Goal: Task Accomplishment & Management: Manage account settings

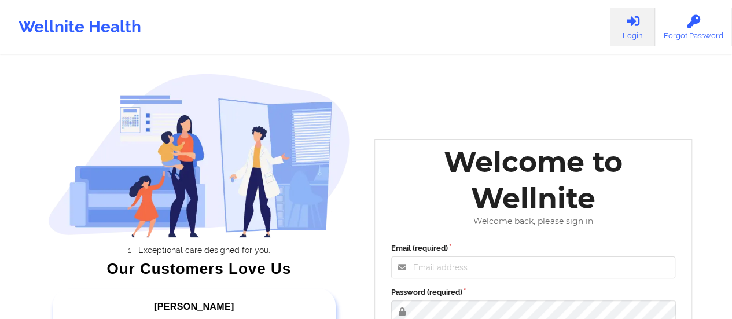
scroll to position [94, 0]
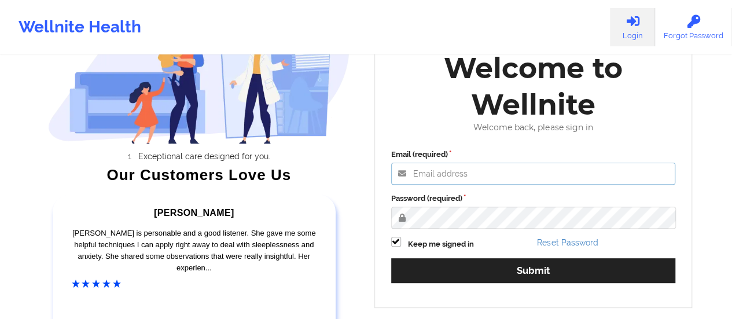
click at [460, 169] on input "Email (required)" at bounding box center [533, 174] width 285 height 22
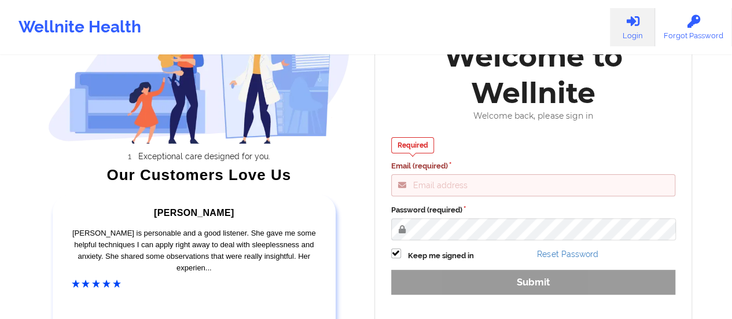
click at [416, 109] on div "Welcome to Wellnite" at bounding box center [533, 74] width 301 height 73
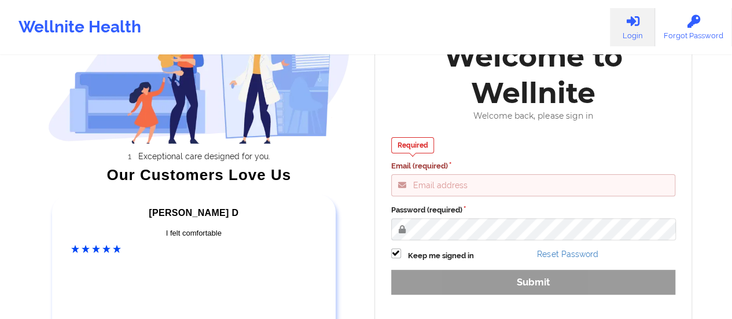
click at [435, 189] on input "Email (required)" at bounding box center [533, 185] width 285 height 22
paste input "anabelle_gerhold85@example.com"
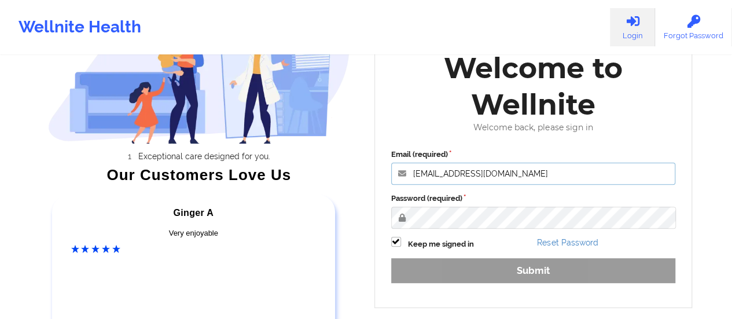
type input "anabelle_gerhold85@example.com"
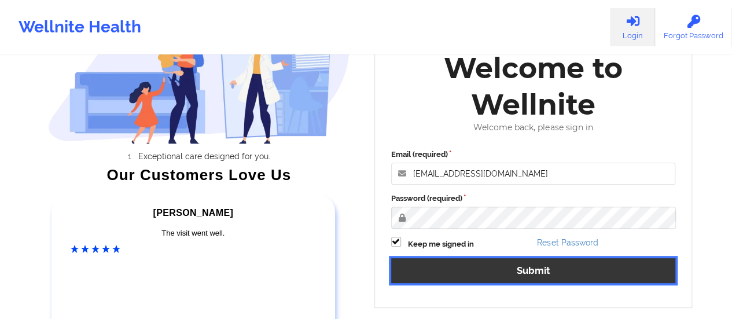
click at [450, 267] on button "Submit" at bounding box center [533, 270] width 285 height 25
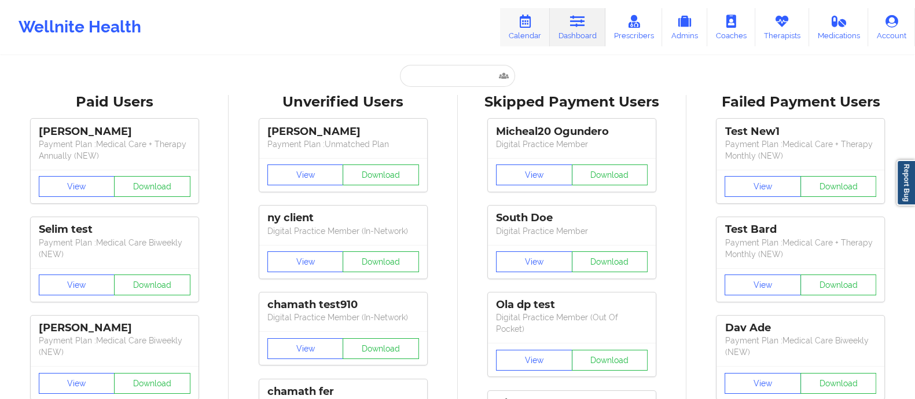
click at [524, 31] on link "Calendar" at bounding box center [525, 27] width 50 height 38
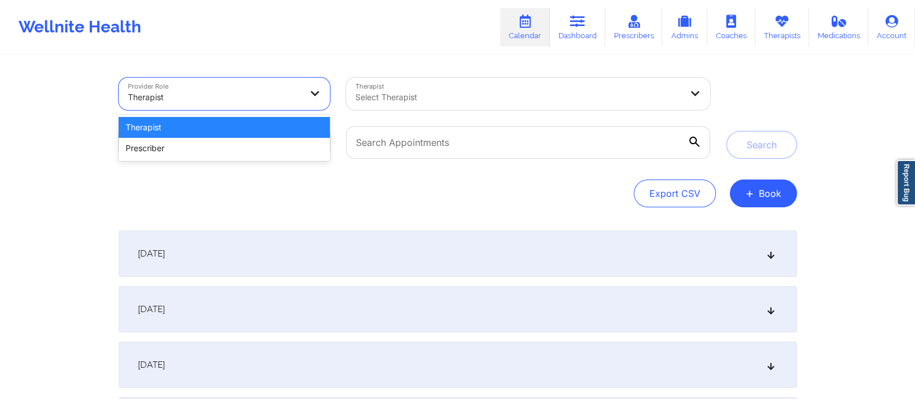
click at [287, 92] on div at bounding box center [215, 97] width 174 height 14
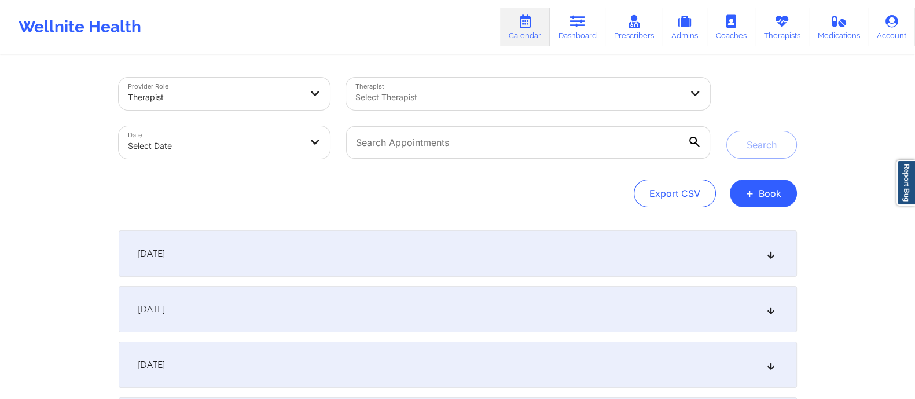
click at [325, 208] on div "Provider Role Therapist Therapist Select Therapist Date Select Date Search Expo…" at bounding box center [458, 321] width 695 height 528
click at [475, 263] on div "[DATE]" at bounding box center [458, 253] width 679 height 46
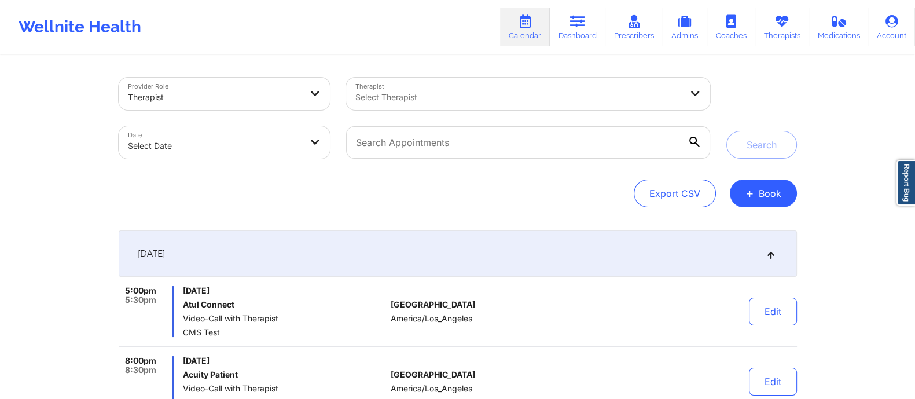
click at [475, 263] on div "[DATE]" at bounding box center [458, 253] width 679 height 46
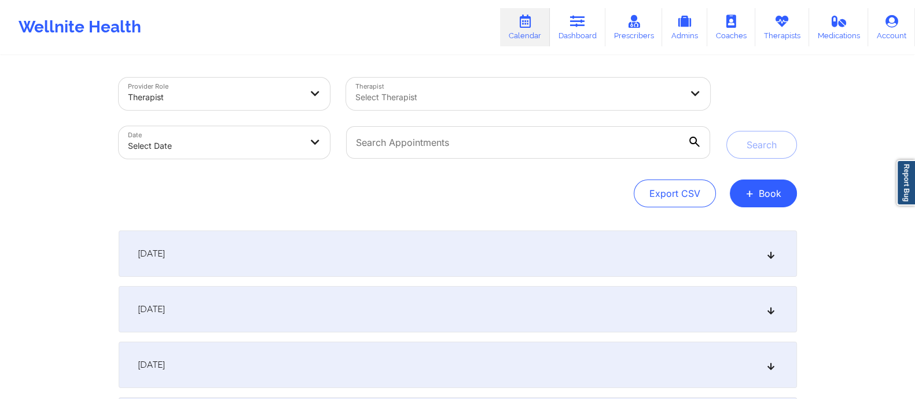
select select "2025-8"
select select "2025-9"
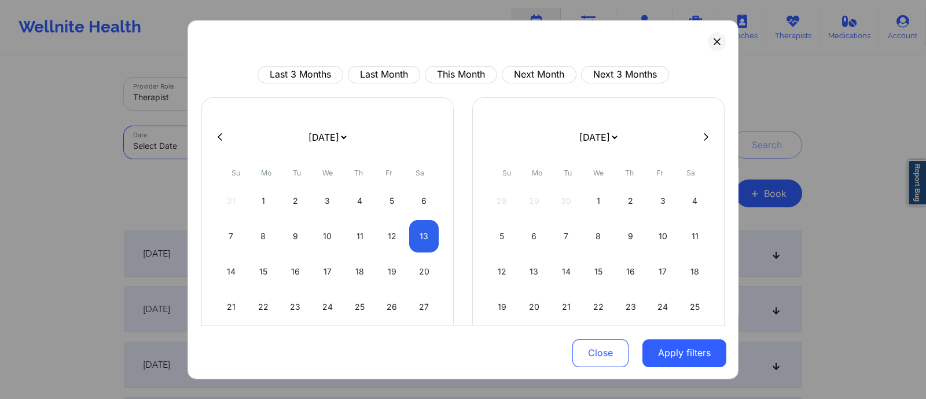
click at [266, 151] on body "Wellnite Health Calendar Dashboard Prescribers Admins Coaches Therapists Medica…" at bounding box center [463, 199] width 926 height 399
click at [384, 230] on div "12" at bounding box center [392, 235] width 30 height 32
select select "2025-8"
select select "2025-9"
click at [384, 230] on div "12" at bounding box center [392, 235] width 30 height 32
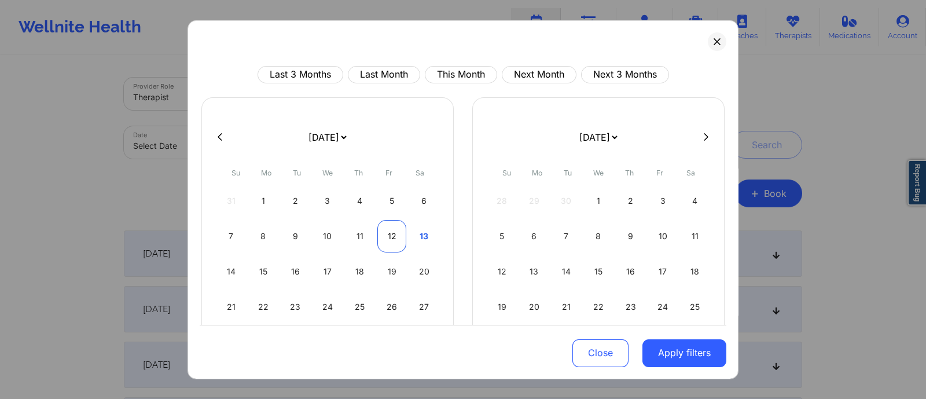
select select "2025-8"
select select "2025-9"
click at [666, 318] on button "Apply filters" at bounding box center [685, 353] width 84 height 28
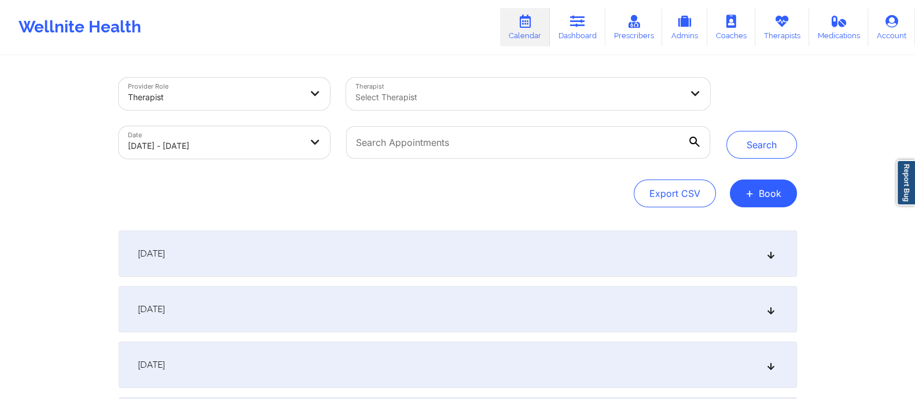
select select "2025-8"
select select "2025-9"
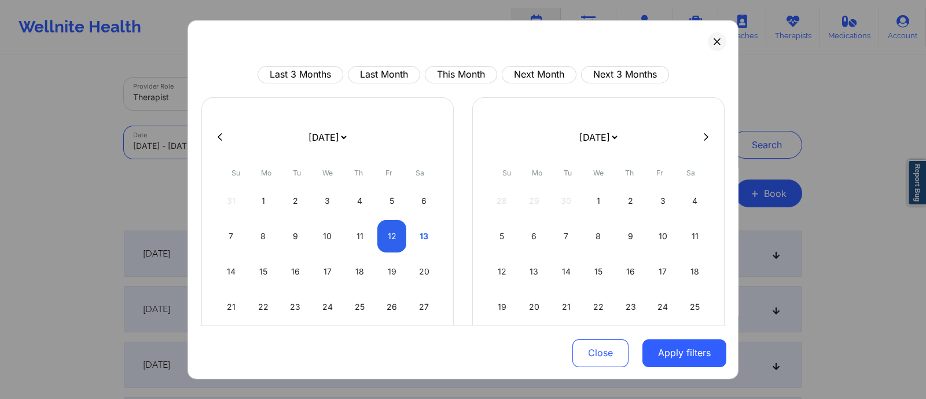
click at [277, 157] on body "Wellnite Health Calendar Dashboard Prescribers Admins Coaches Therapists Medica…" at bounding box center [463, 199] width 926 height 399
click at [382, 237] on div "12" at bounding box center [392, 235] width 30 height 32
select select "2025-8"
select select "2025-9"
select select "2025-8"
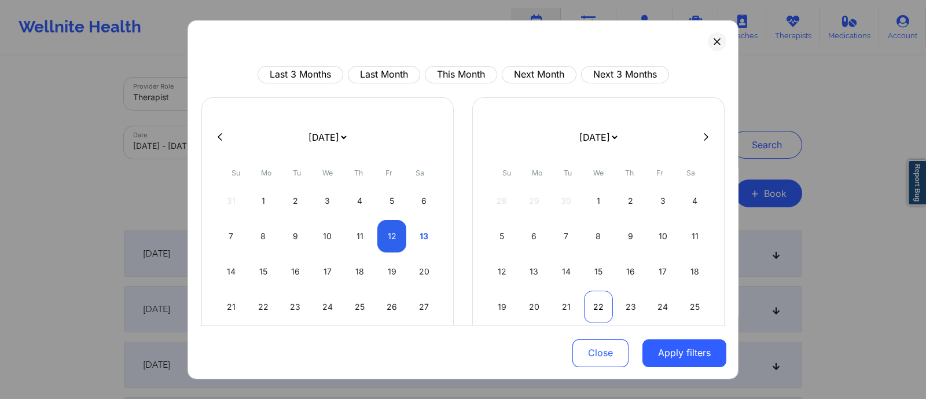
select select "2025-9"
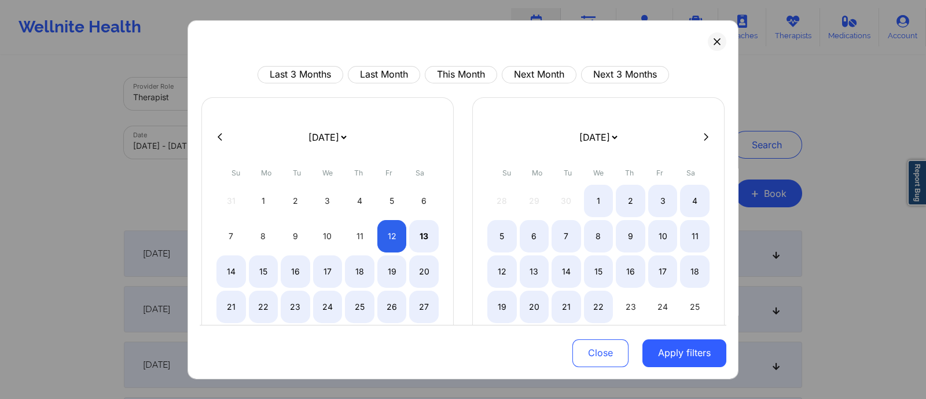
select select "2025-8"
select select "2025-9"
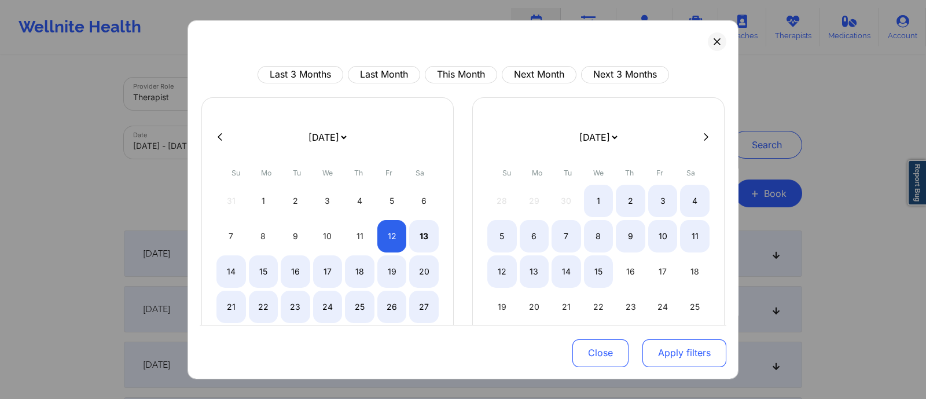
select select "2025-8"
select select "2025-9"
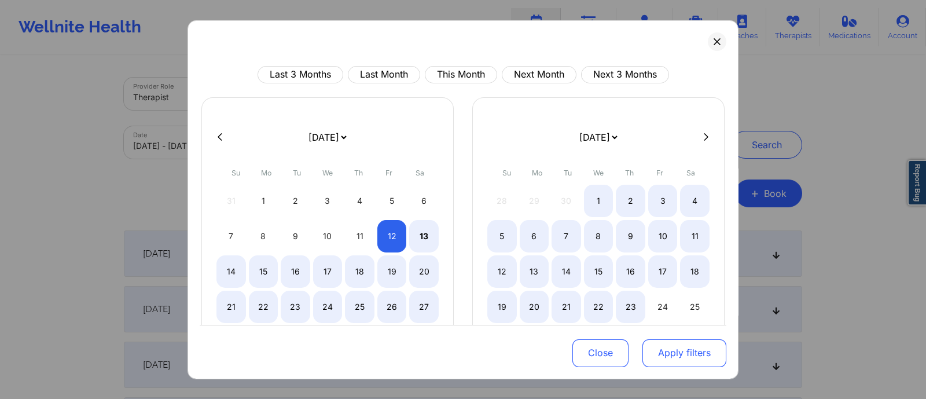
click at [661, 318] on button "Apply filters" at bounding box center [685, 353] width 84 height 28
select select "2025-8"
select select "2025-9"
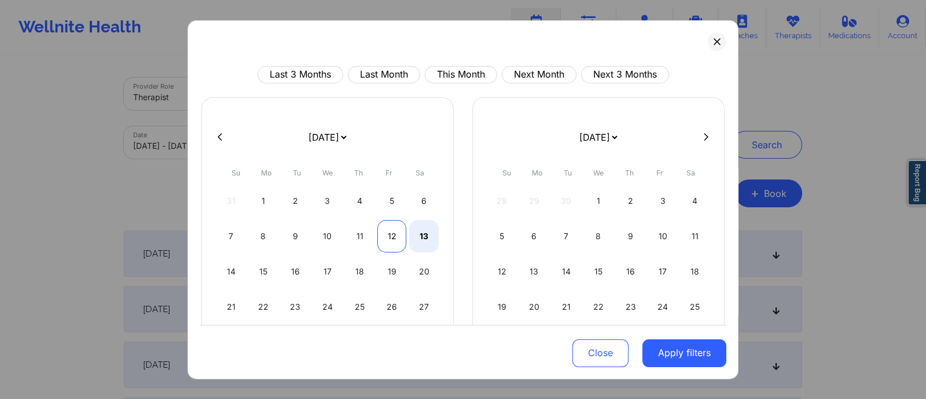
select select "2025-8"
select select "2025-9"
click at [385, 237] on div "12" at bounding box center [392, 235] width 30 height 32
select select "2025-8"
select select "2025-9"
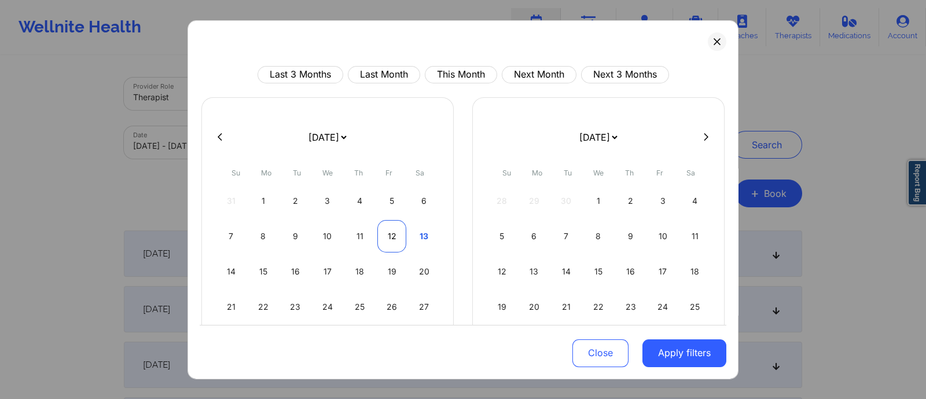
click at [391, 237] on div "12" at bounding box center [392, 235] width 30 height 32
select select "2025-8"
select select "2025-9"
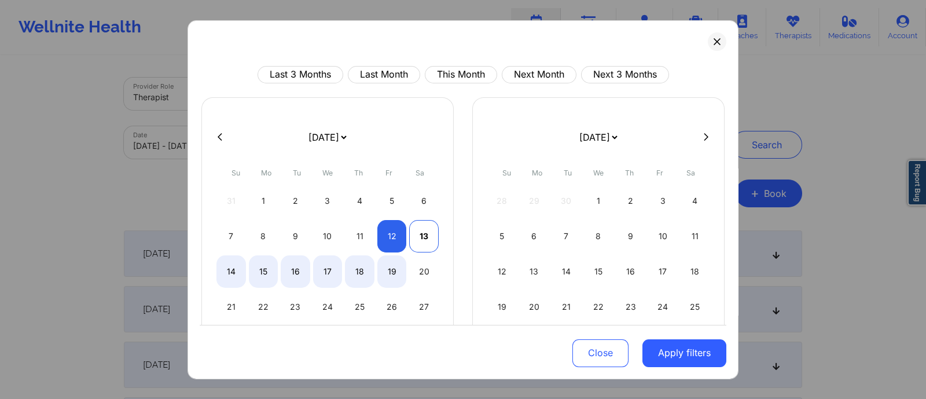
select select "2025-8"
select select "2025-9"
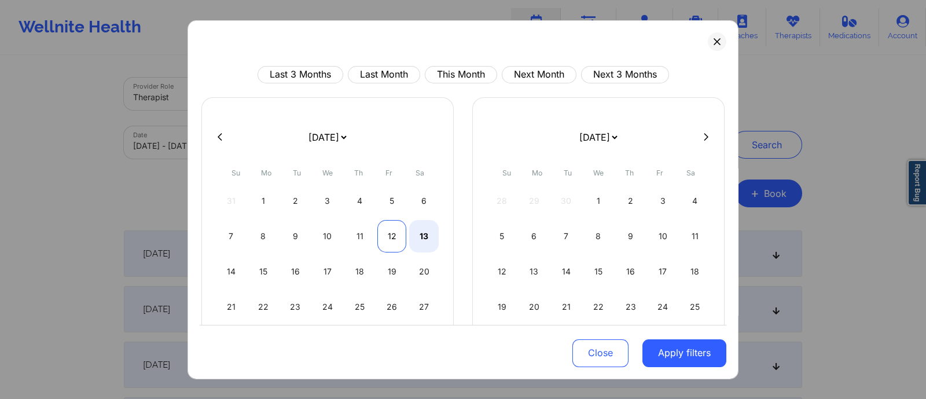
select select "2025-8"
select select "2025-9"
select select "2025-8"
select select "2025-9"
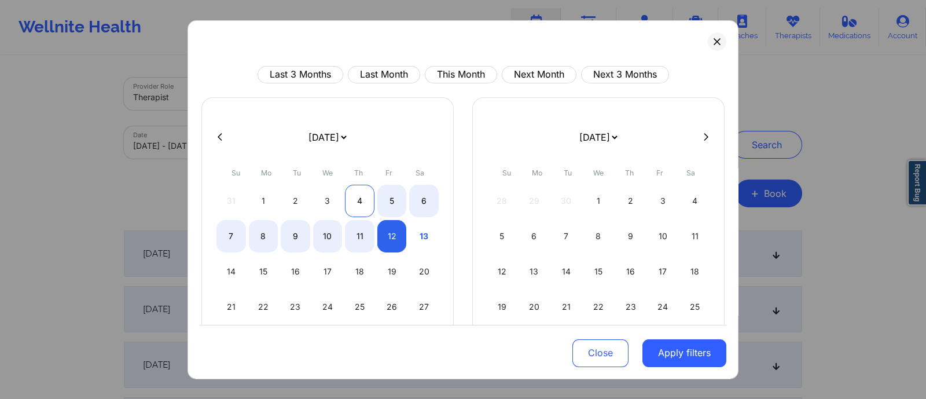
select select "2025-8"
select select "2025-9"
select select "2025-8"
select select "2025-9"
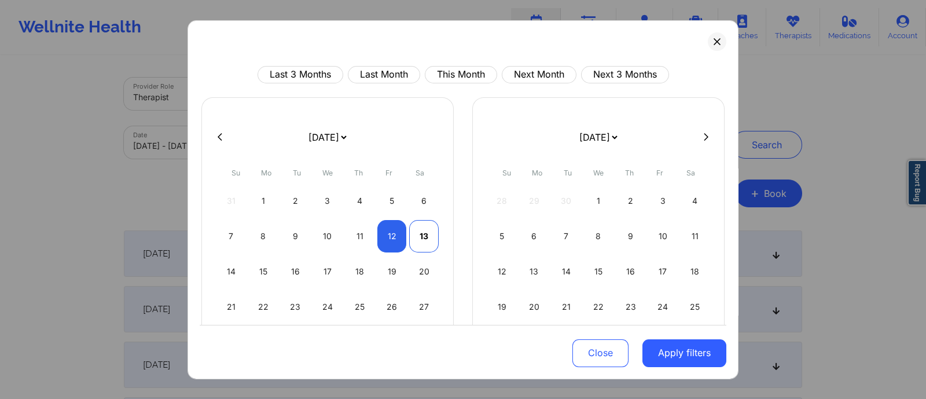
select select "2025-8"
select select "2025-9"
select select "2025-8"
select select "2025-9"
select select "2025-8"
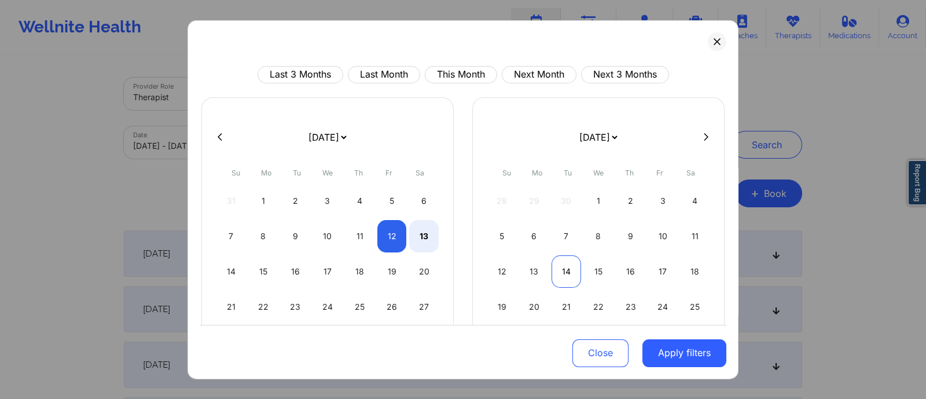
select select "2025-9"
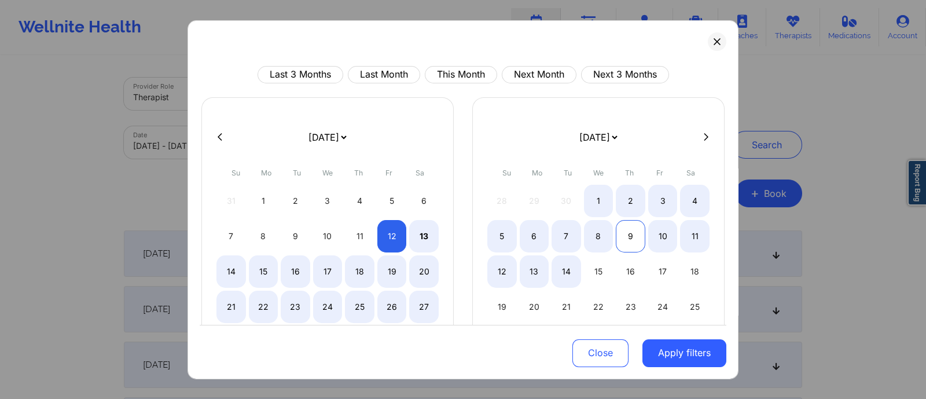
select select "2025-8"
select select "2025-9"
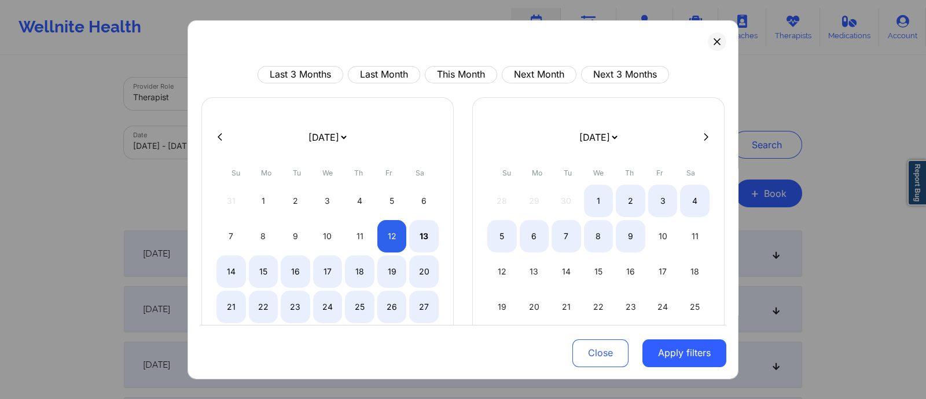
select select "2025-8"
select select "2025-9"
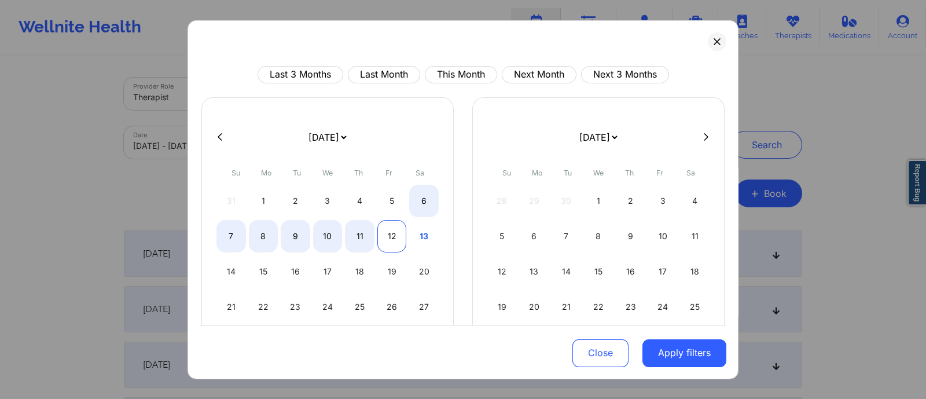
select select "2025-8"
select select "2025-9"
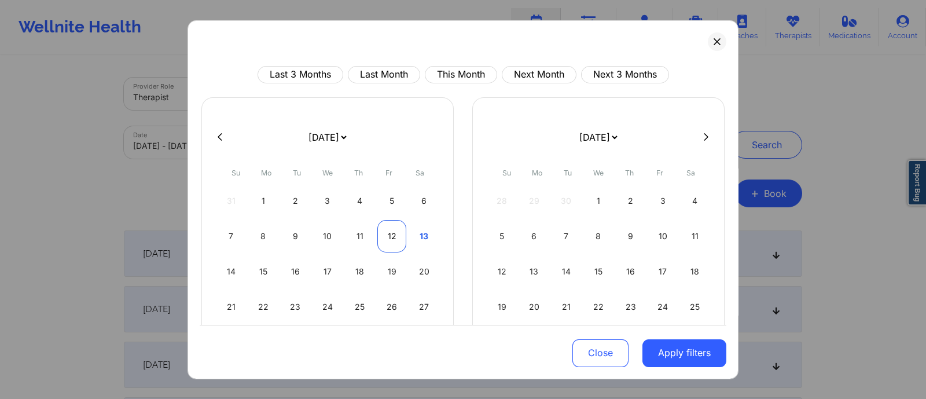
click at [384, 230] on div "12" at bounding box center [392, 235] width 30 height 32
select select "2025-8"
select select "2025-9"
click at [384, 230] on div "12" at bounding box center [392, 235] width 30 height 32
select select "2025-8"
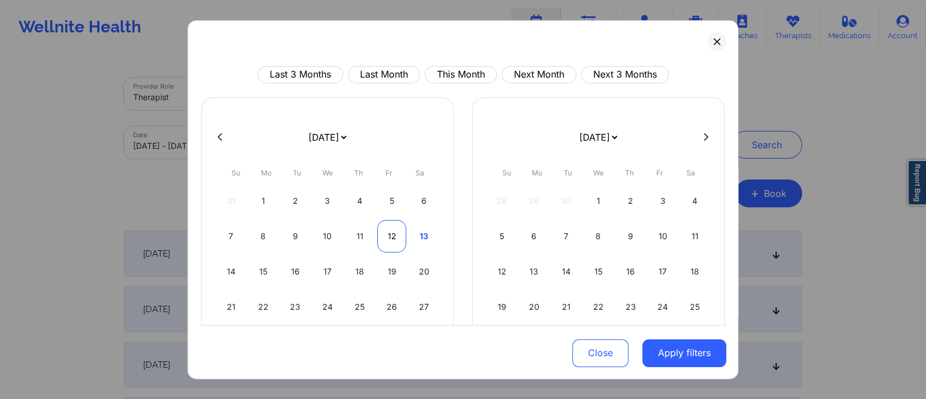
select select "2025-9"
select select "2025-8"
select select "2025-9"
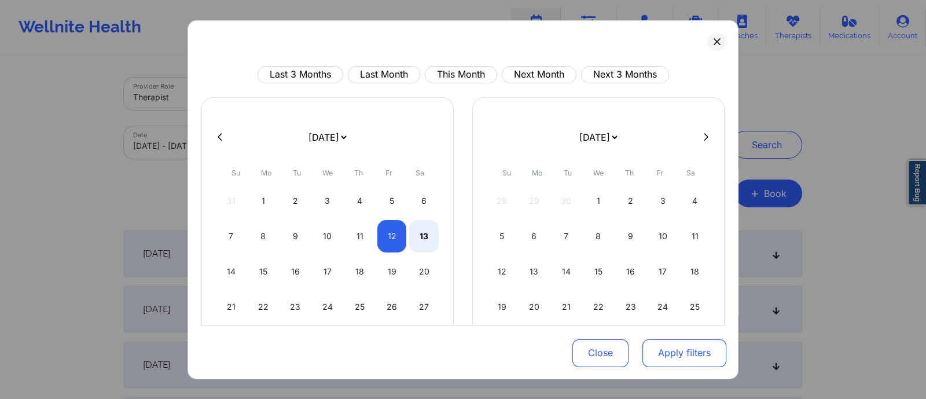
click at [665, 318] on button "Apply filters" at bounding box center [685, 353] width 84 height 28
select select "2025-8"
select select "2025-9"
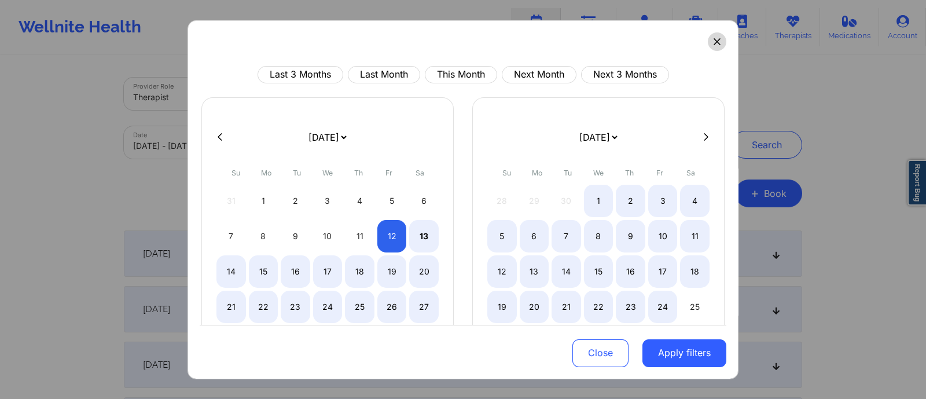
click at [708, 45] on button at bounding box center [717, 41] width 19 height 19
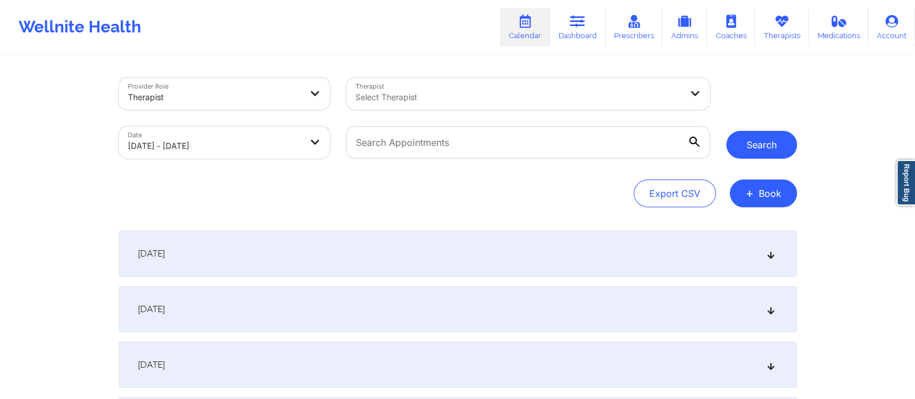
click at [741, 145] on button "Search" at bounding box center [762, 145] width 71 height 28
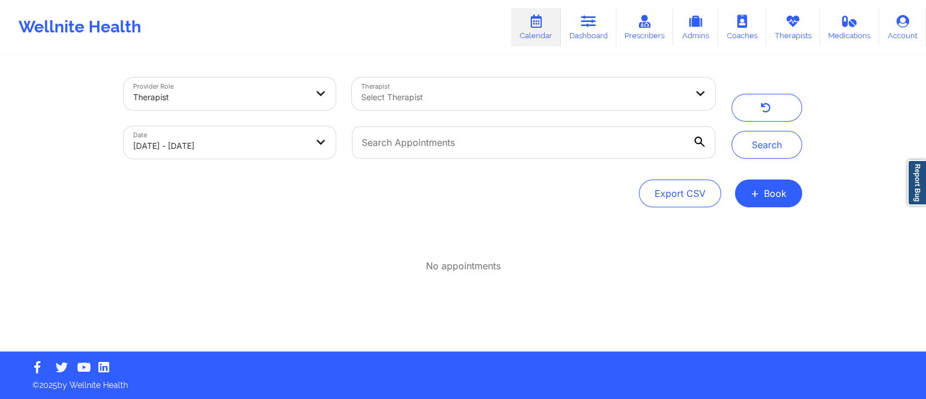
select select "2025-8"
select select "2025-9"
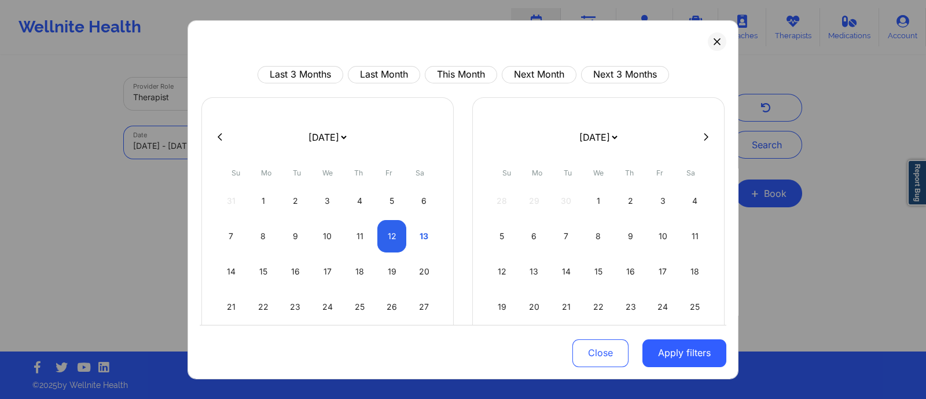
click at [274, 142] on body "Wellnite Health Calendar Dashboard Prescribers Admins Coaches Therapists Medica…" at bounding box center [463, 199] width 926 height 399
click at [425, 230] on div "13" at bounding box center [424, 235] width 30 height 32
select select "2025-8"
select select "2025-9"
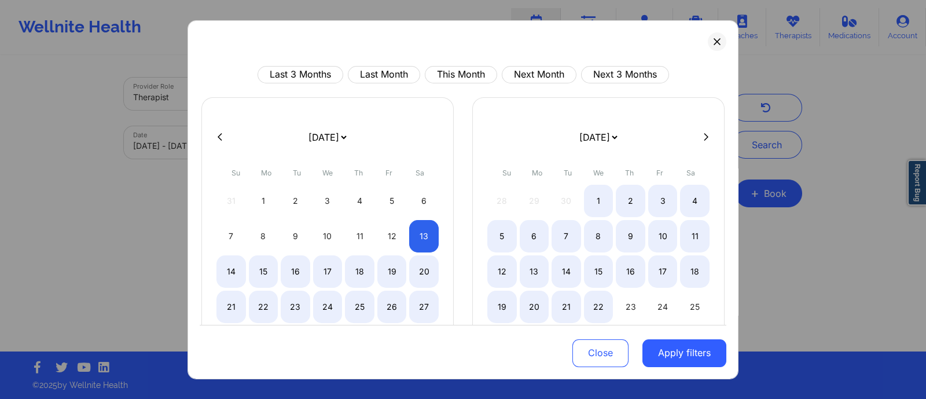
select select "2025-8"
select select "2025-9"
click at [661, 318] on button "Apply filters" at bounding box center [685, 353] width 84 height 28
click at [666, 318] on button "Apply filters" at bounding box center [685, 353] width 84 height 28
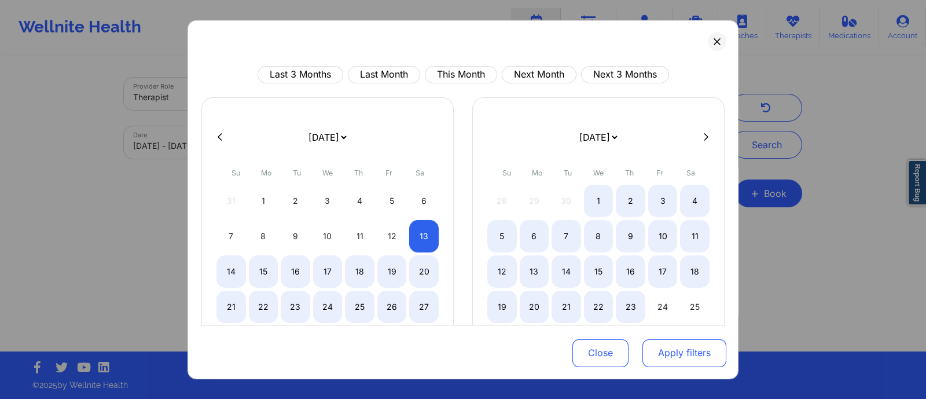
click at [677, 318] on button "Apply filters" at bounding box center [685, 353] width 84 height 28
select select "2025-8"
select select "2025-9"
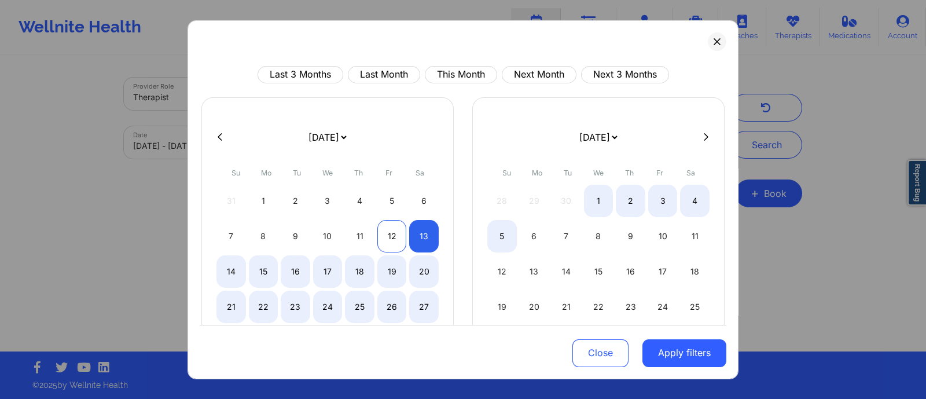
select select "2025-8"
select select "2025-9"
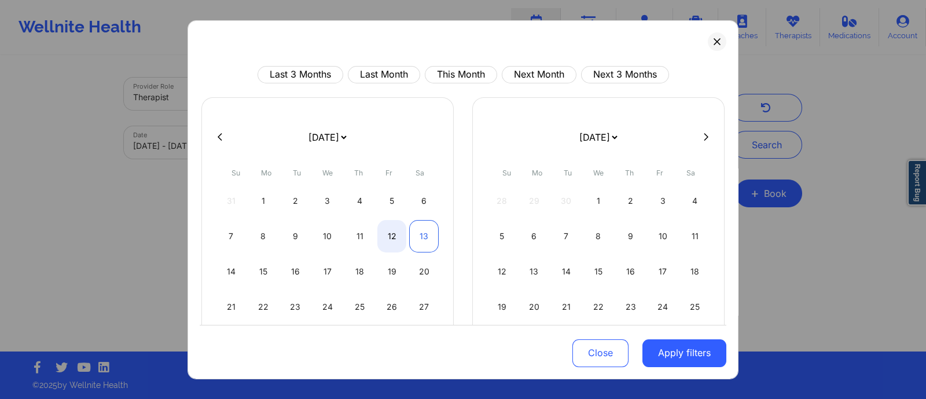
select select "2025-8"
select select "2025-9"
click at [416, 235] on div "13" at bounding box center [424, 235] width 30 height 32
select select "2025-8"
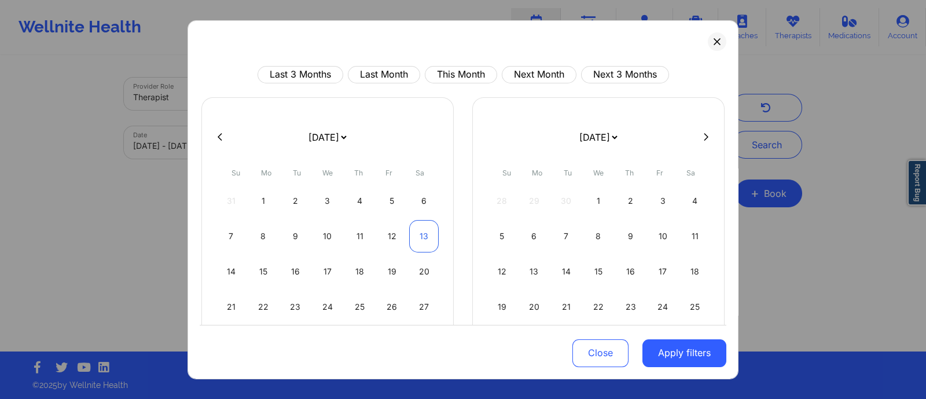
select select "2025-9"
click at [712, 47] on button at bounding box center [717, 41] width 19 height 19
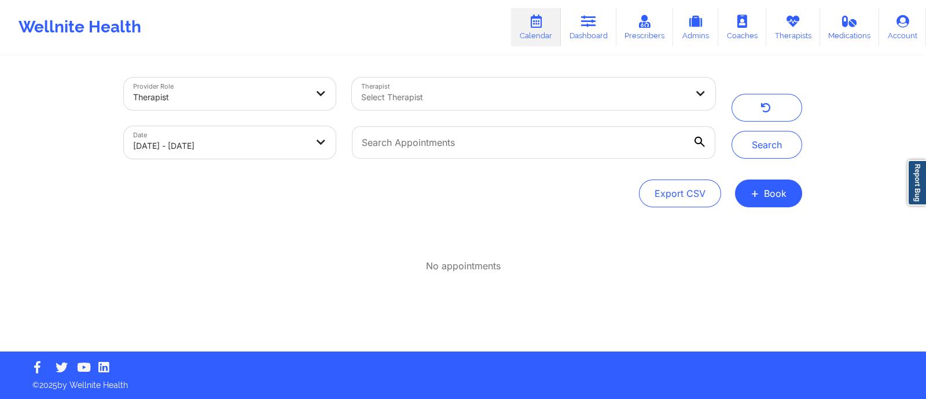
click at [428, 191] on div "Export CSV + Book" at bounding box center [463, 193] width 679 height 28
click at [263, 149] on body "Wellnite Health Calendar Dashboard Prescribers Admins Coaches Therapists Medica…" at bounding box center [463, 199] width 926 height 399
select select "2025-8"
select select "2025-9"
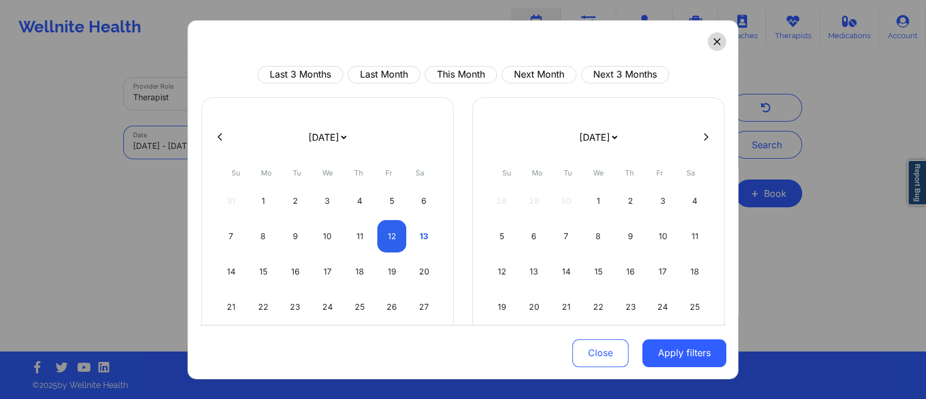
click at [714, 44] on icon at bounding box center [717, 41] width 7 height 7
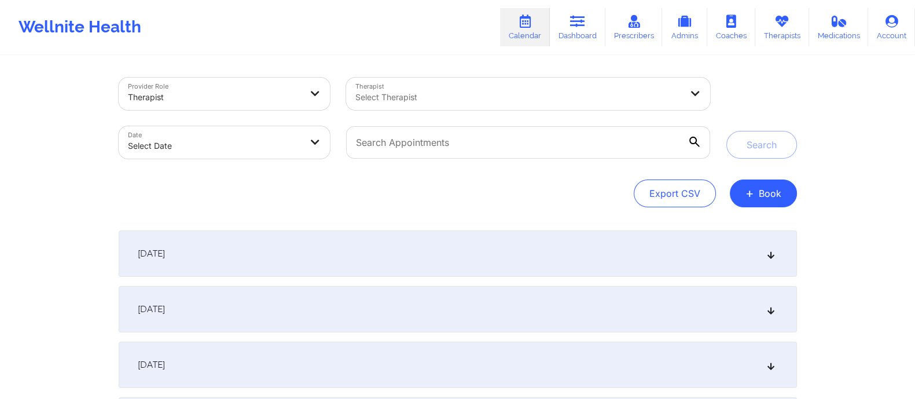
click at [244, 137] on body "Wellnite Health Calendar Dashboard Prescribers Admins Coaches Therapists Medica…" at bounding box center [457, 199] width 915 height 399
select select "2025-8"
select select "2025-9"
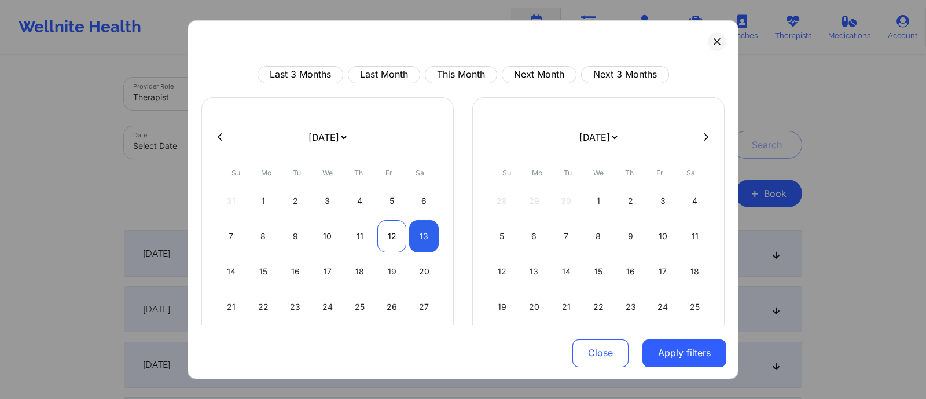
click at [385, 237] on div "12" at bounding box center [392, 235] width 30 height 32
select select "2025-8"
select select "2025-9"
select select "2025-8"
select select "2025-9"
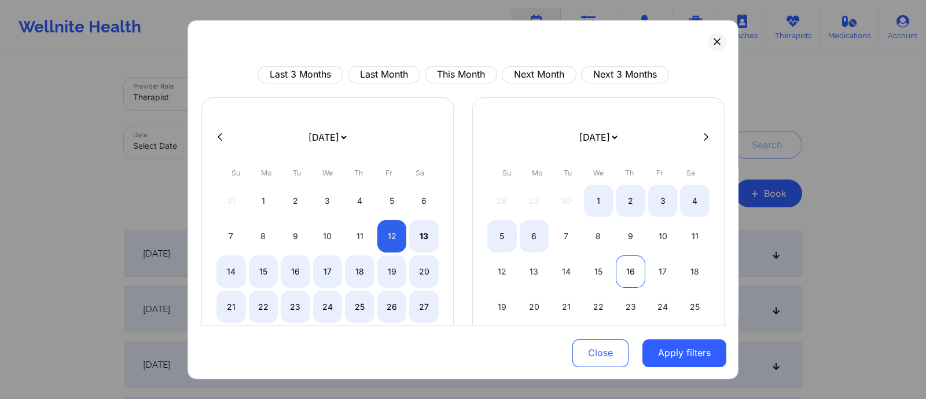
select select "2025-8"
select select "2025-9"
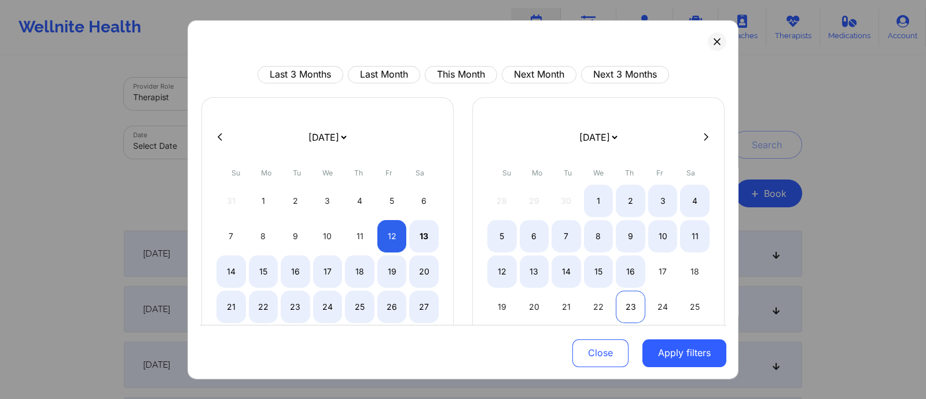
select select "2025-8"
select select "2025-9"
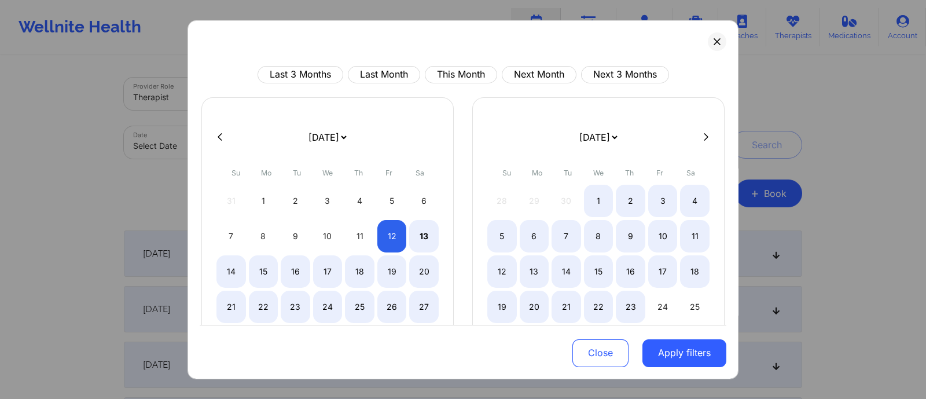
select select "2025-8"
select select "2025-9"
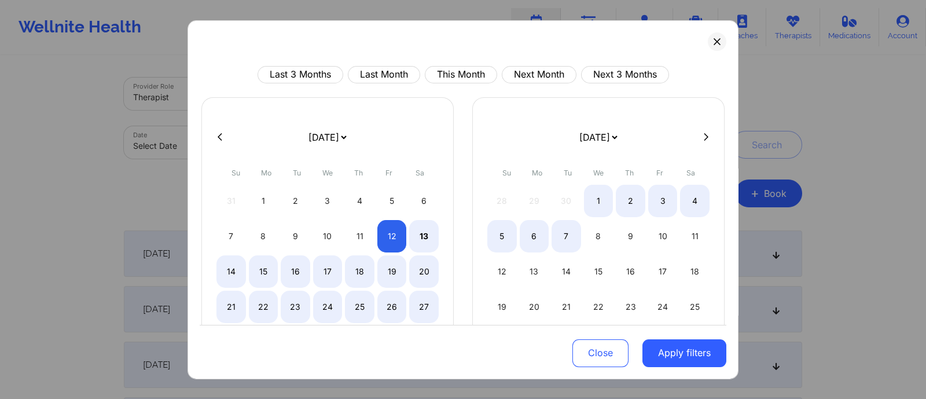
select select "2025-8"
select select "2025-9"
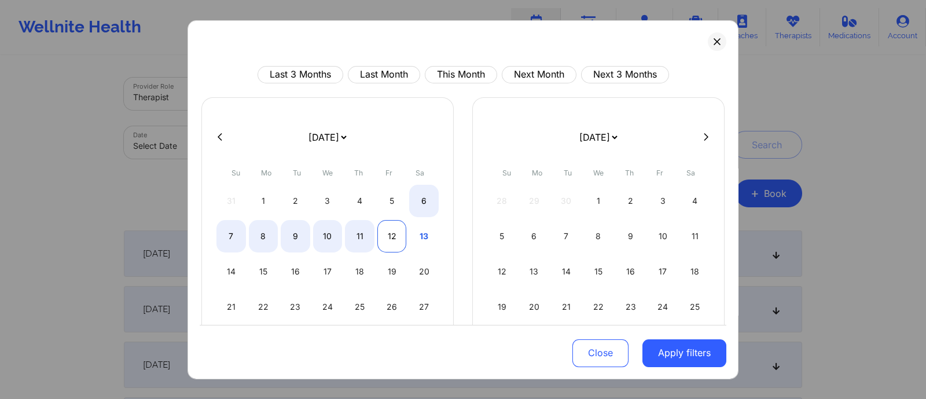
select select "2025-8"
select select "2025-9"
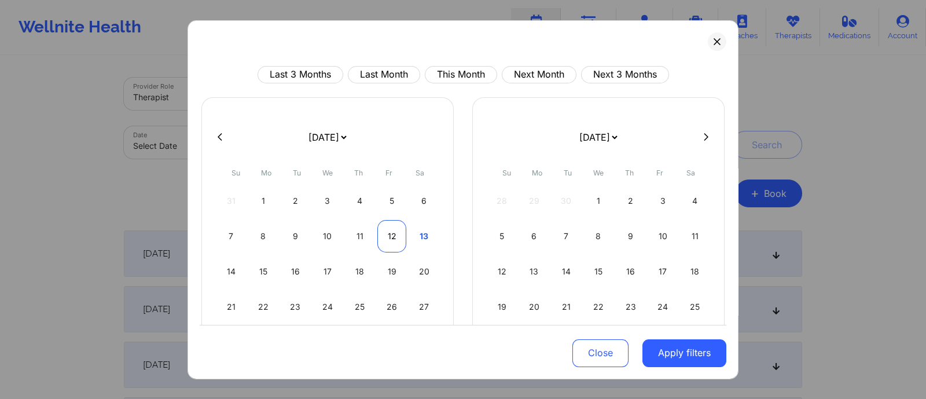
select select "2025-8"
select select "2025-9"
click at [388, 234] on div "12" at bounding box center [392, 235] width 30 height 32
select select "2025-8"
select select "2025-9"
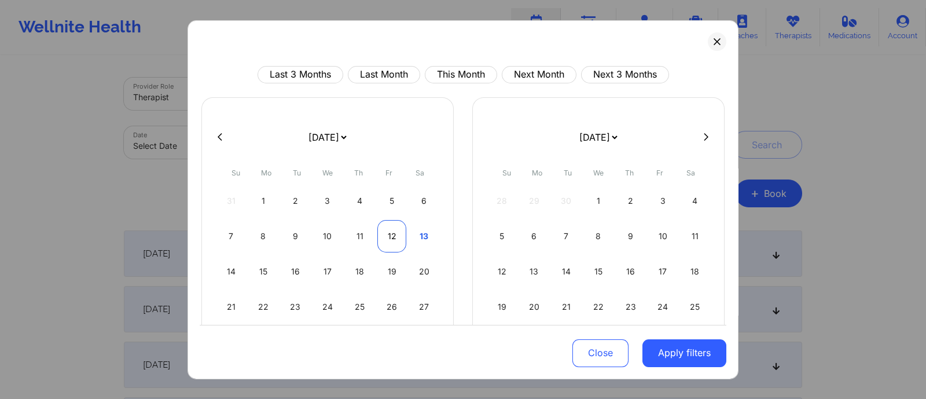
click at [388, 234] on div "12" at bounding box center [392, 235] width 30 height 32
select select "2025-8"
select select "2025-9"
select select "2025-8"
select select "2025-9"
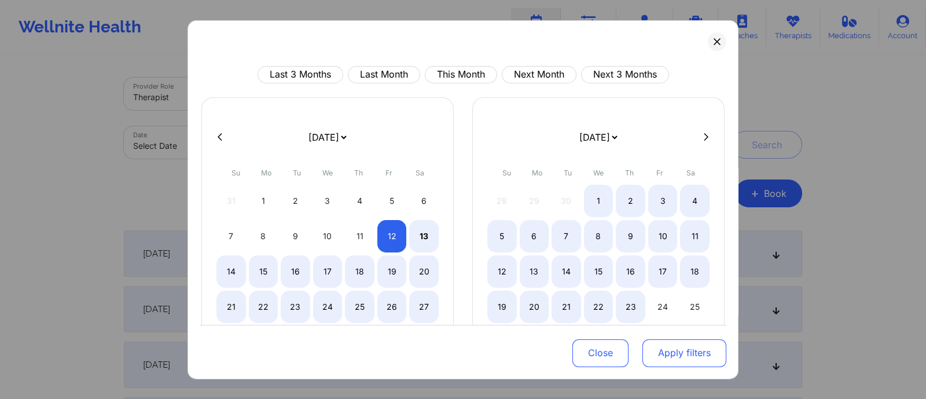
select select "2025-8"
select select "2025-9"
click at [675, 349] on button "Apply filters" at bounding box center [685, 353] width 84 height 28
click at [670, 360] on button "Apply filters" at bounding box center [685, 353] width 84 height 28
click at [670, 358] on button "Apply filters" at bounding box center [685, 353] width 84 height 28
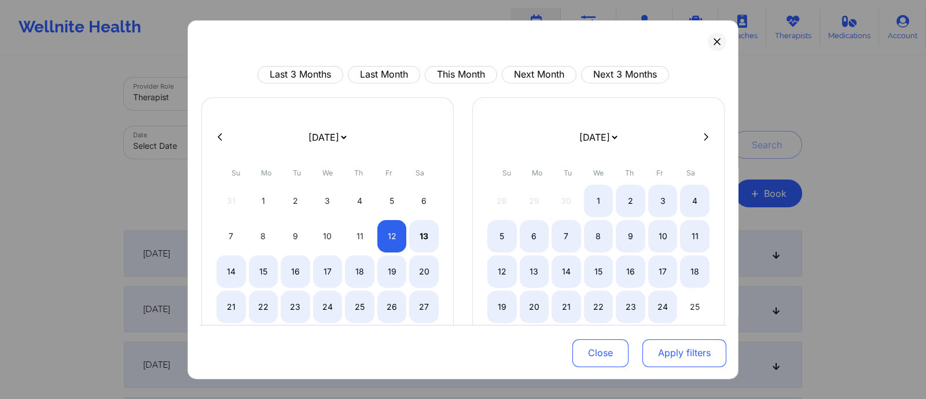
click at [669, 357] on button "Apply filters" at bounding box center [685, 353] width 84 height 28
click at [669, 355] on button "Apply filters" at bounding box center [685, 353] width 84 height 28
click at [696, 354] on button "Apply filters" at bounding box center [685, 353] width 84 height 28
click at [695, 354] on button "Apply filters" at bounding box center [685, 353] width 84 height 28
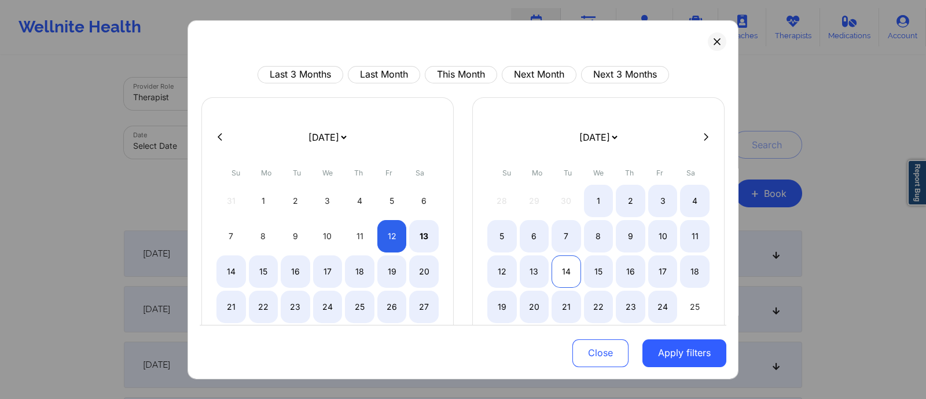
select select "2025-8"
select select "2025-9"
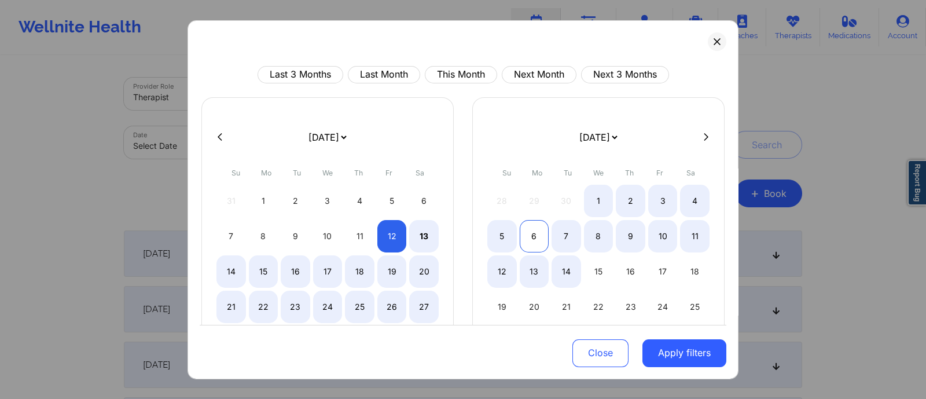
select select "2025-8"
select select "2025-9"
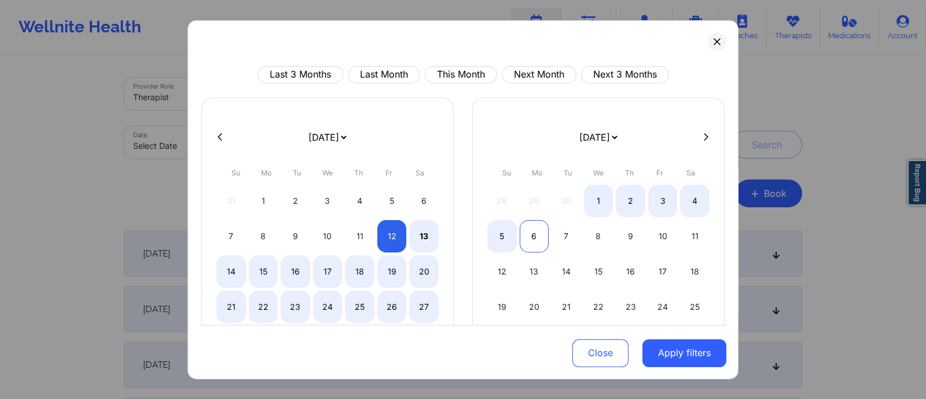
click at [520, 228] on div "6" at bounding box center [535, 235] width 30 height 32
select select "2025-8"
select select "2025-9"
click at [663, 359] on button "Apply filters" at bounding box center [685, 353] width 84 height 28
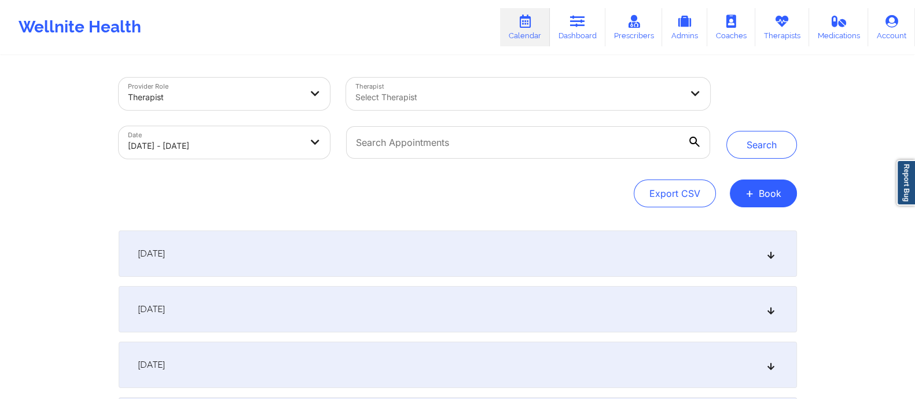
click at [280, 152] on body "Wellnite Health Calendar Dashboard Prescribers Admins Coaches Therapists Medica…" at bounding box center [457, 199] width 915 height 399
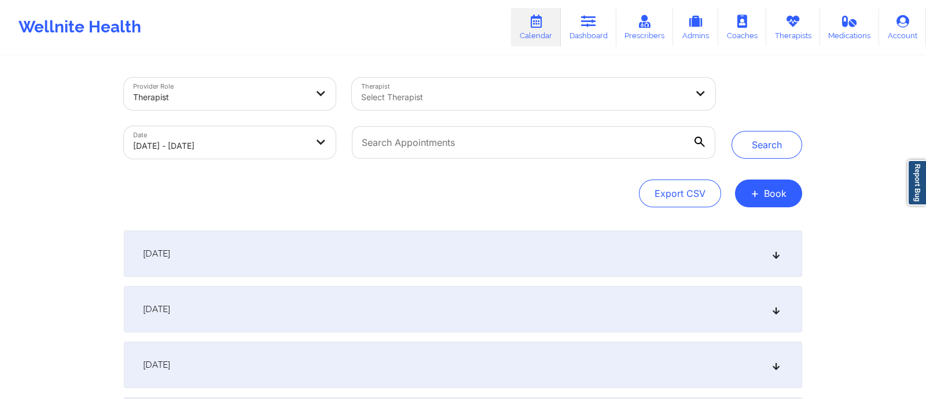
select select "2025-8"
select select "2025-9"
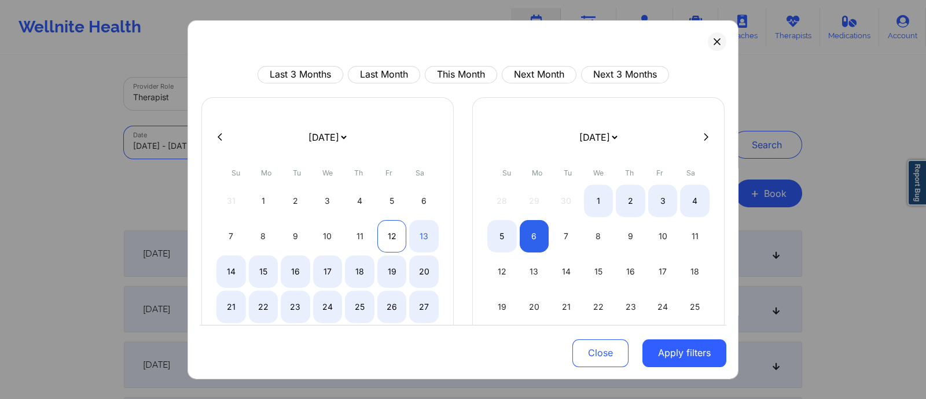
click at [383, 232] on div "12" at bounding box center [392, 235] width 30 height 32
select select "2025-8"
select select "2025-9"
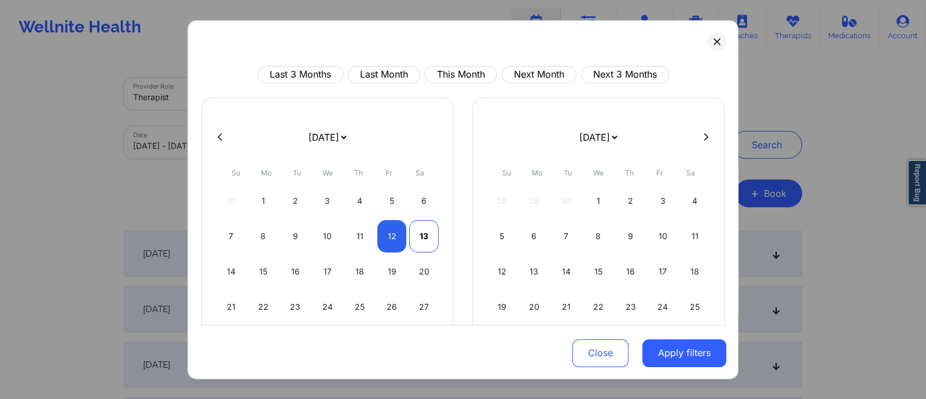
select select "2025-8"
select select "2025-9"
select select "2025-8"
select select "2025-9"
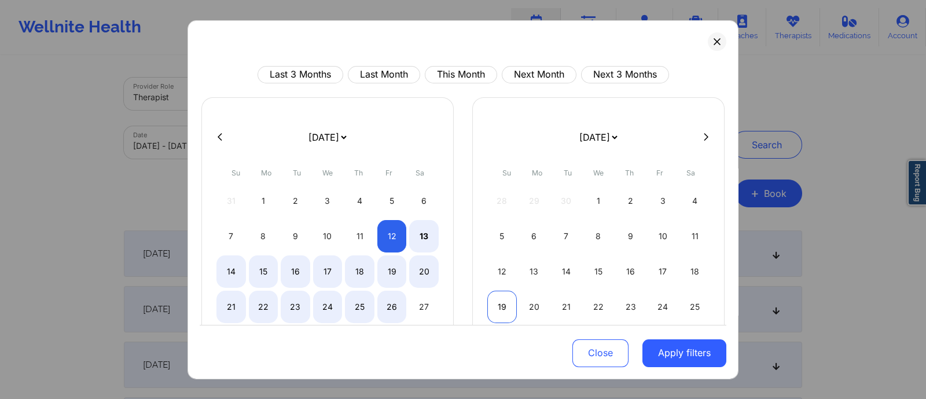
select select "2025-8"
select select "2025-9"
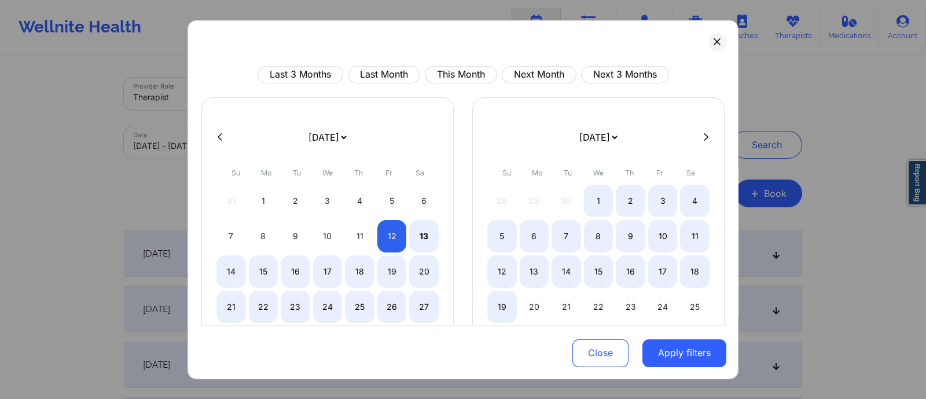
select select "2025-8"
select select "2025-9"
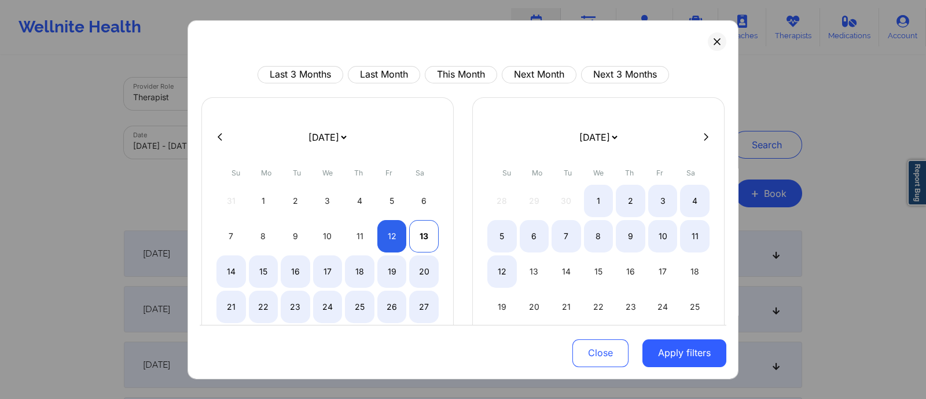
select select "2025-8"
select select "2025-9"
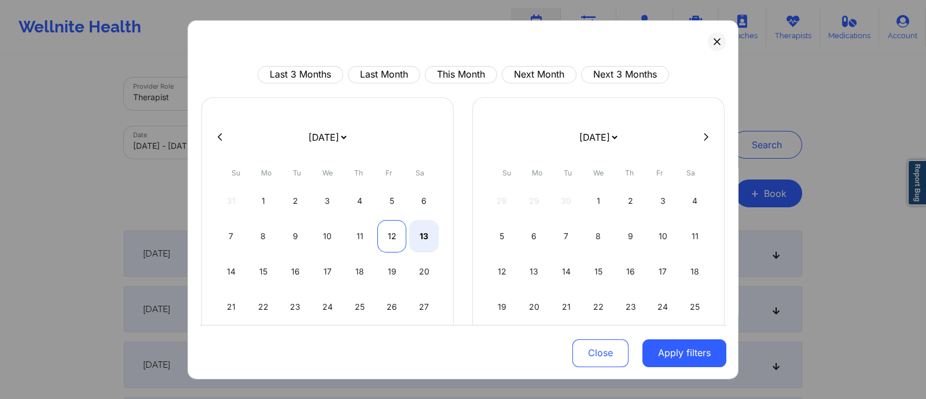
select select "2025-8"
select select "2025-9"
click at [386, 237] on div "12" at bounding box center [392, 235] width 30 height 32
select select "2025-8"
select select "2025-9"
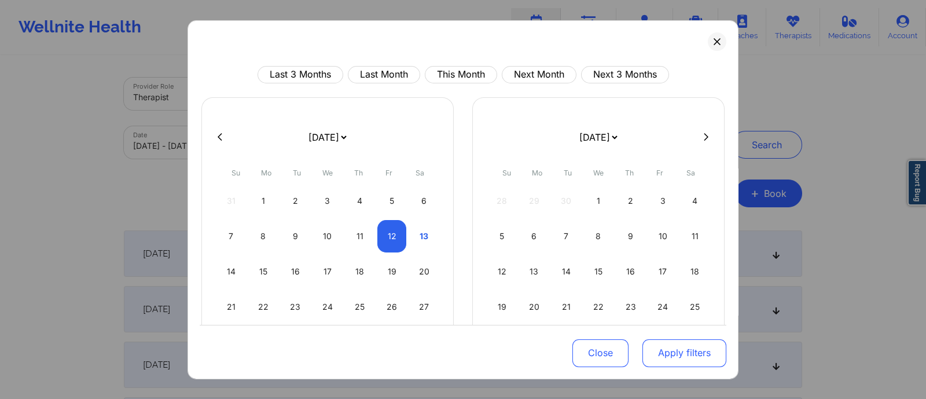
click at [662, 358] on button "Apply filters" at bounding box center [685, 353] width 84 height 28
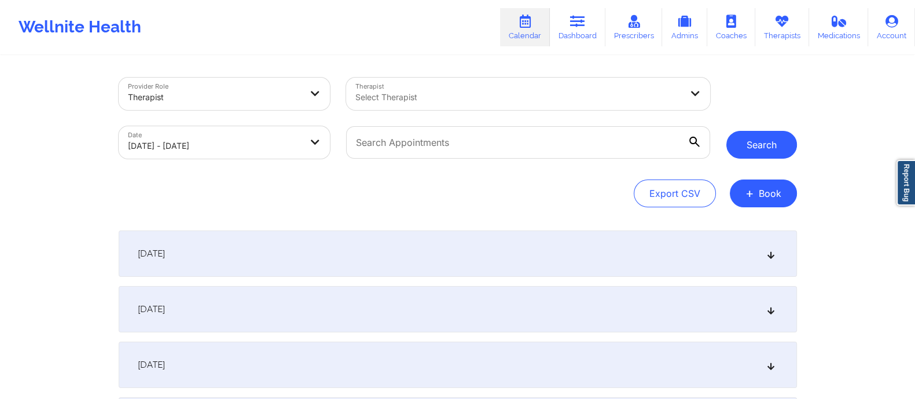
click at [752, 147] on button "Search" at bounding box center [762, 145] width 71 height 28
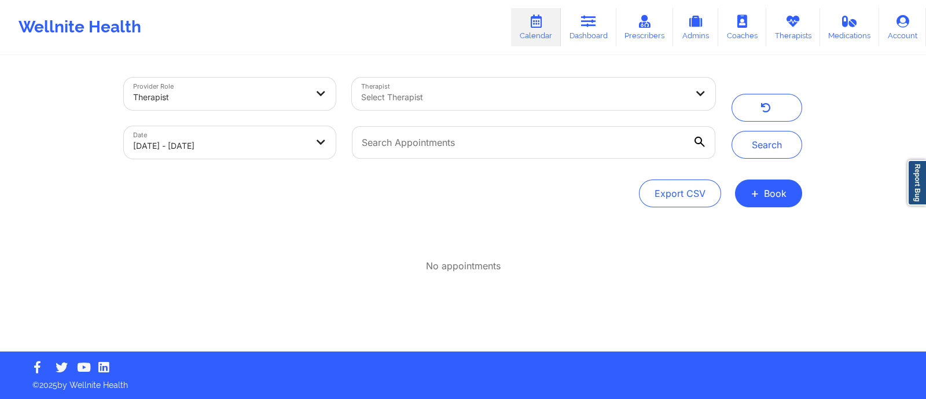
select select "2025-8"
select select "2025-9"
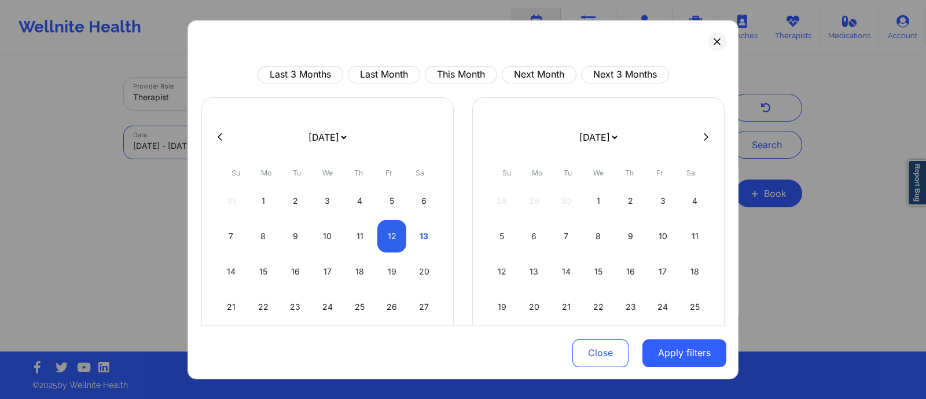
click at [255, 137] on body "Wellnite Health Calendar Dashboard Prescribers Admins Coaches Therapists Medica…" at bounding box center [463, 199] width 926 height 399
click at [421, 242] on div "13" at bounding box center [424, 235] width 30 height 32
select select "2025-8"
select select "2025-9"
select select "2025-8"
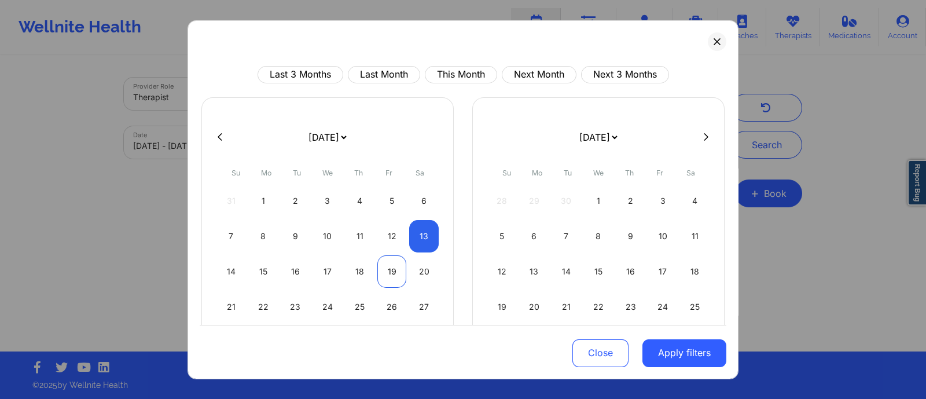
select select "2025-9"
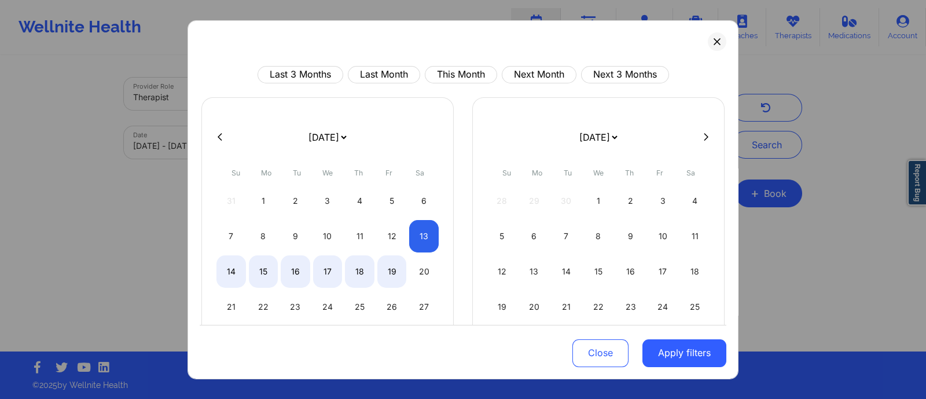
select select "2025-8"
select select "2025-9"
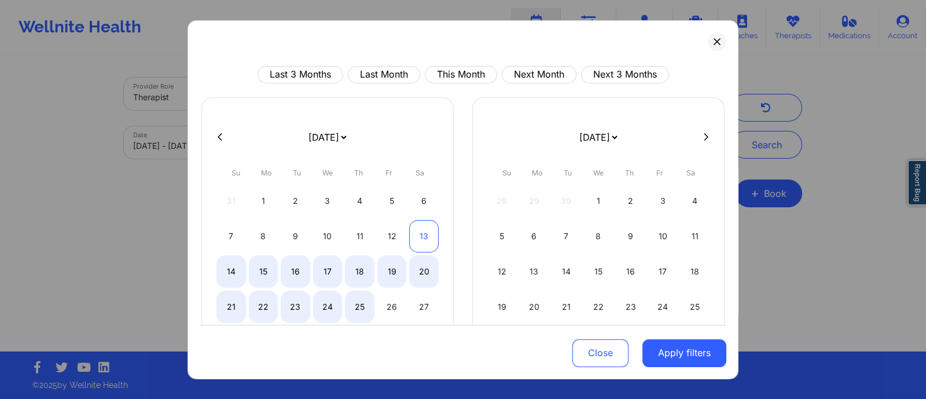
select select "2025-8"
select select "2025-9"
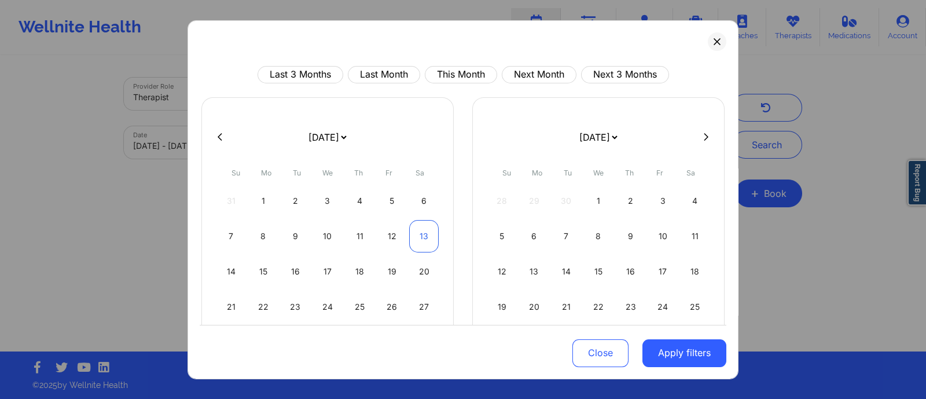
click at [420, 236] on div "13" at bounding box center [424, 235] width 30 height 32
select select "2025-8"
select select "2025-9"
click at [683, 360] on button "Apply filters" at bounding box center [685, 353] width 84 height 28
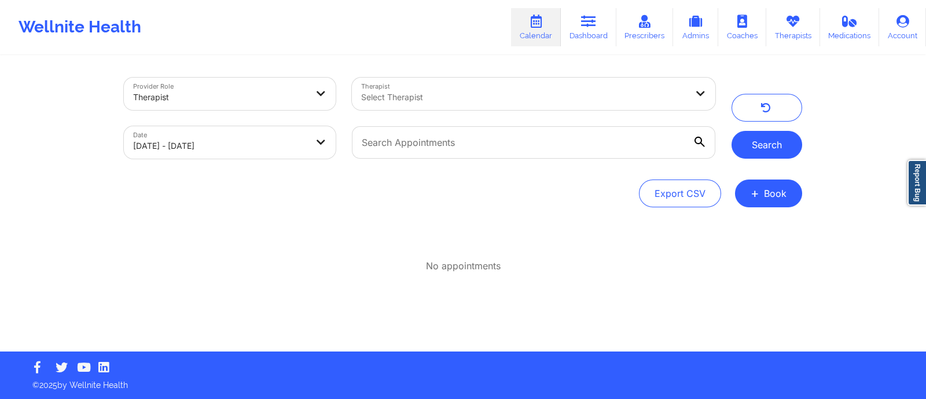
click at [769, 151] on button "Search" at bounding box center [767, 145] width 71 height 28
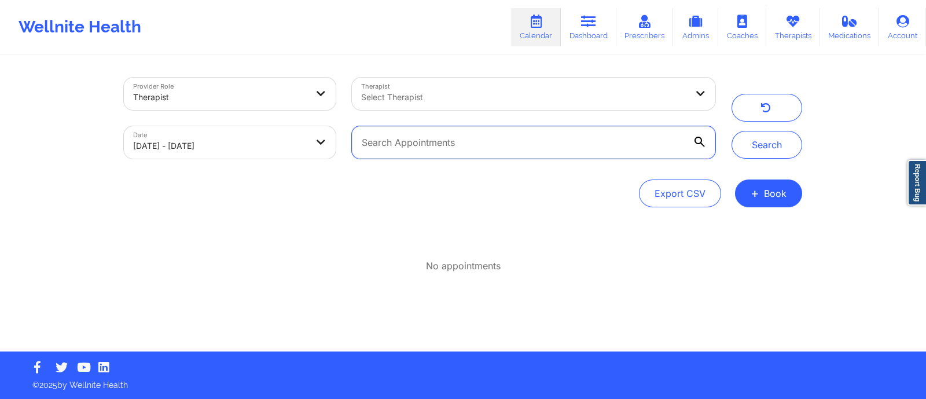
click at [408, 149] on input "text" at bounding box center [534, 142] width 364 height 32
click at [471, 105] on div "Select Therapist" at bounding box center [520, 94] width 336 height 32
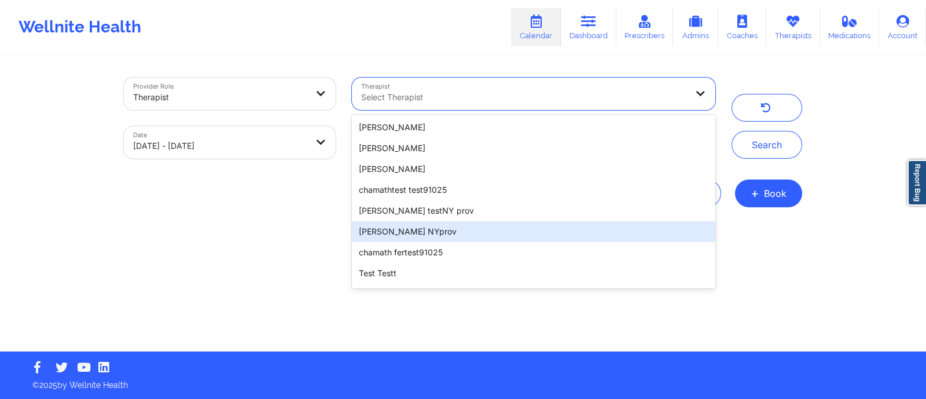
click at [305, 240] on div "No appointments" at bounding box center [463, 251] width 679 height 42
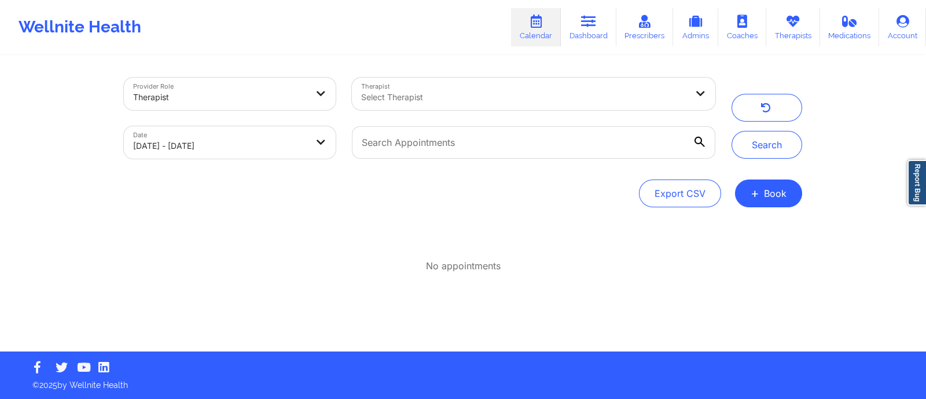
select select "2025-8"
select select "2025-9"
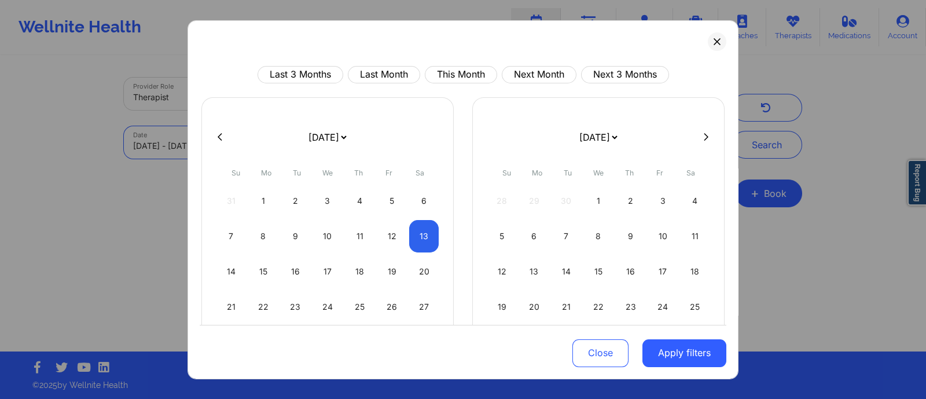
click at [307, 141] on body "Wellnite Health Calendar Dashboard Prescribers Admins Coaches Therapists Medica…" at bounding box center [463, 199] width 926 height 399
click at [412, 232] on div "13" at bounding box center [424, 235] width 30 height 32
select select "2025-8"
select select "2025-9"
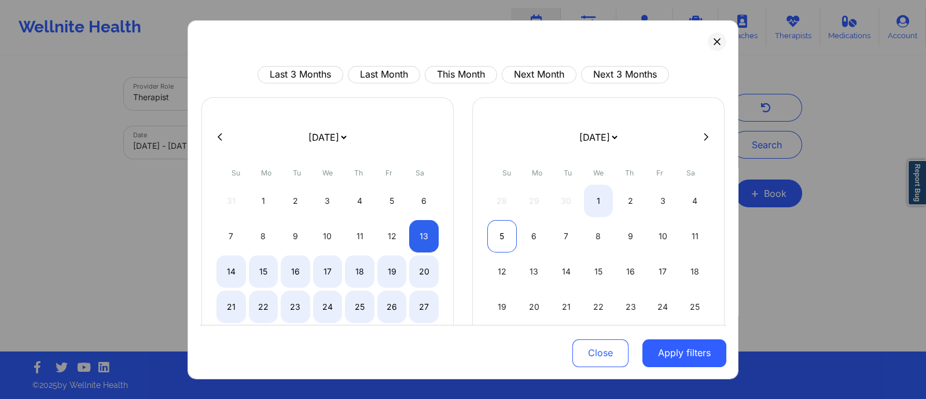
select select "2025-8"
select select "2025-9"
select select "2025-8"
select select "2025-9"
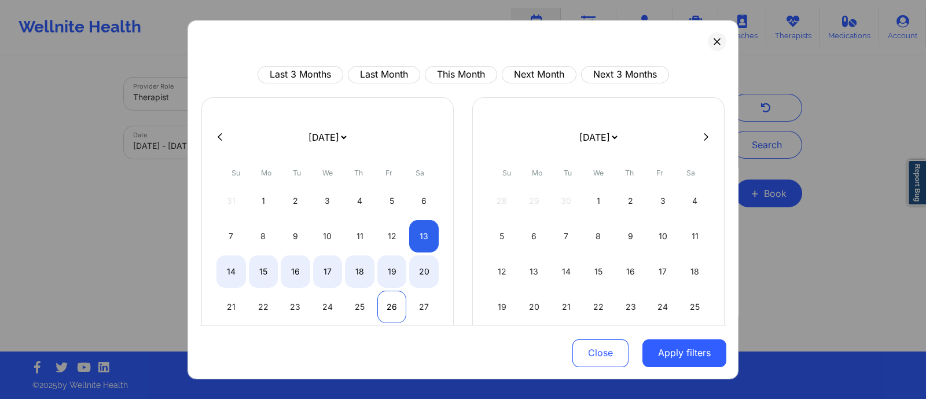
select select "2025-8"
select select "2025-9"
select select "2025-8"
select select "2025-9"
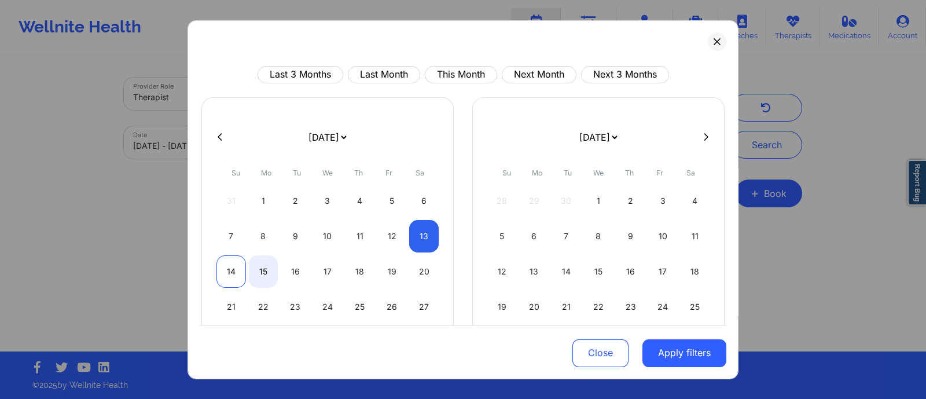
select select "2025-8"
select select "2025-9"
select select "2025-8"
select select "2025-9"
select select "2025-8"
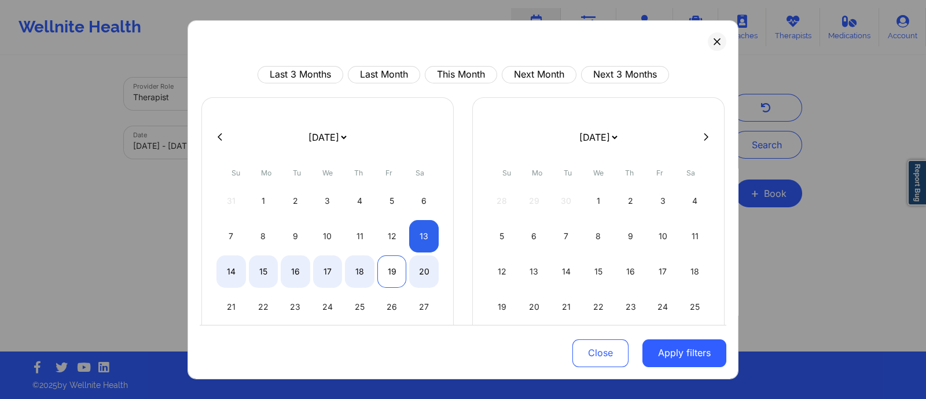
select select "2025-9"
select select "2025-8"
select select "2025-9"
select select "2025-8"
select select "2025-9"
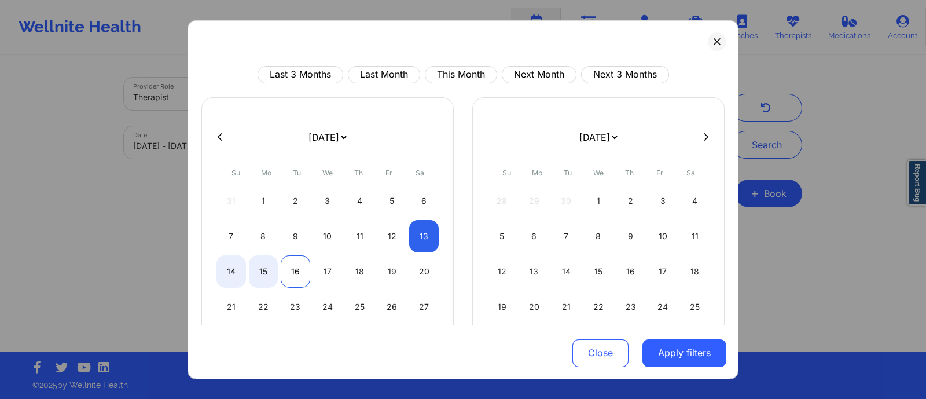
click at [295, 276] on div "16" at bounding box center [296, 271] width 30 height 32
select select "2025-8"
select select "2025-9"
click at [677, 357] on button "Apply filters" at bounding box center [685, 353] width 84 height 28
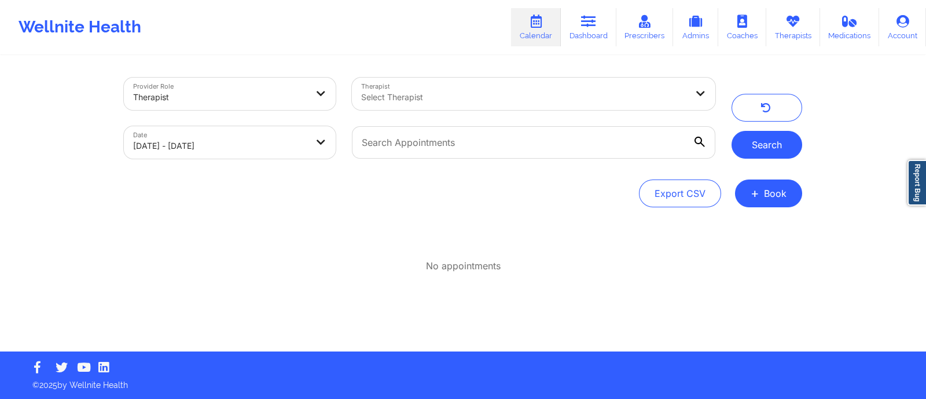
click at [738, 153] on button "Search" at bounding box center [767, 145] width 71 height 28
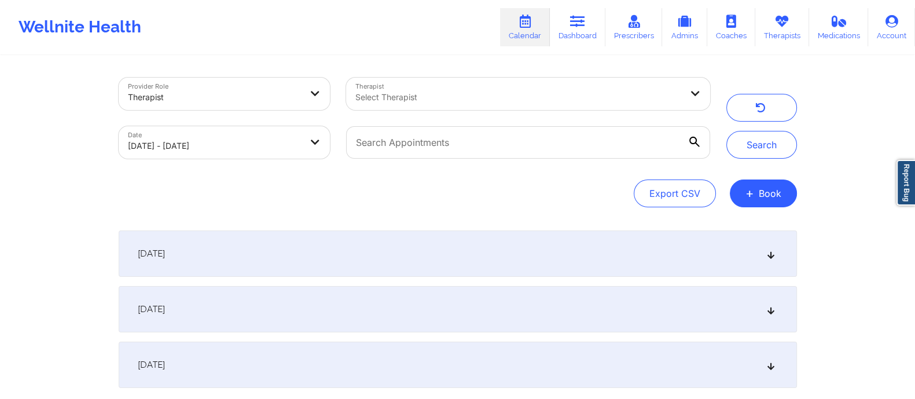
click at [265, 146] on body "Wellnite Health Calendar Dashboard Prescribers Admins Coaches Therapists Medica…" at bounding box center [457, 199] width 915 height 399
select select "2025-8"
select select "2025-9"
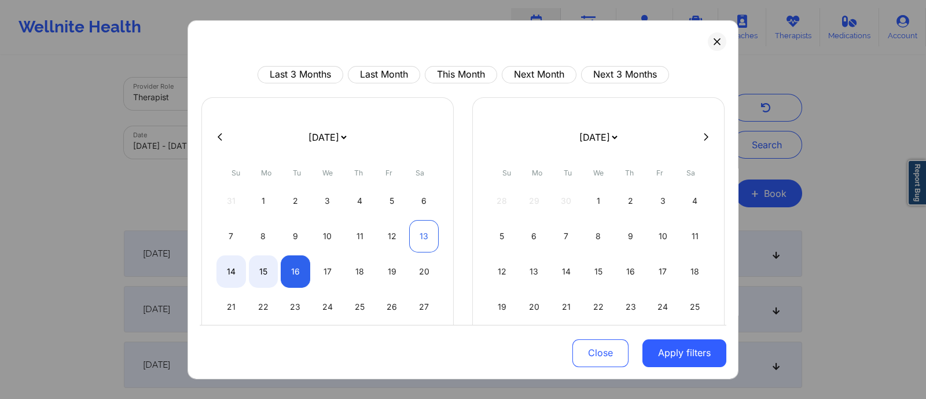
click at [423, 239] on div "13" at bounding box center [424, 235] width 30 height 32
select select "2025-8"
select select "2025-9"
select select "2025-8"
select select "2025-9"
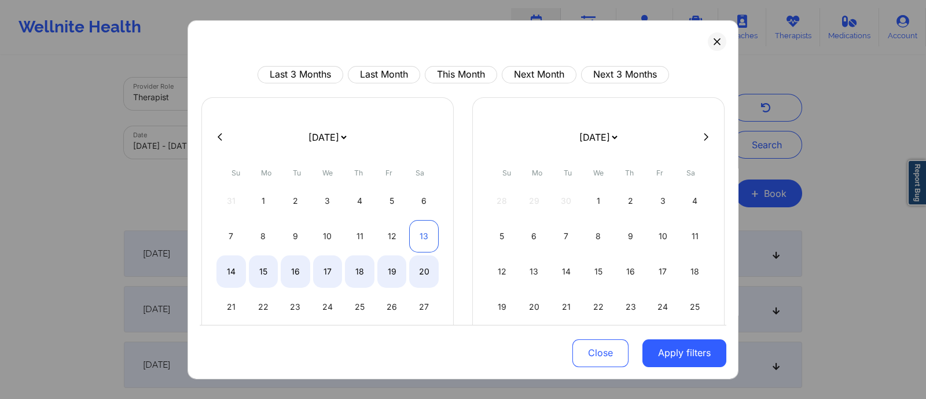
select select "2025-8"
select select "2025-9"
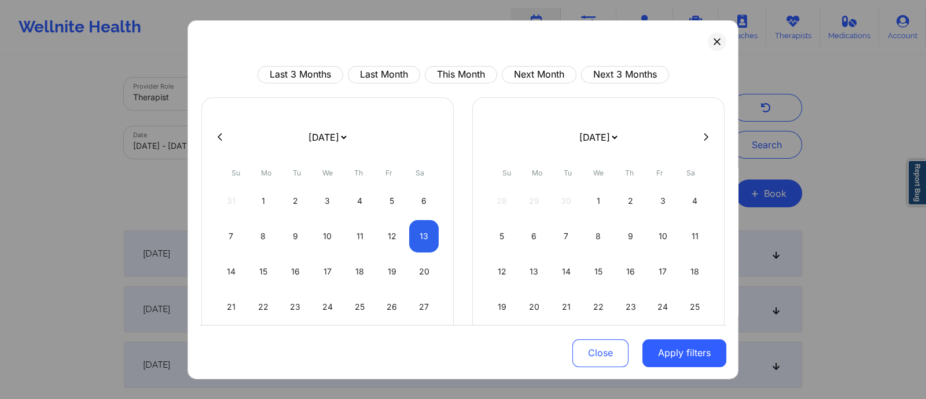
click at [405, 227] on div "7 8 9 10 11 12 13" at bounding box center [328, 235] width 222 height 32
select select "2025-8"
select select "2025-9"
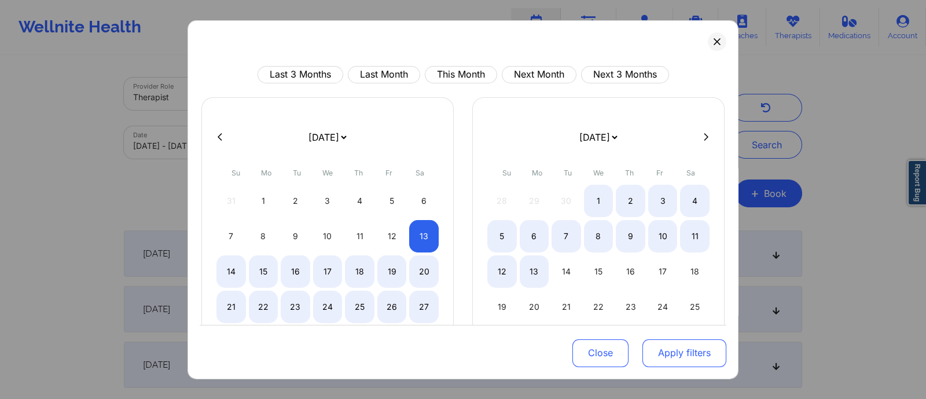
select select "2025-8"
select select "2025-9"
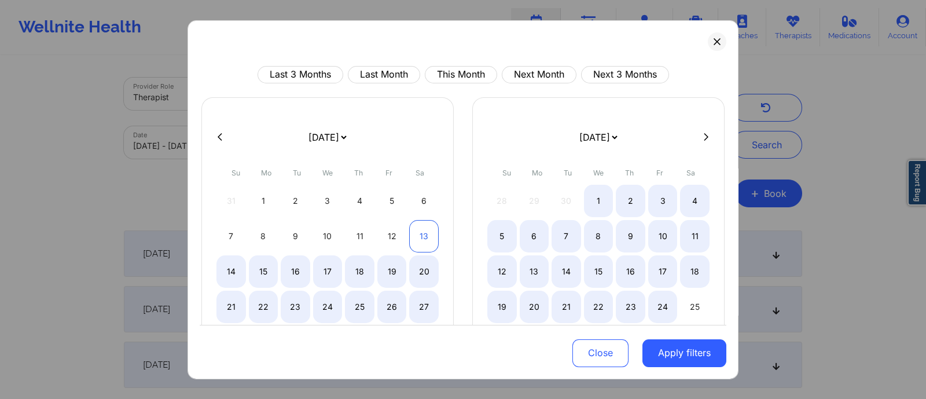
select select "2025-8"
select select "2025-9"
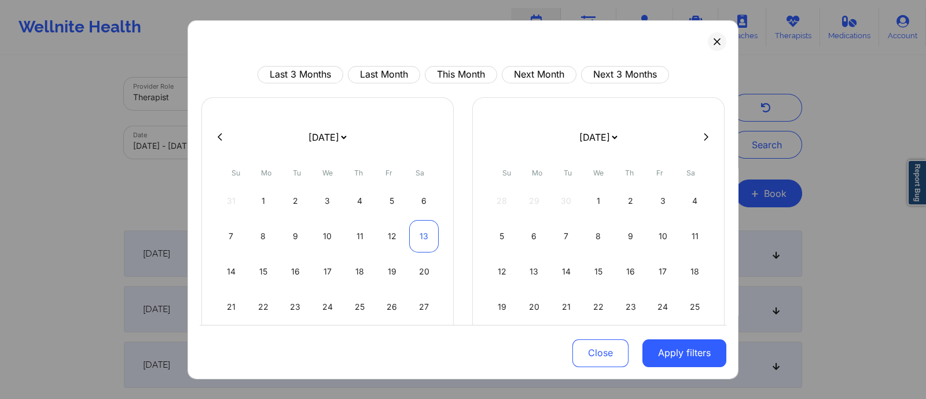
click at [419, 232] on div "13" at bounding box center [424, 235] width 30 height 32
select select "2025-8"
select select "2025-9"
click at [677, 353] on button "Apply filters" at bounding box center [685, 353] width 84 height 28
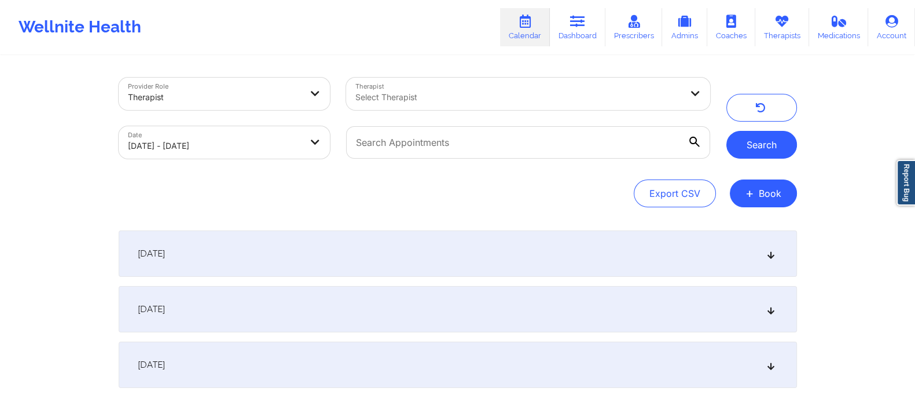
click at [746, 155] on button "Search" at bounding box center [762, 145] width 71 height 28
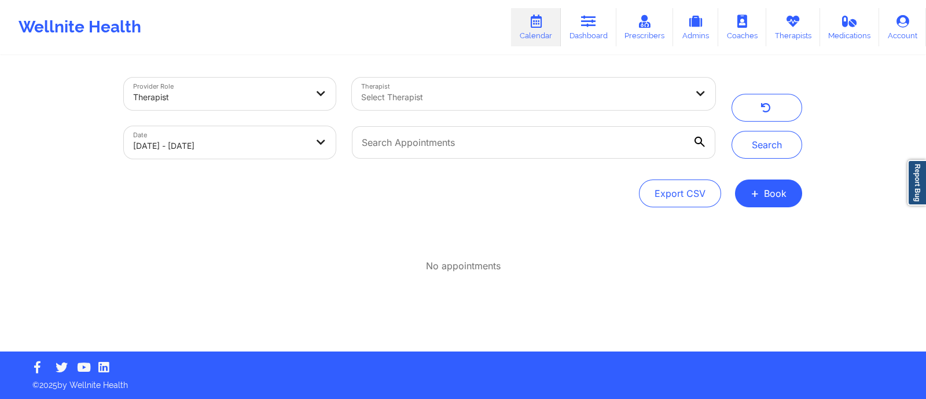
click at [299, 141] on body "Wellnite Health Calendar Dashboard Prescribers Admins Coaches Therapists Medica…" at bounding box center [463, 199] width 926 height 399
select select "2025-8"
select select "2025-9"
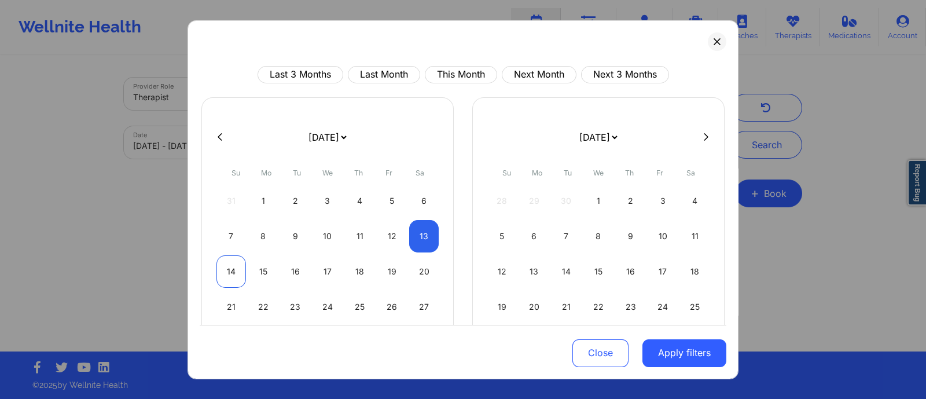
click at [228, 273] on div "14" at bounding box center [232, 271] width 30 height 32
select select "2025-8"
select select "2025-9"
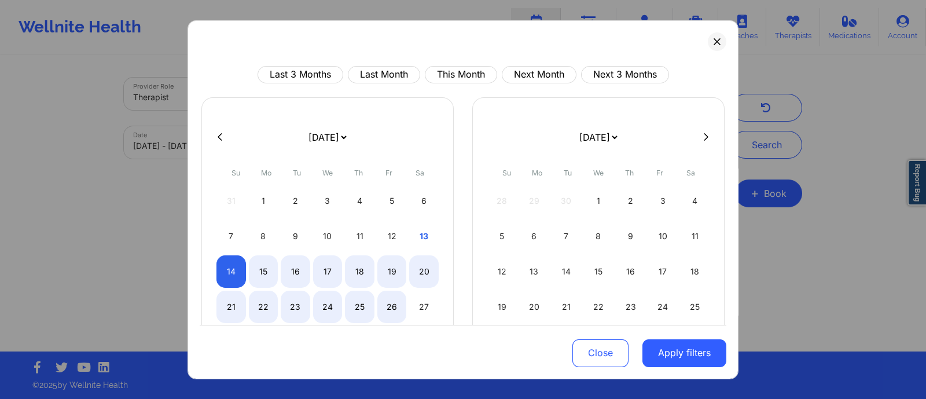
select select "2025-8"
select select "2025-9"
select select "2025-8"
select select "2025-9"
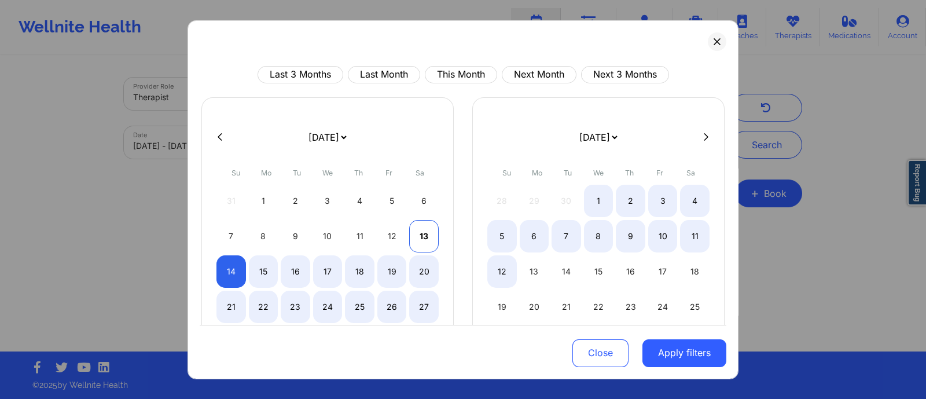
select select "2025-8"
select select "2025-9"
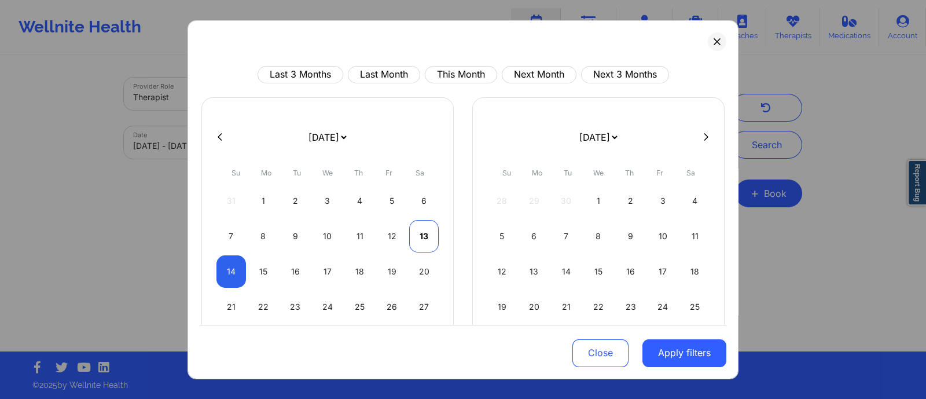
click at [424, 233] on div "13" at bounding box center [424, 235] width 30 height 32
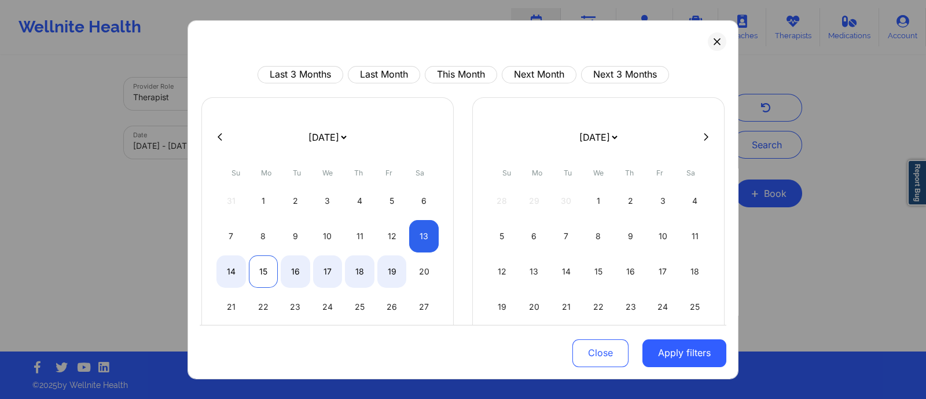
select select "2025-8"
select select "2025-9"
select select "2025-8"
select select "2025-9"
select select "2025-8"
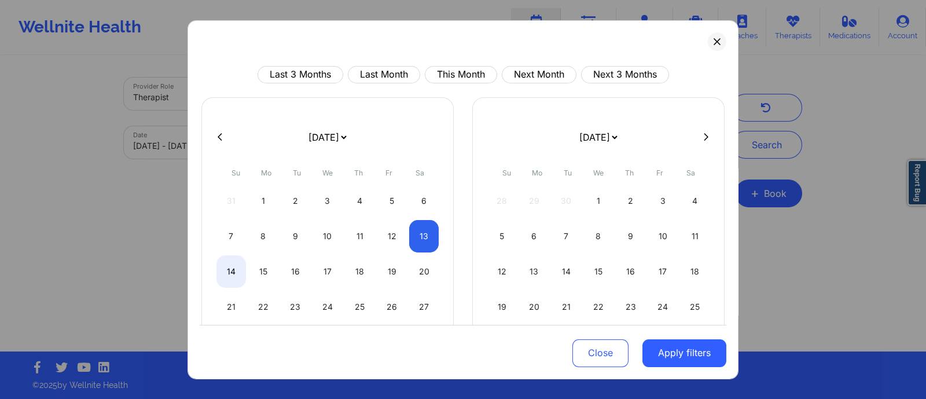
select select "2025-9"
select select "2025-8"
select select "2025-9"
select select "2025-8"
select select "2025-9"
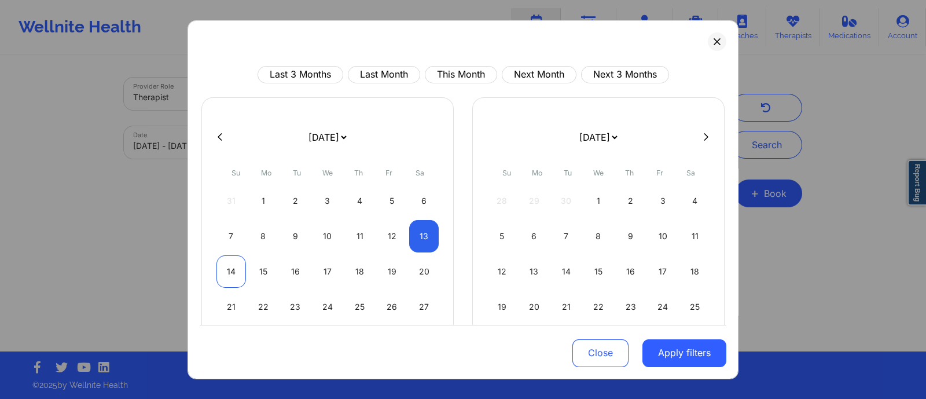
click at [235, 268] on div "14" at bounding box center [232, 271] width 30 height 32
select select "2025-8"
select select "2025-9"
click at [672, 361] on button "Apply filters" at bounding box center [685, 353] width 84 height 28
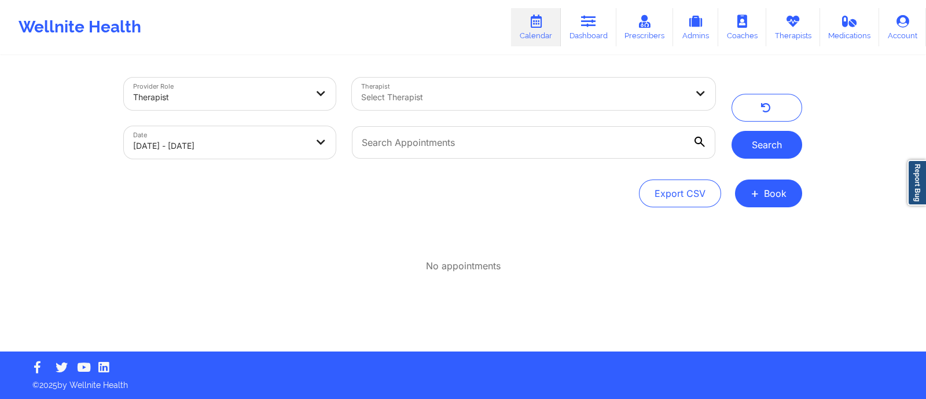
click at [761, 131] on button "Search" at bounding box center [767, 145] width 71 height 28
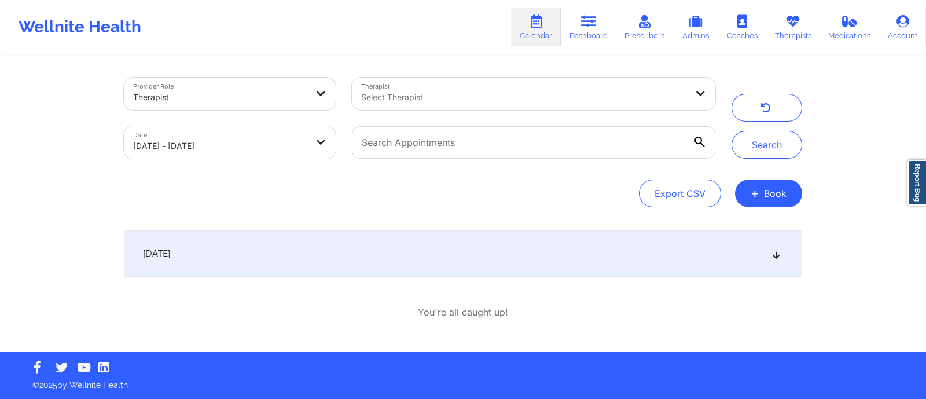
click at [556, 247] on div "[DATE]" at bounding box center [463, 253] width 679 height 46
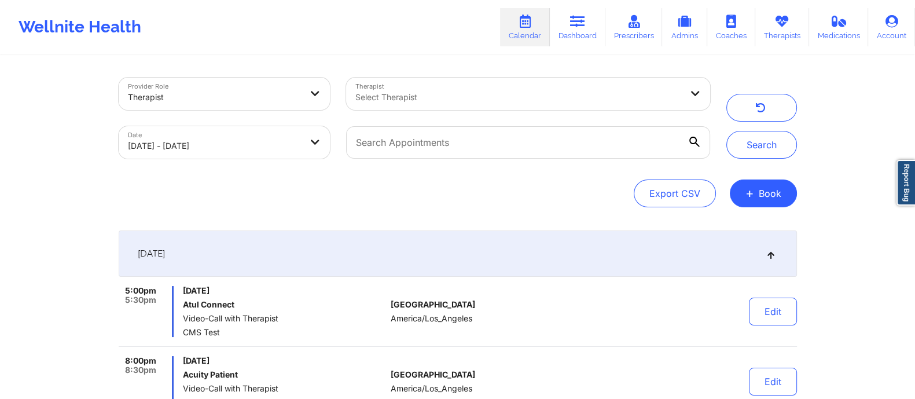
click at [262, 141] on body "Wellnite Health Calendar Dashboard Prescribers Admins Coaches Therapists Medica…" at bounding box center [457, 199] width 915 height 399
select select "2025-8"
select select "2025-9"
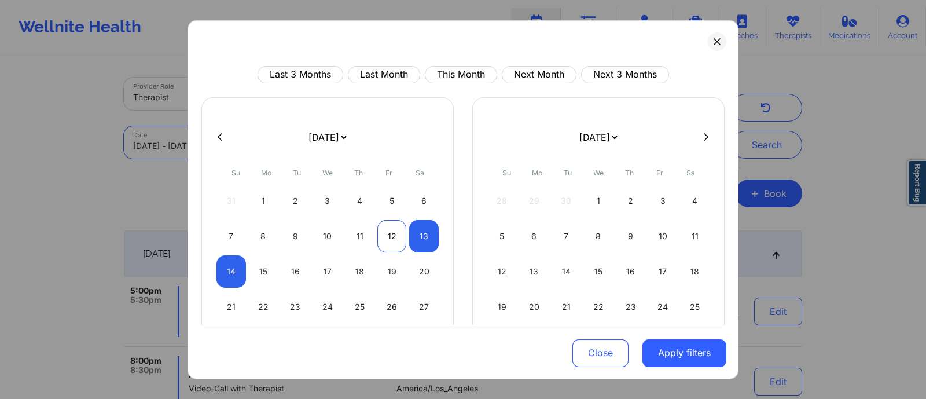
click at [383, 234] on div "12" at bounding box center [392, 235] width 30 height 32
select select "2025-8"
select select "2025-9"
select select "2025-8"
select select "2025-9"
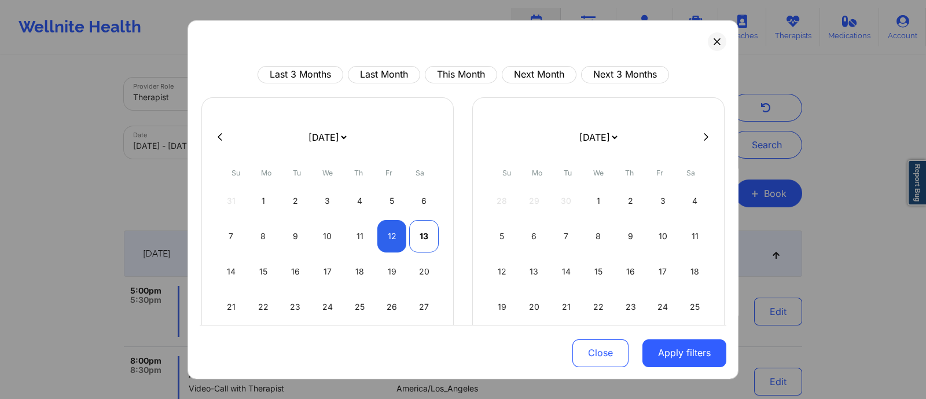
click at [415, 235] on div "13" at bounding box center [424, 235] width 30 height 32
select select "2025-8"
select select "2025-9"
click at [420, 236] on div "13" at bounding box center [424, 235] width 30 height 32
select select "2025-8"
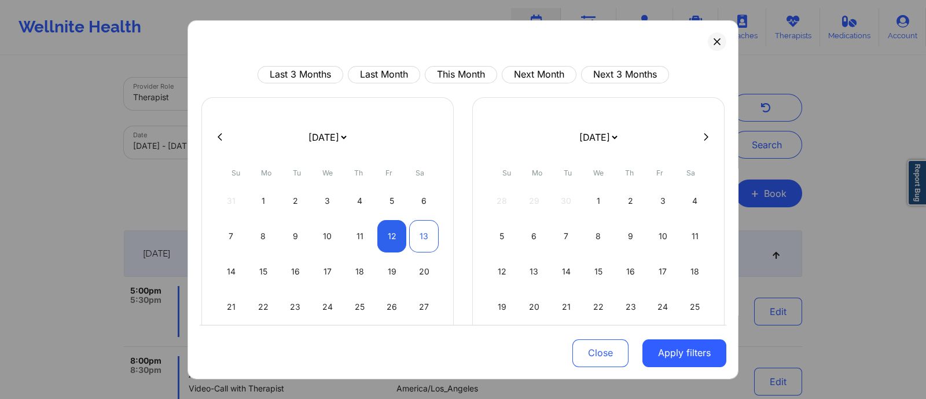
select select "2025-9"
select select "2025-8"
select select "2025-9"
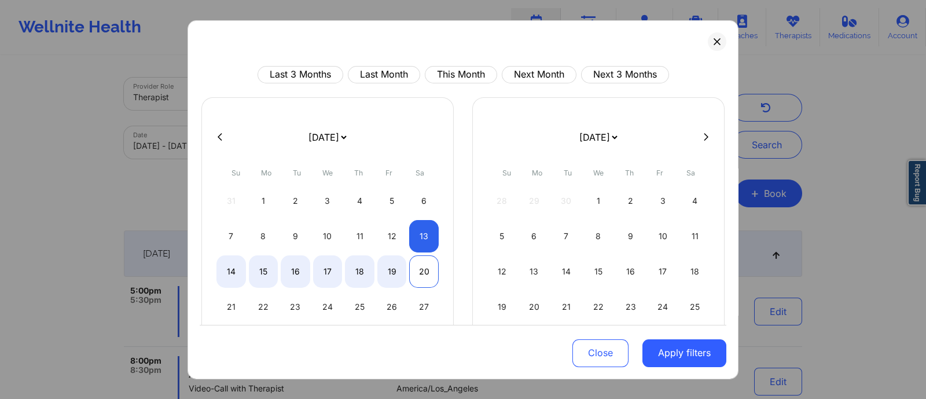
select select "2025-8"
select select "2025-9"
select select "2025-8"
select select "2025-9"
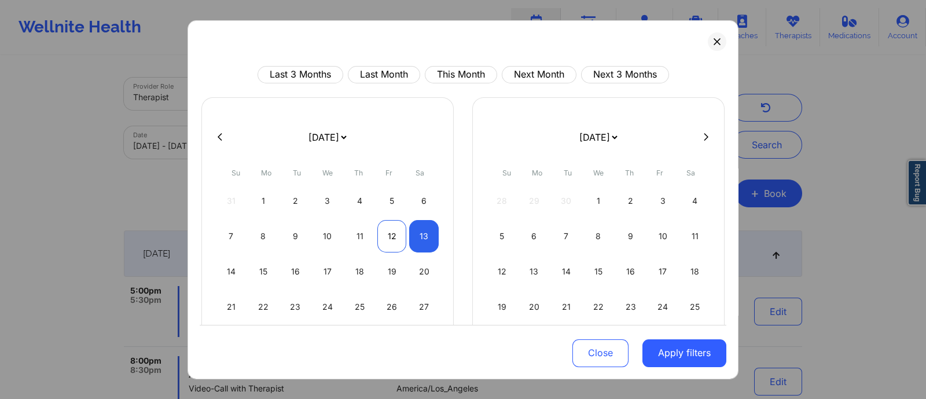
click at [387, 236] on div "12" at bounding box center [392, 235] width 30 height 32
select select "2025-8"
select select "2025-9"
click at [390, 236] on div "12" at bounding box center [392, 235] width 30 height 32
select select "2025-8"
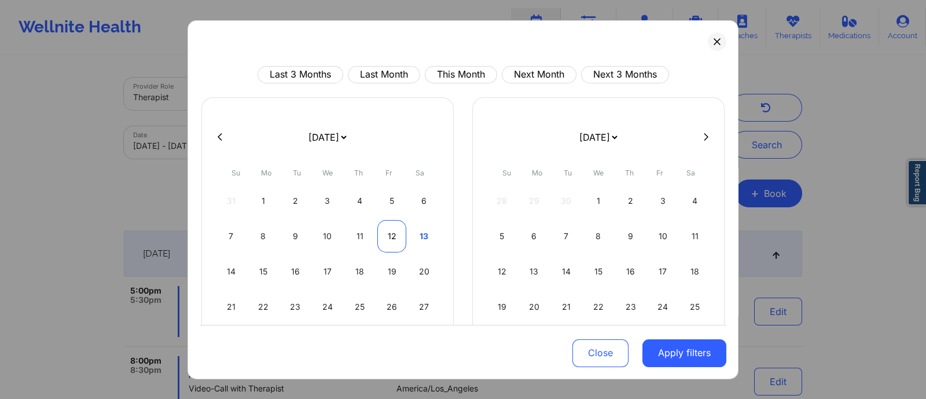
select select "2025-9"
click at [554, 169] on div "Tu" at bounding box center [568, 172] width 28 height 23
click at [509, 158] on div "January 2019 February 2019 March 2019 April 2019 May 2019 June 2019 July 2019 A…" at bounding box center [598, 239] width 252 height 285
click at [525, 210] on div "28 29 30 1 2 3 4" at bounding box center [598, 200] width 222 height 32
click at [533, 241] on div "6" at bounding box center [535, 235] width 30 height 32
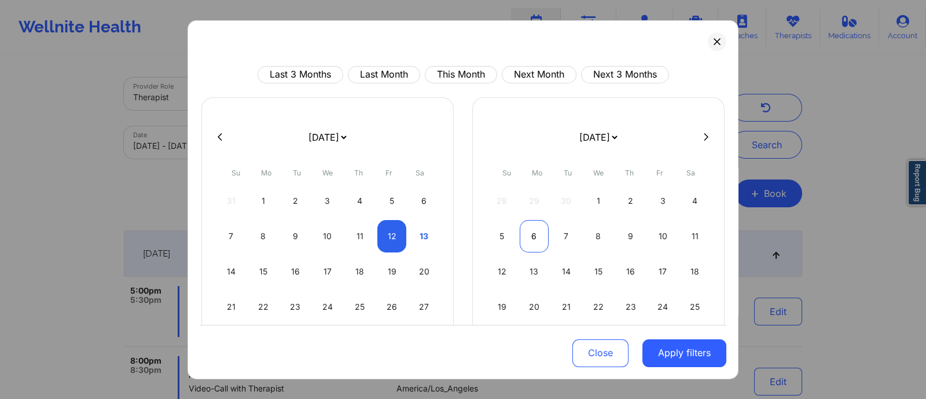
select select "2025-9"
select select "2025-10"
select select "2025-9"
select select "2025-10"
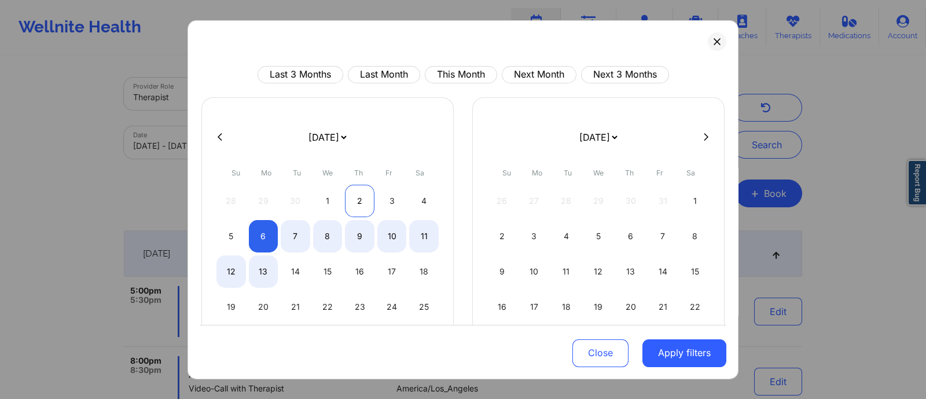
select select "2025-9"
select select "2025-10"
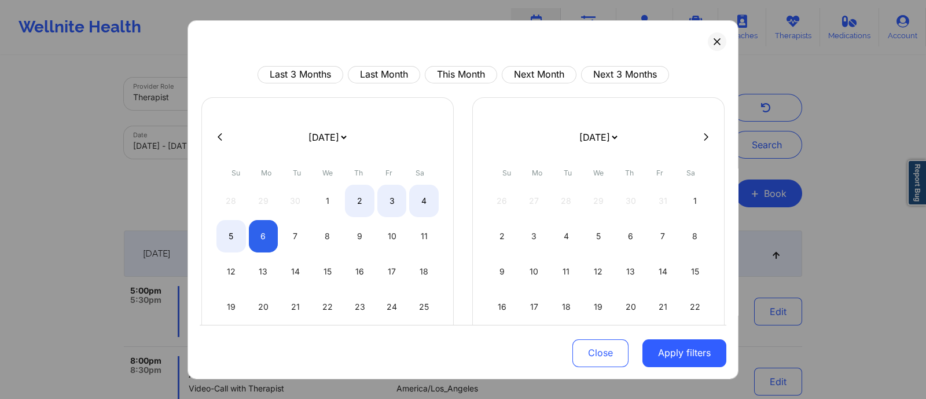
select select "2025-9"
select select "2025-10"
click at [213, 135] on div at bounding box center [463, 136] width 527 height 17
click at [220, 135] on icon at bounding box center [220, 137] width 5 height 8
select select "2025-8"
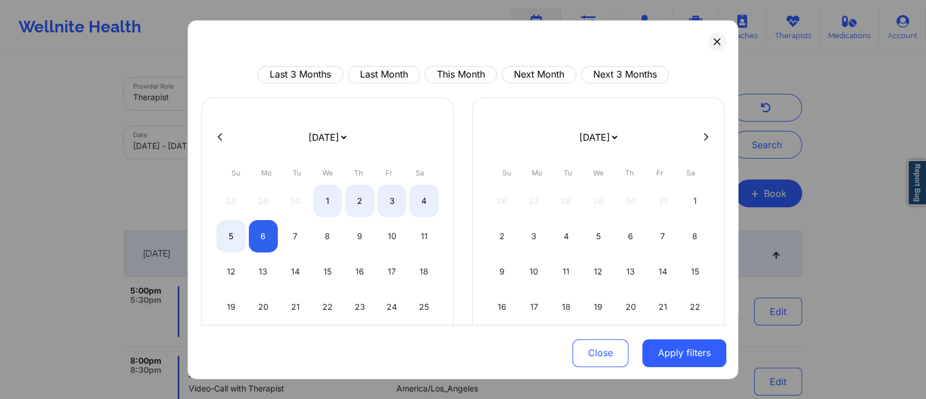
select select "2025-9"
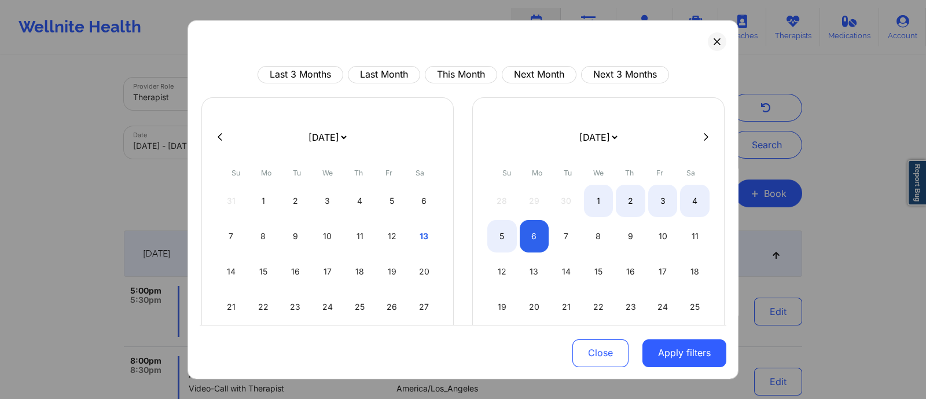
select select "2025-8"
select select "2025-9"
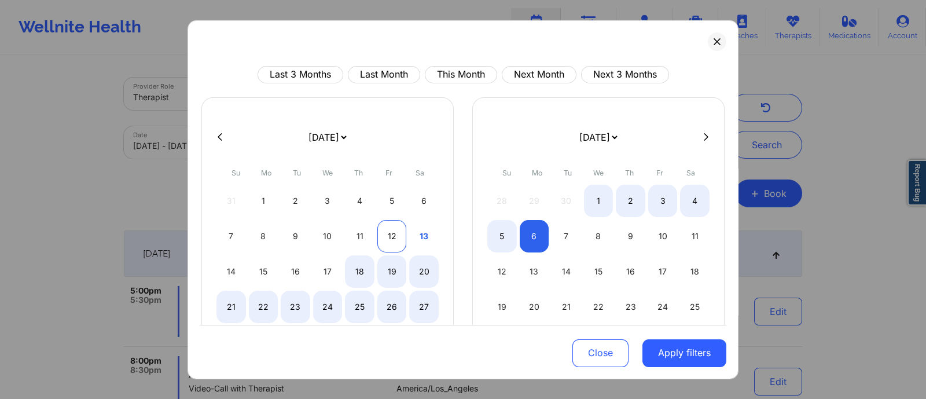
select select "2025-8"
select select "2025-9"
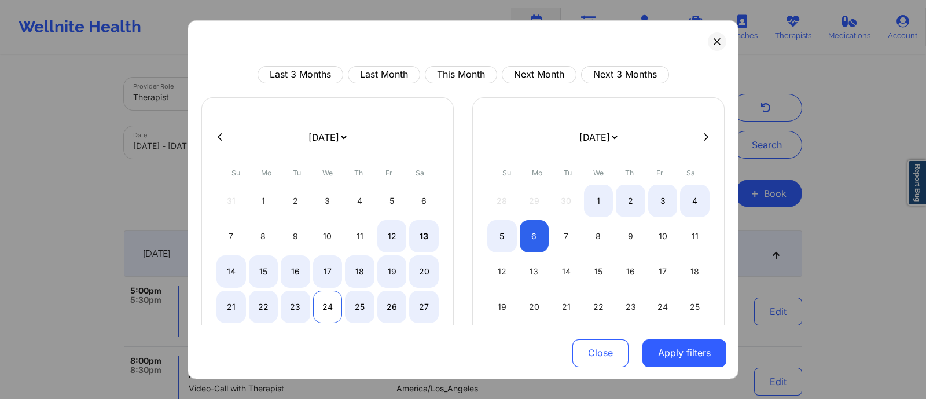
select select "2025-8"
select select "2025-9"
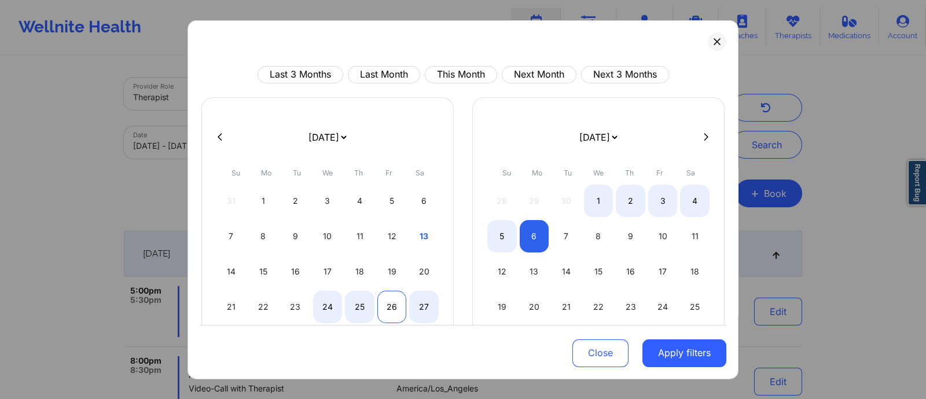
select select "2025-8"
select select "2025-9"
select select "2025-8"
select select "2025-9"
select select "2025-8"
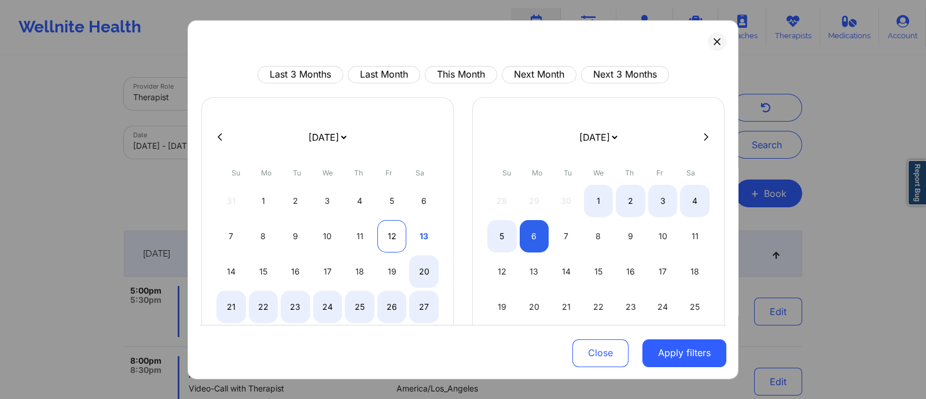
select select "2025-9"
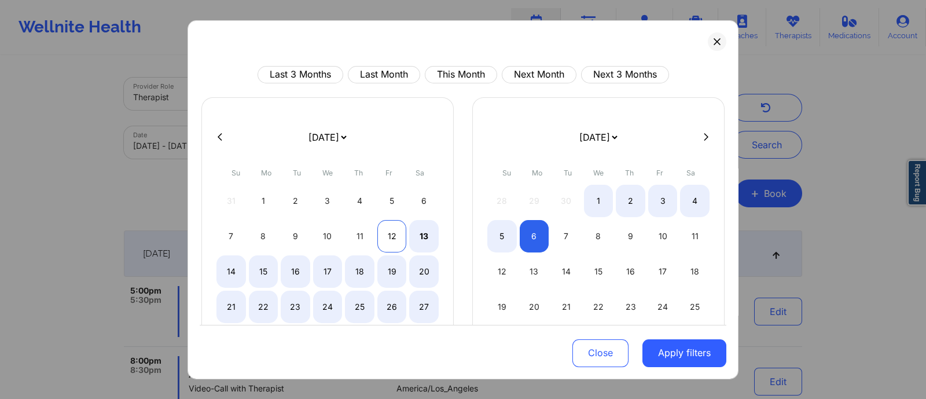
click at [389, 237] on div "12" at bounding box center [392, 235] width 30 height 32
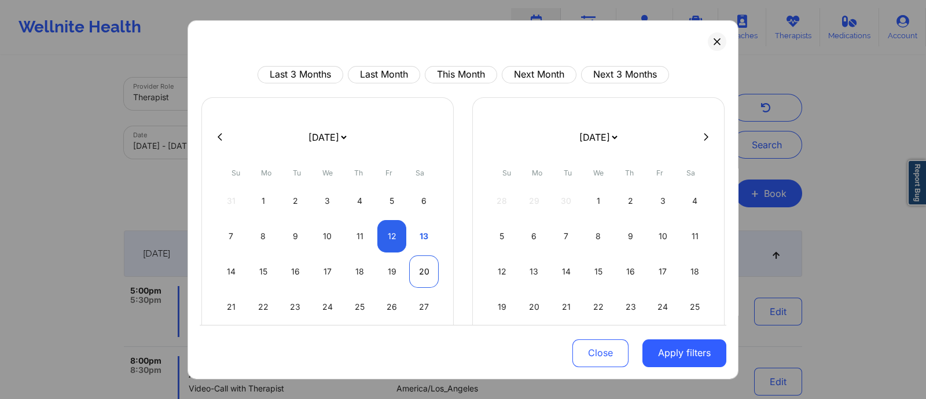
select select "2025-8"
select select "2025-9"
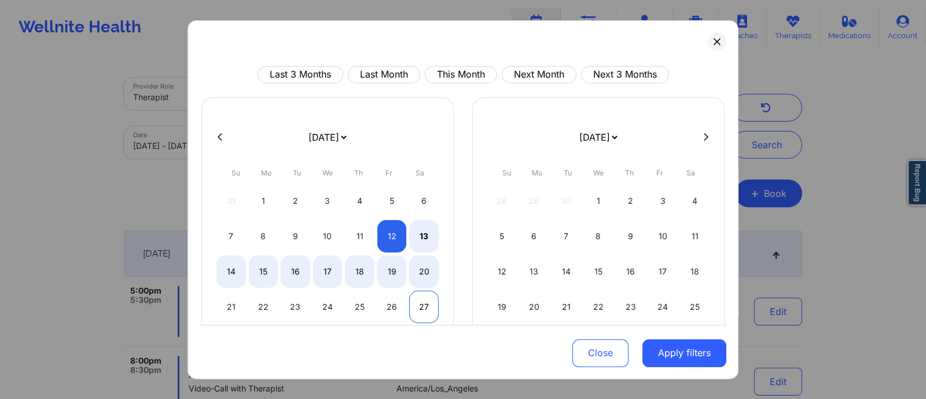
select select "2025-8"
select select "2025-9"
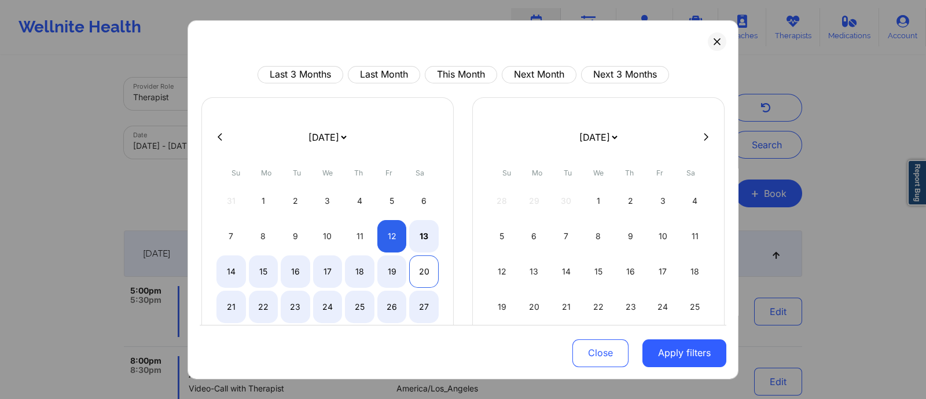
select select "2025-8"
select select "2025-9"
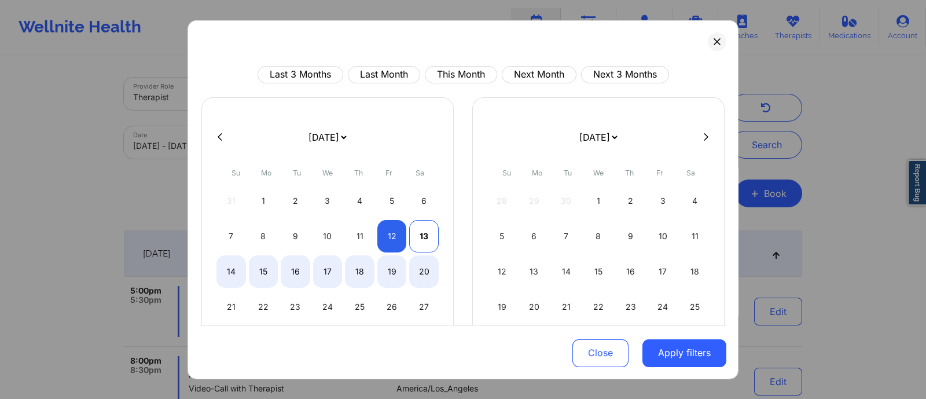
select select "2025-8"
select select "2025-9"
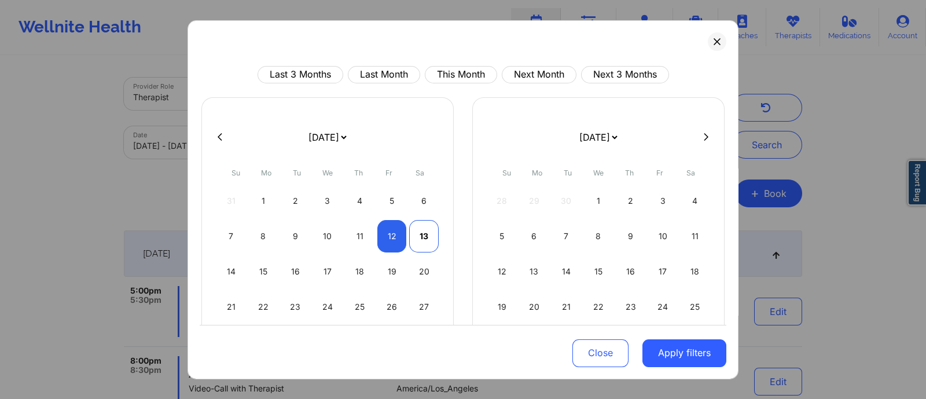
click at [420, 239] on div "13" at bounding box center [424, 235] width 30 height 32
select select "2025-8"
select select "2025-9"
click at [677, 350] on button "Apply filters" at bounding box center [685, 353] width 84 height 28
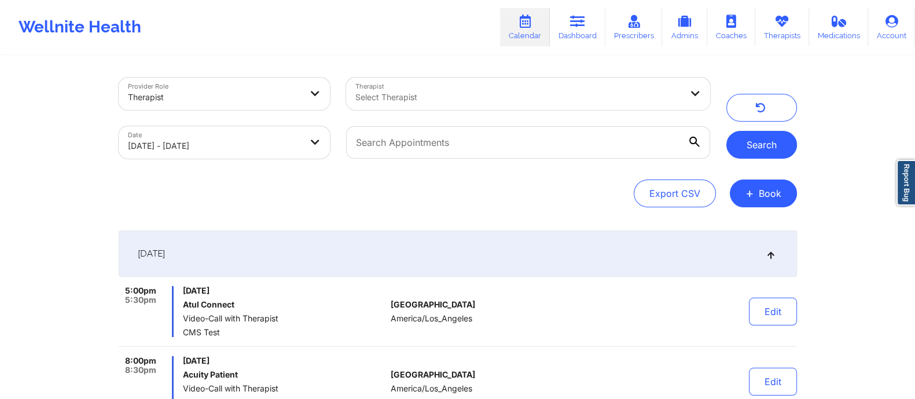
click at [756, 151] on button "Search" at bounding box center [762, 145] width 71 height 28
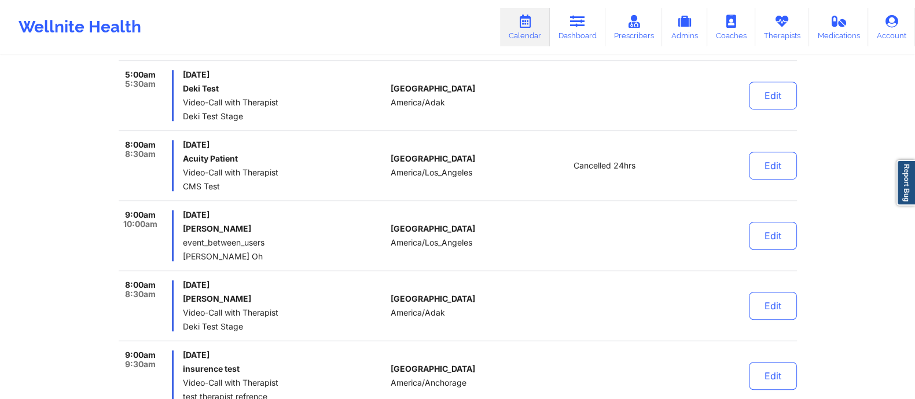
scroll to position [922, 0]
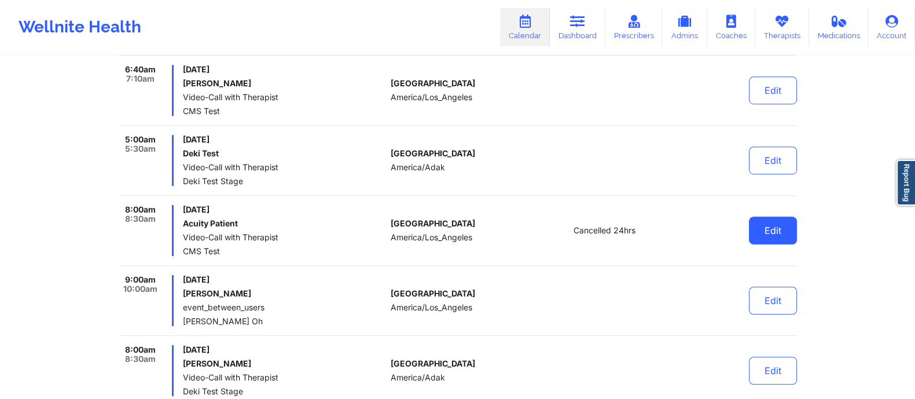
click at [771, 229] on button "Edit" at bounding box center [773, 231] width 48 height 28
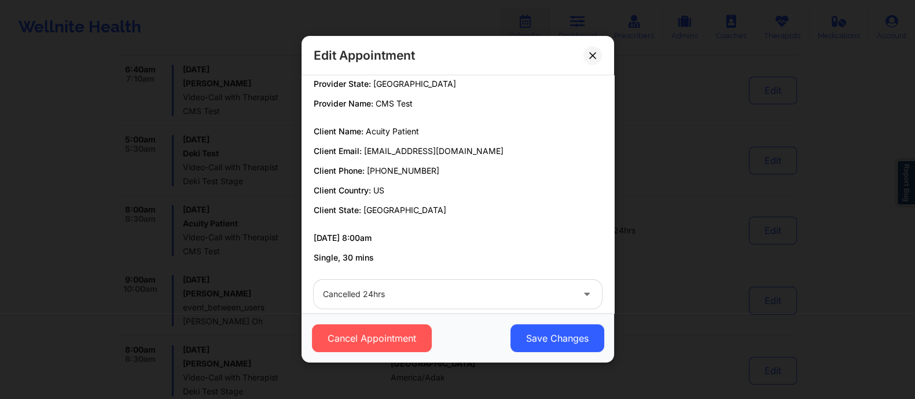
scroll to position [44, 0]
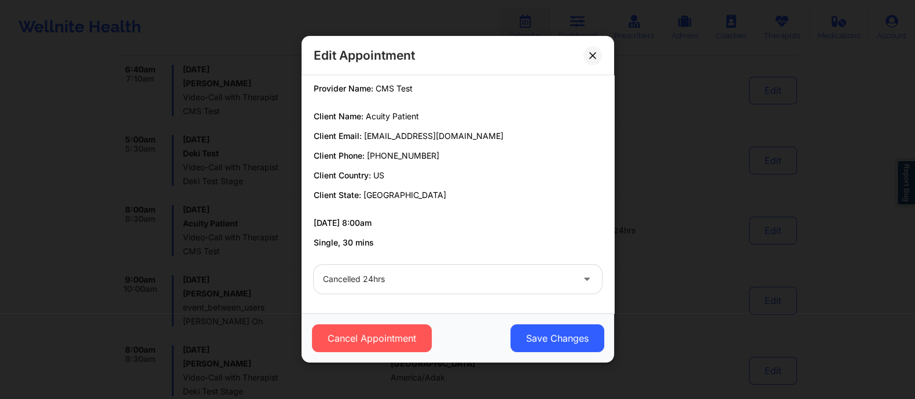
click at [405, 281] on div at bounding box center [448, 280] width 250 height 14
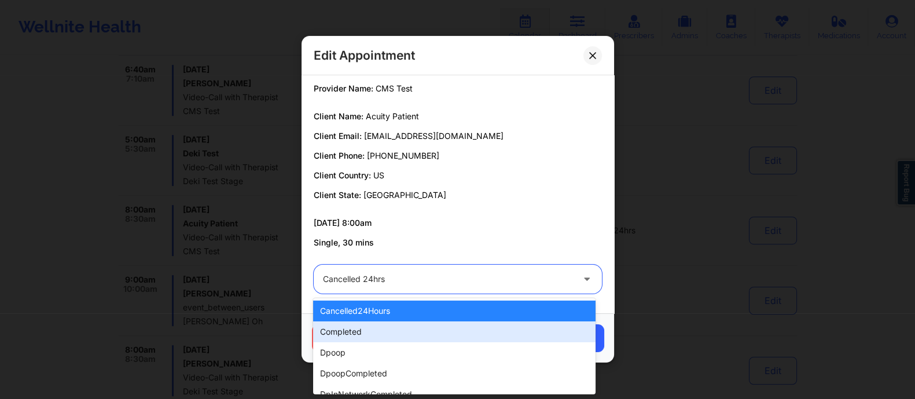
click at [385, 328] on div "completed" at bounding box center [454, 331] width 283 height 21
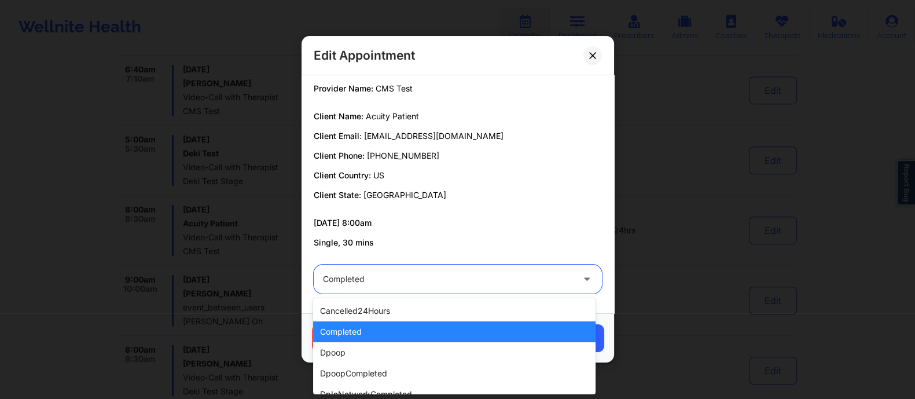
drag, startPoint x: 411, startPoint y: 281, endPoint x: 403, endPoint y: 303, distance: 22.9
click at [410, 281] on div at bounding box center [448, 280] width 250 height 14
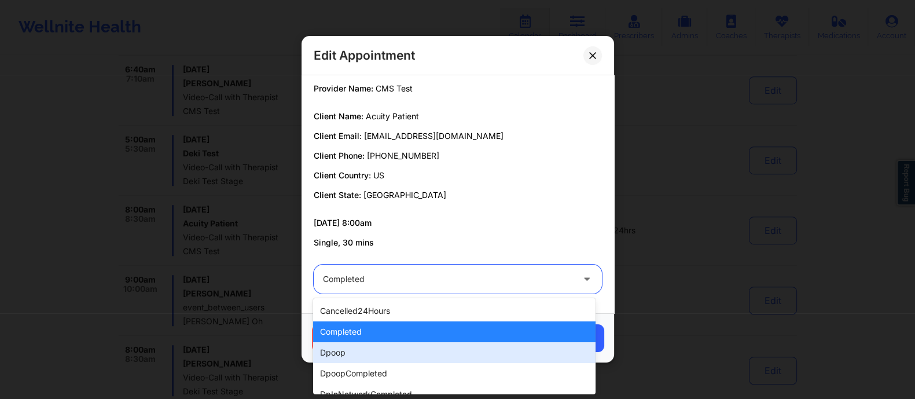
click at [365, 345] on div "dpoop" at bounding box center [454, 352] width 283 height 21
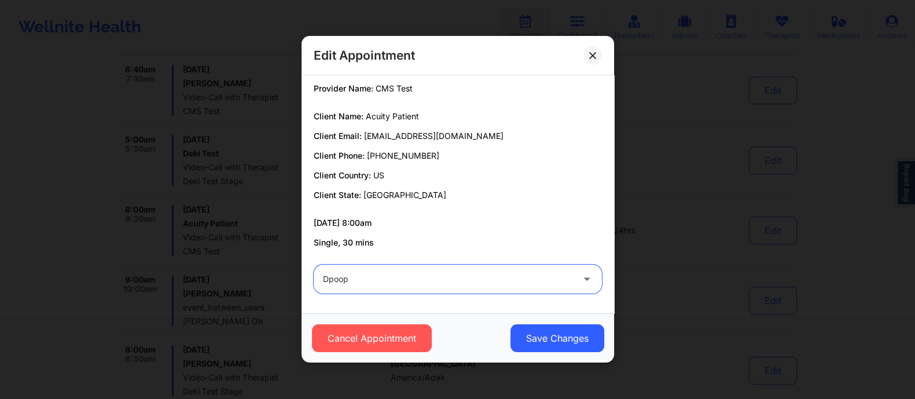
click at [426, 280] on div at bounding box center [448, 280] width 250 height 14
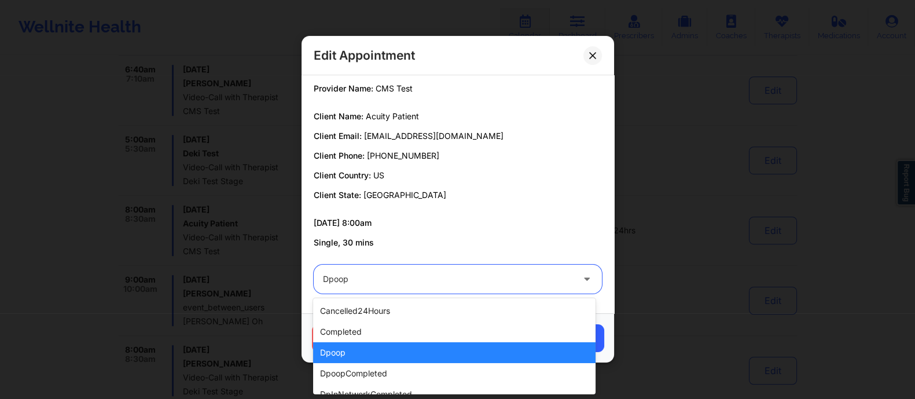
scroll to position [366, 0]
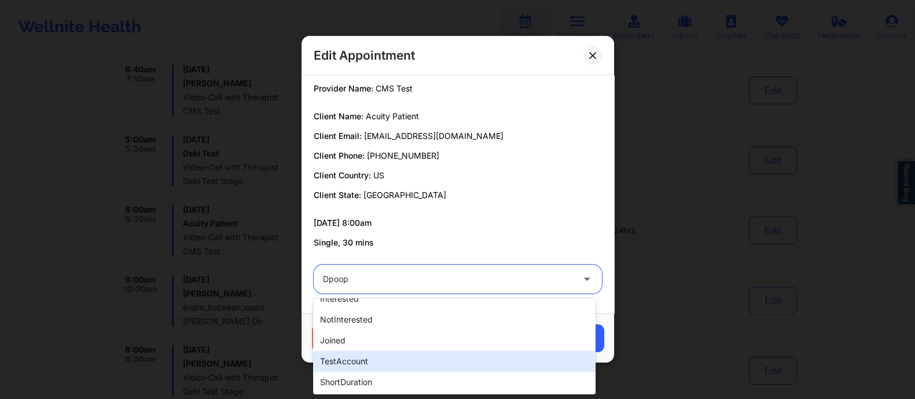
click at [367, 361] on div "testAccount" at bounding box center [454, 361] width 283 height 21
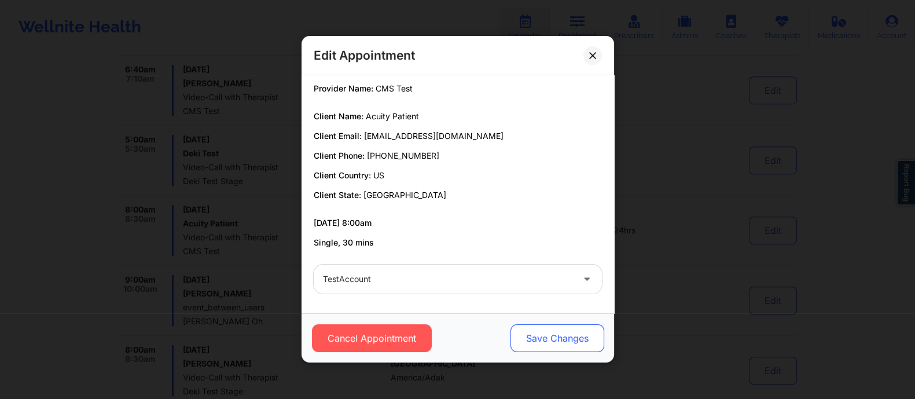
click at [577, 341] on button "Save Changes" at bounding box center [557, 339] width 94 height 28
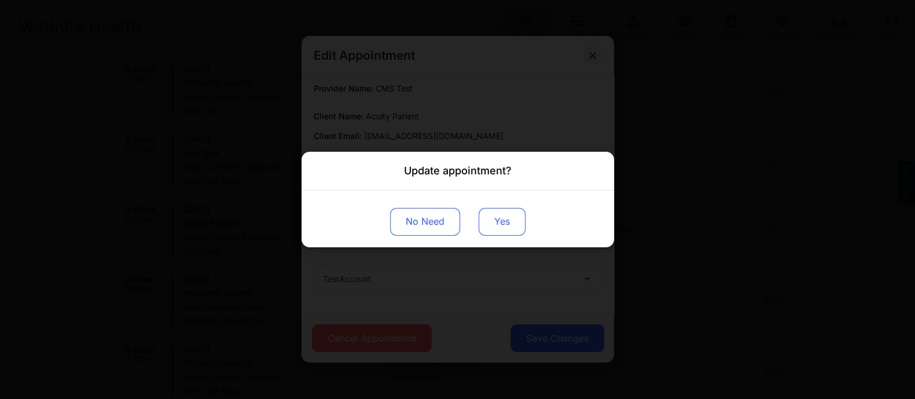
click at [507, 226] on button "Yes" at bounding box center [502, 222] width 47 height 28
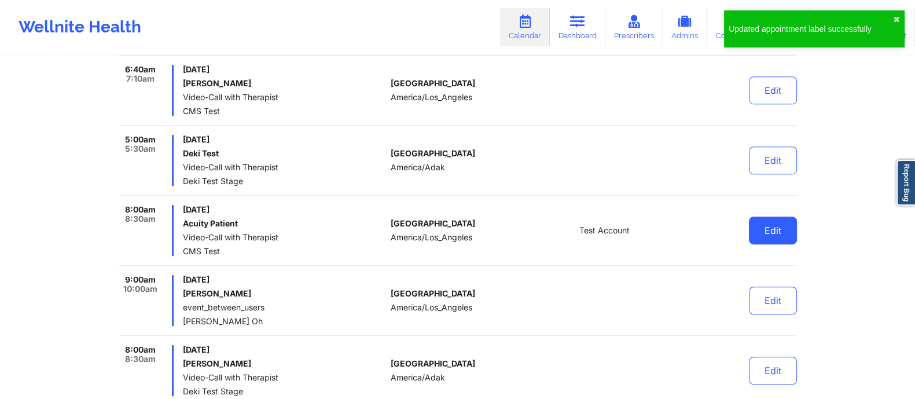
click at [762, 227] on button "Edit" at bounding box center [773, 231] width 48 height 28
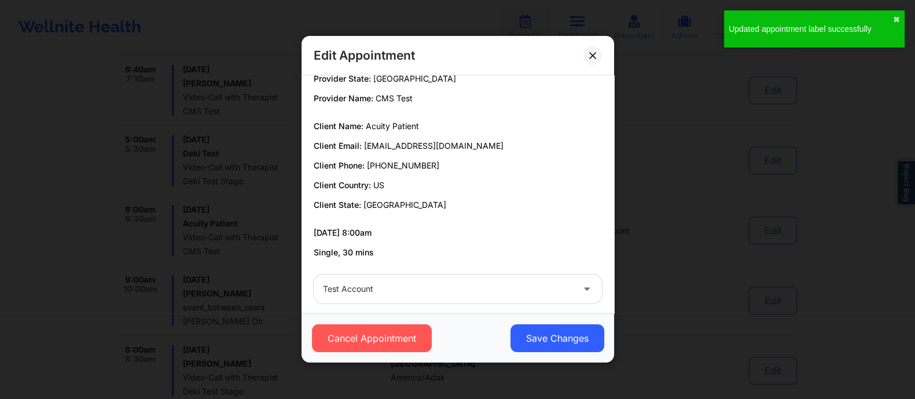
scroll to position [44, 0]
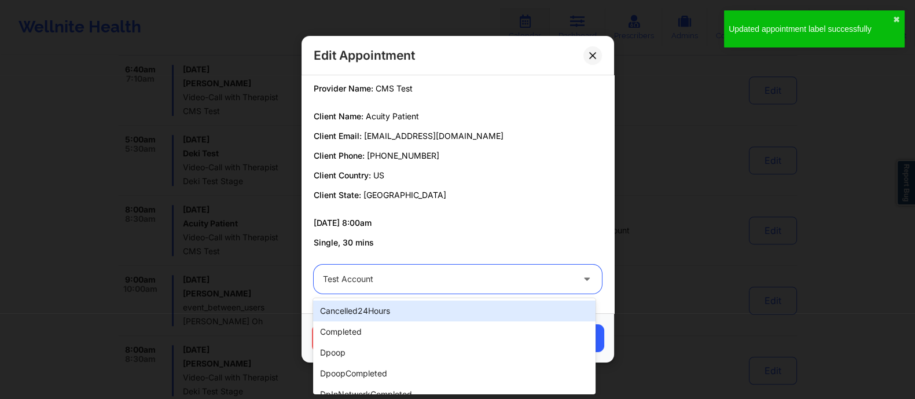
click at [426, 280] on div at bounding box center [448, 280] width 250 height 14
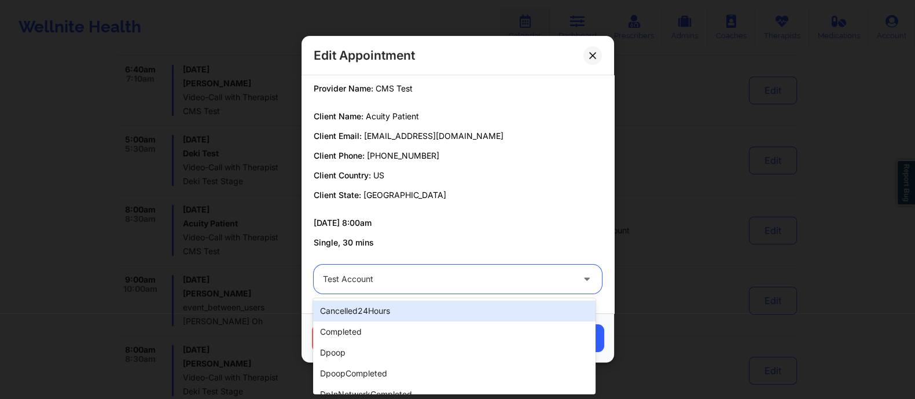
click at [414, 312] on div "cancelled24Hours" at bounding box center [454, 310] width 283 height 21
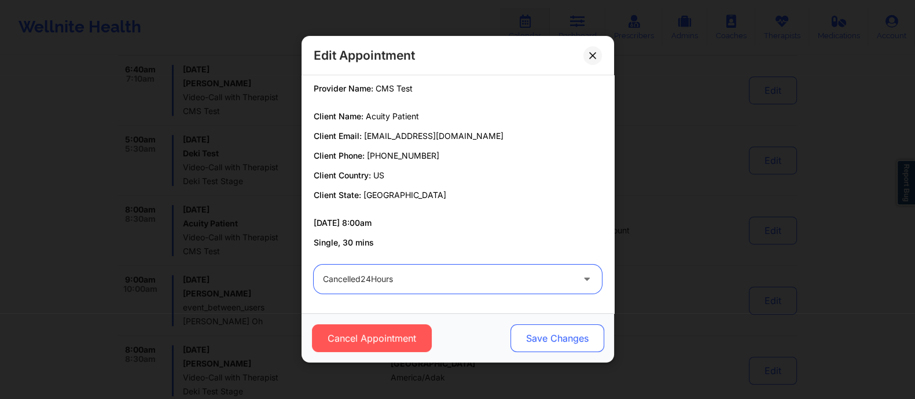
click at [570, 336] on button "Save Changes" at bounding box center [557, 339] width 94 height 28
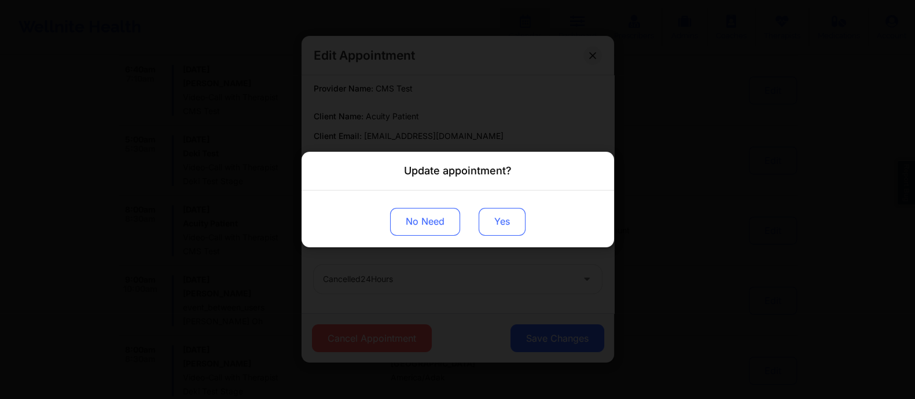
click at [508, 221] on button "Yes" at bounding box center [502, 222] width 47 height 28
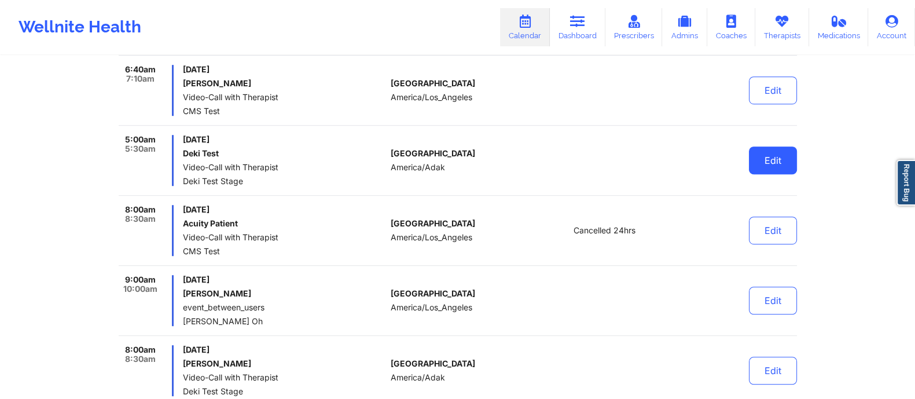
click at [774, 163] on button "Edit" at bounding box center [773, 160] width 48 height 28
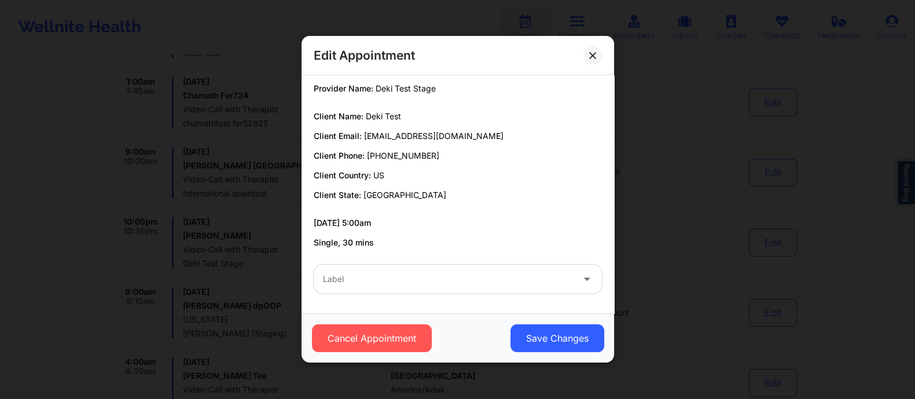
scroll to position [434, 0]
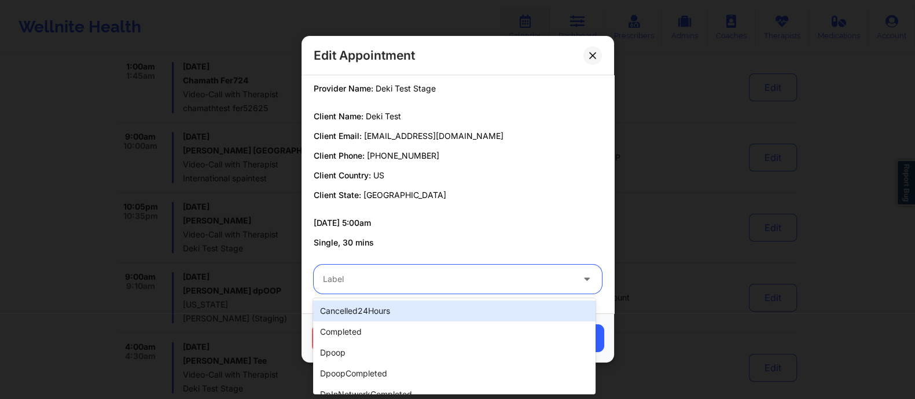
click at [436, 281] on div at bounding box center [448, 280] width 250 height 14
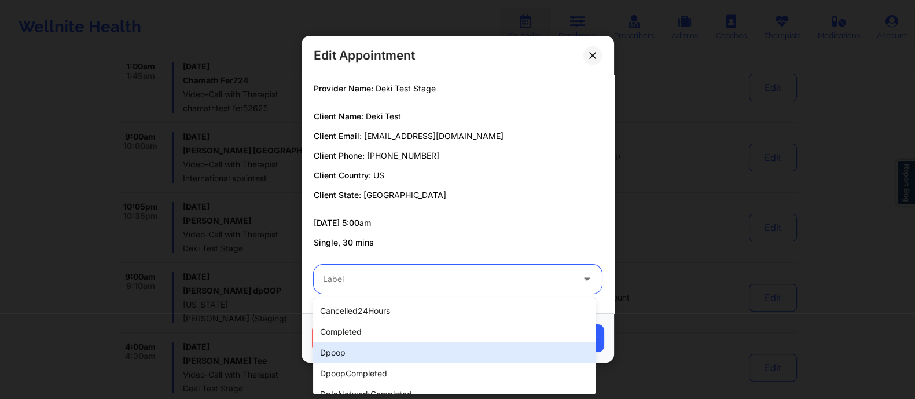
scroll to position [366, 0]
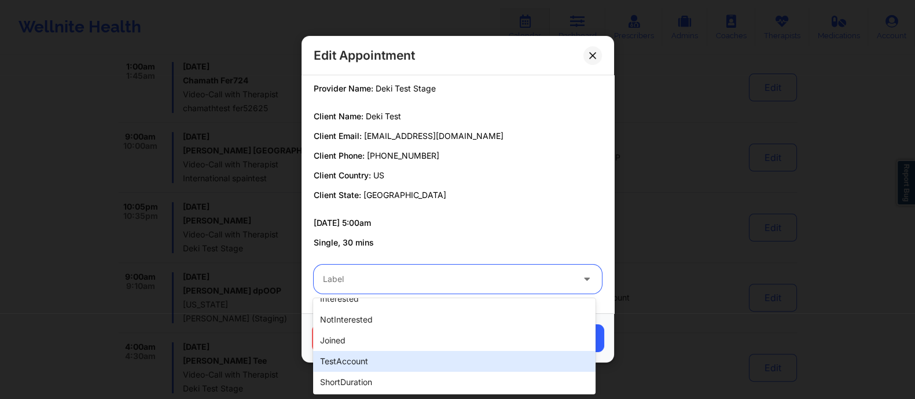
click at [376, 369] on div "testAccount" at bounding box center [454, 361] width 283 height 21
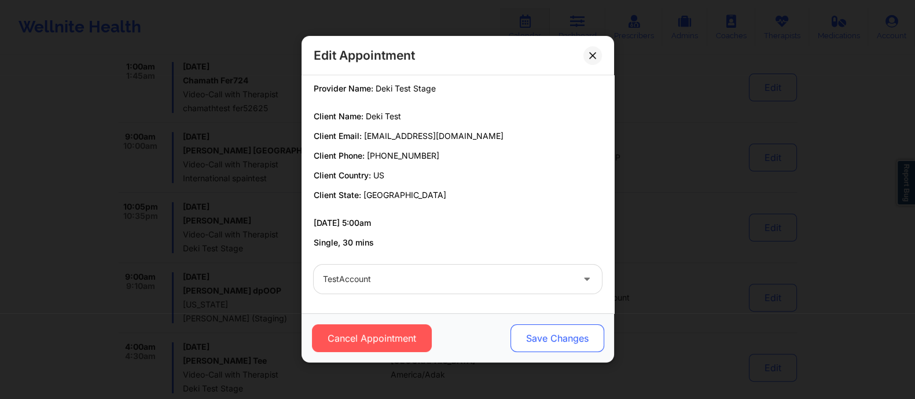
click at [547, 339] on button "Save Changes" at bounding box center [557, 339] width 94 height 28
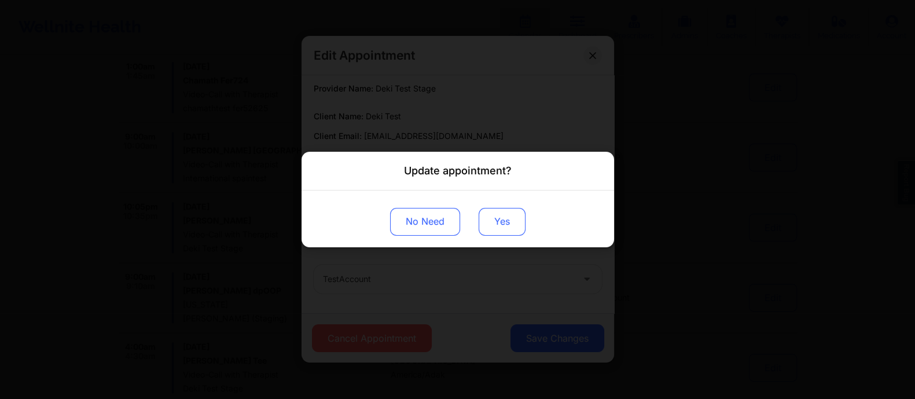
click at [504, 222] on button "Yes" at bounding box center [502, 222] width 47 height 28
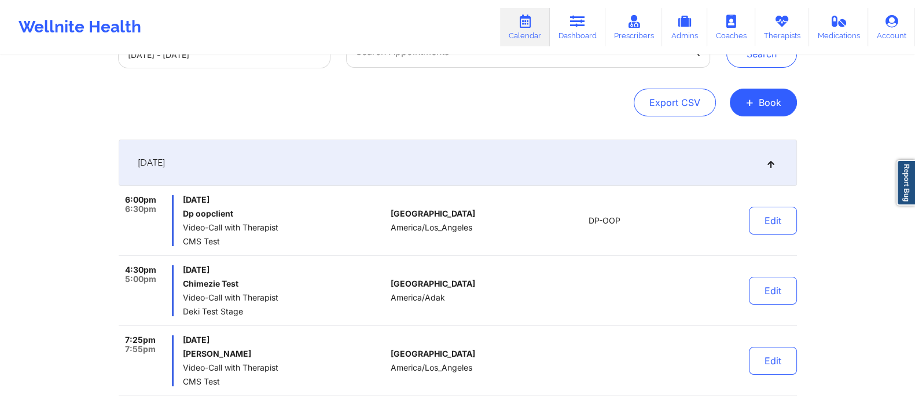
scroll to position [92, 0]
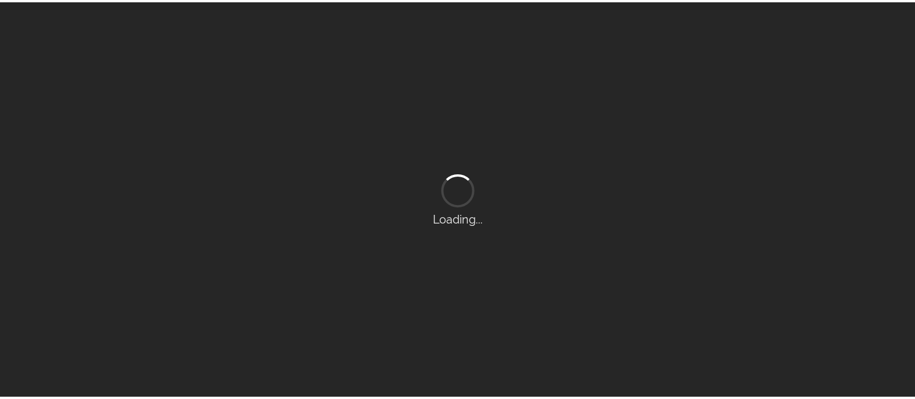
scroll to position [92, 0]
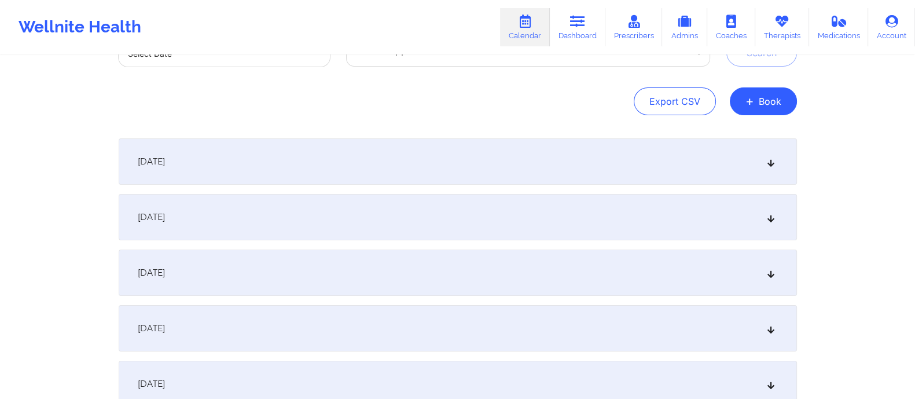
click at [458, 158] on div "[DATE]" at bounding box center [458, 161] width 679 height 46
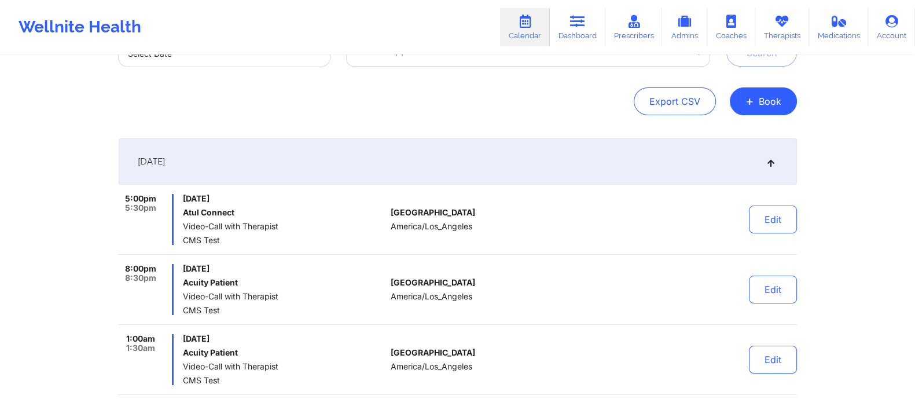
click at [434, 162] on div "[DATE]" at bounding box center [458, 161] width 679 height 46
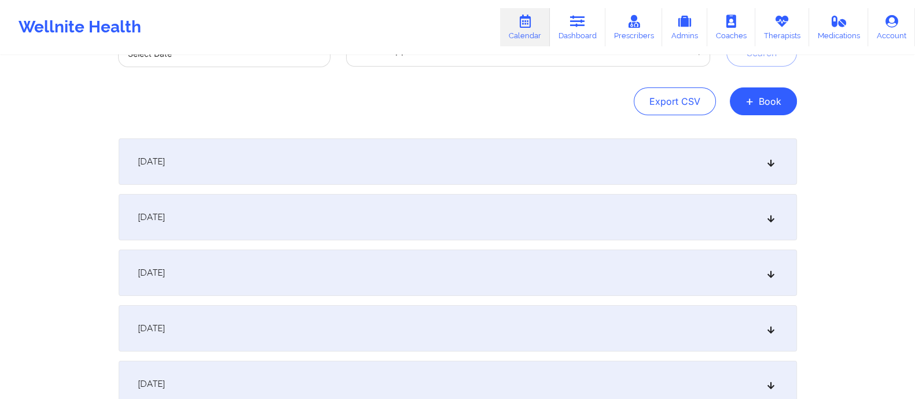
scroll to position [0, 0]
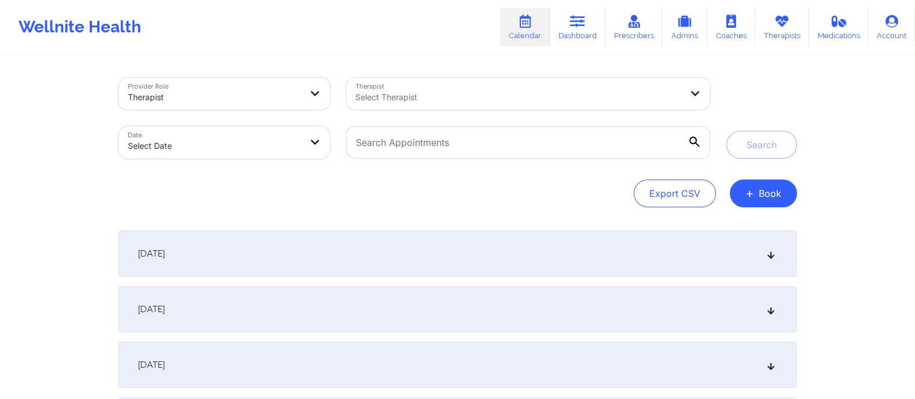
click at [211, 142] on body "Wellnite Health Calendar Dashboard Prescribers Admins Coaches Therapists Medica…" at bounding box center [457, 199] width 915 height 399
select select "2025-8"
select select "2025-9"
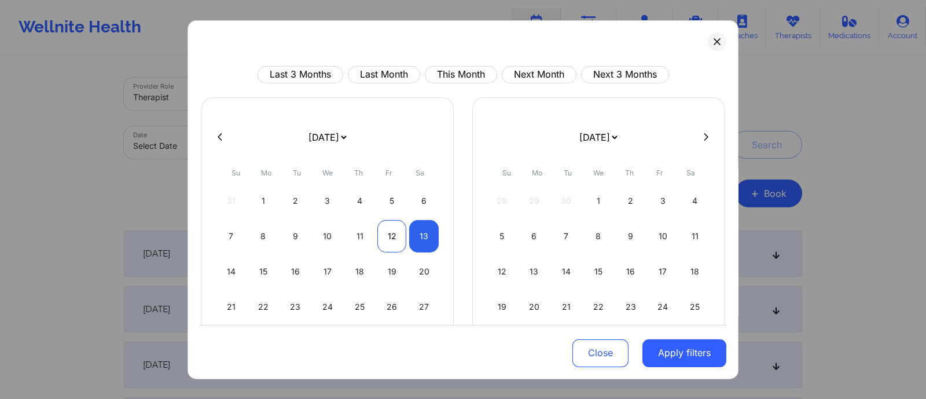
click at [389, 240] on div "12" at bounding box center [392, 235] width 30 height 32
select select "2025-8"
select select "2025-9"
select select "2025-8"
select select "2025-9"
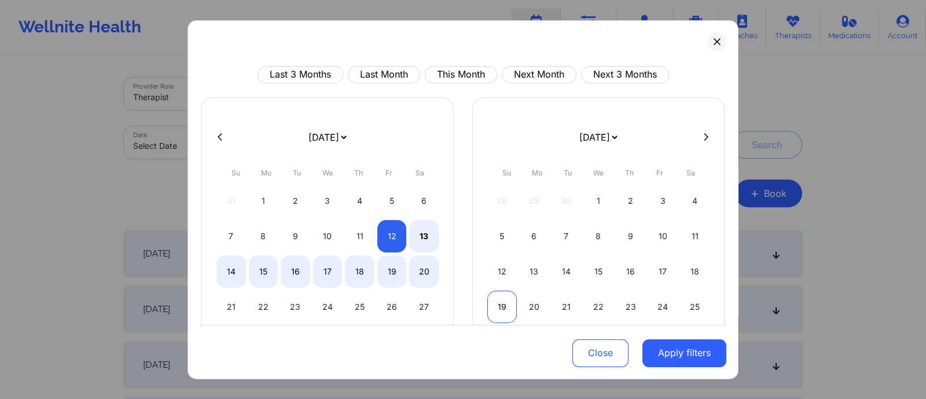
select select "2025-8"
select select "2025-9"
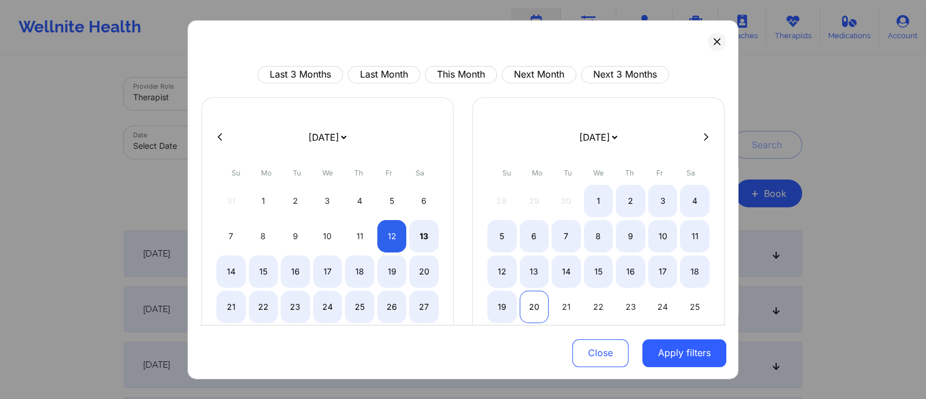
select select "2025-8"
select select "2025-9"
select select "2025-8"
select select "2025-9"
select select "2025-8"
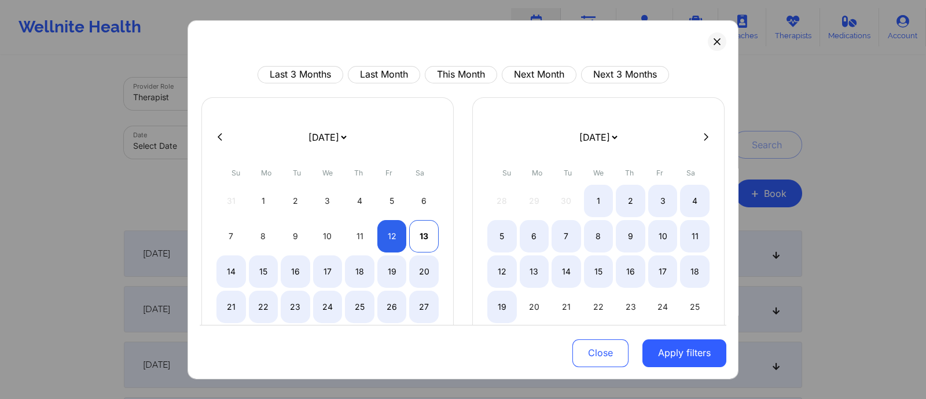
select select "2025-9"
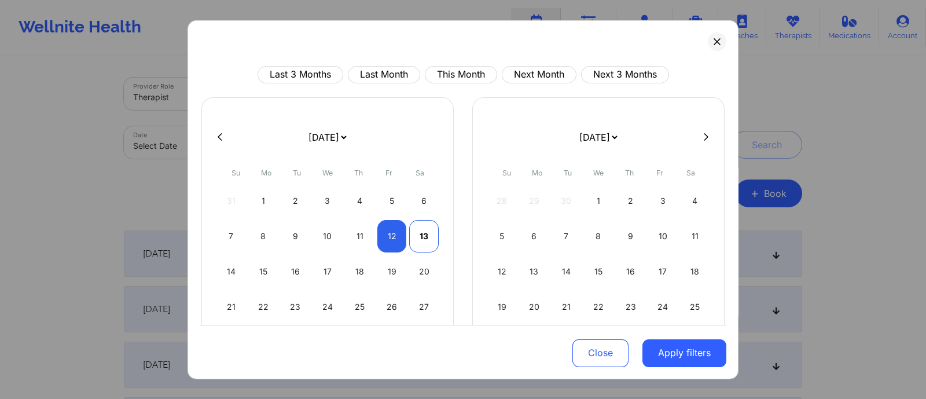
click at [416, 234] on div "13" at bounding box center [424, 235] width 30 height 32
select select "2025-8"
select select "2025-9"
click at [658, 357] on button "Apply filters" at bounding box center [685, 353] width 84 height 28
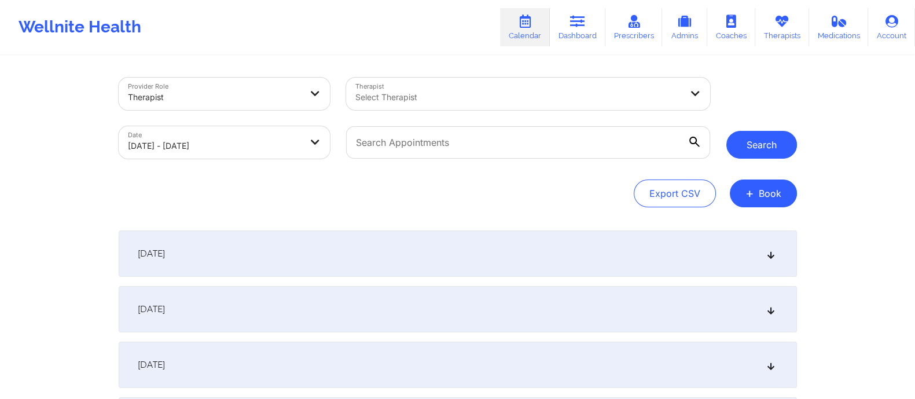
click at [764, 138] on button "Search" at bounding box center [762, 145] width 71 height 28
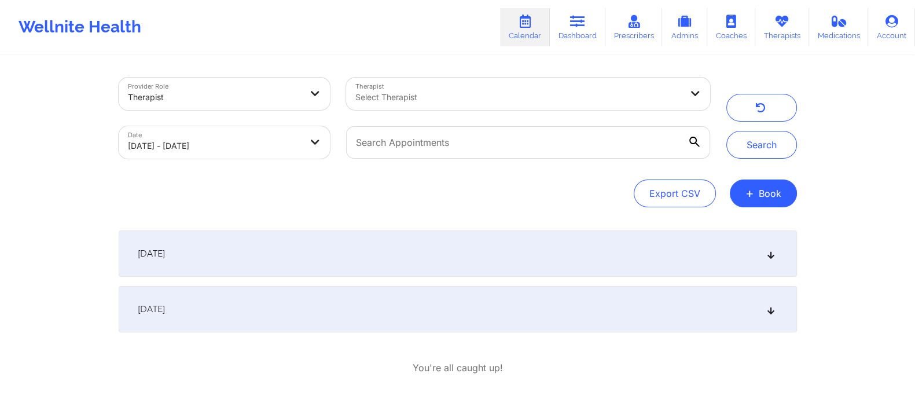
click at [292, 251] on div "[DATE]" at bounding box center [458, 253] width 679 height 46
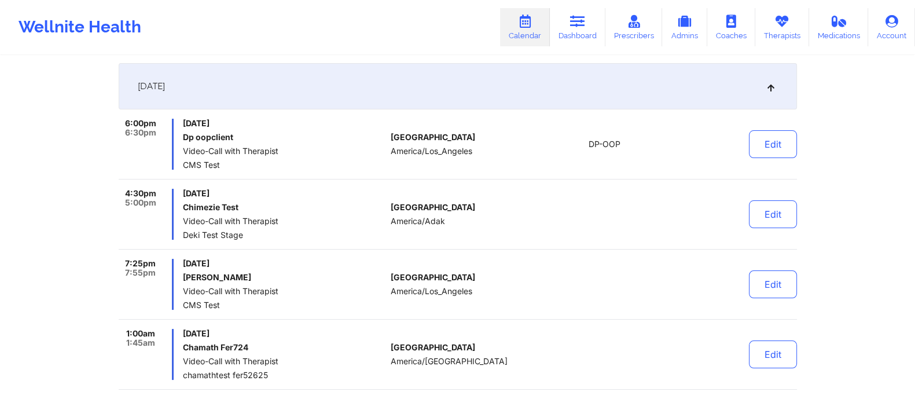
scroll to position [168, 0]
click at [593, 205] on div at bounding box center [605, 213] width 161 height 51
click at [760, 211] on button "Edit" at bounding box center [773, 214] width 48 height 28
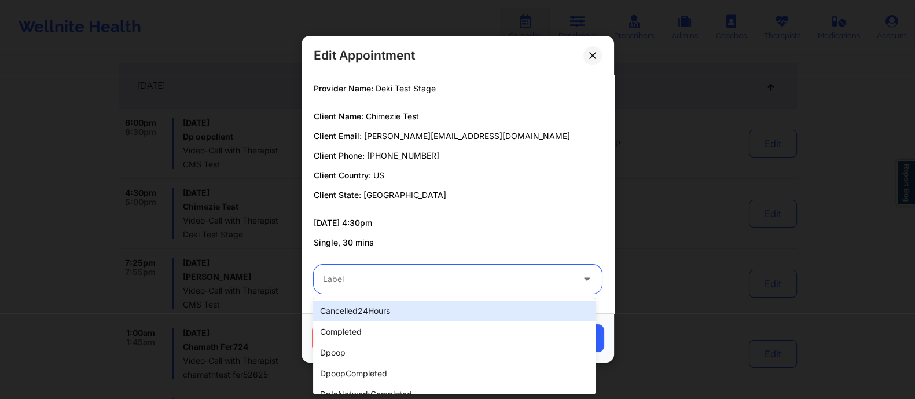
click at [426, 280] on div at bounding box center [448, 280] width 250 height 14
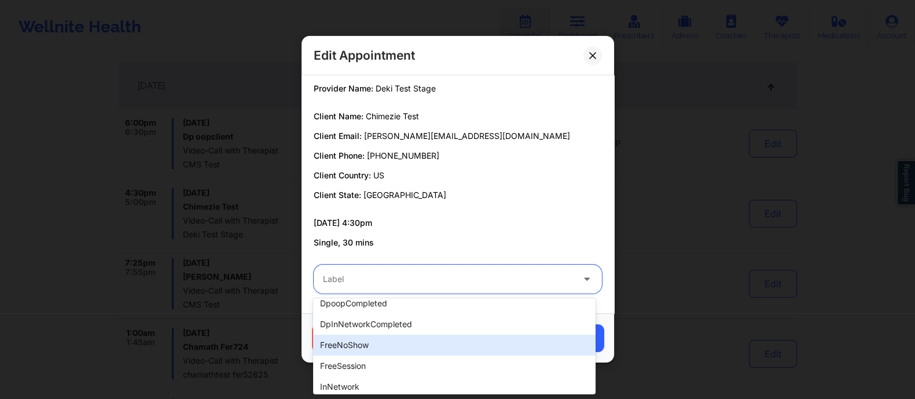
scroll to position [71, 0]
click at [394, 346] on div "freeNoShow" at bounding box center [454, 344] width 283 height 21
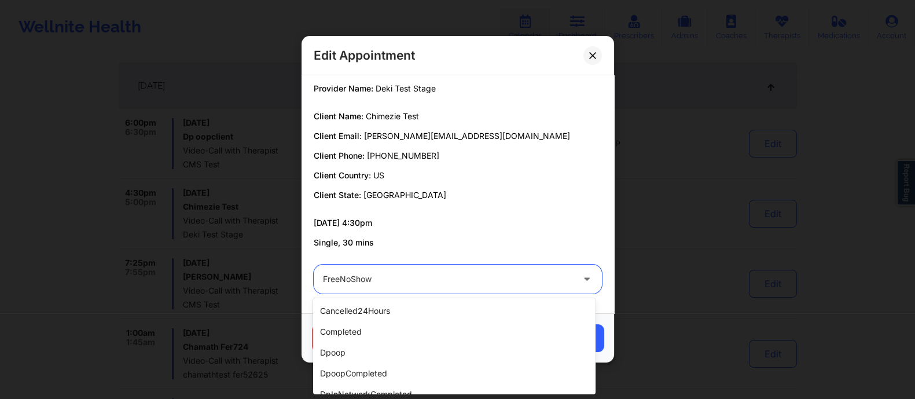
click at [437, 285] on div at bounding box center [448, 280] width 250 height 14
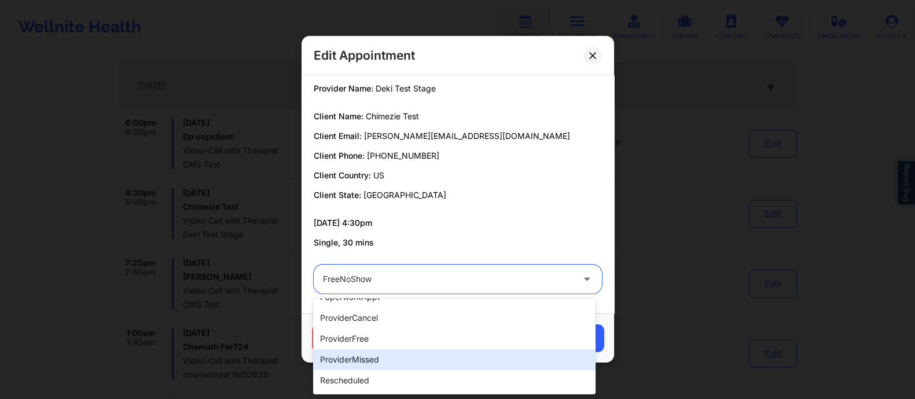
scroll to position [223, 0]
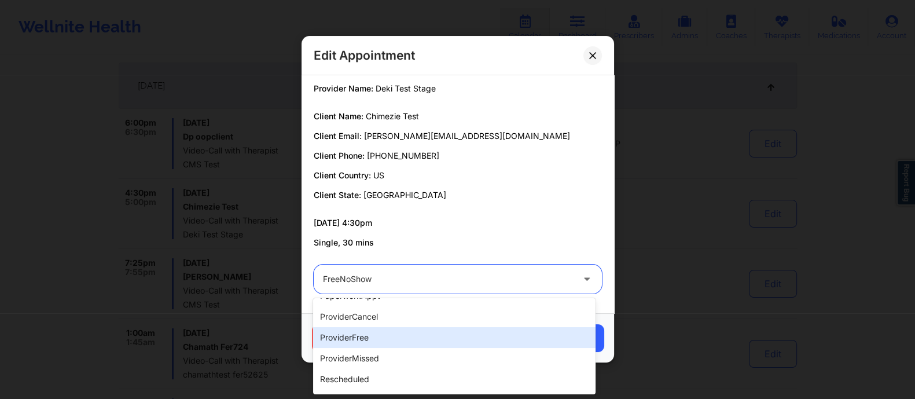
click at [365, 342] on div "providerFree" at bounding box center [454, 337] width 283 height 21
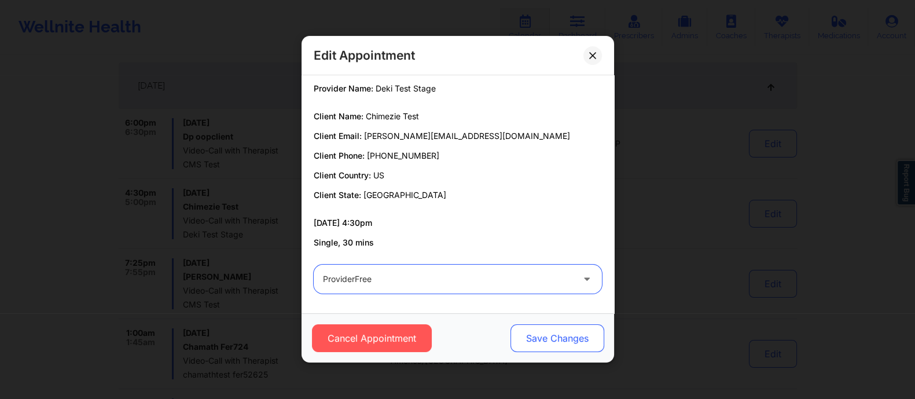
click at [569, 338] on button "Save Changes" at bounding box center [557, 339] width 94 height 28
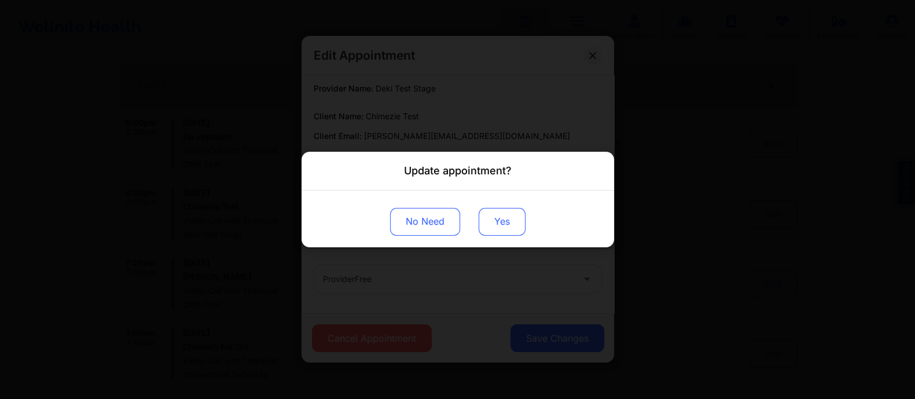
click at [495, 225] on button "Yes" at bounding box center [502, 222] width 47 height 28
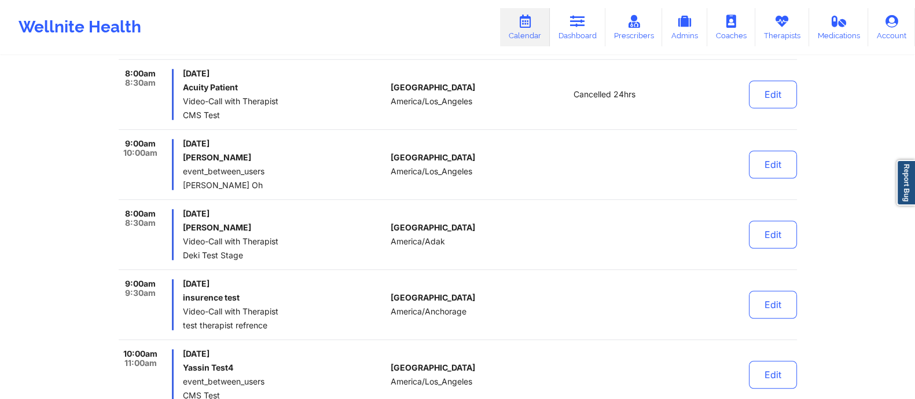
scroll to position [1057, 0]
drag, startPoint x: 736, startPoint y: 213, endPoint x: 721, endPoint y: 205, distance: 17.6
click at [722, 218] on div "Edit" at bounding box center [743, 235] width 107 height 51
click at [761, 232] on button "Edit" at bounding box center [773, 235] width 48 height 28
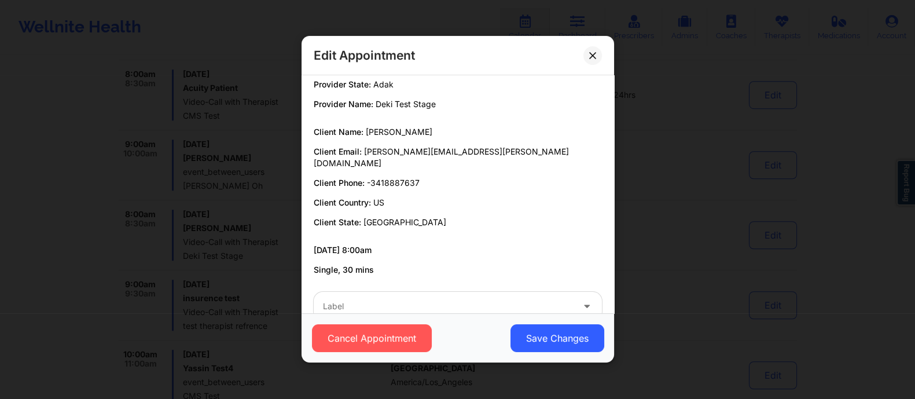
scroll to position [44, 0]
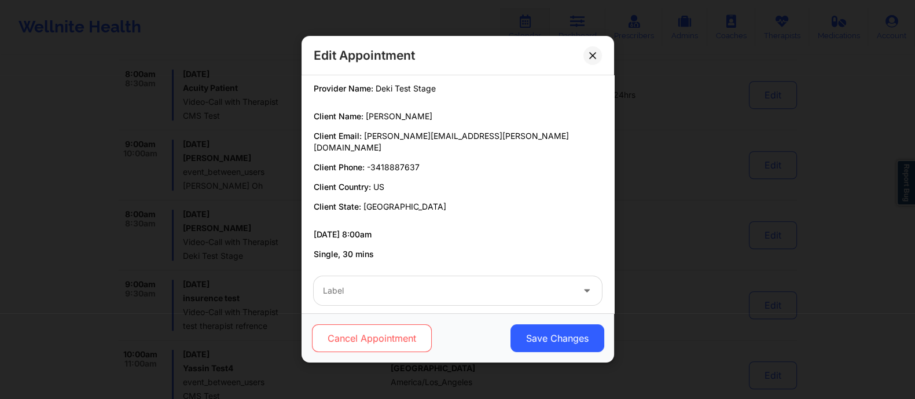
click at [360, 339] on button "Cancel Appointment" at bounding box center [371, 339] width 120 height 28
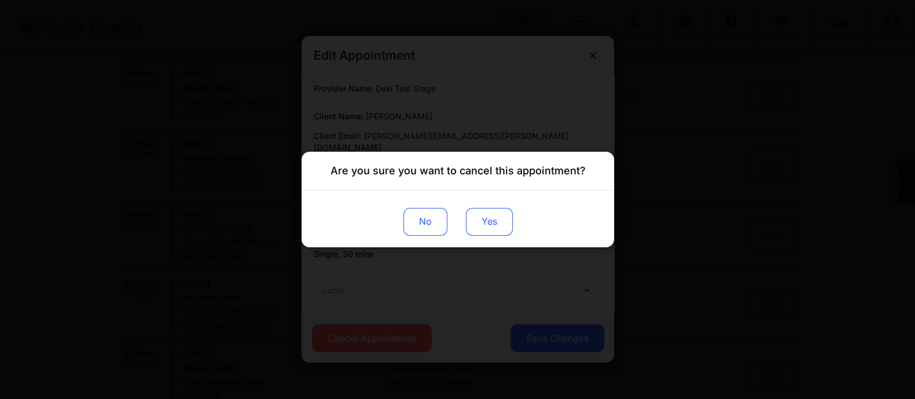
click at [481, 221] on button "Yes" at bounding box center [488, 222] width 47 height 28
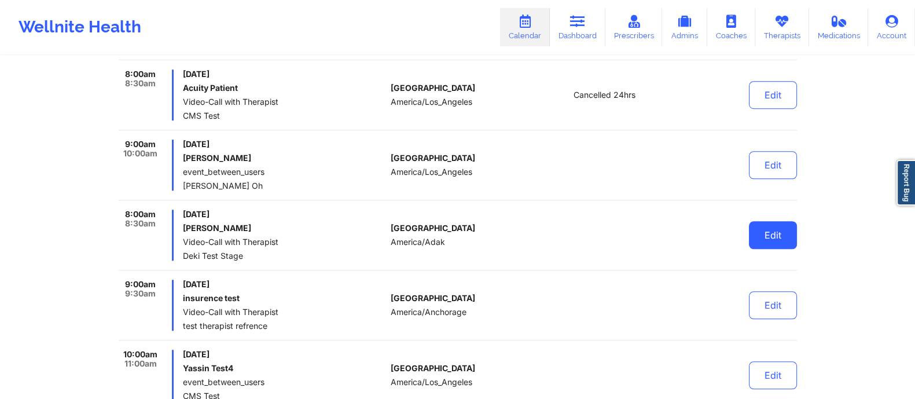
click at [776, 245] on button "Edit" at bounding box center [773, 235] width 48 height 28
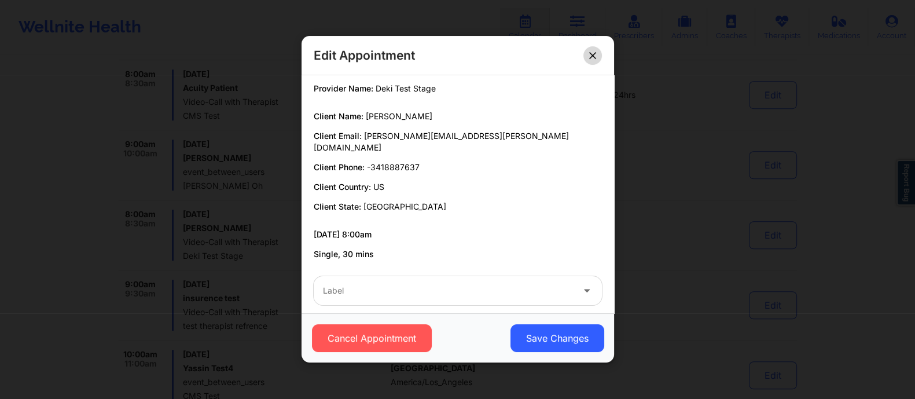
click at [592, 59] on button at bounding box center [593, 55] width 19 height 19
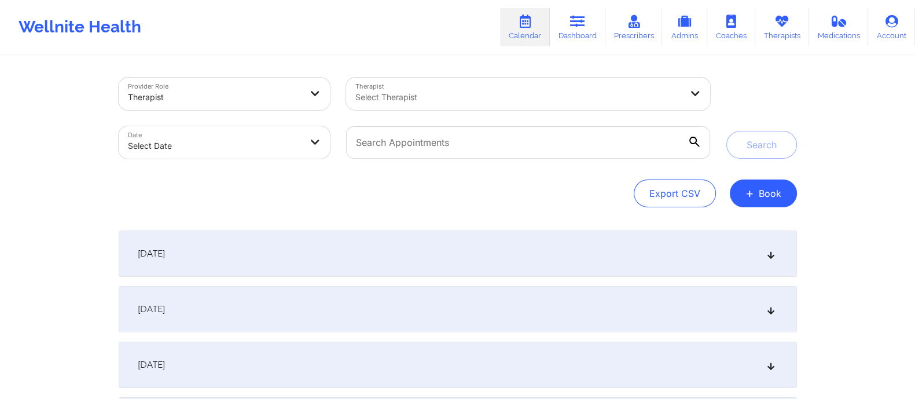
click at [248, 148] on body "Wellnite Health Calendar Dashboard Prescribers Admins Coaches Therapists Medica…" at bounding box center [457, 199] width 915 height 399
select select "2025-8"
select select "2025-9"
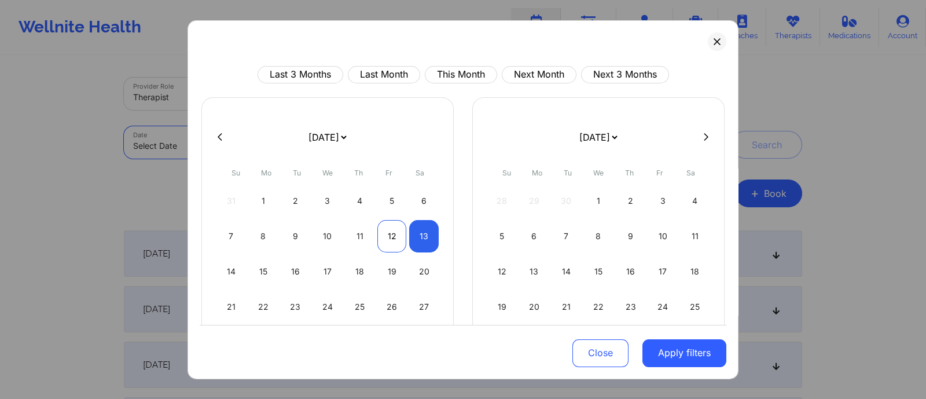
click at [401, 239] on div "12" at bounding box center [392, 235] width 30 height 32
select select "2025-8"
select select "2025-9"
click at [398, 239] on div "12" at bounding box center [392, 235] width 30 height 32
select select "2025-8"
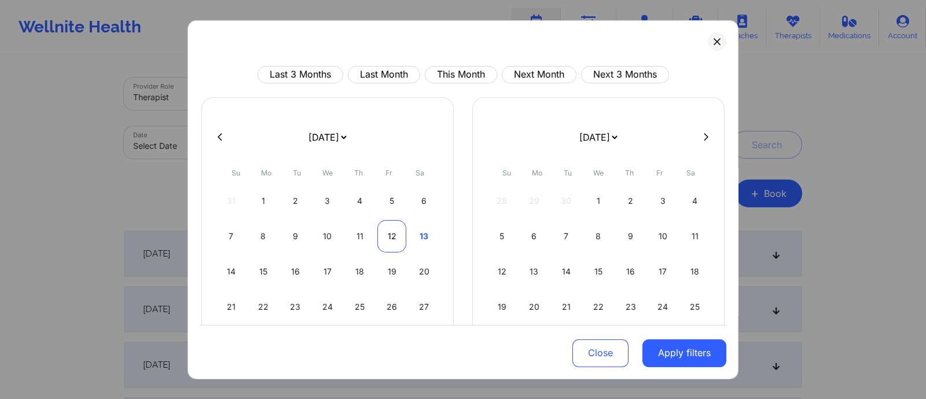
select select "2025-9"
click at [684, 361] on button "Apply filters" at bounding box center [685, 353] width 84 height 28
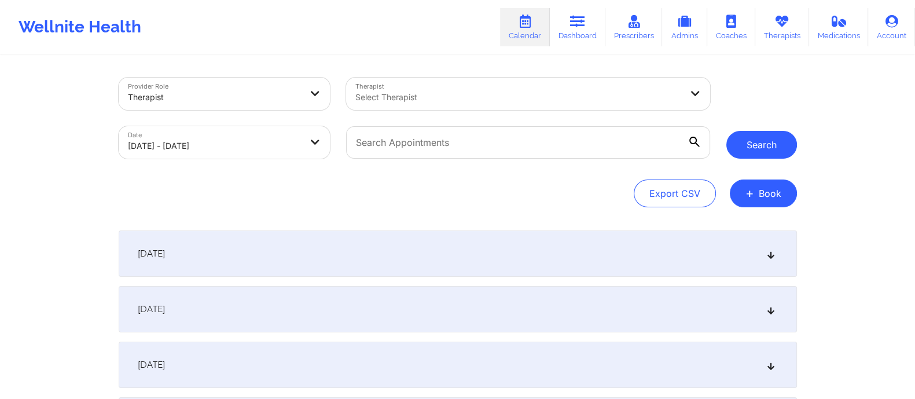
click at [755, 143] on button "Search" at bounding box center [762, 145] width 71 height 28
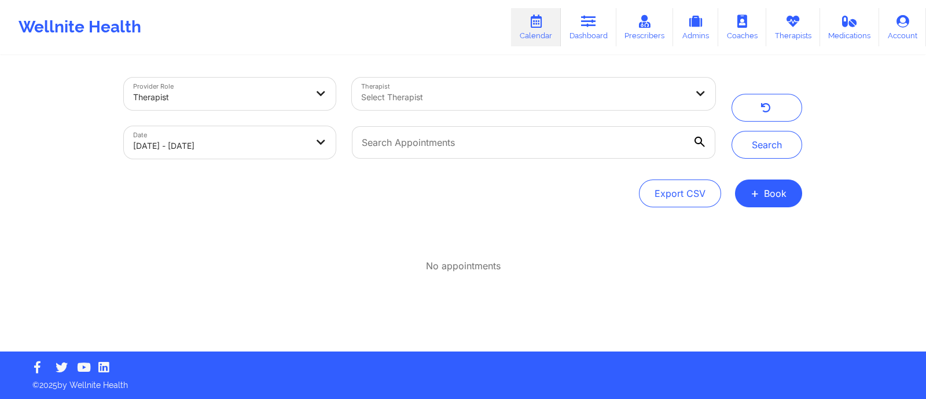
click at [232, 152] on body "Wellnite Health Calendar Dashboard Prescribers Admins Coaches Therapists Medica…" at bounding box center [463, 199] width 926 height 399
select select "2025-8"
select select "2025-9"
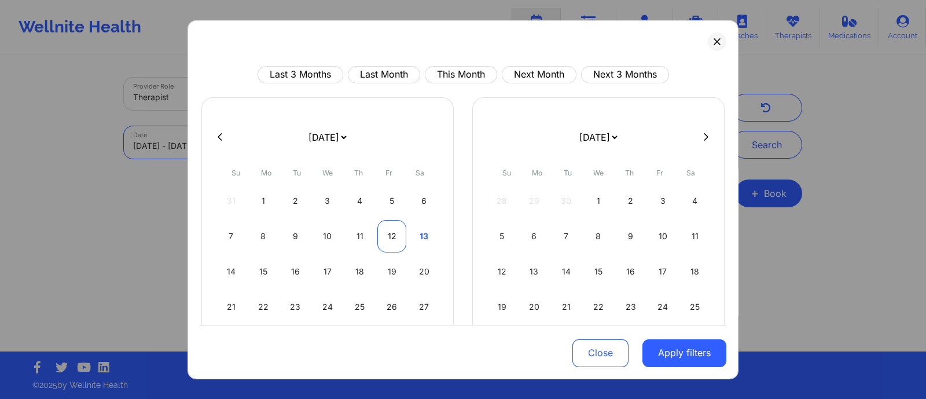
click at [393, 232] on div "12" at bounding box center [392, 235] width 30 height 32
select select "2025-8"
select select "2025-9"
click at [419, 232] on div "13" at bounding box center [424, 235] width 30 height 32
select select "2025-8"
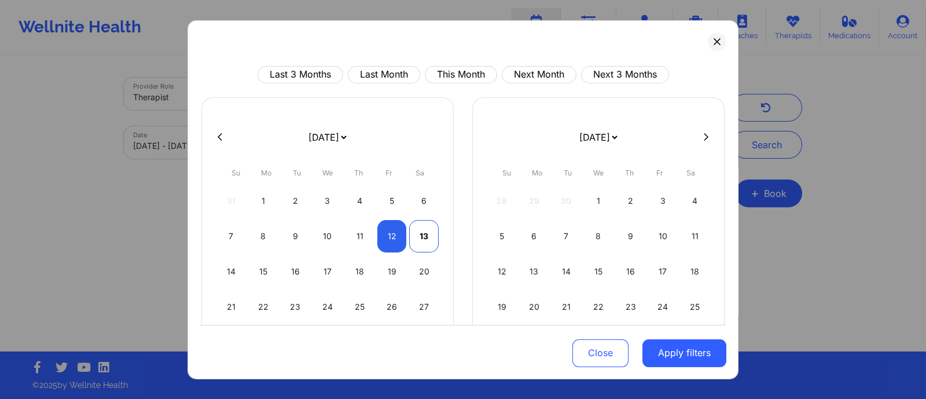
select select "2025-9"
click at [675, 358] on button "Apply filters" at bounding box center [685, 353] width 84 height 28
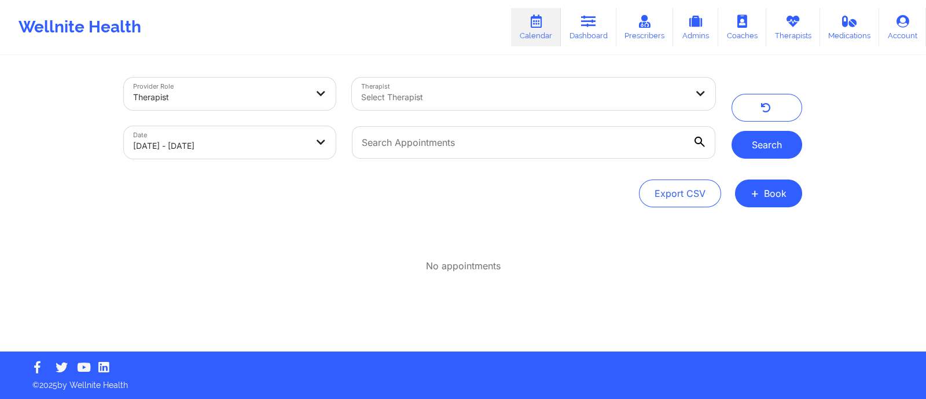
click at [779, 145] on button "Search" at bounding box center [767, 145] width 71 height 28
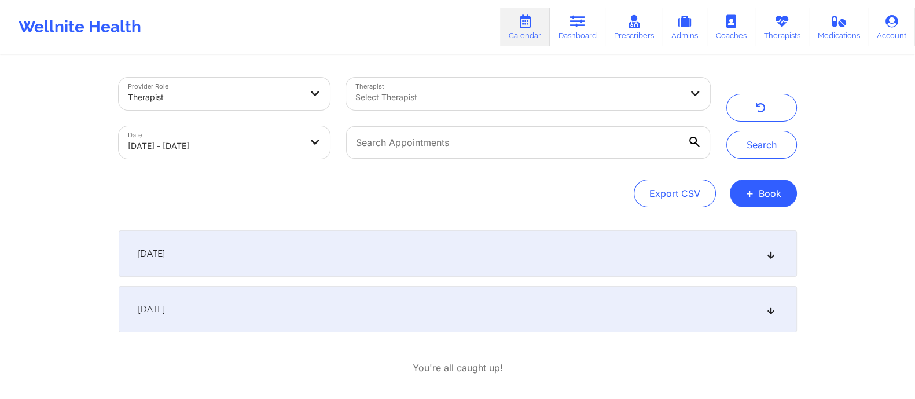
click at [251, 257] on div "September 12, 2025" at bounding box center [458, 253] width 679 height 46
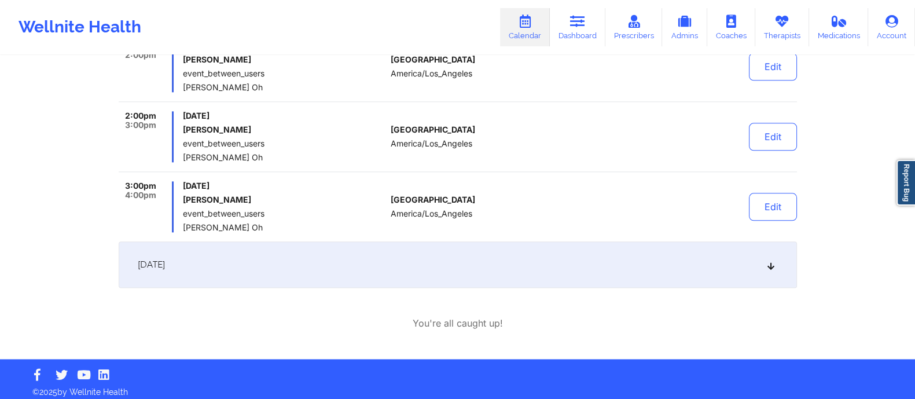
scroll to position [1790, 0]
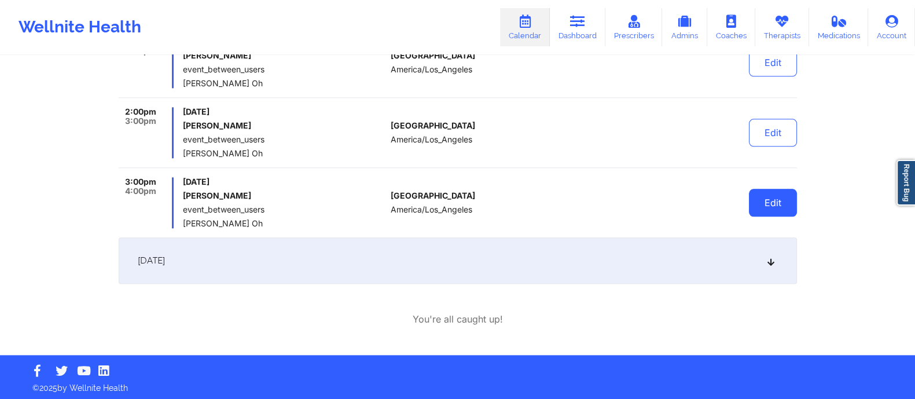
click at [757, 204] on button "Edit" at bounding box center [773, 203] width 48 height 28
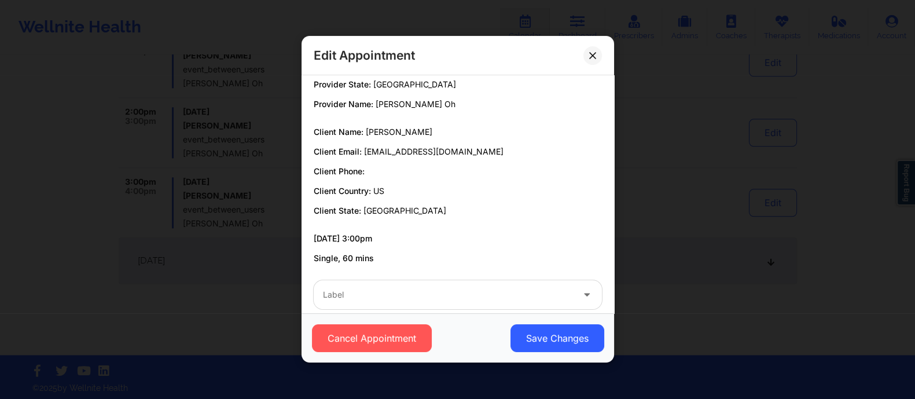
scroll to position [44, 0]
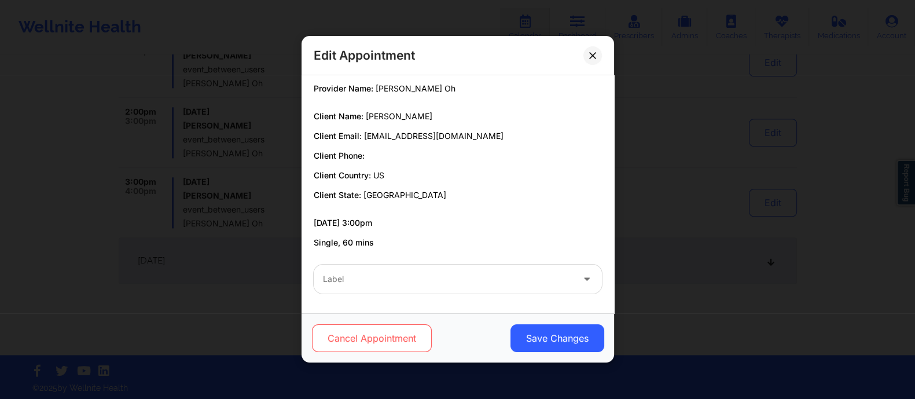
click at [377, 338] on button "Cancel Appointment" at bounding box center [371, 339] width 120 height 28
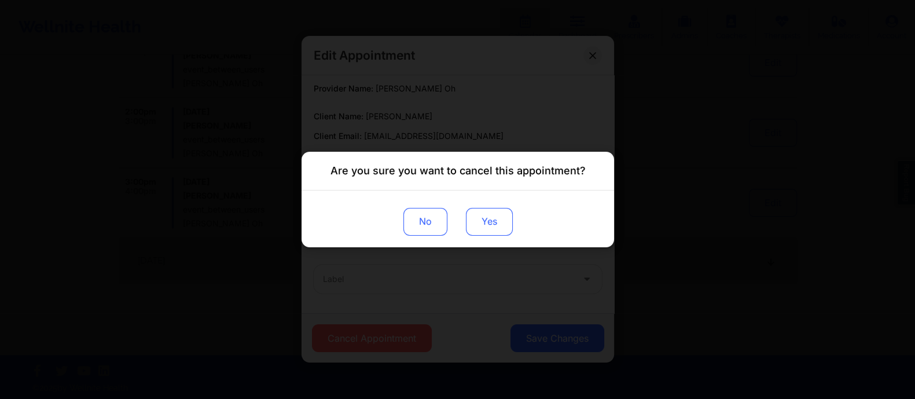
click at [482, 226] on button "Yes" at bounding box center [488, 222] width 47 height 28
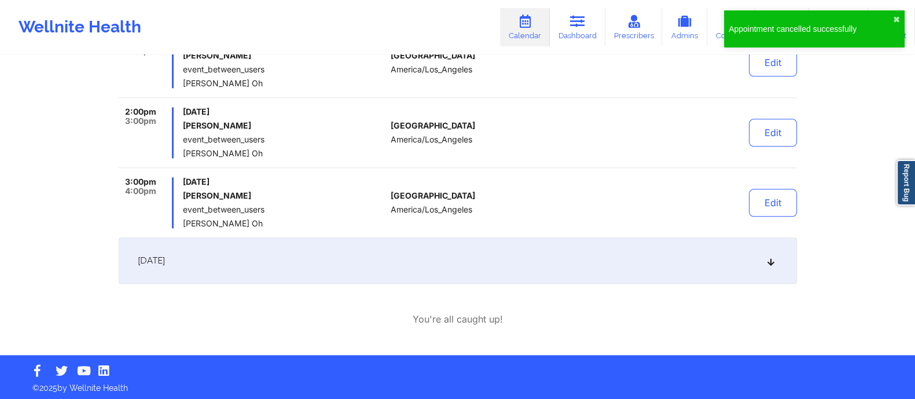
click at [822, 26] on div "Appointment cancelled successfully" at bounding box center [811, 29] width 164 height 12
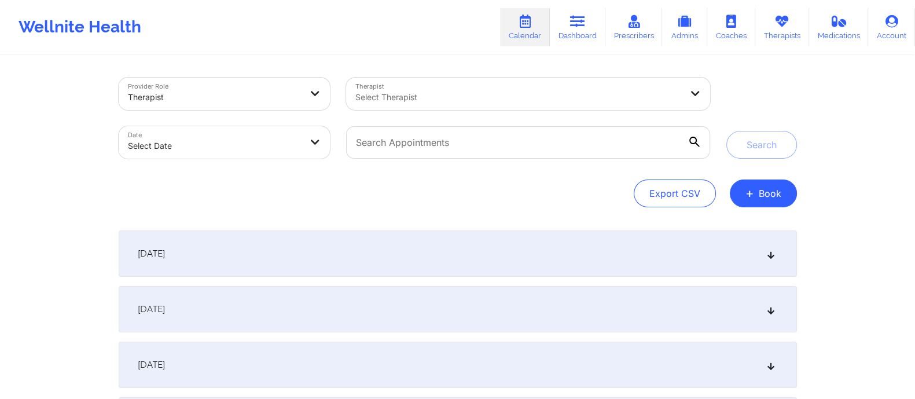
click at [266, 144] on body "Wellnite Health Calendar Dashboard Prescribers Admins Coaches Therapists Medica…" at bounding box center [457, 199] width 915 height 399
select select "2025-8"
select select "2025-9"
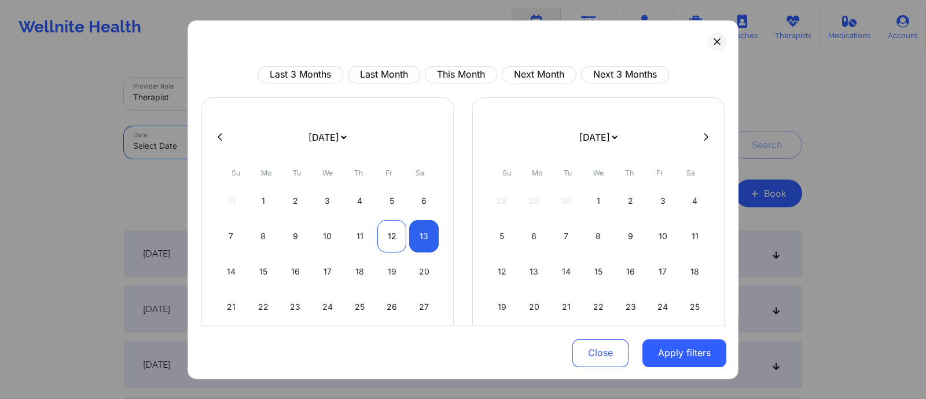
click at [391, 243] on div "12" at bounding box center [392, 235] width 30 height 32
select select "2025-8"
select select "2025-9"
select select "2025-8"
select select "2025-9"
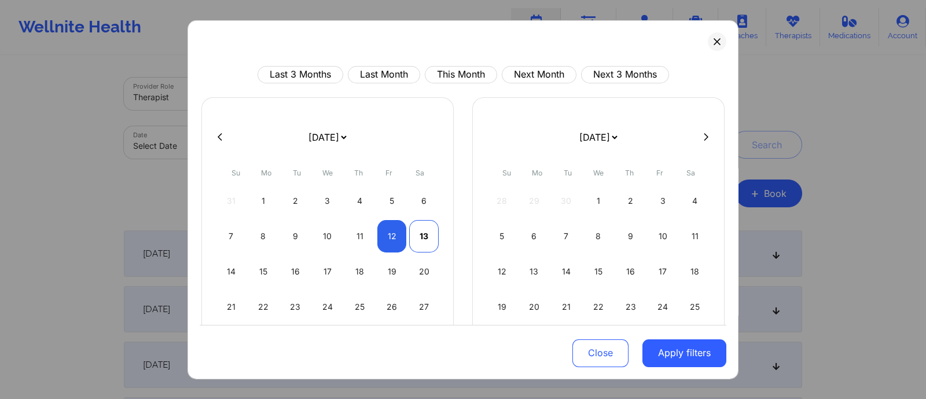
click at [420, 239] on div "13" at bounding box center [424, 235] width 30 height 32
select select "2025-8"
select select "2025-9"
click at [688, 355] on button "Apply filters" at bounding box center [685, 353] width 84 height 28
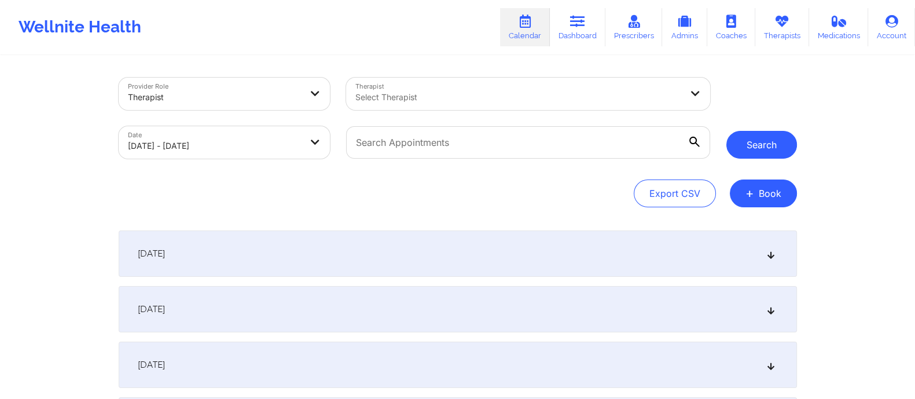
click at [770, 151] on button "Search" at bounding box center [762, 145] width 71 height 28
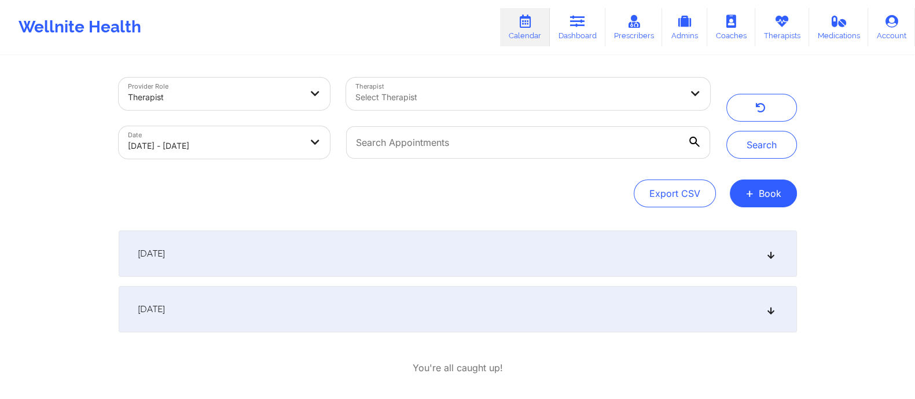
click at [295, 262] on div "[DATE]" at bounding box center [458, 253] width 679 height 46
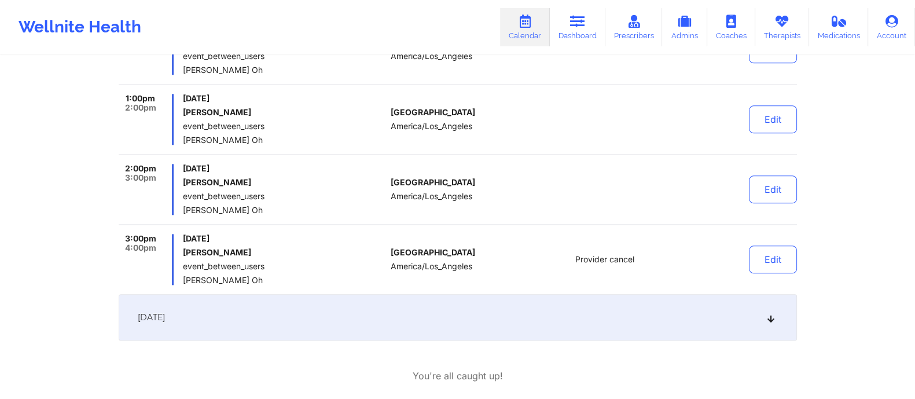
scroll to position [1790, 0]
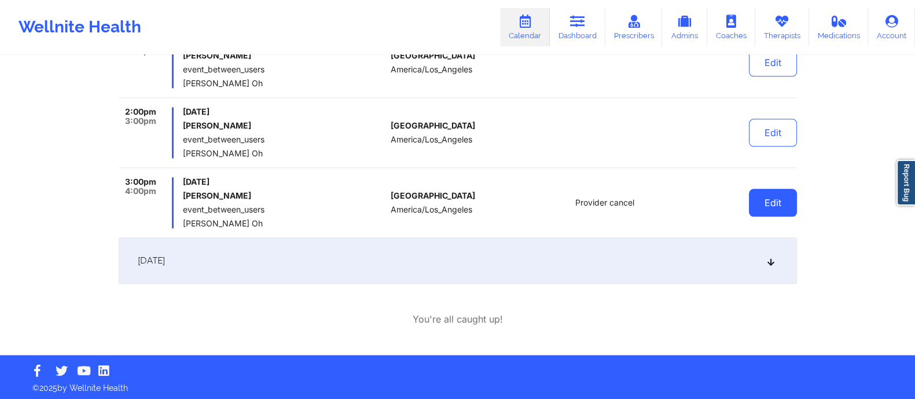
click at [758, 200] on button "Edit" at bounding box center [773, 203] width 48 height 28
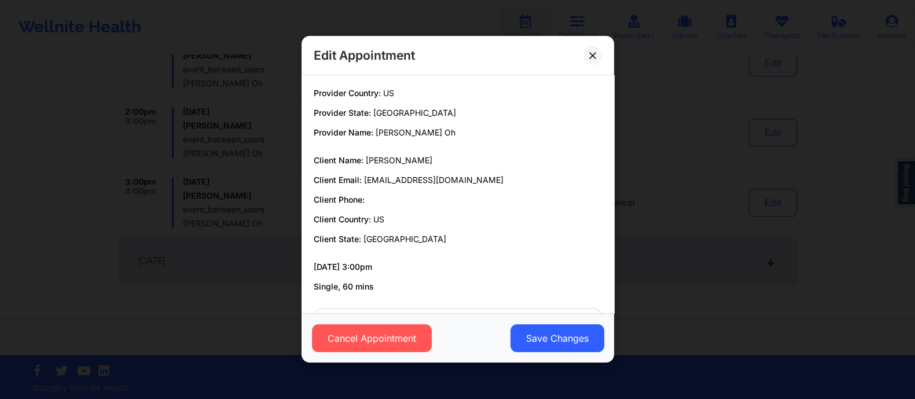
scroll to position [44, 0]
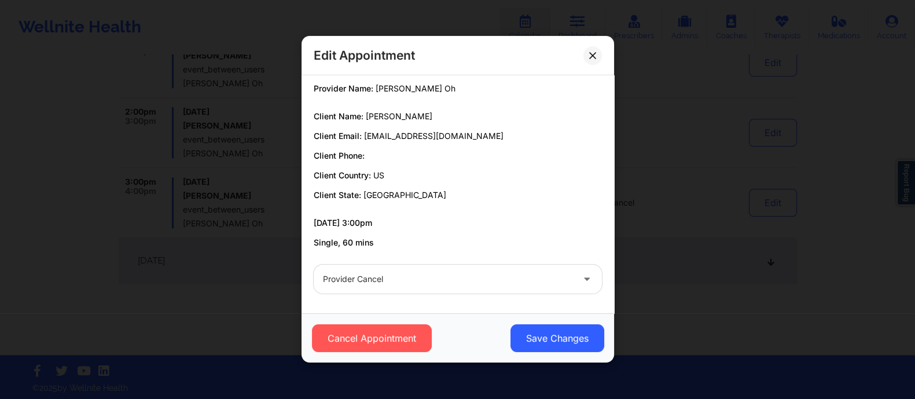
click at [677, 311] on div "Edit Appointment Provider Country: US Provider State: Los Angeles Provider Name…" at bounding box center [457, 199] width 915 height 399
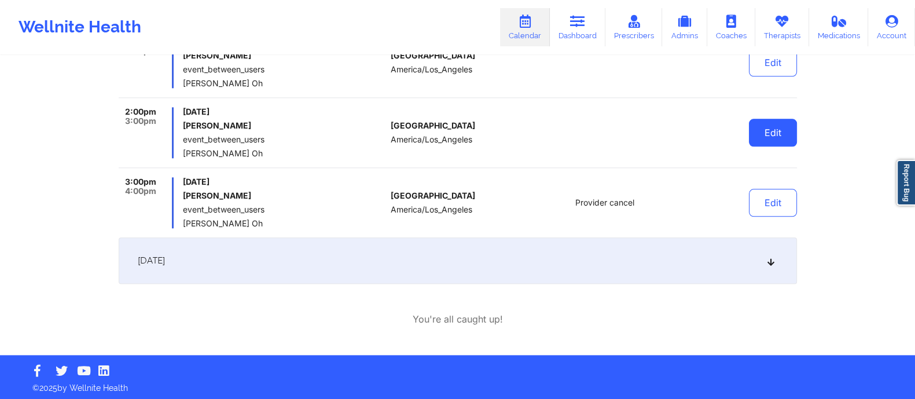
click at [768, 129] on button "Edit" at bounding box center [773, 133] width 48 height 28
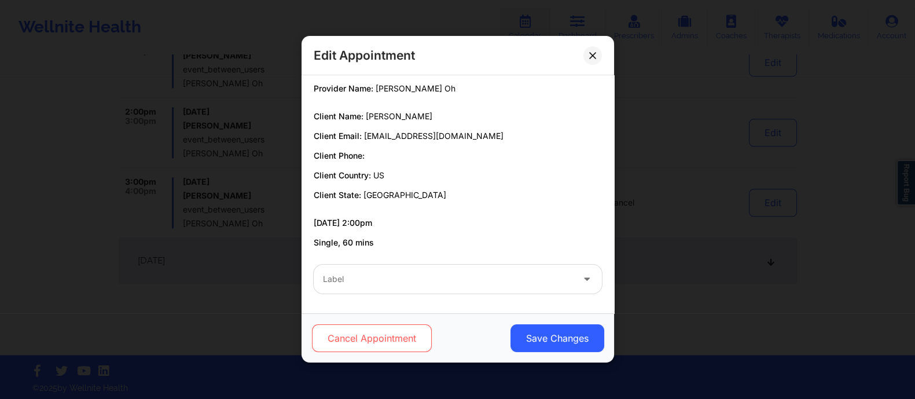
click at [395, 338] on button "Cancel Appointment" at bounding box center [371, 339] width 120 height 28
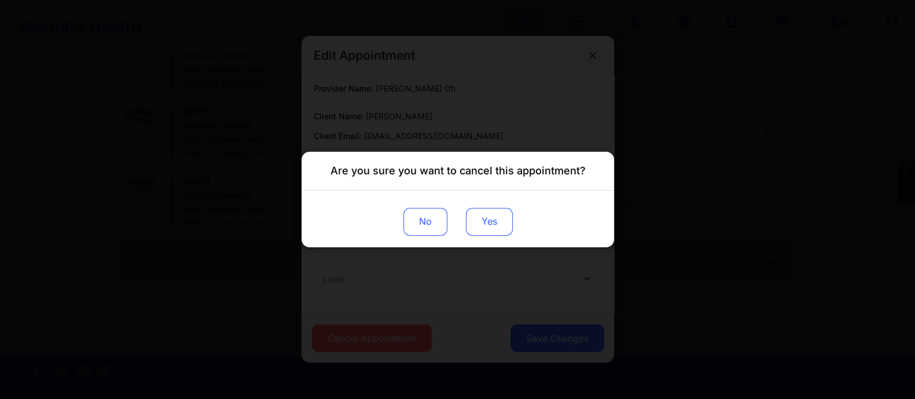
click at [478, 223] on button "Yes" at bounding box center [488, 222] width 47 height 28
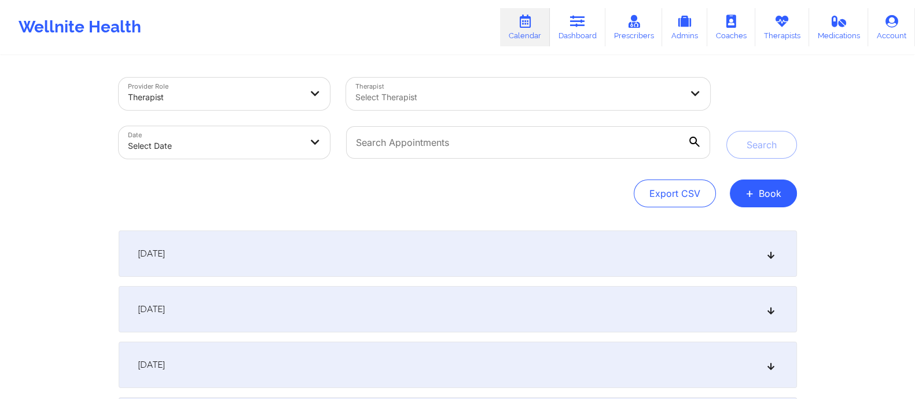
click at [226, 134] on body "Wellnite Health Calendar Dashboard Prescribers Admins Coaches Therapists Medica…" at bounding box center [457, 199] width 915 height 399
select select "2025-8"
select select "2025-9"
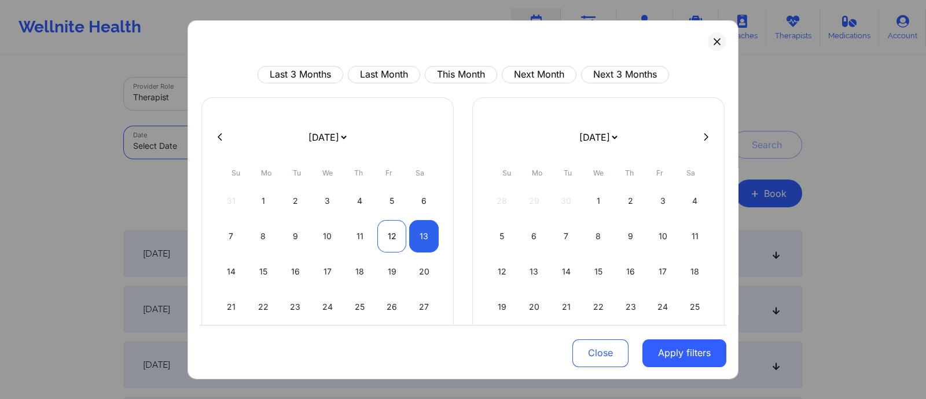
click at [384, 234] on div "12" at bounding box center [392, 235] width 30 height 32
select select "2025-8"
select select "2025-9"
click at [428, 235] on div "13" at bounding box center [424, 235] width 30 height 32
select select "2025-8"
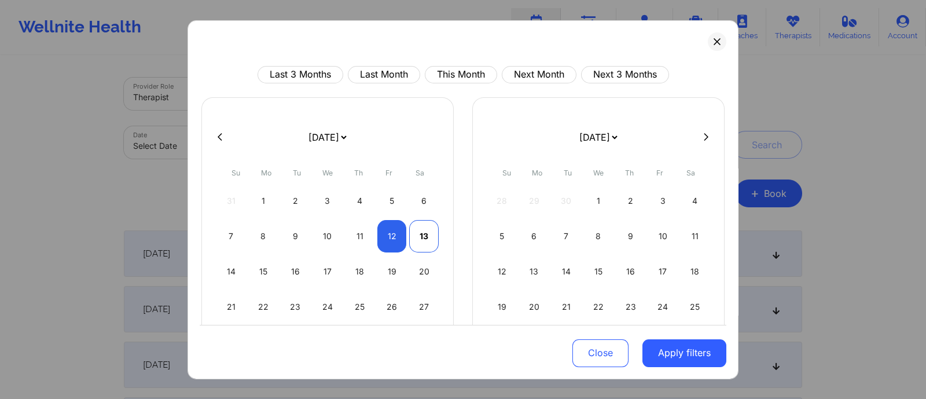
select select "2025-9"
click at [681, 353] on button "Apply filters" at bounding box center [685, 353] width 84 height 28
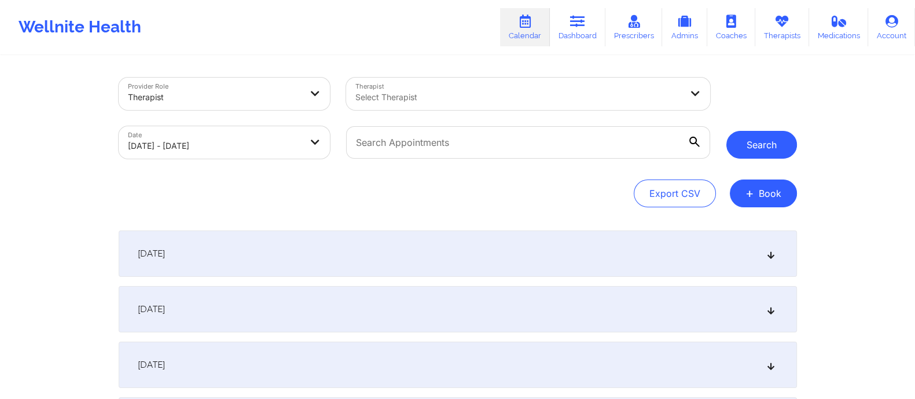
click at [761, 149] on button "Search" at bounding box center [762, 145] width 71 height 28
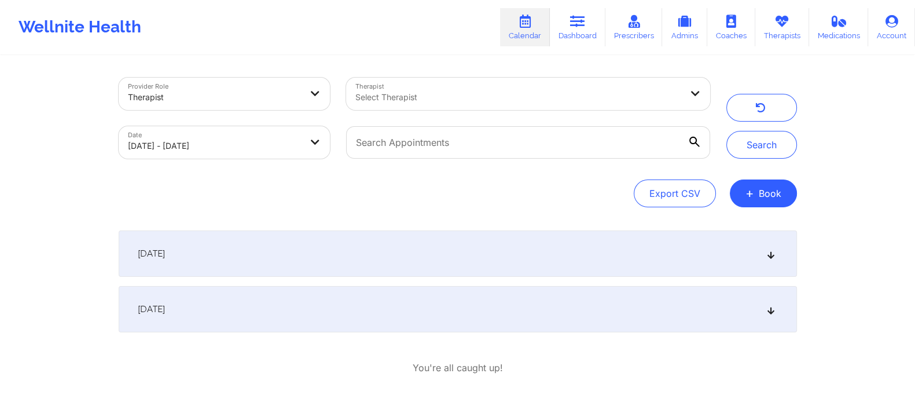
click at [165, 258] on span "September 12, 2025" at bounding box center [151, 254] width 27 height 12
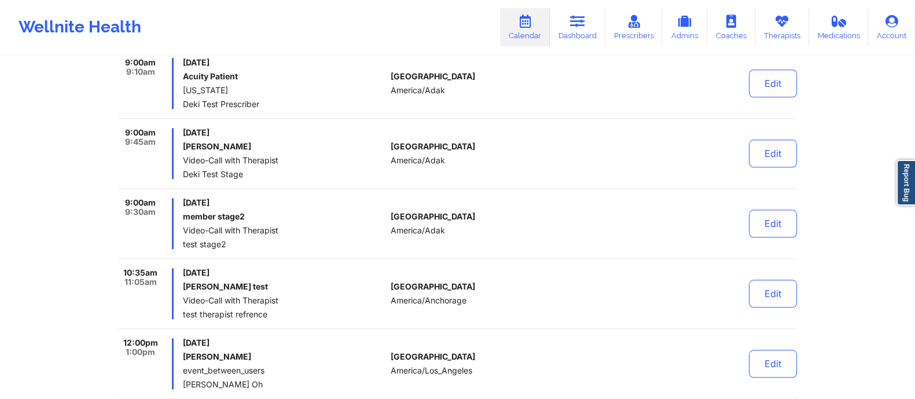
scroll to position [1790, 0]
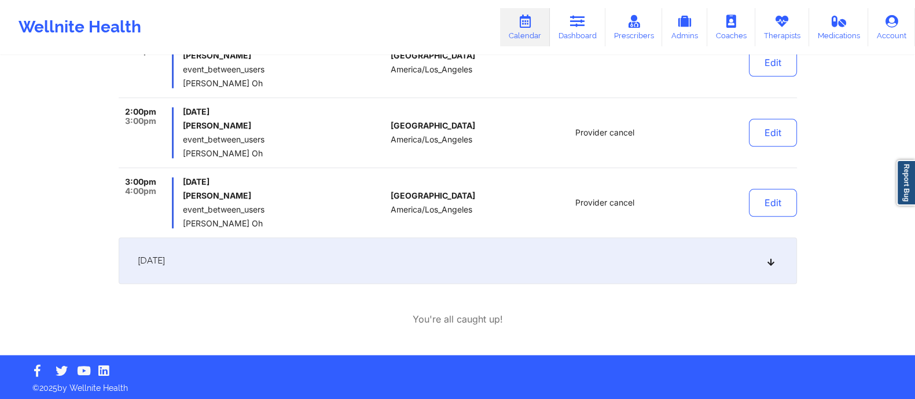
click at [426, 261] on div "[DATE]" at bounding box center [458, 260] width 679 height 46
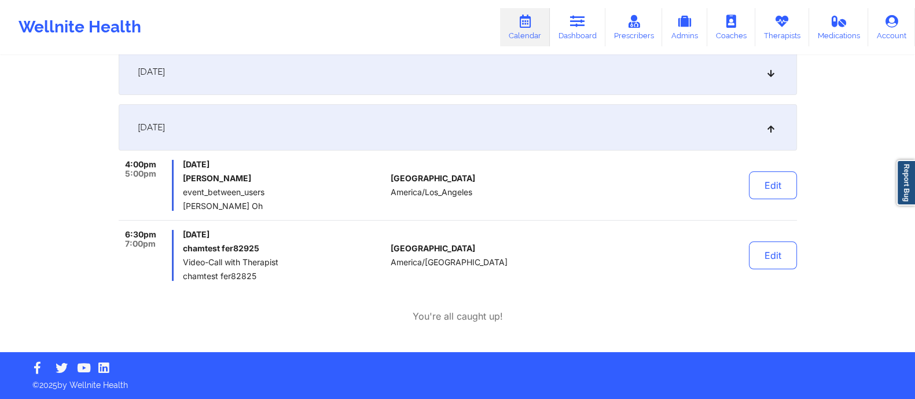
scroll to position [182, 0]
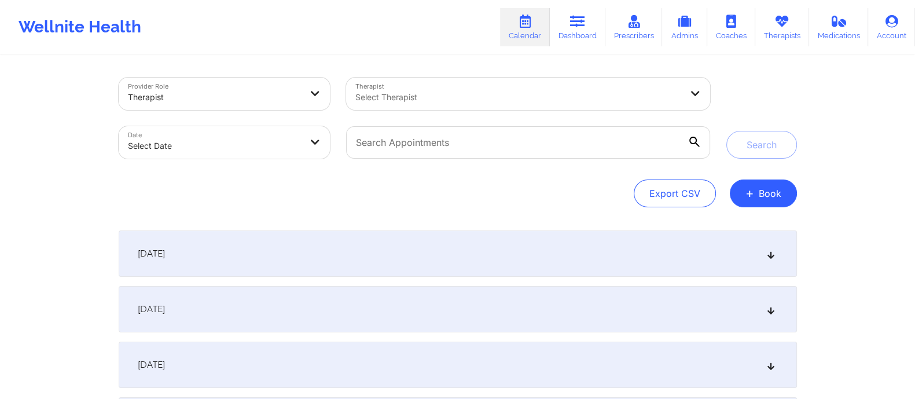
click at [397, 256] on div "[DATE]" at bounding box center [458, 253] width 679 height 46
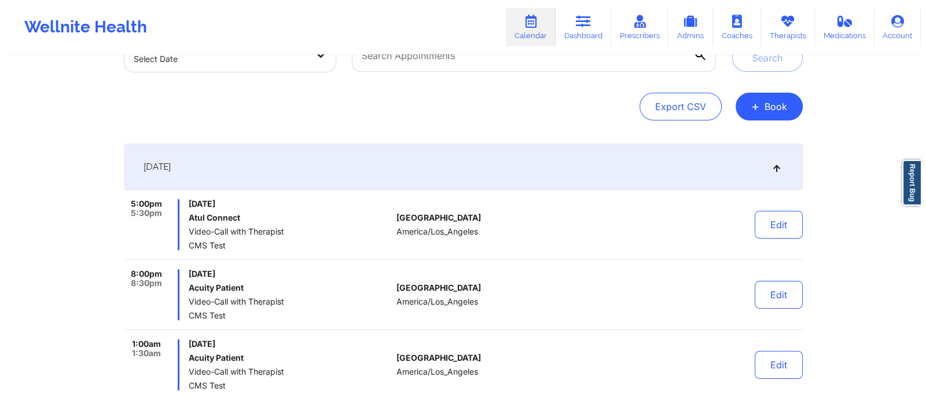
scroll to position [125, 0]
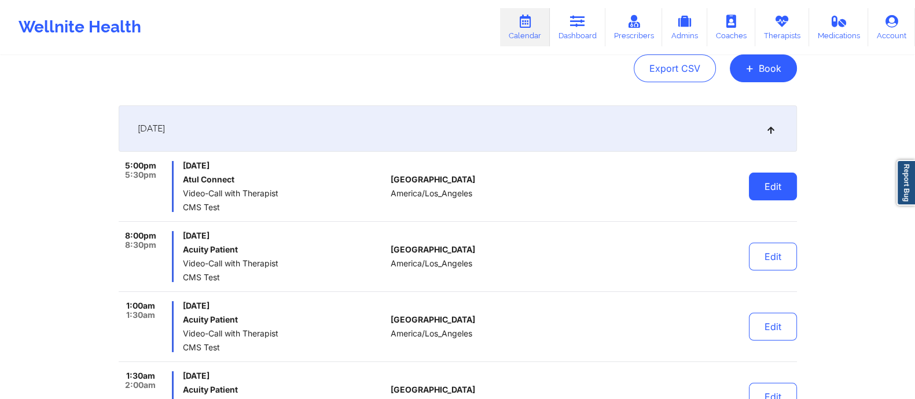
click at [773, 189] on button "Edit" at bounding box center [773, 187] width 48 height 28
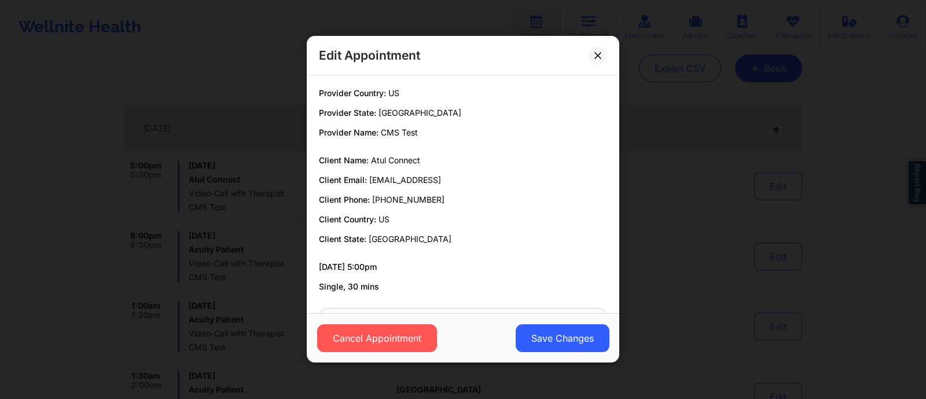
click at [663, 237] on div "Edit Appointment Provider Country: [GEOGRAPHIC_DATA] Provider State: [GEOGRAPHI…" at bounding box center [463, 199] width 926 height 399
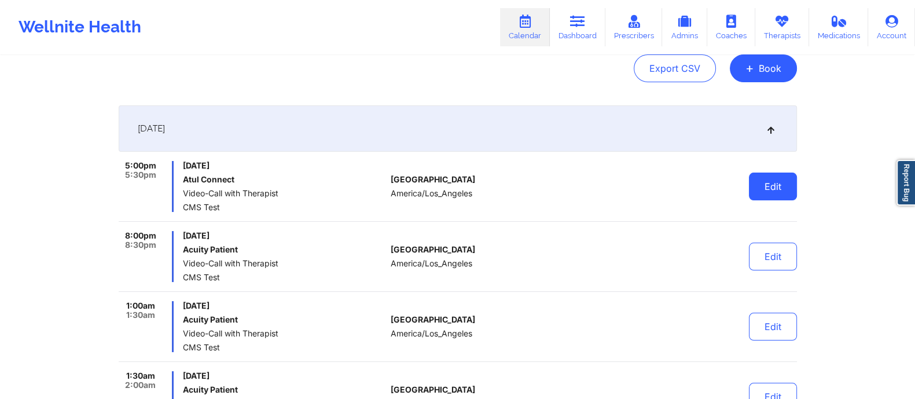
click at [772, 179] on button "Edit" at bounding box center [773, 187] width 48 height 28
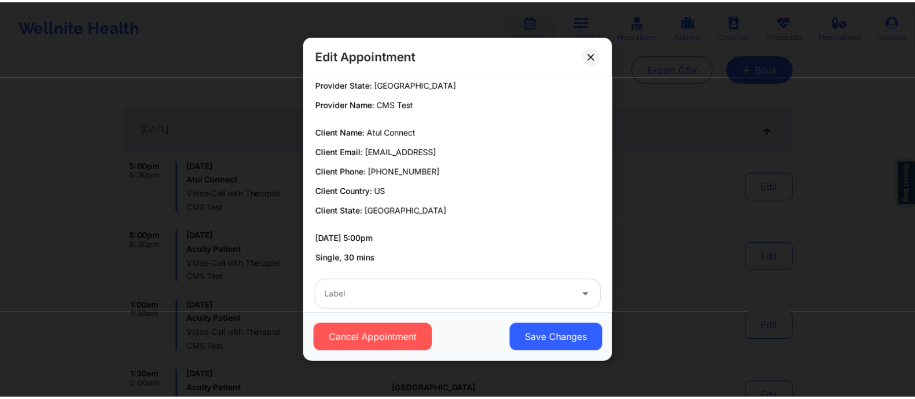
scroll to position [44, 0]
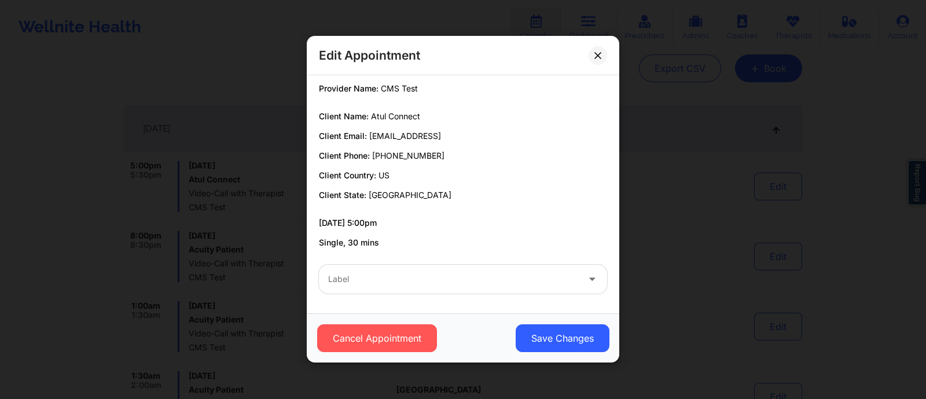
click at [380, 275] on div at bounding box center [453, 280] width 250 height 14
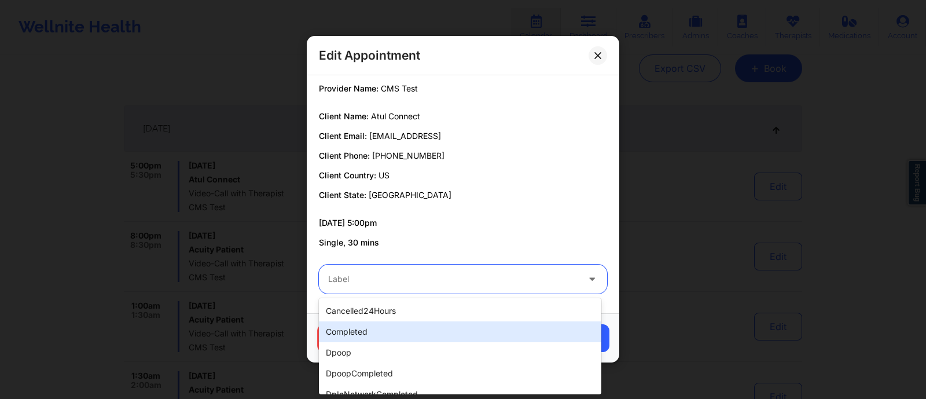
click at [361, 338] on div "completed" at bounding box center [460, 331] width 283 height 21
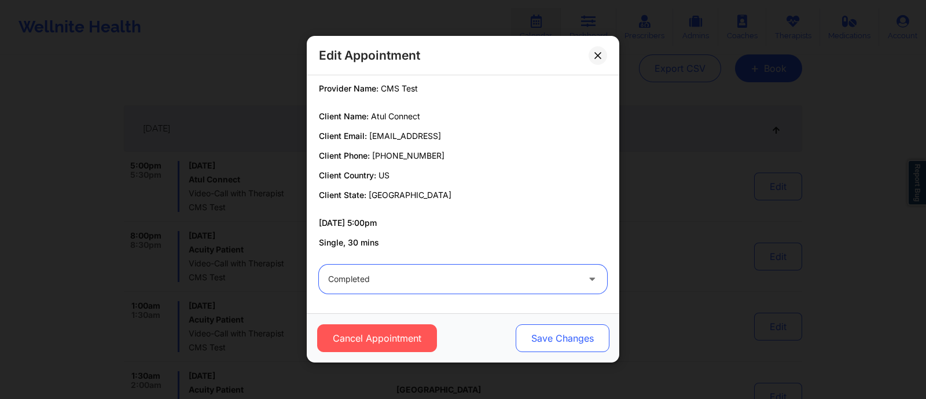
click at [545, 337] on button "Save Changes" at bounding box center [563, 339] width 94 height 28
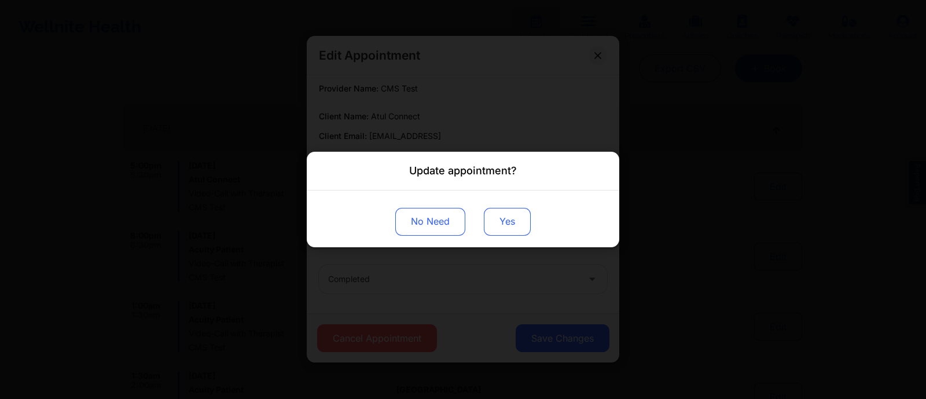
click at [504, 219] on button "Yes" at bounding box center [507, 222] width 47 height 28
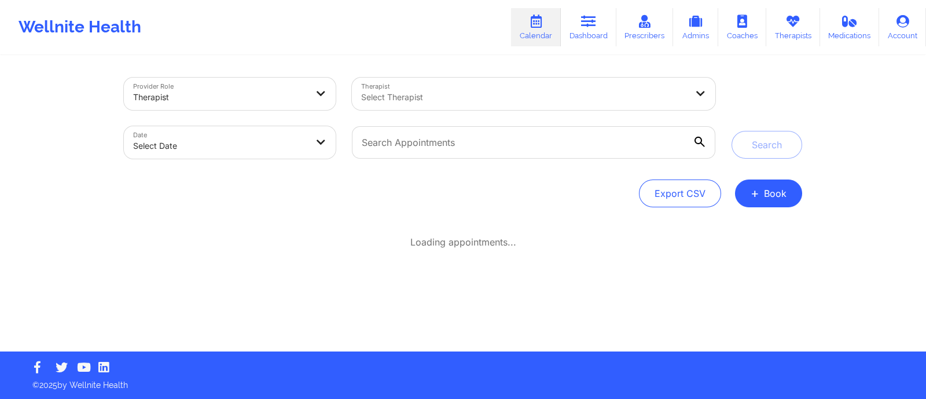
scroll to position [125, 0]
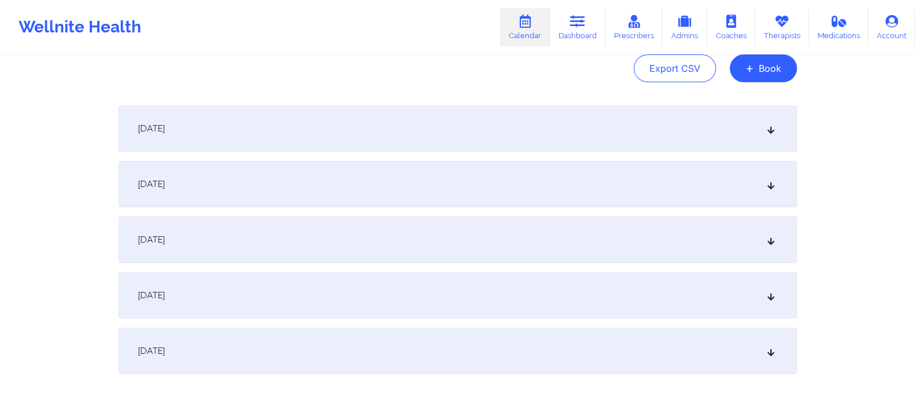
click at [369, 117] on div "[DATE]" at bounding box center [458, 128] width 679 height 46
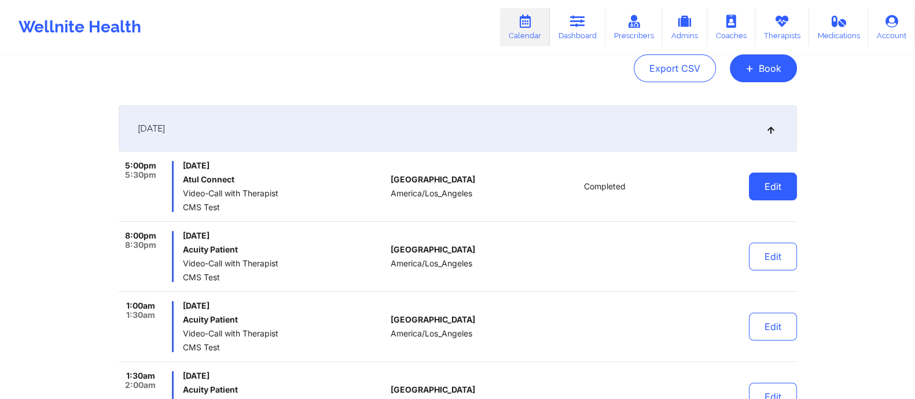
click at [780, 185] on button "Edit" at bounding box center [773, 187] width 48 height 28
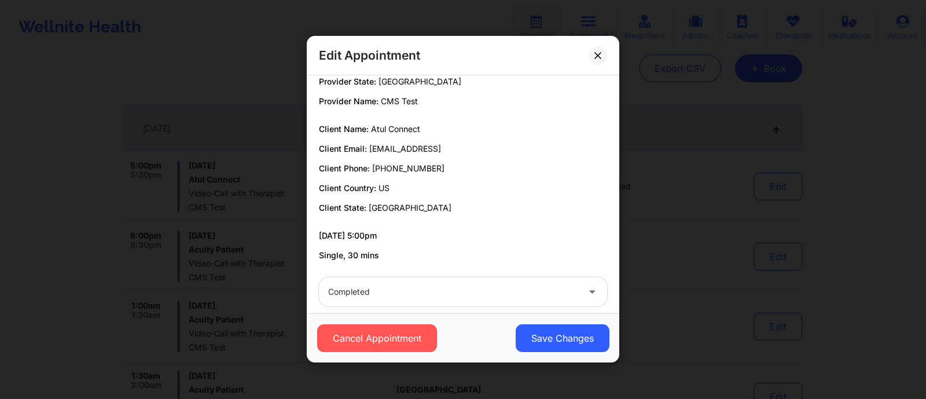
scroll to position [44, 0]
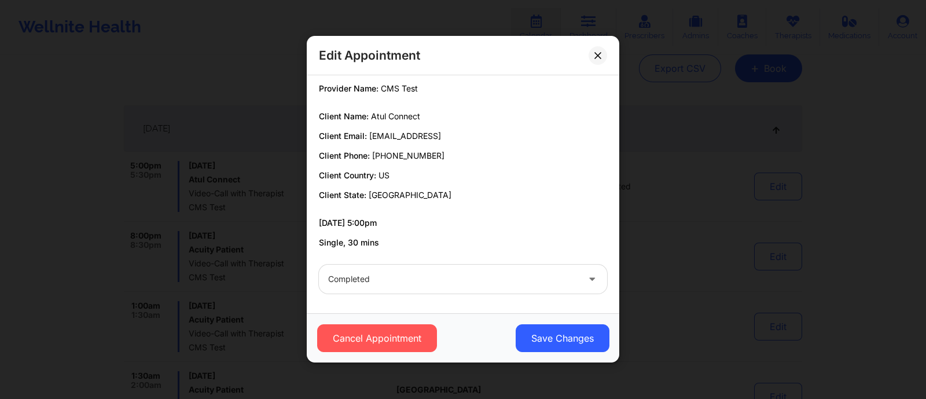
click at [419, 291] on div "Completed" at bounding box center [453, 279] width 250 height 29
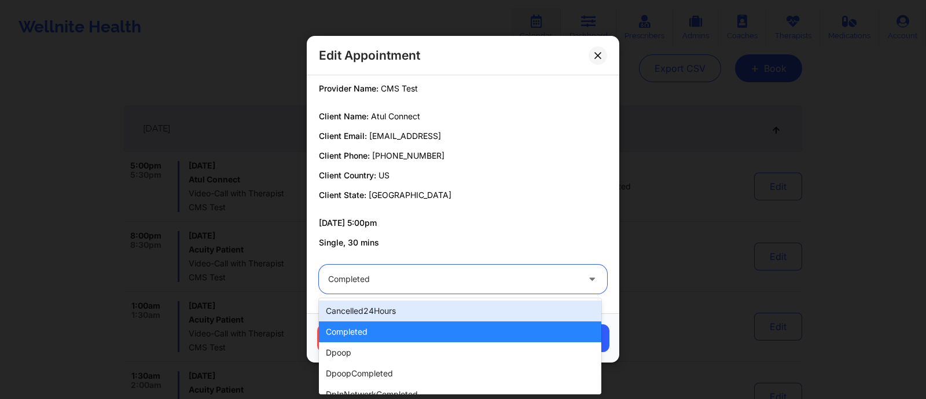
scroll to position [366, 0]
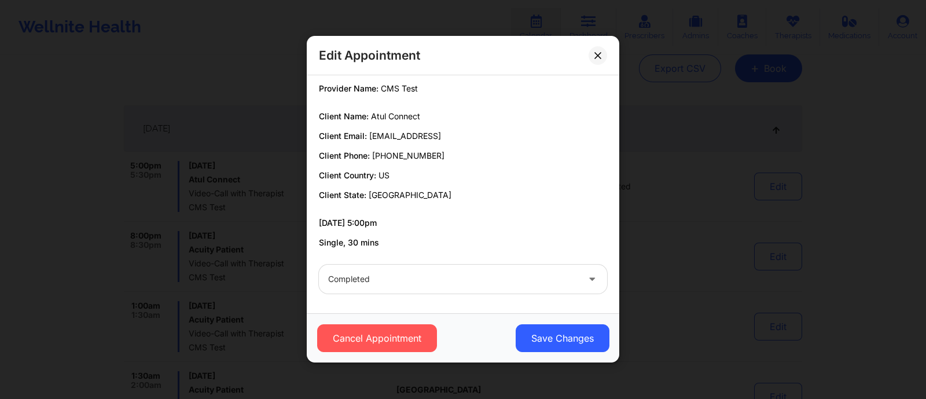
click at [663, 265] on div "Edit Appointment Provider Country: [GEOGRAPHIC_DATA] Provider State: [GEOGRAPHI…" at bounding box center [463, 199] width 926 height 399
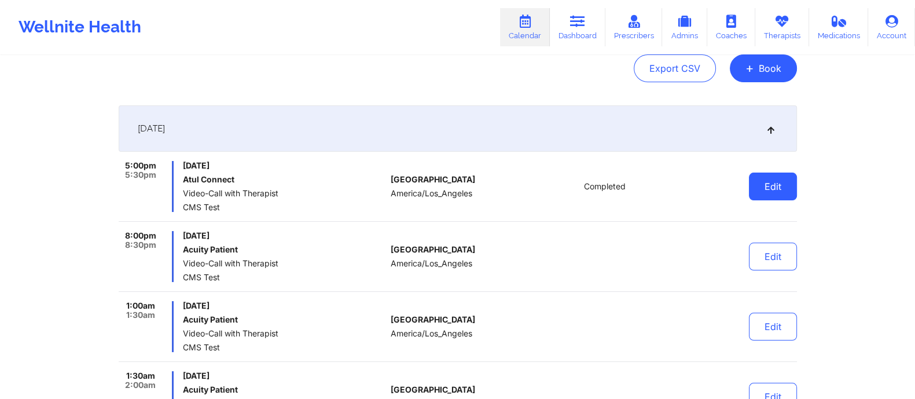
click at [771, 181] on button "Edit" at bounding box center [773, 187] width 48 height 28
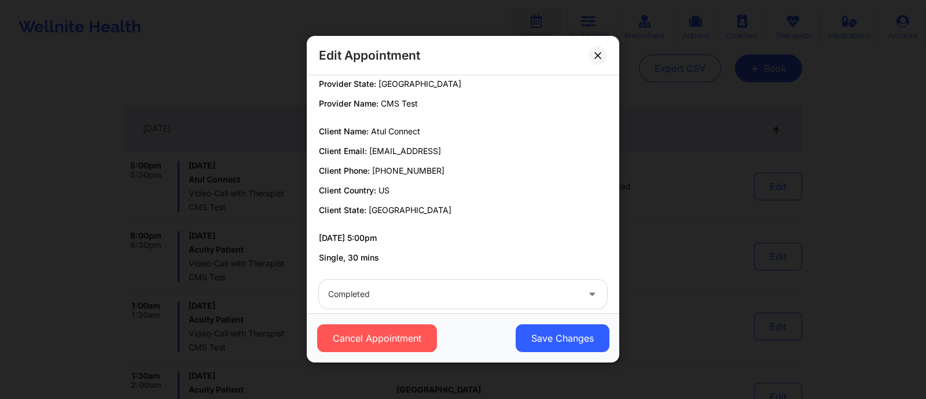
scroll to position [44, 0]
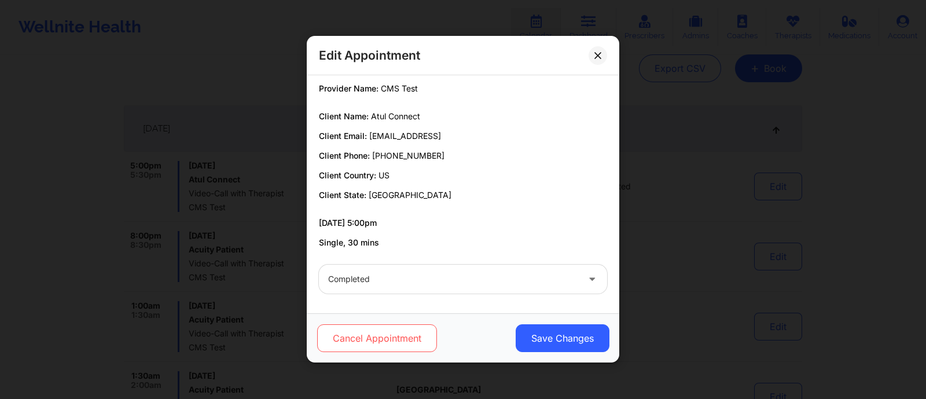
click at [379, 339] on button "Cancel Appointment" at bounding box center [377, 339] width 120 height 28
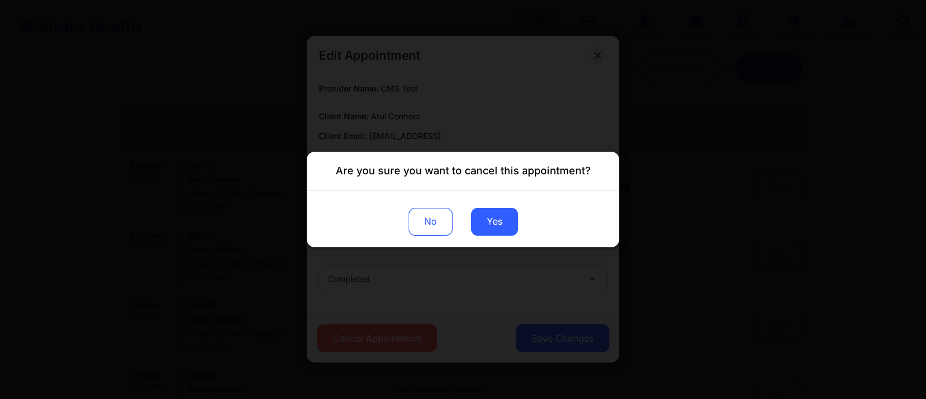
click at [574, 127] on div "Are you sure you want to cancel this appointment? No Yes" at bounding box center [463, 199] width 926 height 399
click at [420, 222] on button "No" at bounding box center [431, 222] width 44 height 28
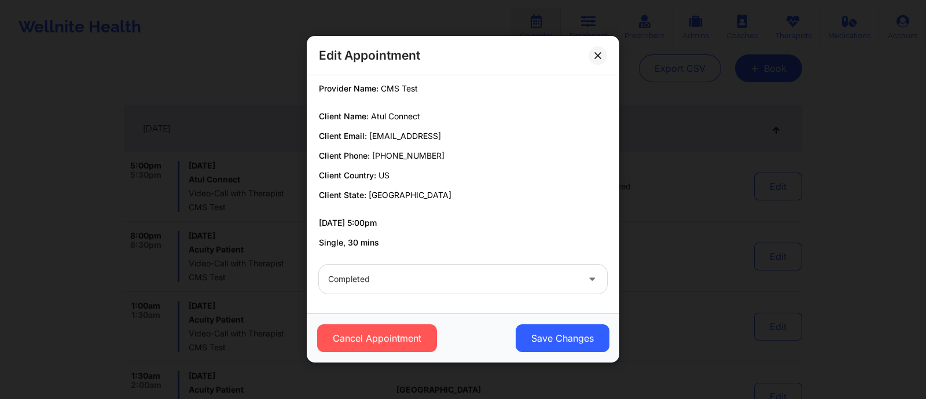
click at [447, 262] on div "Completed" at bounding box center [463, 278] width 305 height 45
click at [456, 281] on div at bounding box center [453, 280] width 250 height 14
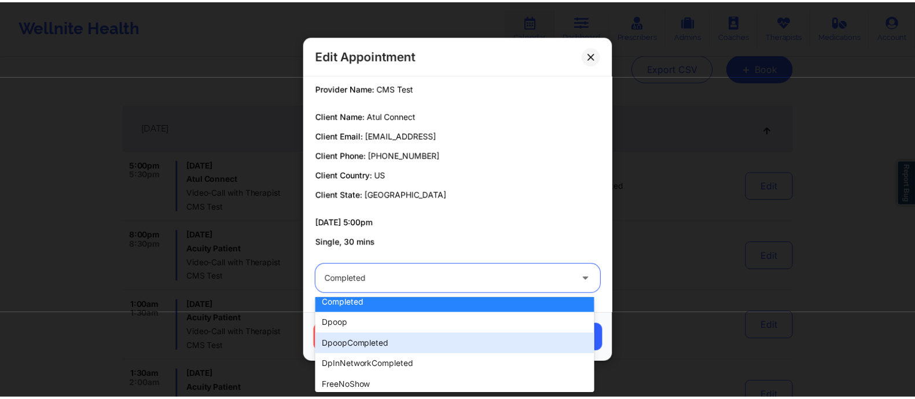
scroll to position [0, 0]
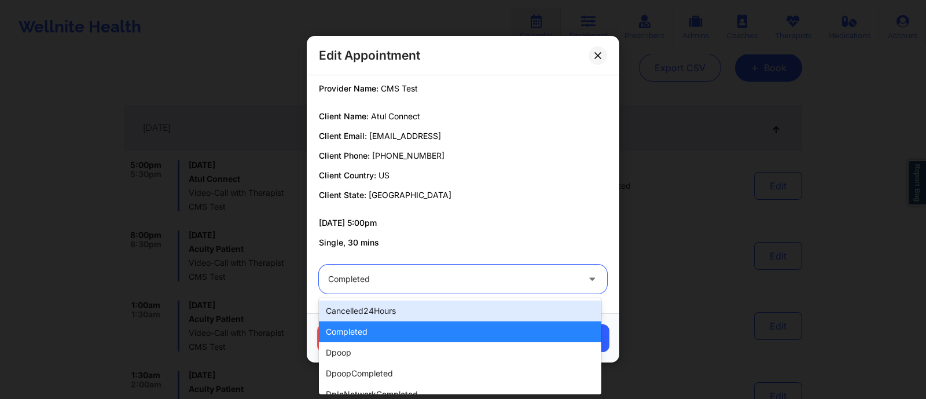
click at [476, 239] on p "Single, 30 mins" at bounding box center [463, 243] width 288 height 12
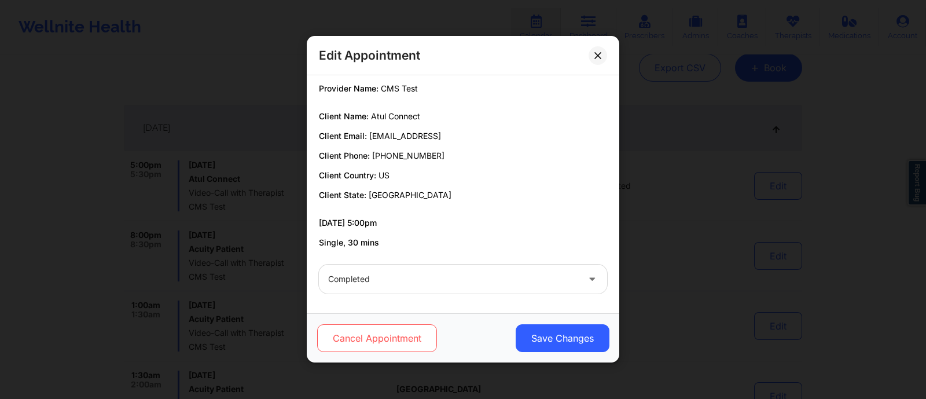
click at [379, 339] on button "Cancel Appointment" at bounding box center [377, 339] width 120 height 28
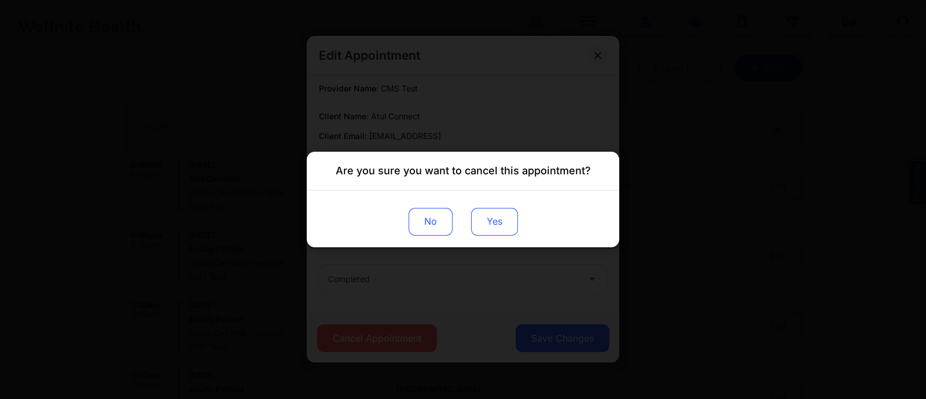
click at [494, 220] on button "Yes" at bounding box center [494, 222] width 47 height 28
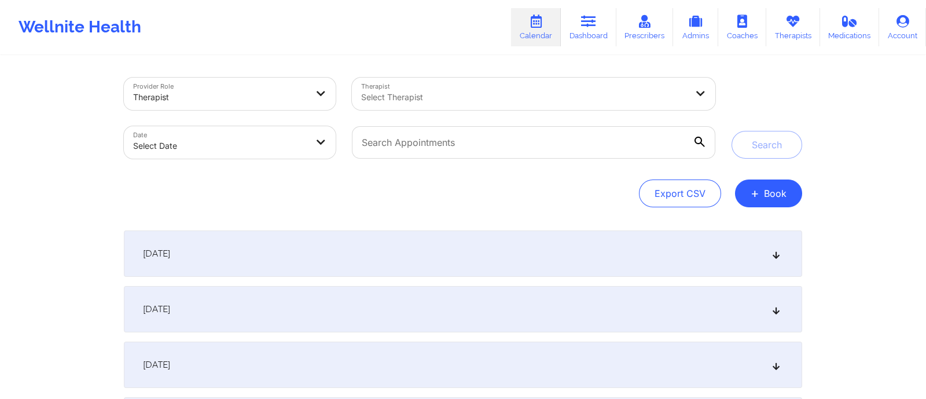
scroll to position [126, 0]
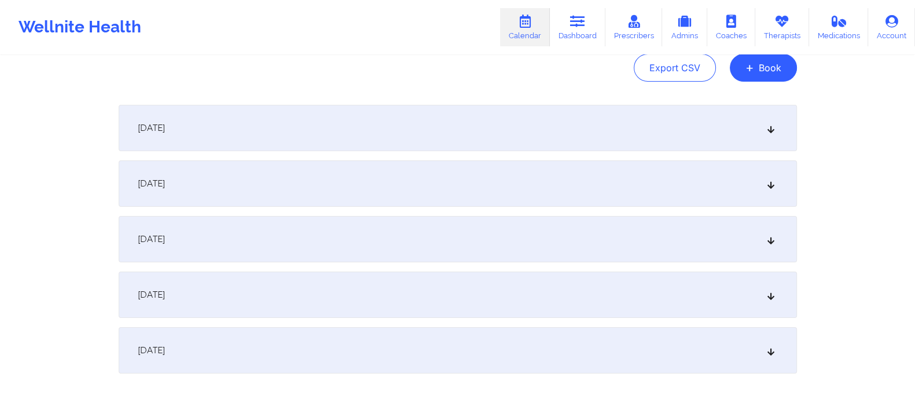
click at [423, 127] on div "[DATE]" at bounding box center [458, 128] width 679 height 46
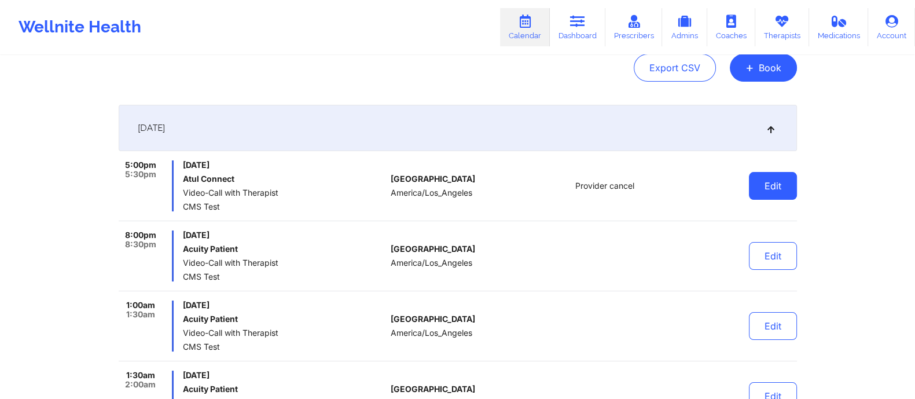
click at [787, 184] on button "Edit" at bounding box center [773, 186] width 48 height 28
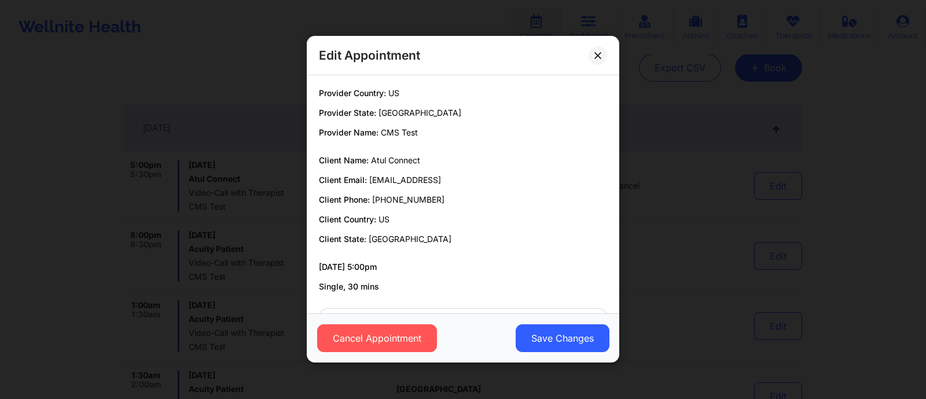
scroll to position [44, 0]
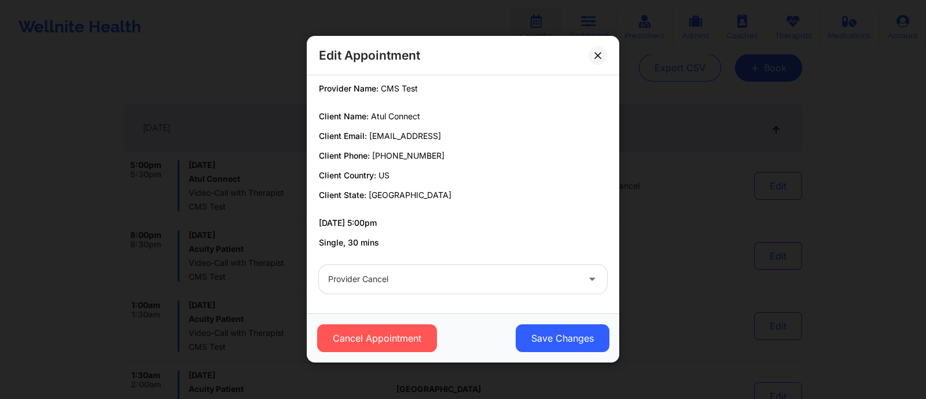
click at [413, 276] on div at bounding box center [453, 280] width 250 height 14
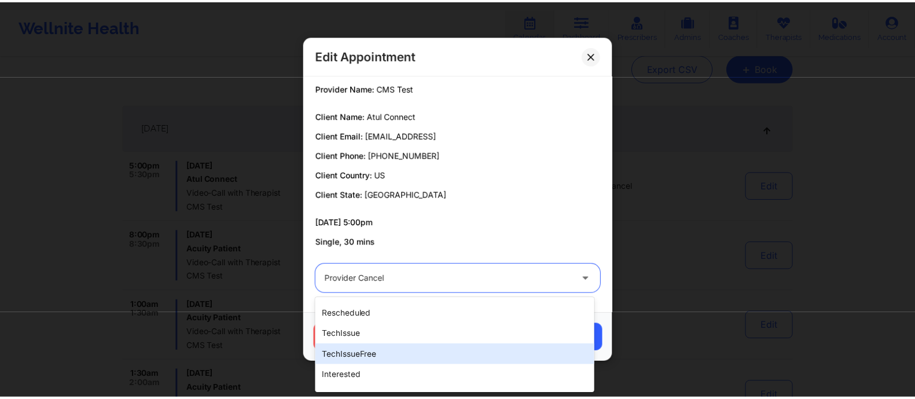
scroll to position [366, 0]
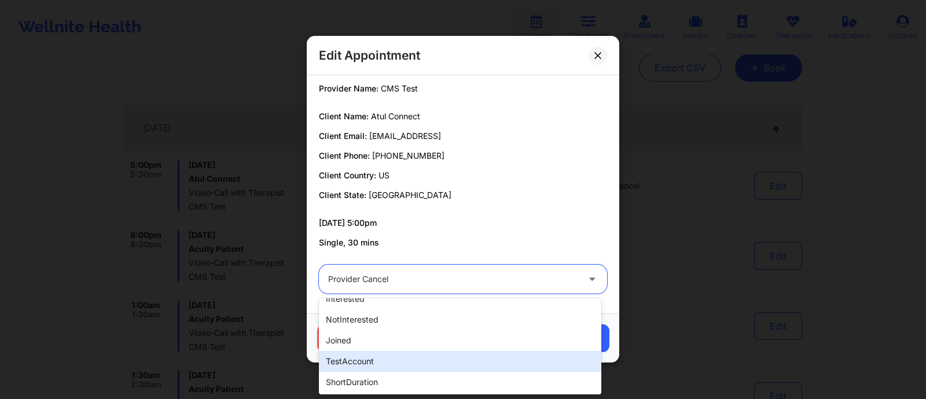
click at [373, 361] on div "testAccount" at bounding box center [460, 361] width 283 height 21
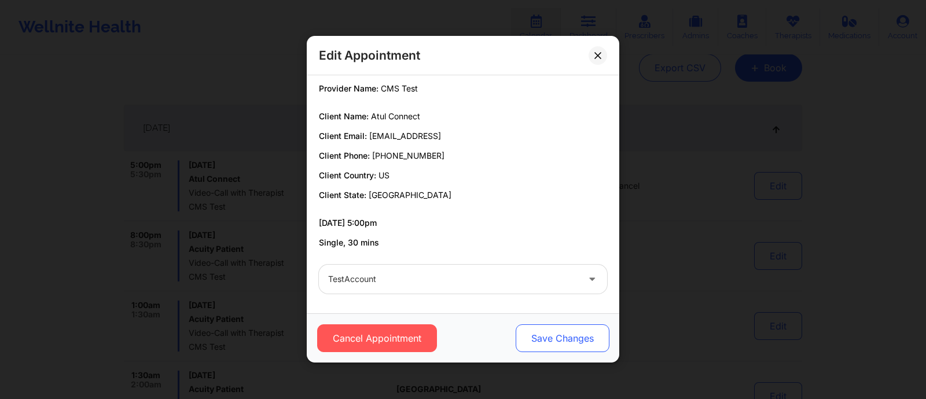
click at [547, 343] on button "Save Changes" at bounding box center [563, 339] width 94 height 28
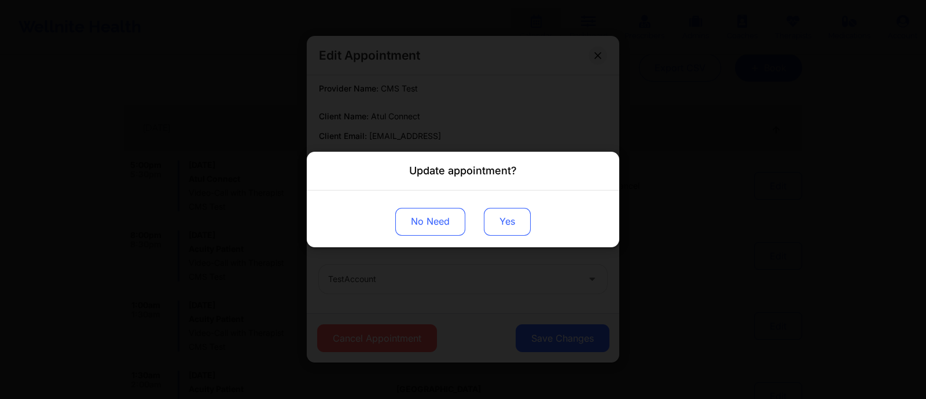
click at [497, 225] on button "Yes" at bounding box center [507, 222] width 47 height 28
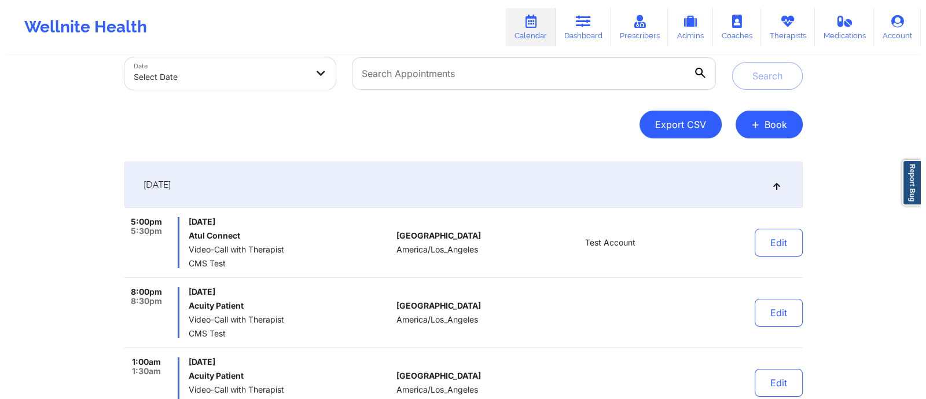
scroll to position [0, 0]
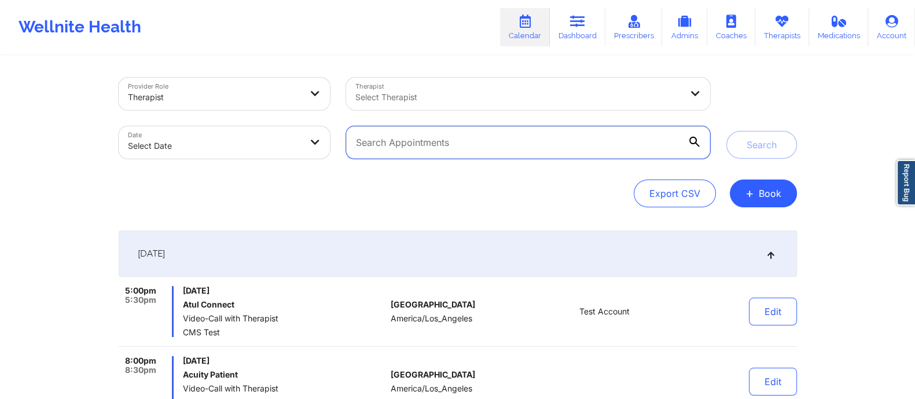
click at [545, 143] on input "text" at bounding box center [528, 142] width 364 height 32
type input "acuity patient"
click at [727, 131] on button "Search" at bounding box center [762, 145] width 71 height 28
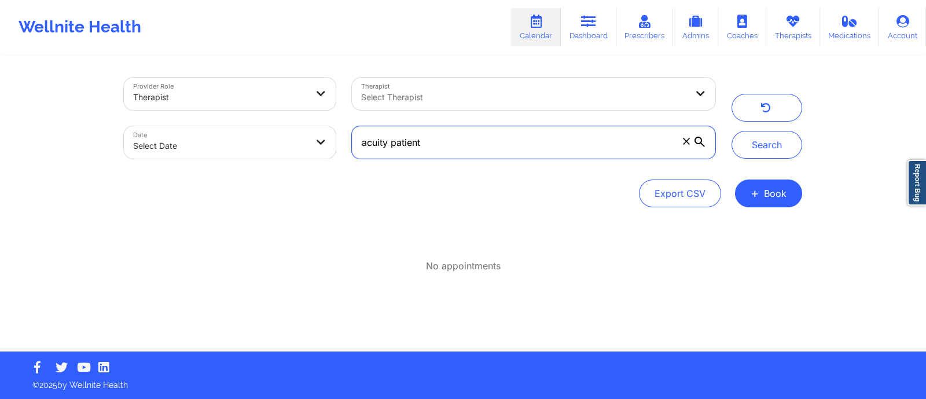
click at [523, 141] on input "acuity patient" at bounding box center [534, 142] width 364 height 32
click at [686, 140] on icon at bounding box center [686, 141] width 6 height 6
click at [686, 140] on input "acuity patient" at bounding box center [534, 142] width 364 height 32
click at [430, 141] on input "text" at bounding box center [534, 142] width 364 height 32
click at [428, 142] on input "text" at bounding box center [534, 142] width 364 height 32
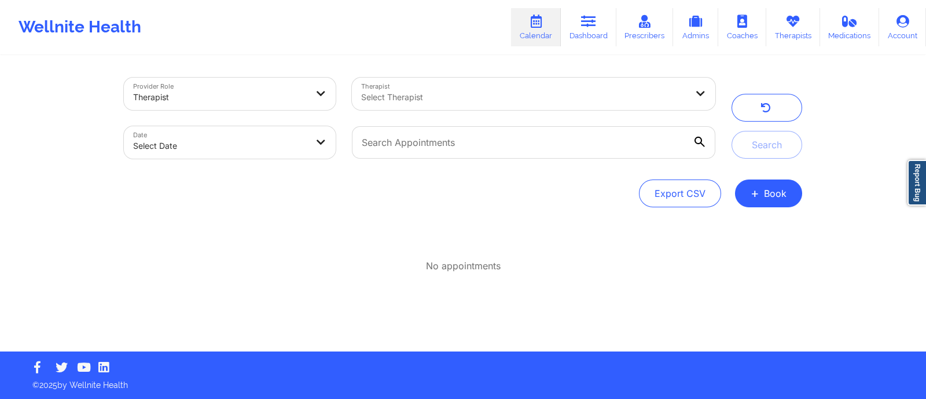
click at [369, 224] on div "Provider Role Therapist Therapist Select Therapist Date Select Date Search Expo…" at bounding box center [463, 204] width 695 height 295
click at [265, 143] on body "Wellnite Health Calendar Dashboard Prescribers Admins Coaches Therapists Medica…" at bounding box center [463, 199] width 926 height 399
select select "2025-8"
select select "2025-9"
click at [698, 142] on icon at bounding box center [700, 142] width 10 height 10
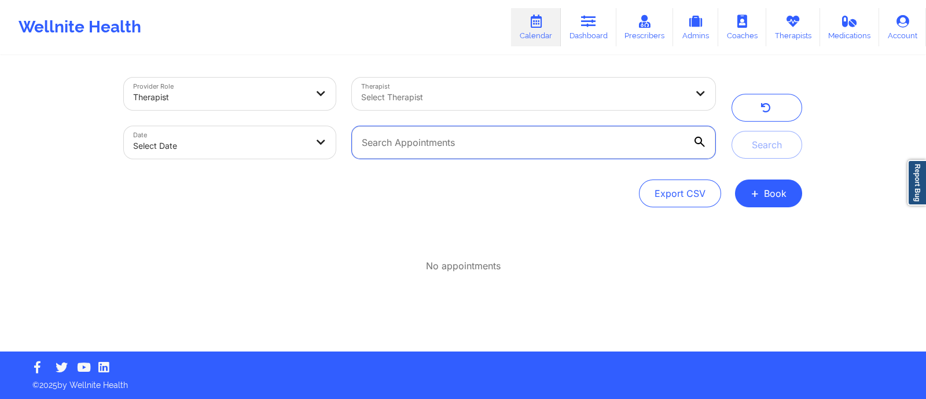
click at [698, 142] on input "text" at bounding box center [534, 142] width 364 height 32
click at [732, 131] on button "Search" at bounding box center [767, 145] width 71 height 28
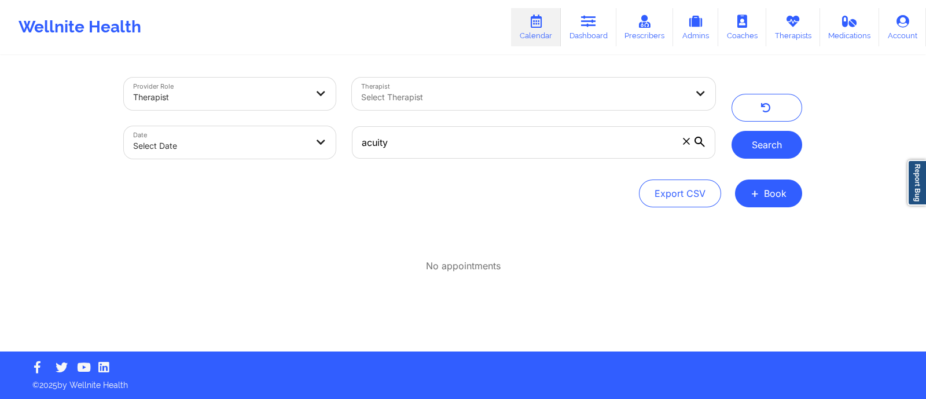
click at [750, 140] on button "Search" at bounding box center [767, 145] width 71 height 28
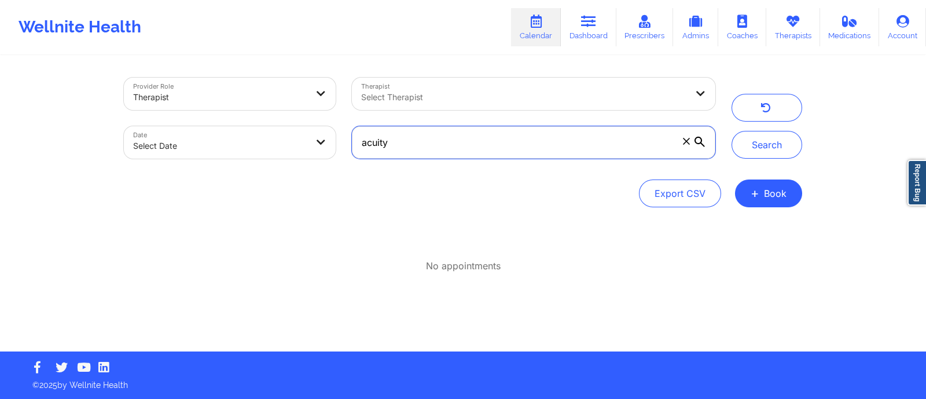
click at [570, 155] on input "acuity" at bounding box center [534, 142] width 364 height 32
type input "a"
type input "atul"
click at [732, 131] on button "Search" at bounding box center [767, 145] width 71 height 28
drag, startPoint x: 461, startPoint y: 145, endPoint x: 327, endPoint y: 149, distance: 134.4
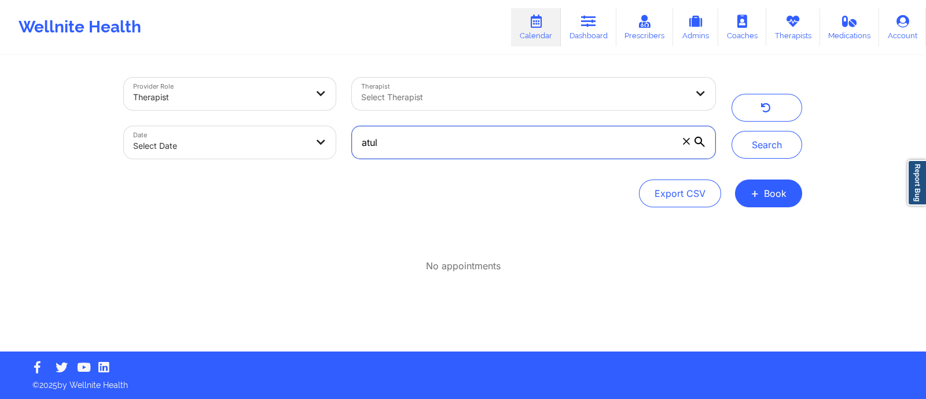
click at [327, 149] on div "Provider Role Therapist Therapist Select Therapist Date Select Date atul" at bounding box center [420, 117] width 608 height 97
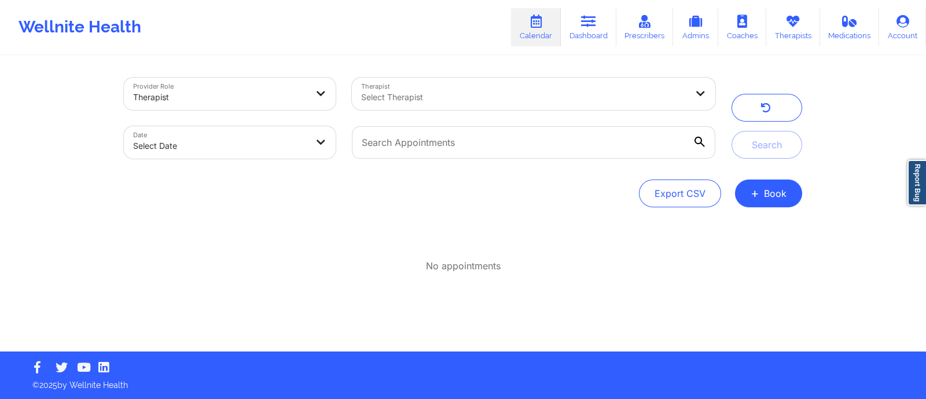
click at [146, 143] on body "Wellnite Health Calendar Dashboard Prescribers Admins Coaches Therapists Medica…" at bounding box center [463, 199] width 926 height 399
select select "2025-8"
select select "2025-9"
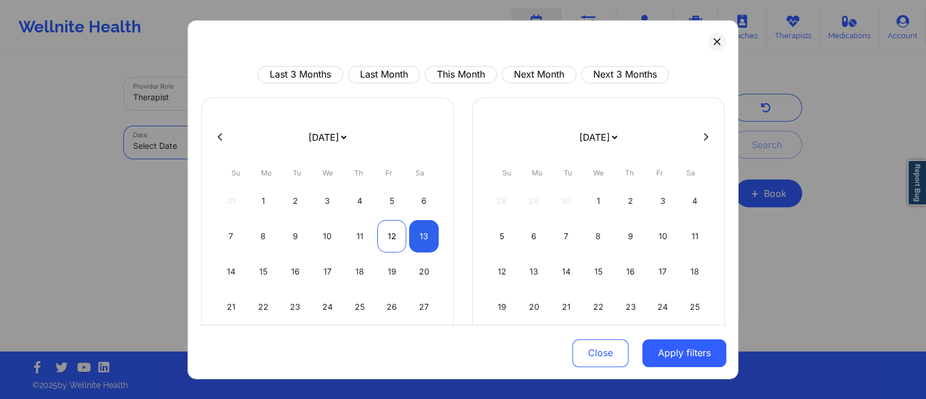
drag, startPoint x: 393, startPoint y: 239, endPoint x: 402, endPoint y: 239, distance: 9.3
click at [393, 240] on div "12" at bounding box center [392, 235] width 30 height 32
select select "2025-8"
select select "2025-9"
click at [419, 233] on div "13" at bounding box center [424, 235] width 30 height 32
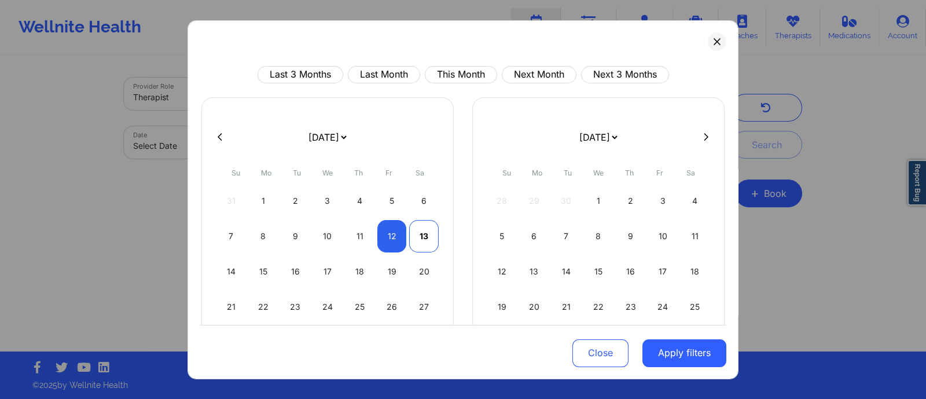
select select "2025-8"
select select "2025-9"
click at [710, 50] on div "Last 3 Months Last Month This Month Next Month Next 3 Months January 2019 Febru…" at bounding box center [463, 199] width 551 height 359
click at [714, 41] on icon at bounding box center [717, 41] width 6 height 6
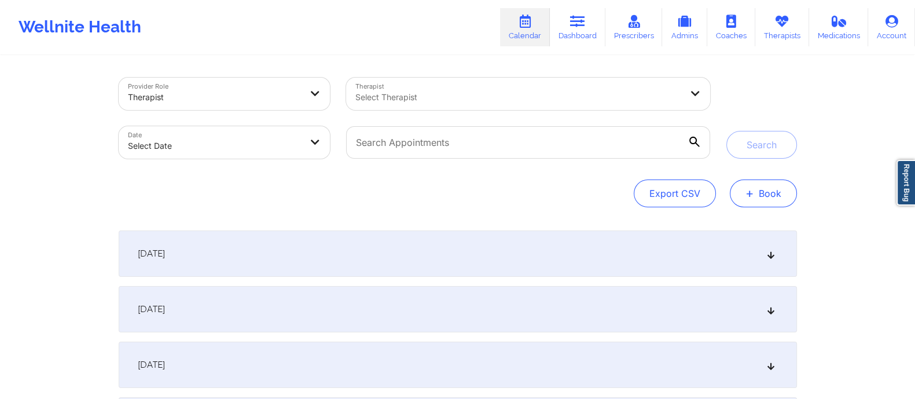
click at [760, 201] on button "+ Book" at bounding box center [763, 193] width 67 height 28
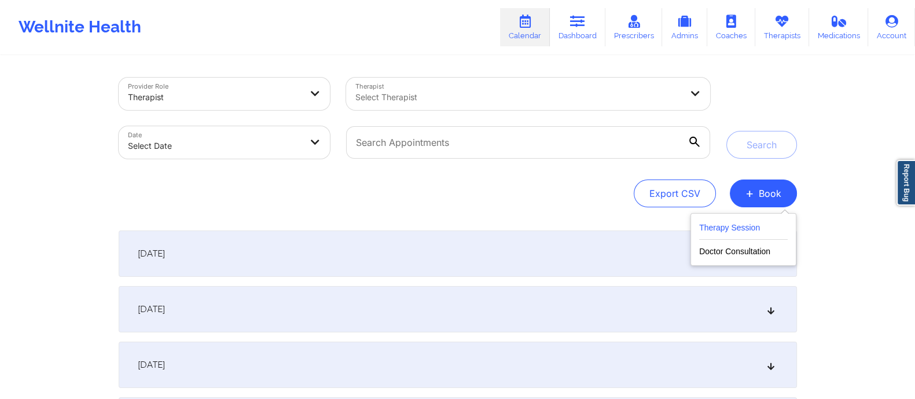
click at [731, 230] on button "Therapy Session" at bounding box center [743, 230] width 89 height 19
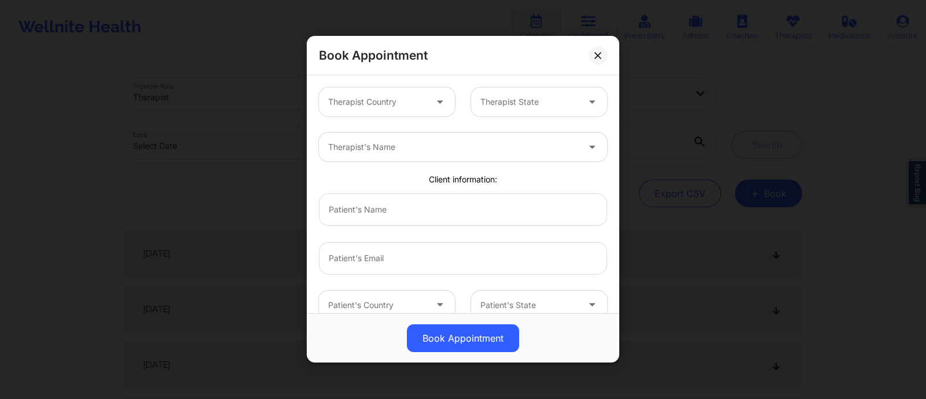
click at [321, 68] on div "Book Appointment" at bounding box center [463, 55] width 313 height 39
click at [418, 103] on div at bounding box center [377, 103] width 98 height 14
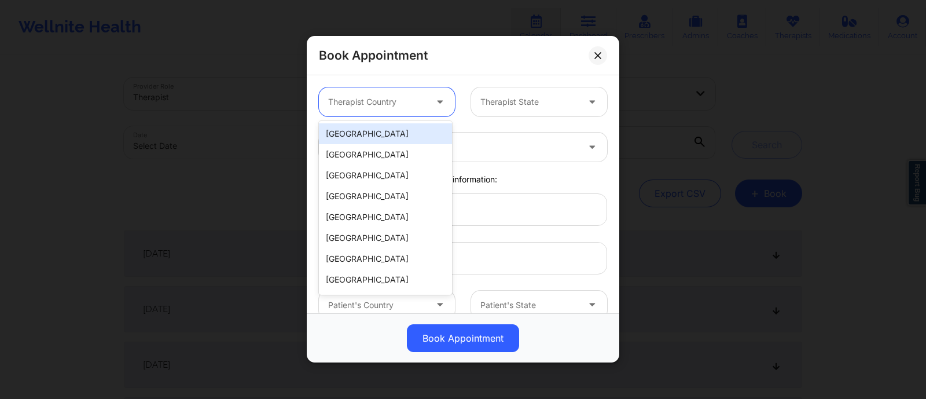
drag, startPoint x: 361, startPoint y: 137, endPoint x: 392, endPoint y: 129, distance: 32.2
click at [361, 137] on div "[GEOGRAPHIC_DATA]" at bounding box center [385, 133] width 133 height 21
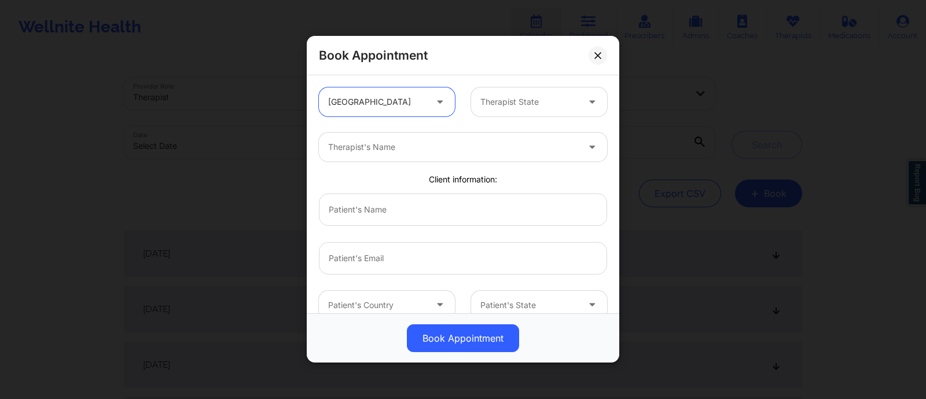
click at [484, 102] on div at bounding box center [530, 103] width 98 height 14
type input "c"
type input "t"
type input "d"
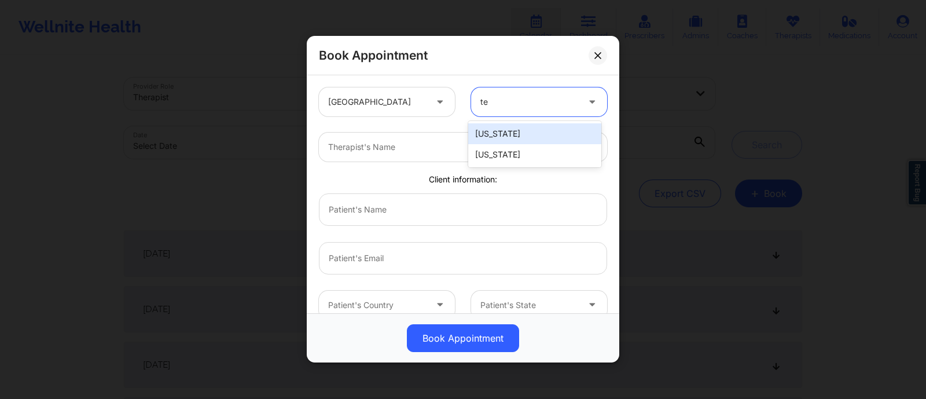
type input "t"
type input "ala"
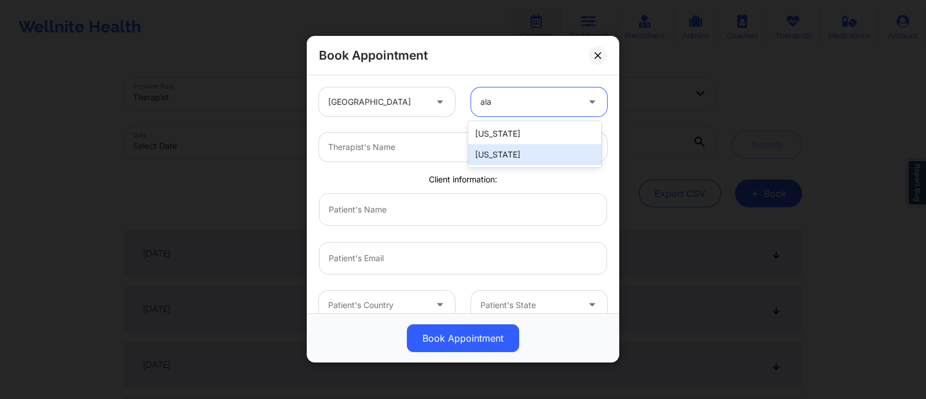
click at [498, 153] on div "[US_STATE]" at bounding box center [534, 154] width 133 height 21
click at [501, 155] on div "Therapist's Name" at bounding box center [449, 147] width 261 height 29
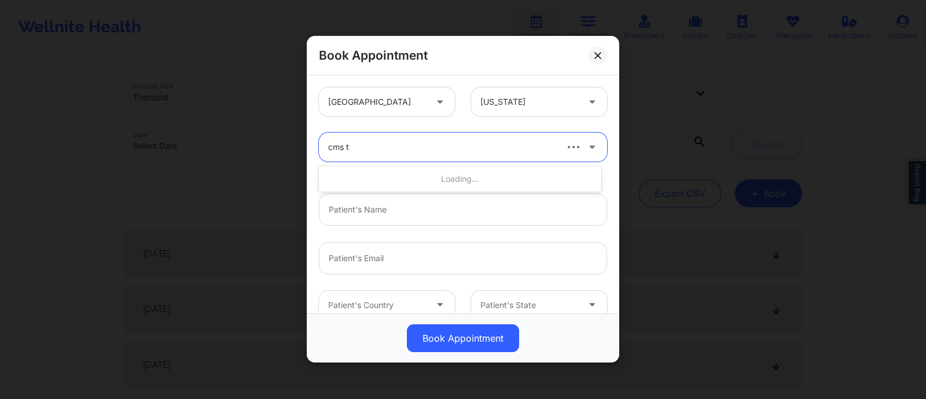
type input "cms te"
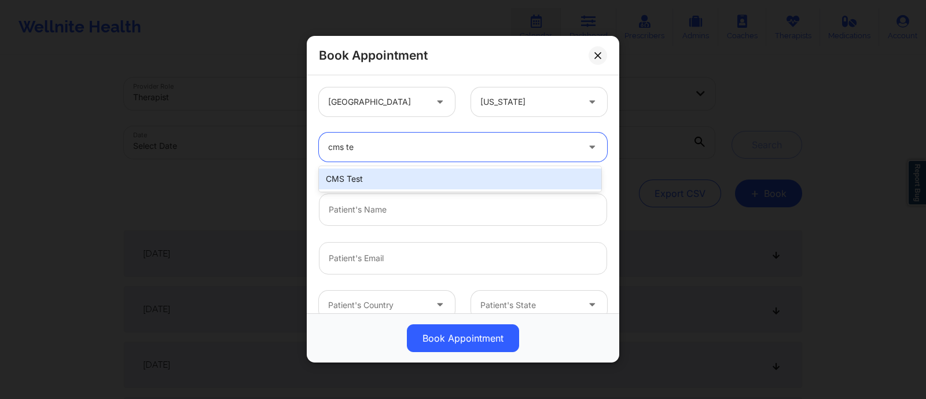
click at [441, 175] on div "CMS Test" at bounding box center [460, 178] width 283 height 21
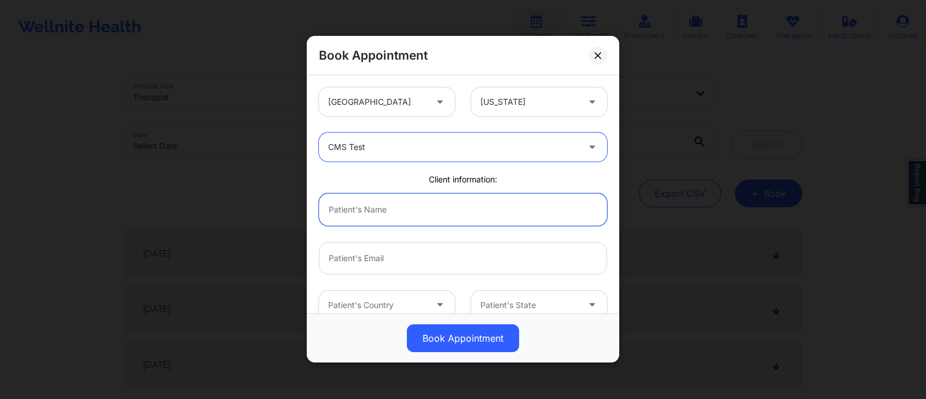
click at [420, 205] on input "text" at bounding box center [463, 209] width 288 height 32
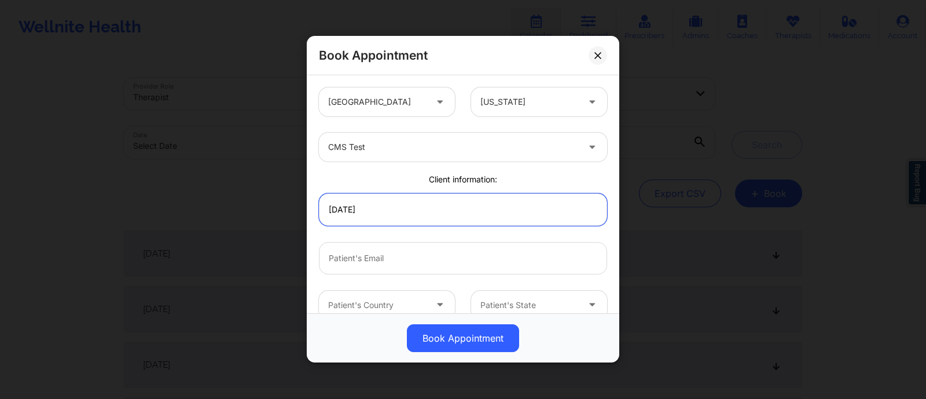
drag, startPoint x: 416, startPoint y: 214, endPoint x: 324, endPoint y: 205, distance: 91.9
click at [324, 205] on input "[DATE]" at bounding box center [463, 209] width 288 height 32
drag, startPoint x: 405, startPoint y: 214, endPoint x: 297, endPoint y: 201, distance: 109.0
click at [309, 199] on div "[GEOGRAPHIC_DATA] [US_STATE] CMS Test Client information: omebe Patient's Count…" at bounding box center [463, 194] width 313 height 238
type input "a"
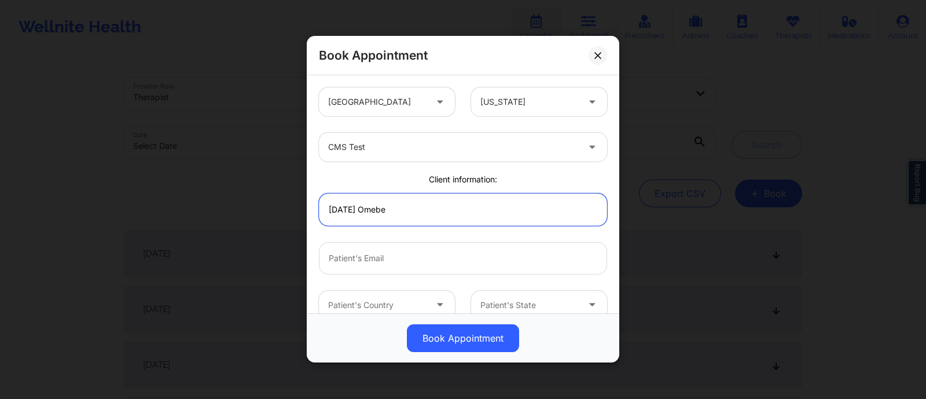
type input "[DATE] Omebe"
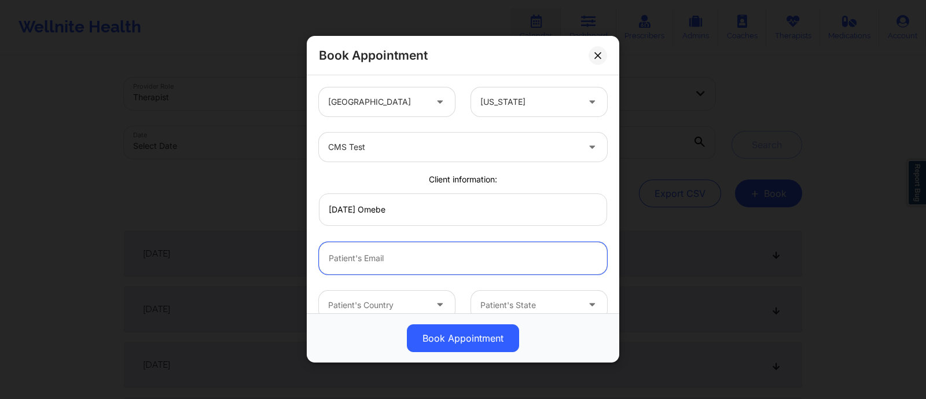
click at [359, 261] on input "email" at bounding box center [463, 258] width 288 height 32
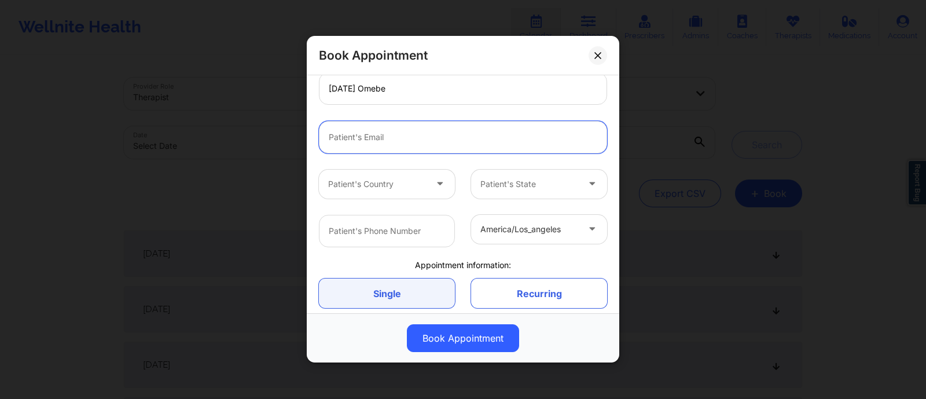
scroll to position [107, 0]
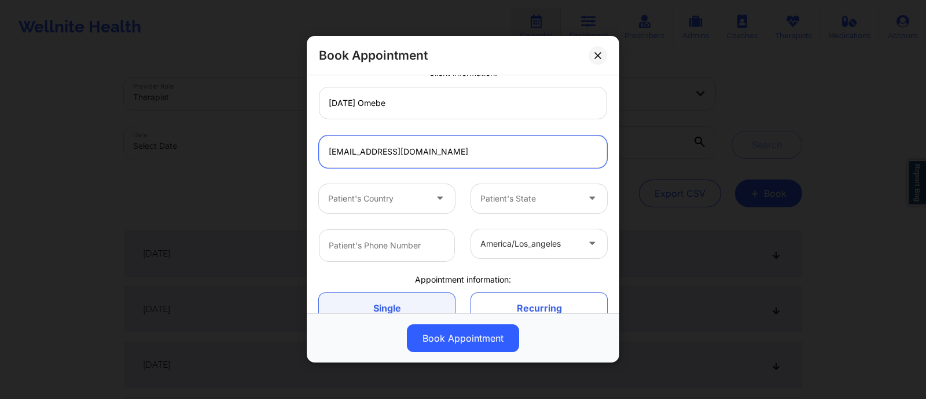
type input "[EMAIL_ADDRESS][DOMAIN_NAME]"
click at [411, 207] on div "Patient's Country" at bounding box center [373, 198] width 108 height 29
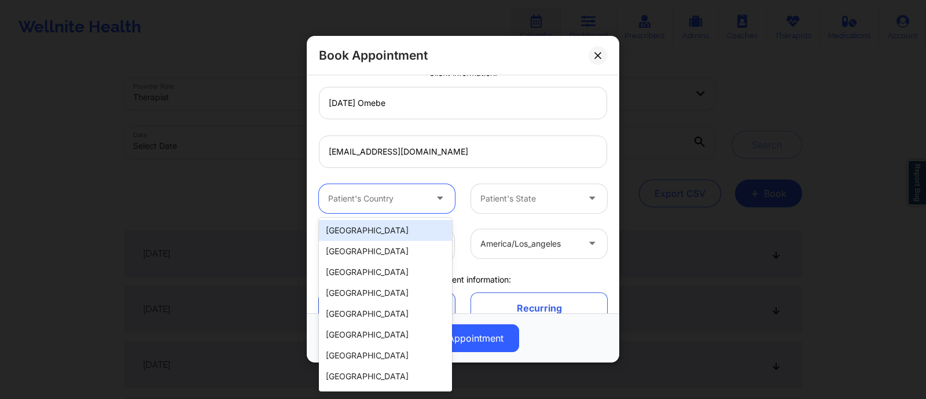
click at [379, 227] on div "[GEOGRAPHIC_DATA]" at bounding box center [385, 230] width 133 height 21
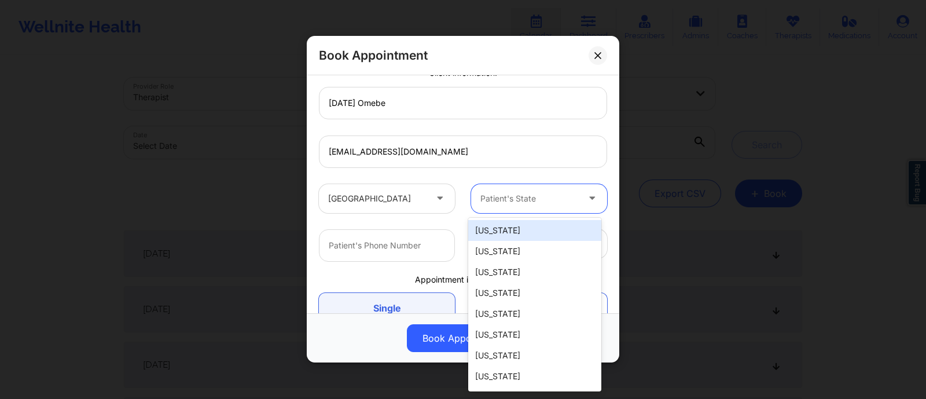
click at [532, 186] on div "Patient's State" at bounding box center [525, 198] width 108 height 29
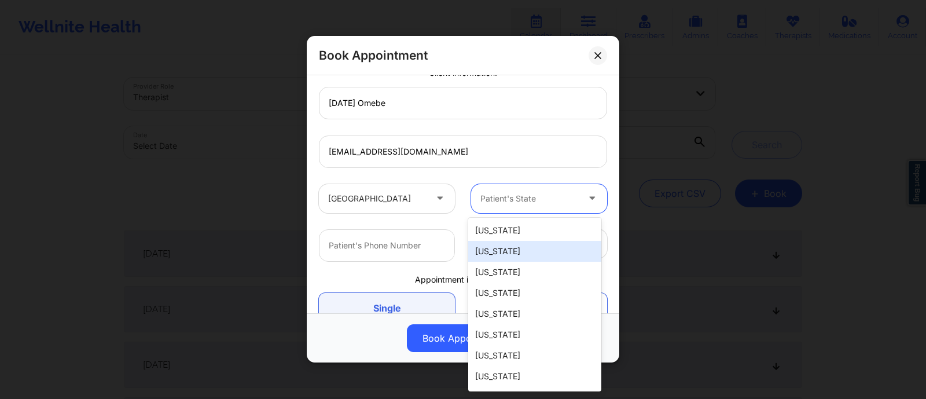
click at [499, 258] on div "[US_STATE]" at bounding box center [534, 251] width 133 height 21
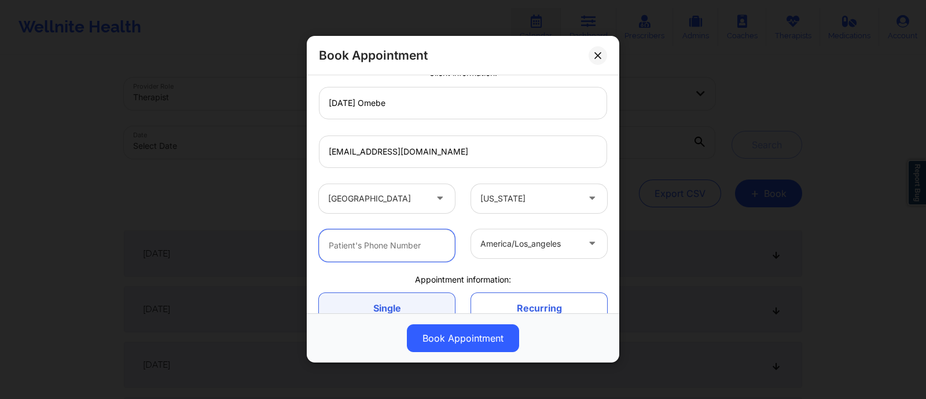
click at [404, 246] on input "text" at bounding box center [387, 245] width 136 height 32
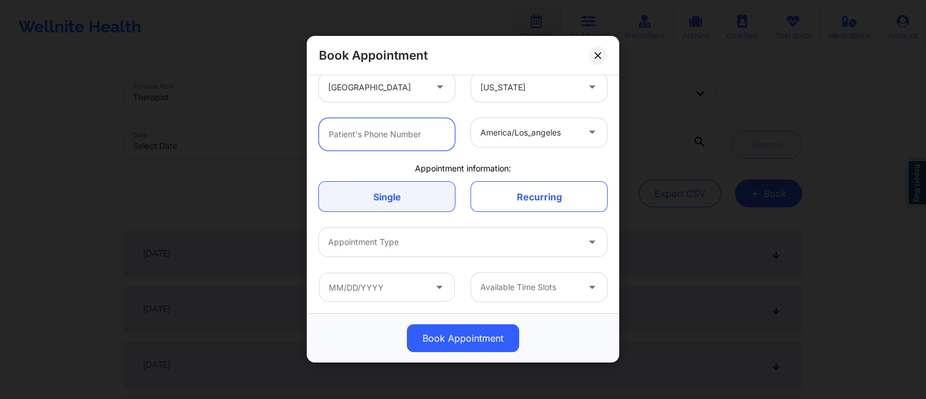
click at [399, 135] on input "text" at bounding box center [387, 134] width 136 height 32
paste input "[PHONE_NUMBER]"
type input "[PHONE_NUMBER]"
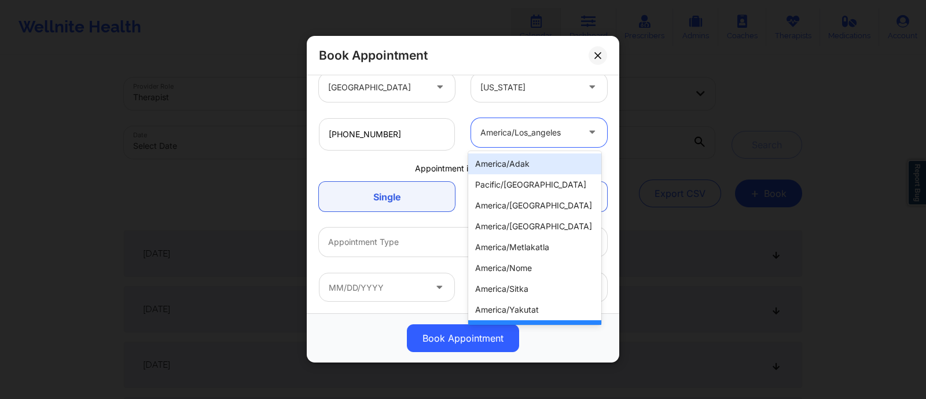
click at [527, 140] on div "america/los_angeles" at bounding box center [530, 132] width 98 height 29
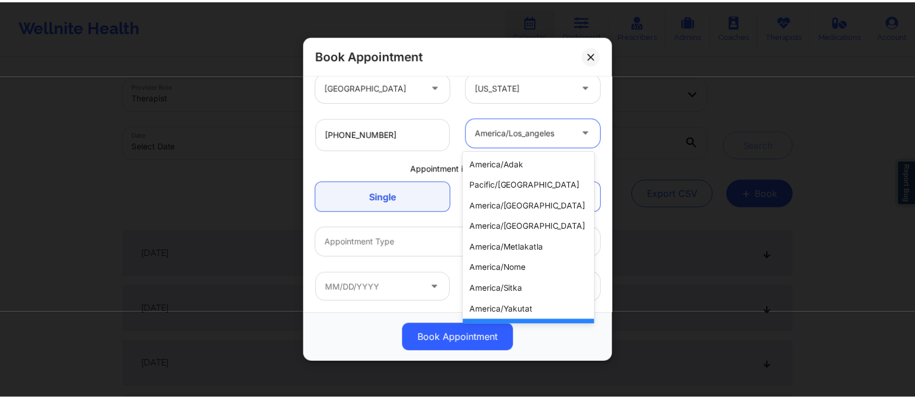
scroll to position [441, 0]
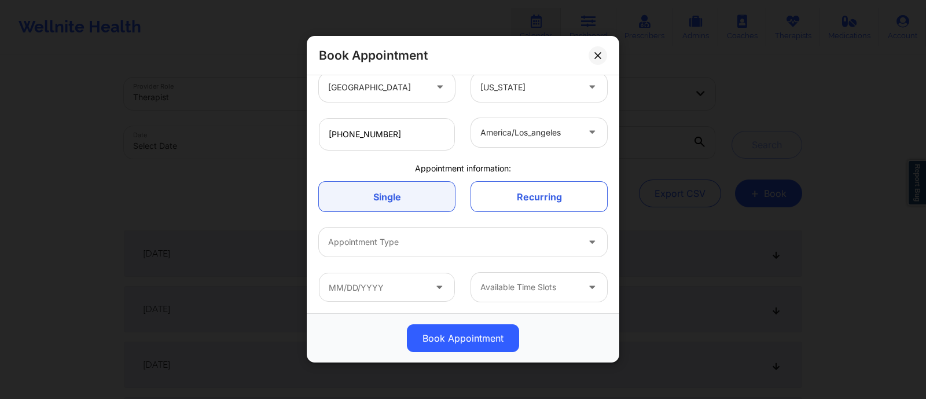
click at [408, 171] on div "Appointment information:" at bounding box center [463, 169] width 305 height 12
click at [408, 201] on link "Single" at bounding box center [387, 197] width 136 height 30
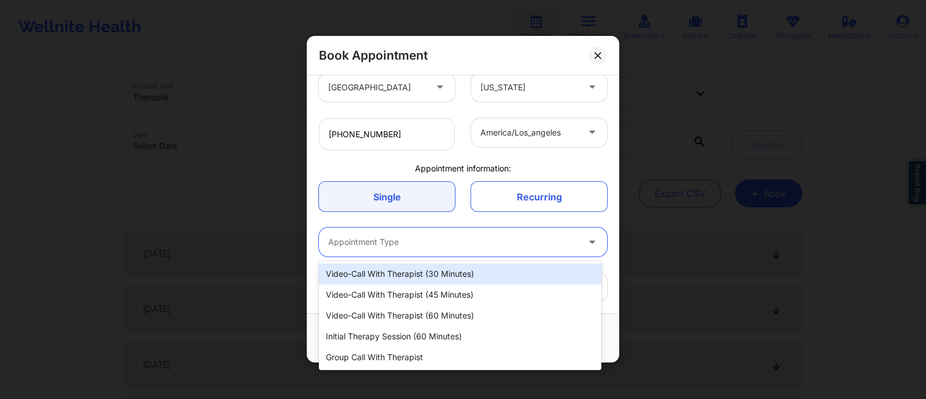
click at [428, 241] on div at bounding box center [453, 243] width 250 height 14
click at [420, 277] on div "Video-Call with Therapist (30 minutes)" at bounding box center [460, 273] width 283 height 21
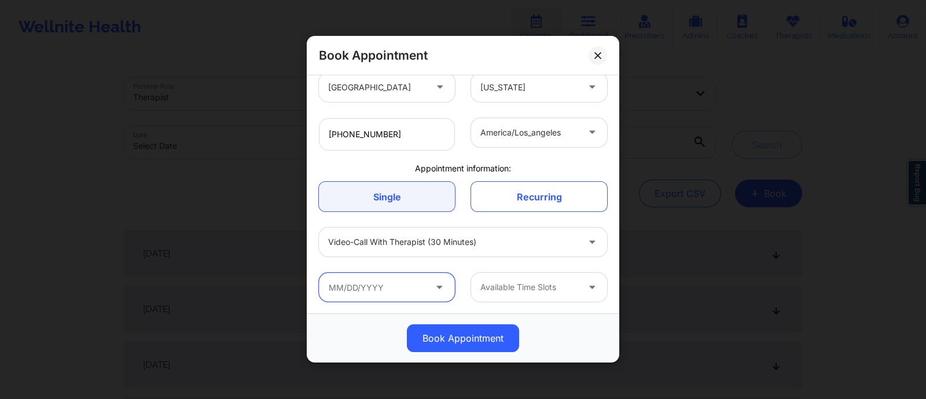
click at [408, 291] on input "text" at bounding box center [387, 287] width 136 height 29
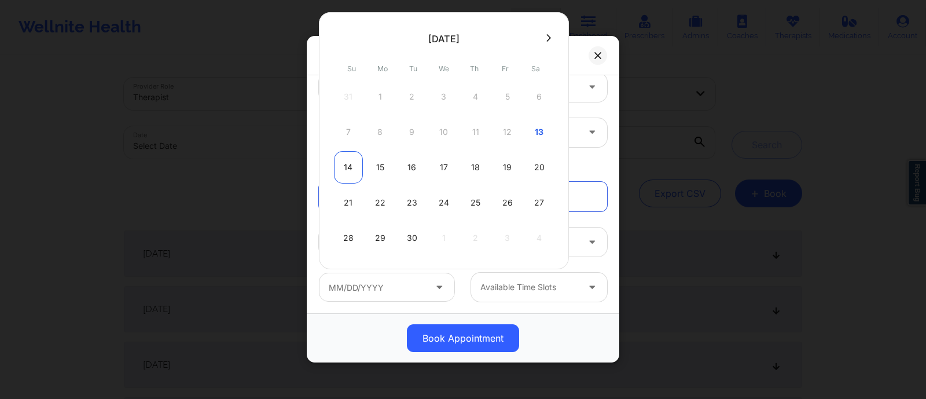
click at [350, 166] on div "14" at bounding box center [348, 167] width 29 height 32
type input "[DATE]"
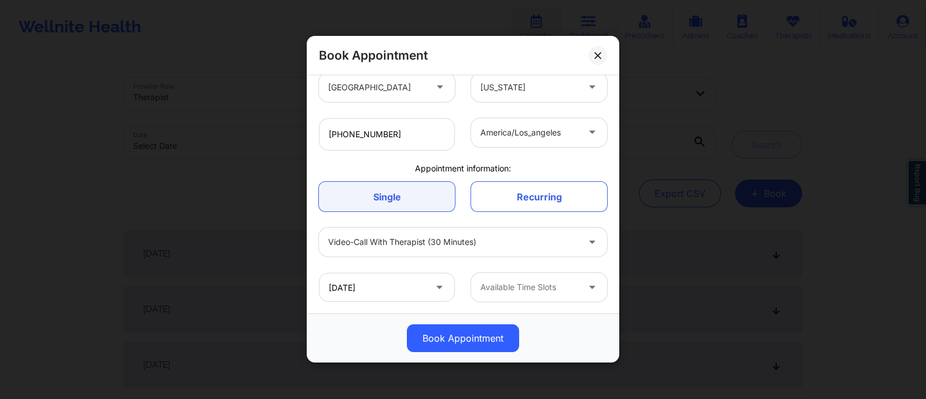
click at [542, 296] on div "Available Time Slots" at bounding box center [525, 287] width 108 height 29
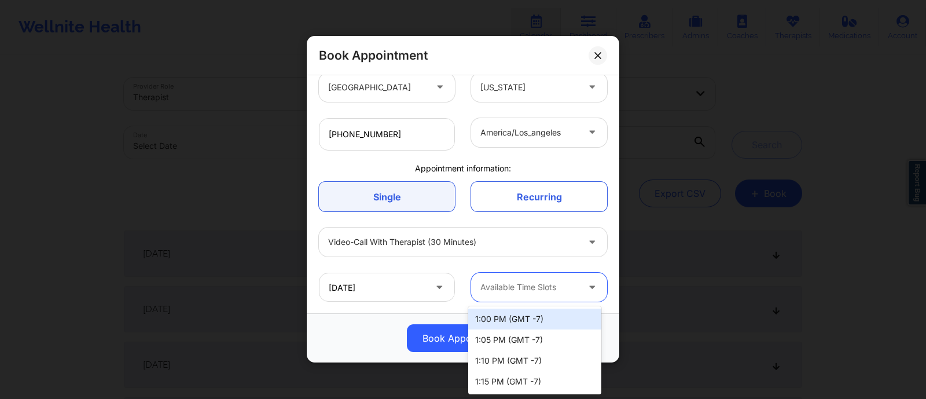
click at [491, 325] on div "1:00 PM (GMT -7)" at bounding box center [534, 319] width 133 height 21
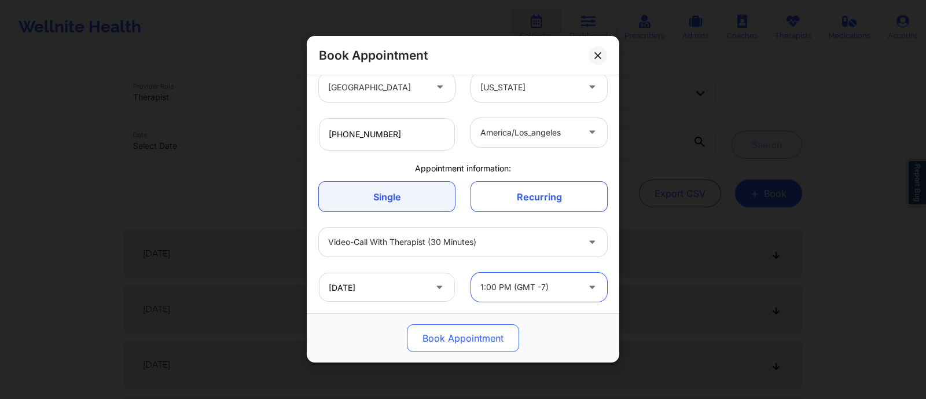
click at [452, 335] on button "Book Appointment" at bounding box center [463, 339] width 112 height 28
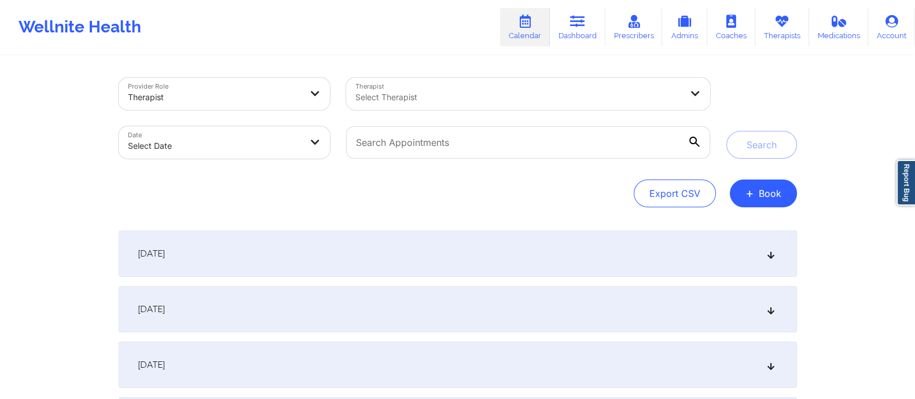
click at [556, 330] on div "[DATE]" at bounding box center [458, 309] width 679 height 46
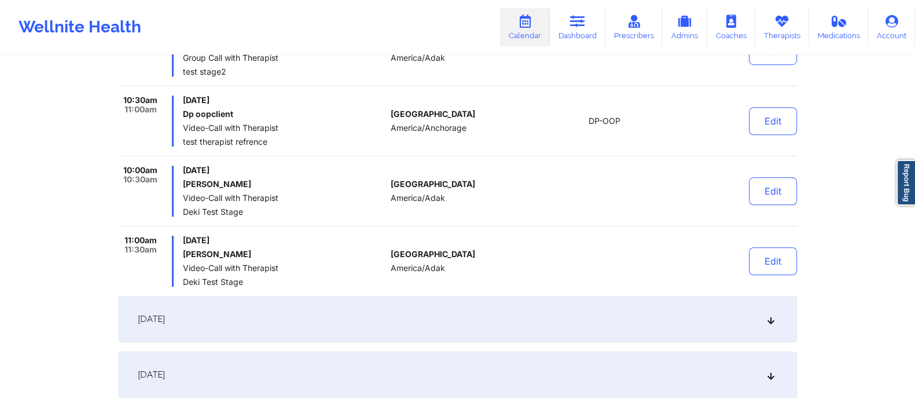
scroll to position [1109, 0]
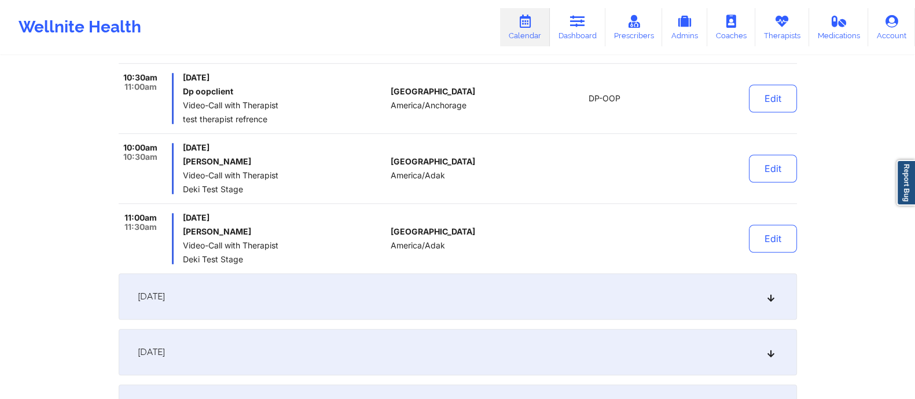
click at [467, 298] on div "[DATE]" at bounding box center [458, 296] width 679 height 46
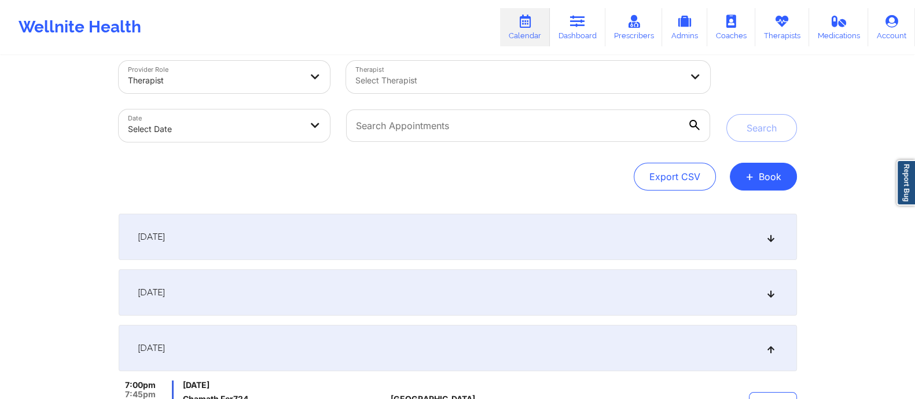
scroll to position [16, 0]
click at [578, 230] on div "[DATE]" at bounding box center [458, 238] width 679 height 46
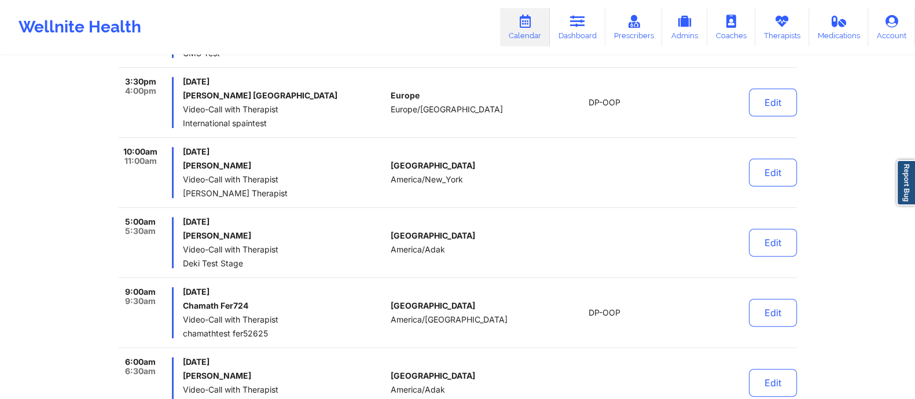
scroll to position [0, 0]
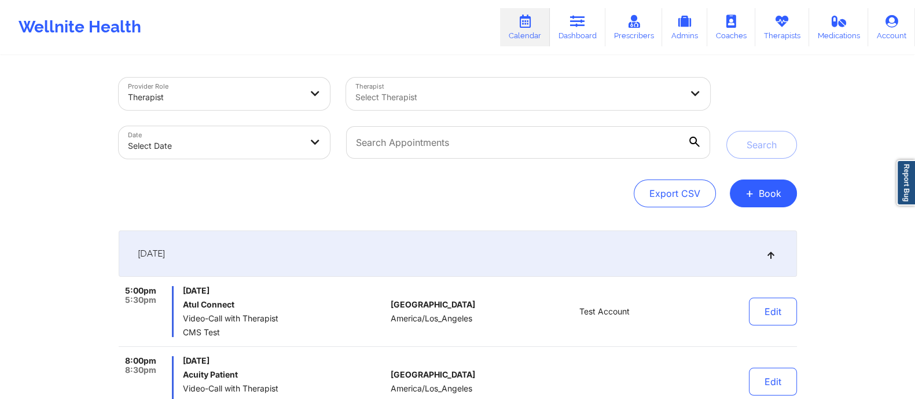
click at [234, 137] on body "Wellnite Health Calendar Dashboard Prescribers Admins Coaches Therapists Medica…" at bounding box center [457, 199] width 915 height 399
select select "2025-8"
select select "2025-9"
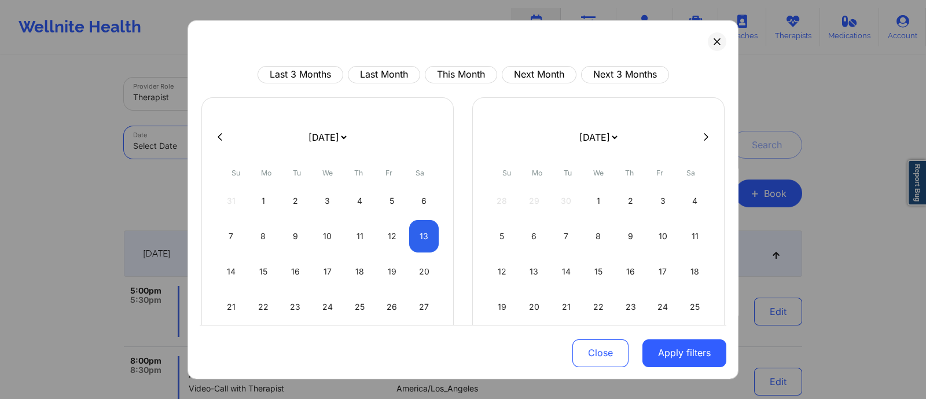
click at [218, 134] on icon at bounding box center [220, 137] width 5 height 9
select select "2025-7"
select select "2025-8"
click at [218, 134] on icon at bounding box center [220, 137] width 5 height 9
select select "2025-6"
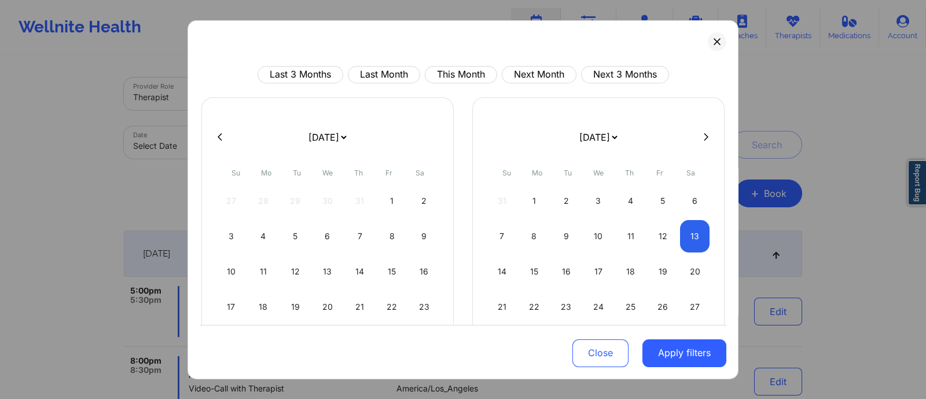
select select "2025-7"
click at [218, 135] on icon at bounding box center [220, 137] width 5 height 9
select select "2025-5"
select select "2025-6"
click at [218, 135] on icon at bounding box center [220, 137] width 5 height 9
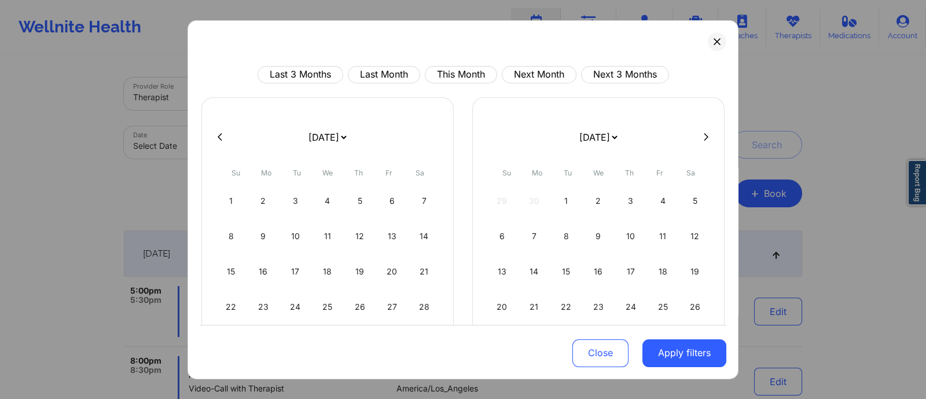
select select "2025-4"
select select "2025-5"
click at [218, 135] on icon at bounding box center [220, 137] width 5 height 9
select select "2025-3"
select select "2025-4"
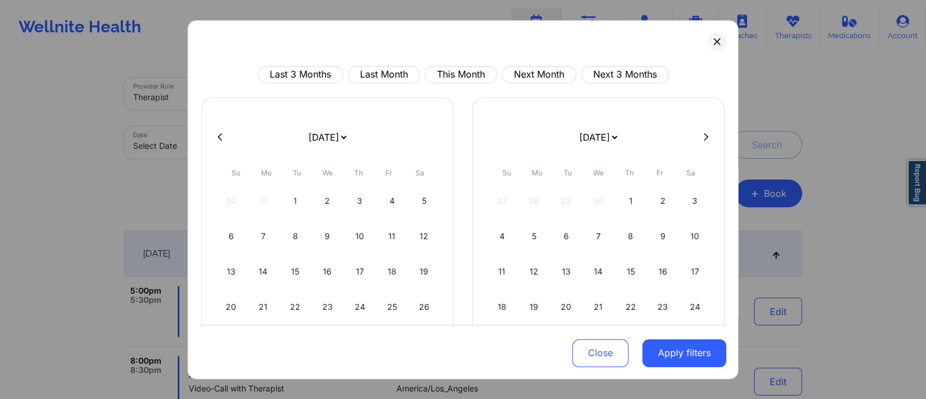
click at [218, 135] on icon at bounding box center [220, 137] width 5 height 9
select select "2025-2"
select select "2025-3"
click at [218, 135] on icon at bounding box center [220, 137] width 5 height 9
select select "2025-1"
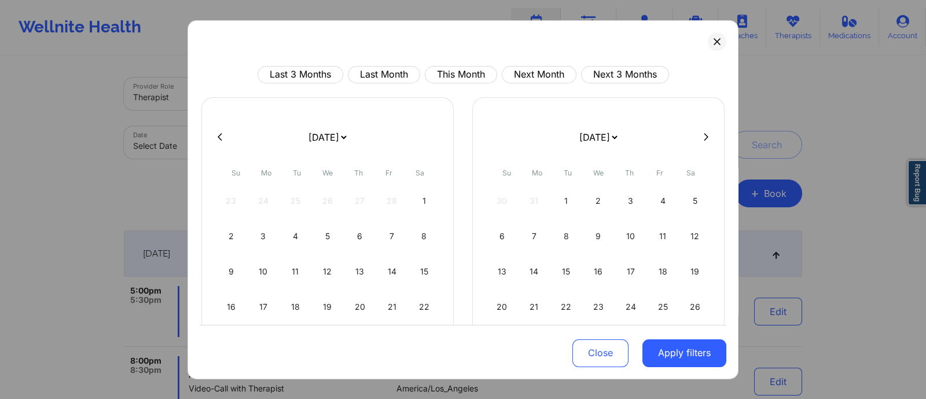
select select "2025-2"
click at [417, 208] on div "1" at bounding box center [424, 200] width 30 height 32
select select "2025-1"
select select "2025-2"
click at [694, 135] on div at bounding box center [463, 136] width 527 height 17
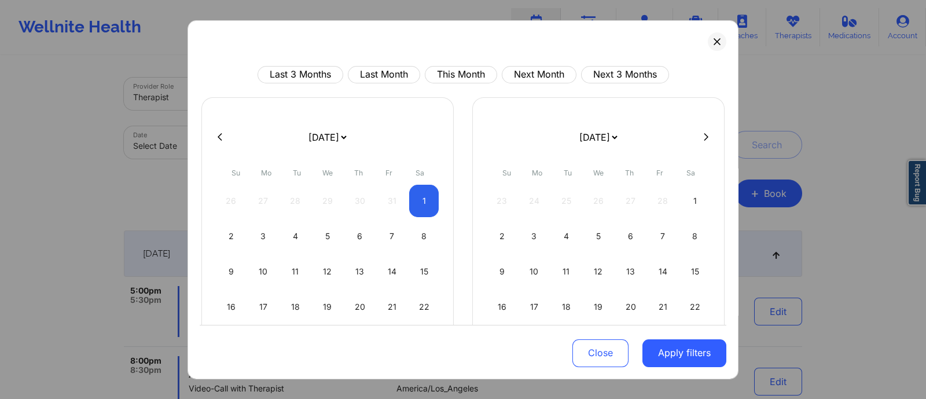
drag, startPoint x: 694, startPoint y: 135, endPoint x: 700, endPoint y: 137, distance: 6.0
click at [695, 135] on div at bounding box center [463, 136] width 527 height 17
click at [704, 137] on icon at bounding box center [706, 137] width 5 height 9
select select "2025-2"
select select "2025-3"
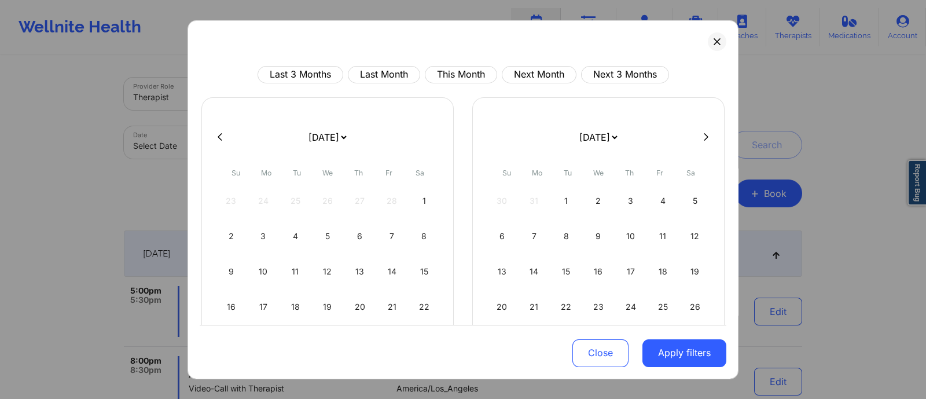
click at [704, 137] on icon at bounding box center [706, 137] width 5 height 9
select select "2025-3"
select select "2025-4"
click at [704, 137] on icon at bounding box center [706, 137] width 5 height 9
select select "2025-4"
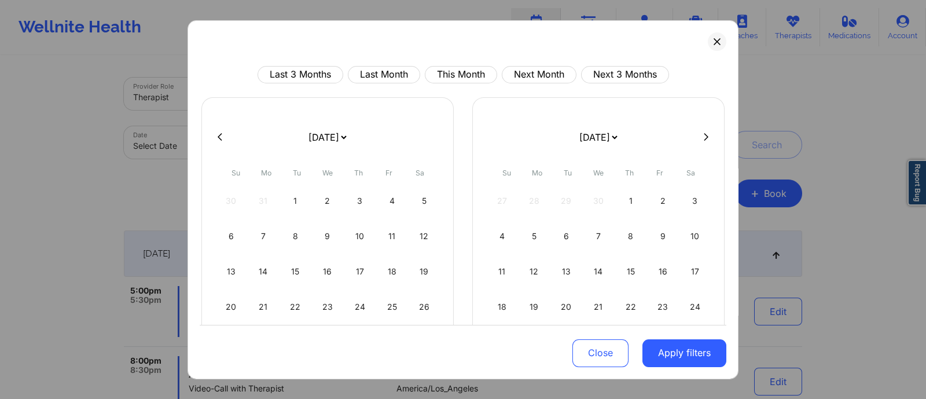
select select "2025-5"
click at [218, 135] on icon at bounding box center [220, 137] width 5 height 9
select select "2025-3"
select select "2025-4"
click at [218, 135] on icon at bounding box center [220, 137] width 5 height 9
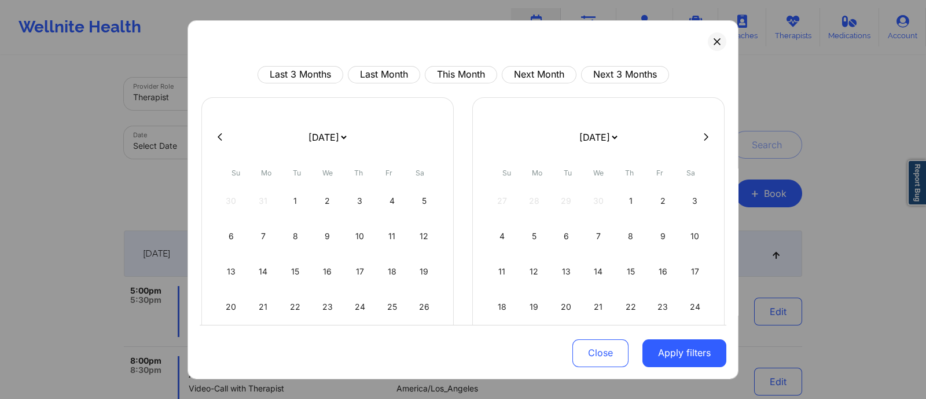
select select "2025-2"
select select "2025-3"
select select "2025-2"
select select "2025-3"
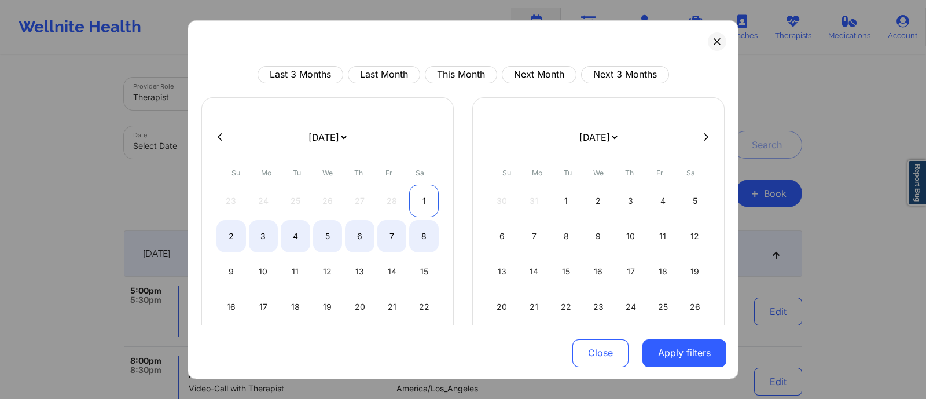
select select "2025-2"
select select "2025-3"
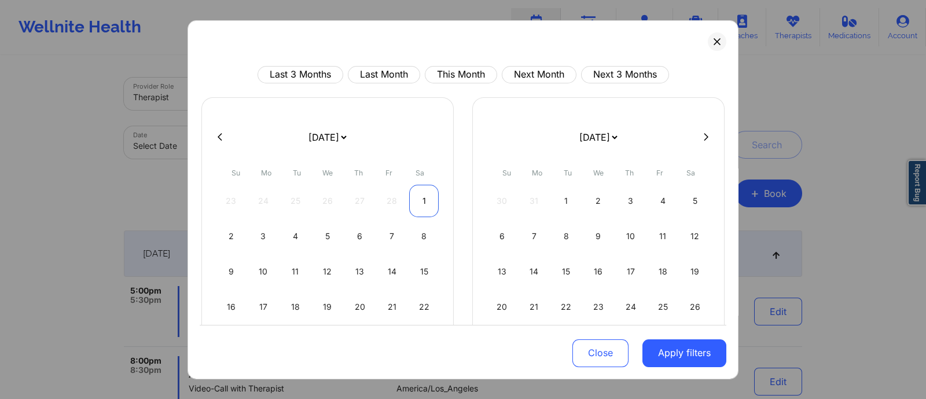
click at [423, 203] on div "1" at bounding box center [424, 200] width 30 height 32
select select "2025-1"
select select "2025-2"
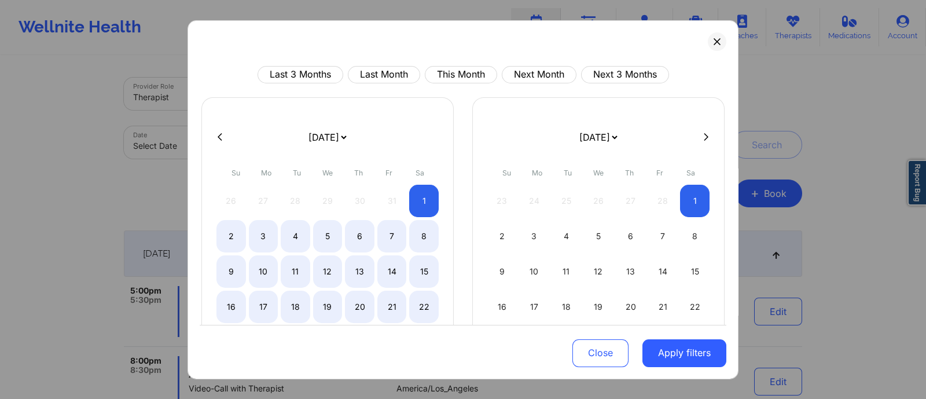
click at [704, 134] on icon at bounding box center [706, 137] width 5 height 9
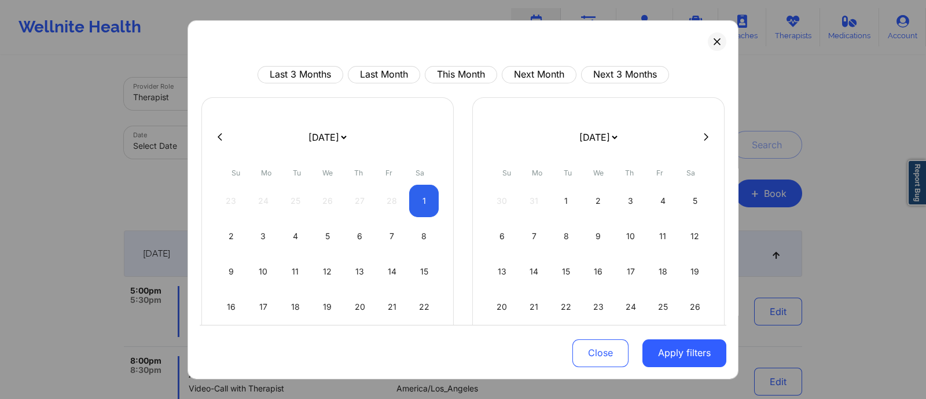
click at [704, 134] on icon at bounding box center [706, 137] width 5 height 9
select select "2025-3"
select select "2025-4"
click at [704, 134] on icon at bounding box center [706, 137] width 5 height 9
select select "2025-4"
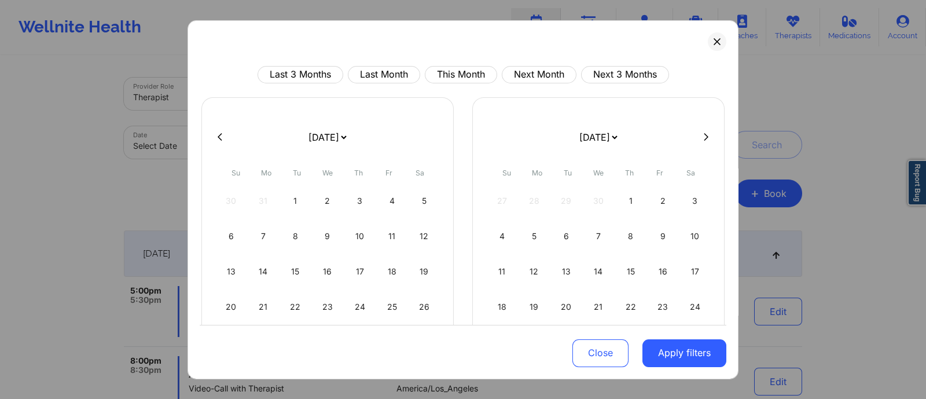
select select "2025-5"
click at [704, 134] on icon at bounding box center [706, 137] width 5 height 9
select select "2025-5"
select select "2025-6"
click at [704, 134] on icon at bounding box center [706, 137] width 5 height 9
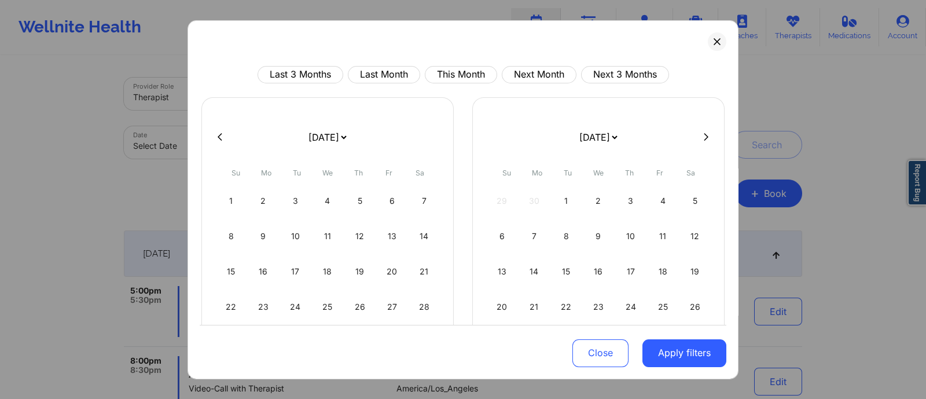
select select "2025-6"
select select "2025-7"
click at [654, 199] on div "1" at bounding box center [663, 200] width 30 height 32
select select "2025-7"
select select "2025-8"
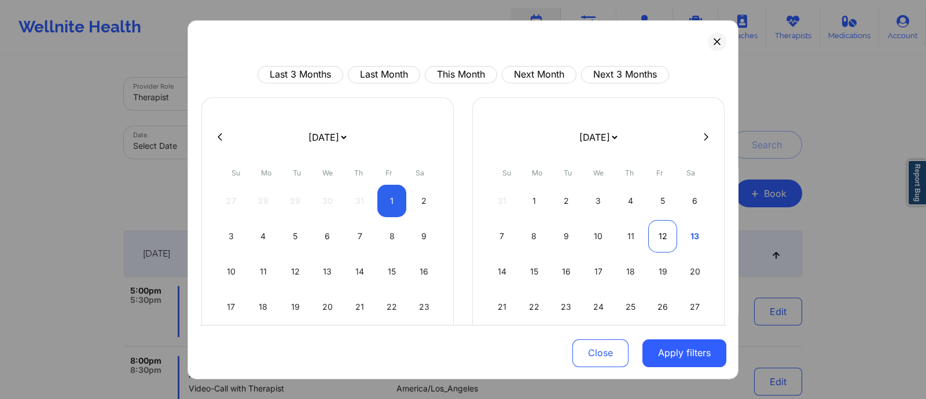
select select "2025-7"
select select "2025-8"
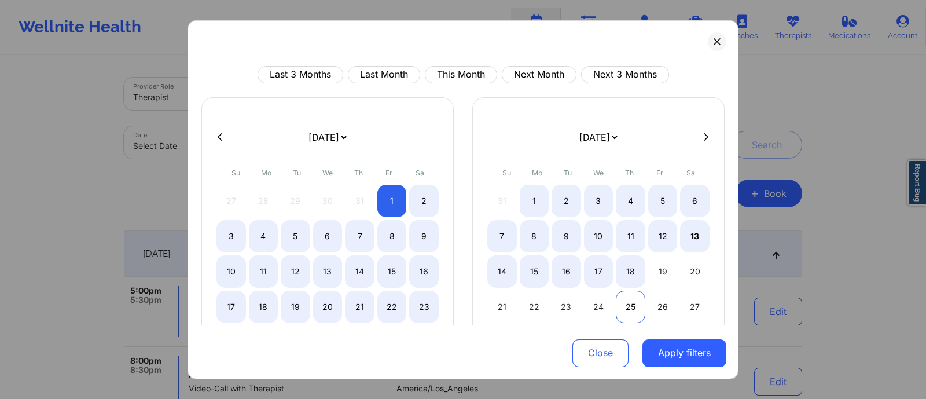
select select "2025-7"
select select "2025-8"
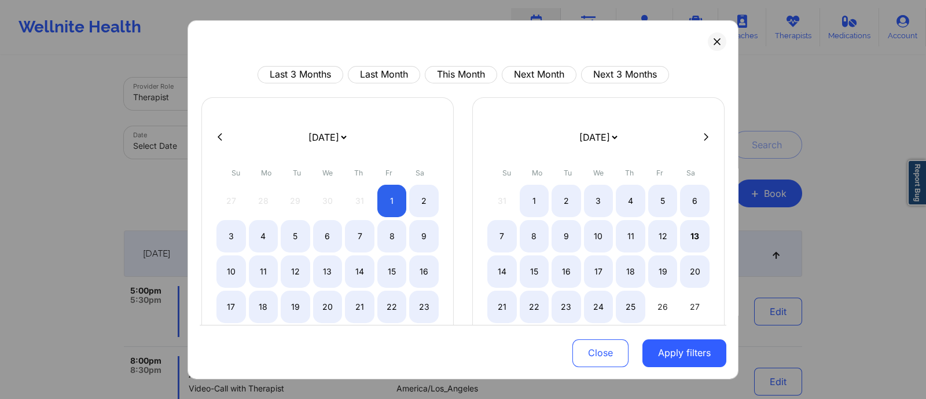
select select "2025-7"
select select "2025-8"
select select "2025-7"
select select "2025-8"
select select "2025-7"
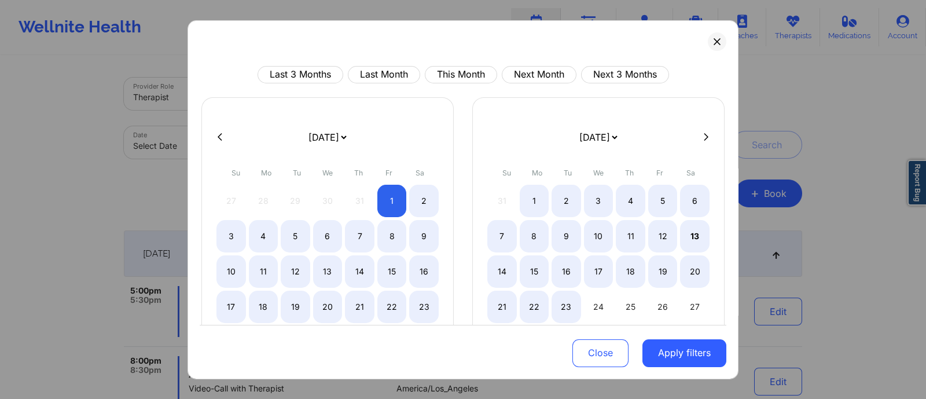
select select "2025-8"
select select "2025-7"
select select "2025-8"
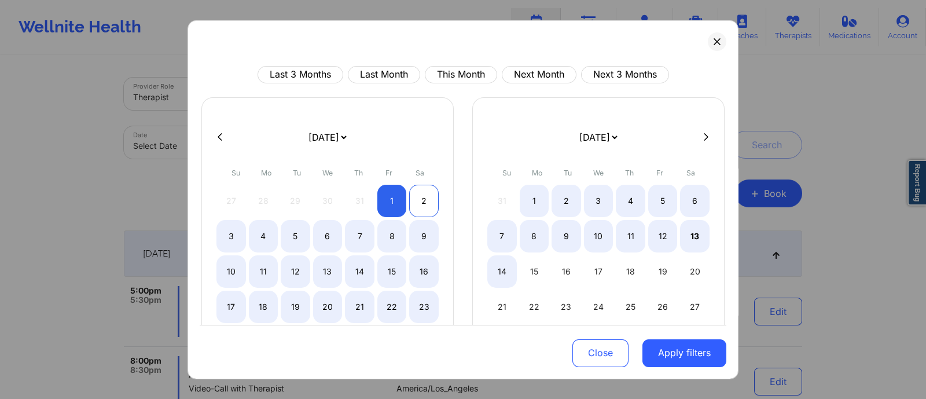
select select "2025-7"
select select "2025-8"
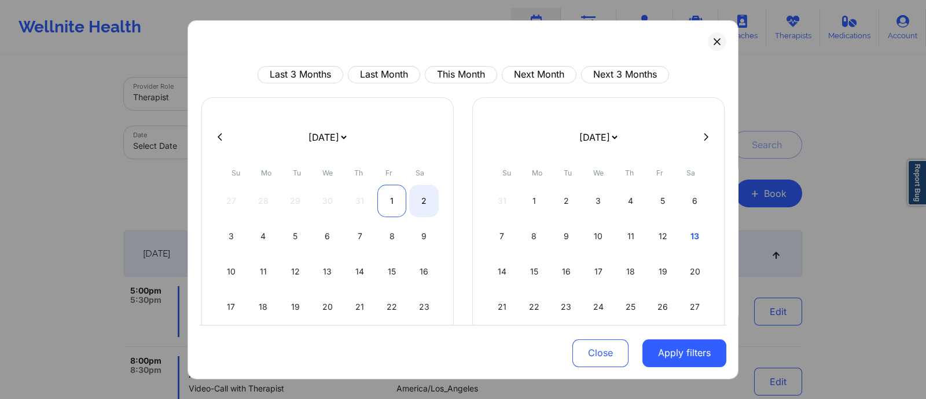
select select "2025-7"
select select "2025-8"
select select "2025-7"
select select "2025-8"
click at [224, 132] on button at bounding box center [220, 137] width 12 height 10
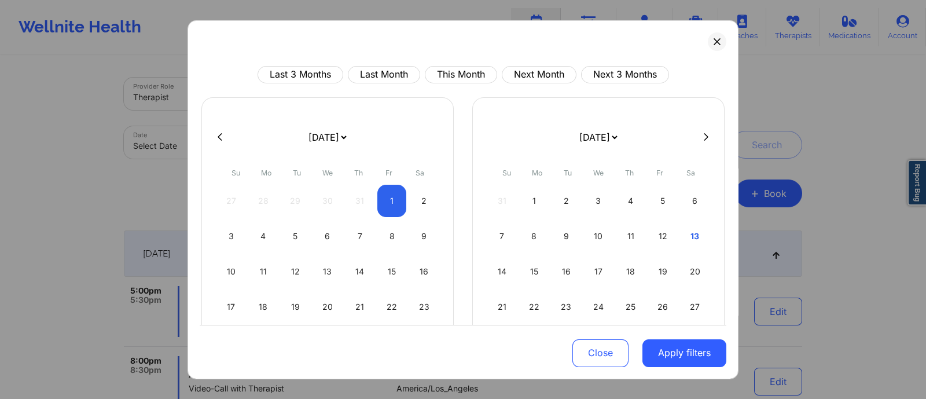
select select "2025-6"
select select "2025-7"
click at [220, 135] on icon at bounding box center [220, 137] width 5 height 9
select select "2025-5"
select select "2025-6"
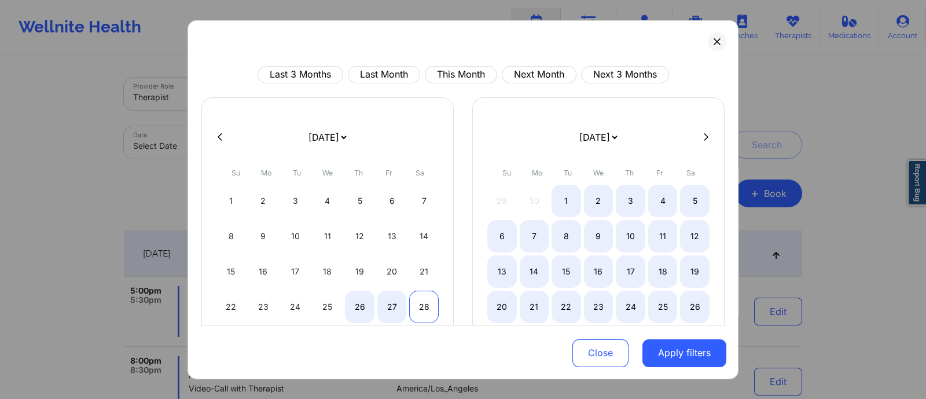
select select "2025-5"
select select "2025-6"
select select "2025-5"
select select "2025-6"
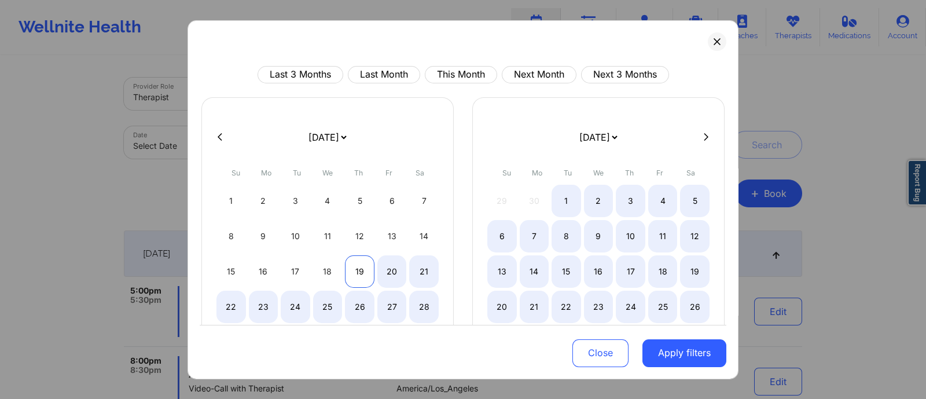
select select "2025-5"
select select "2025-6"
select select "2025-5"
select select "2025-6"
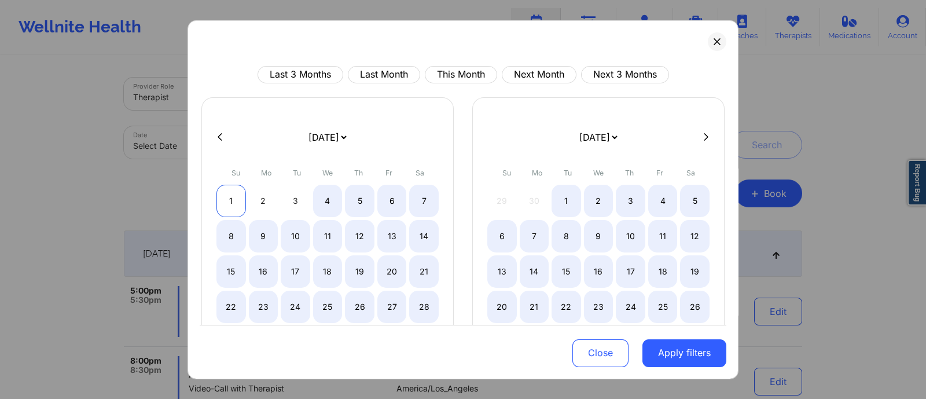
select select "2025-5"
select select "2025-6"
click at [233, 199] on div "1" at bounding box center [232, 200] width 30 height 32
select select "2025-5"
select select "2025-6"
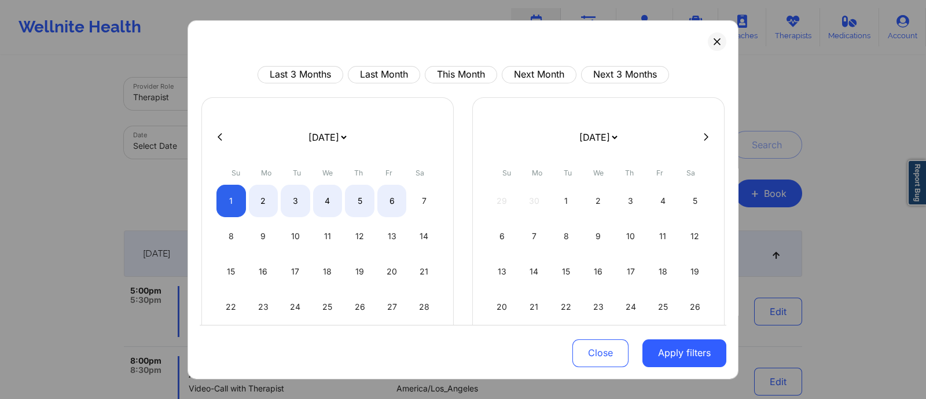
select select "2025-5"
select select "2025-6"
select select "2025-5"
select select "2025-6"
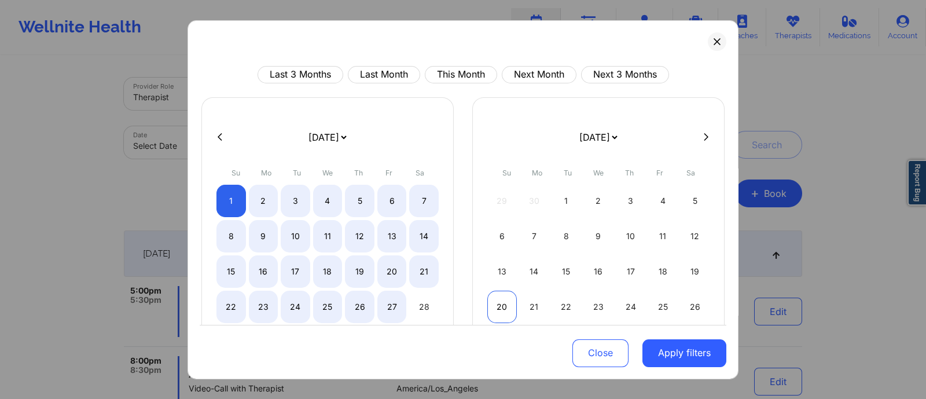
select select "2025-5"
select select "2025-6"
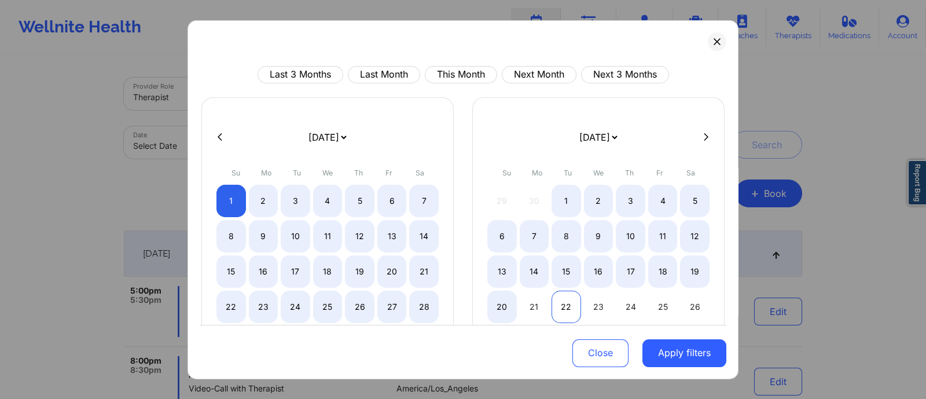
select select "2025-5"
select select "2025-6"
select select "2025-5"
select select "2025-6"
select select "2025-5"
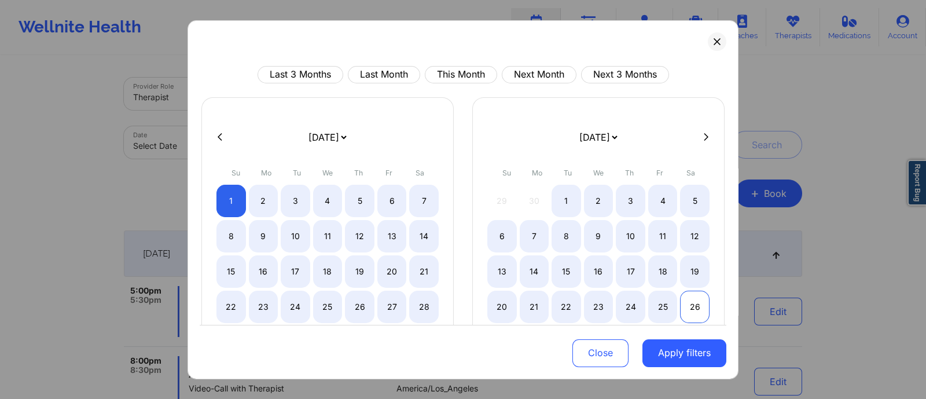
select select "2025-6"
select select "2025-5"
select select "2025-6"
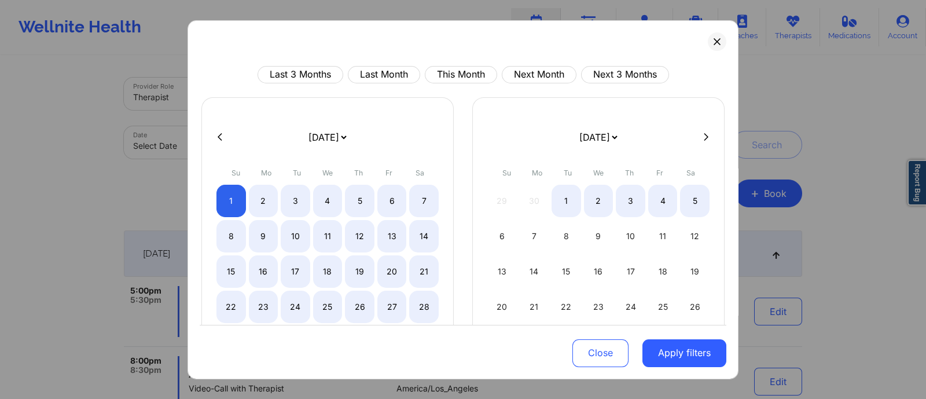
click at [620, 137] on select "[DATE] [DATE] [DATE] [DATE] [DATE] [DATE] [DATE] [DATE] [DATE] [DATE] [DATE] [D…" at bounding box center [598, 136] width 42 height 32
click at [701, 137] on button at bounding box center [707, 137] width 12 height 10
select select "2025-6"
select select "2025-7"
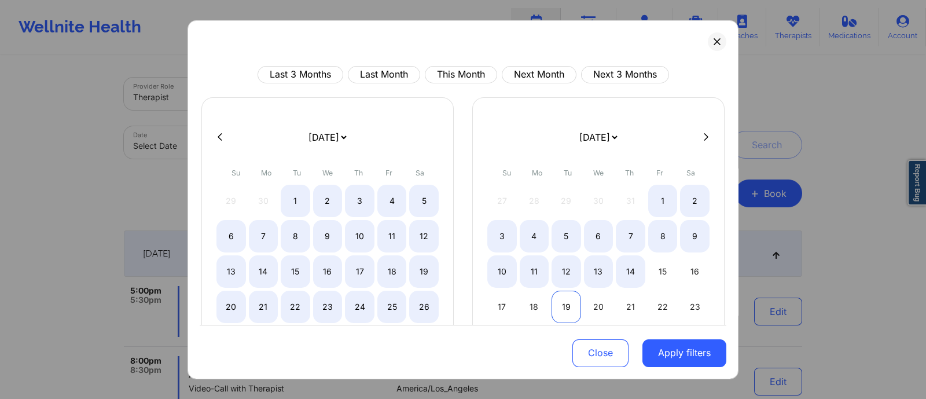
select select "2025-6"
select select "2025-7"
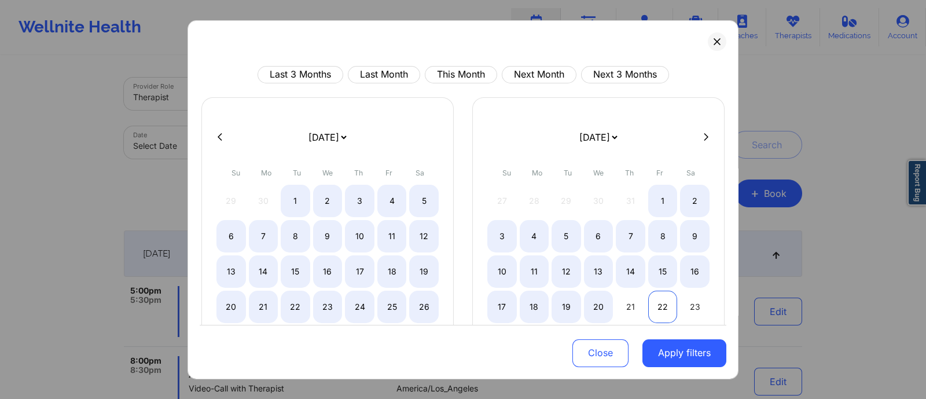
select select "2025-6"
select select "2025-7"
select select "2025-6"
select select "2025-7"
select select "2025-6"
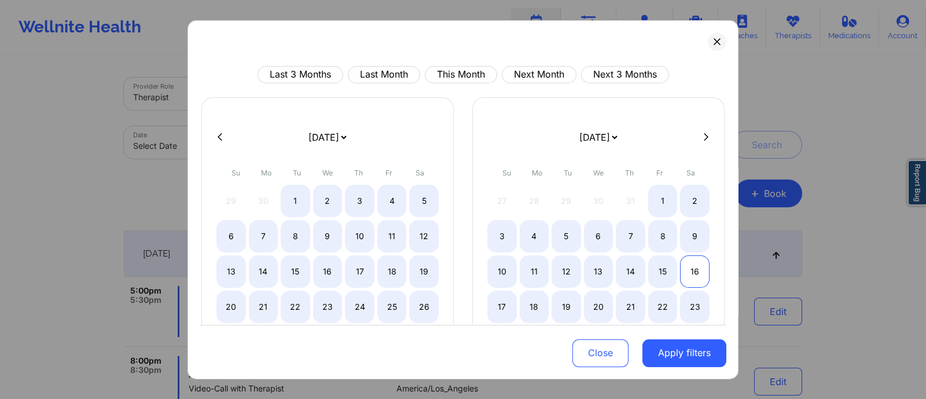
select select "2025-7"
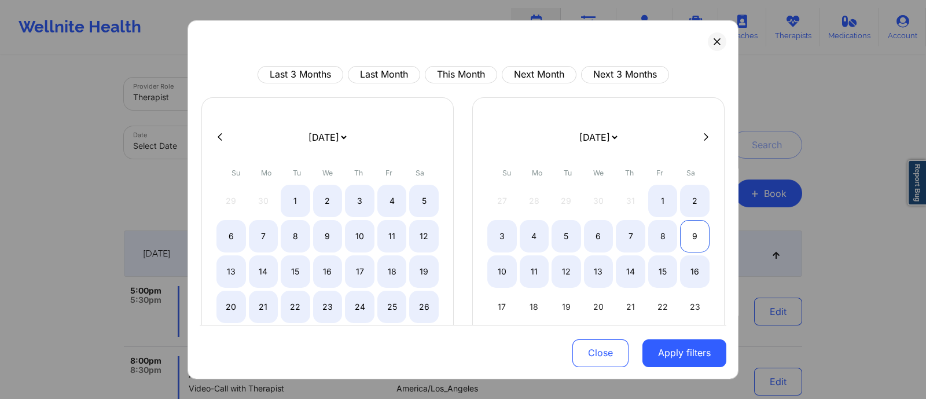
select select "2025-6"
select select "2025-7"
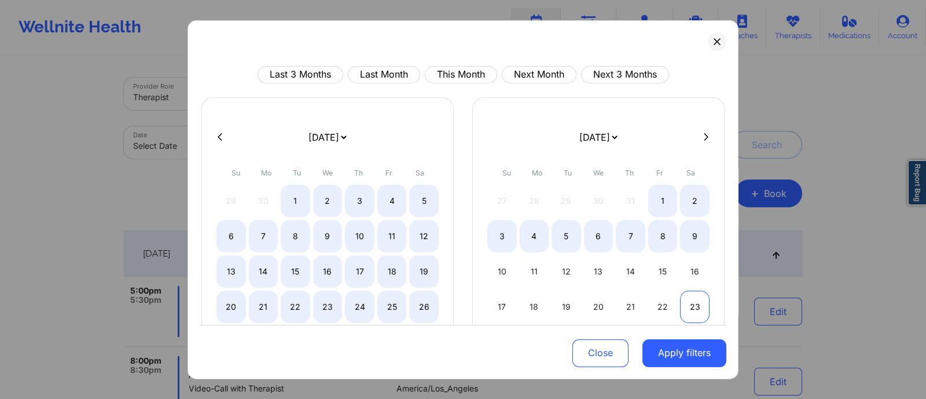
select select "2025-6"
select select "2025-7"
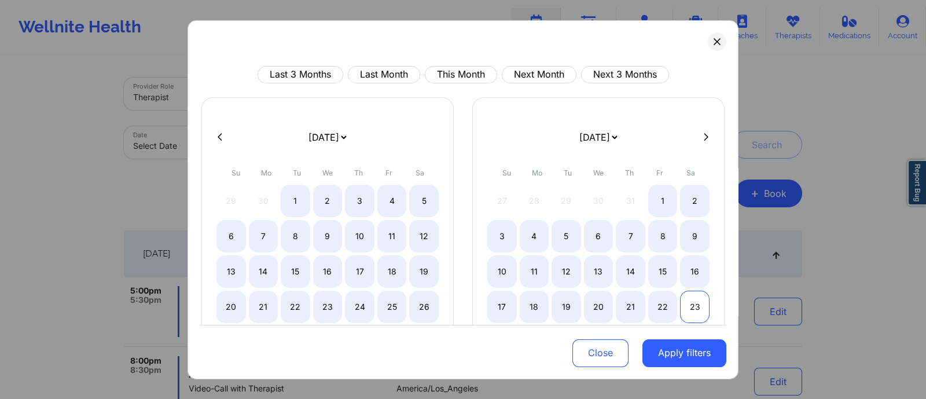
click at [686, 308] on div "23" at bounding box center [695, 306] width 30 height 32
select select "2025-5"
select select "2025-6"
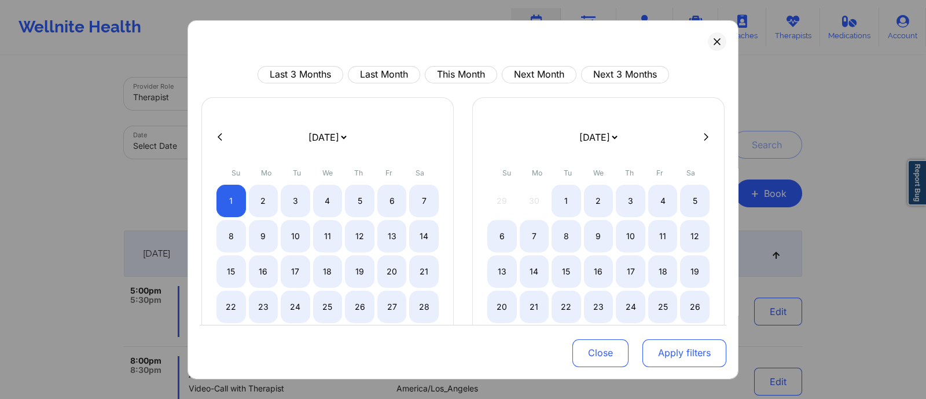
click at [668, 355] on button "Apply filters" at bounding box center [685, 353] width 84 height 28
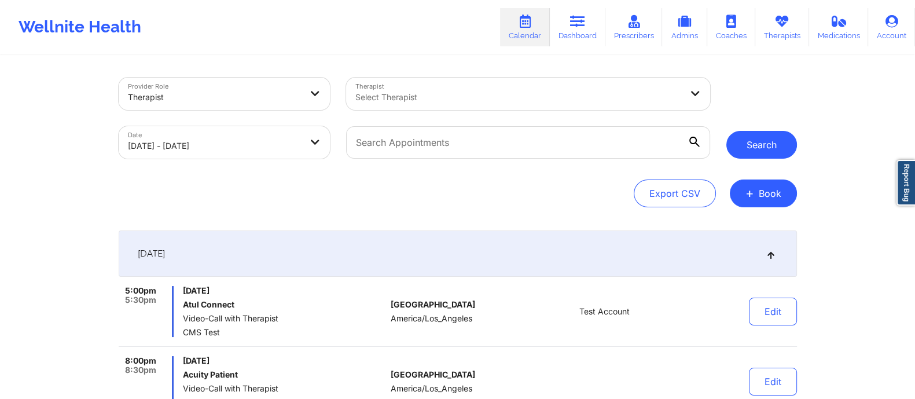
click at [755, 152] on button "Search" at bounding box center [762, 145] width 71 height 28
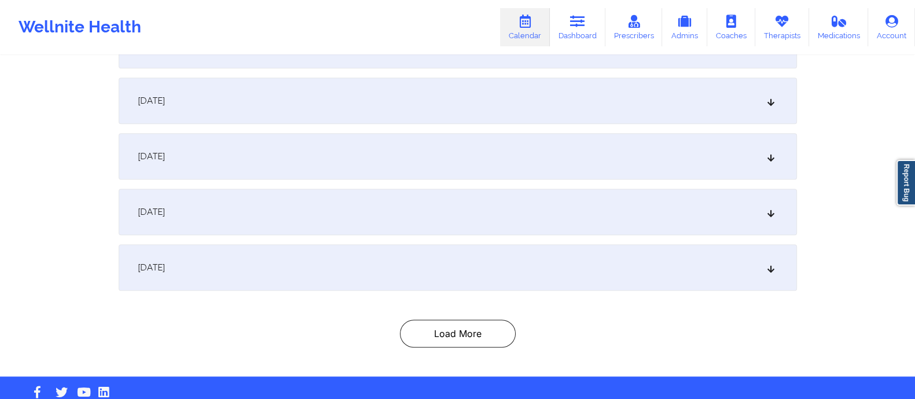
scroll to position [1253, 0]
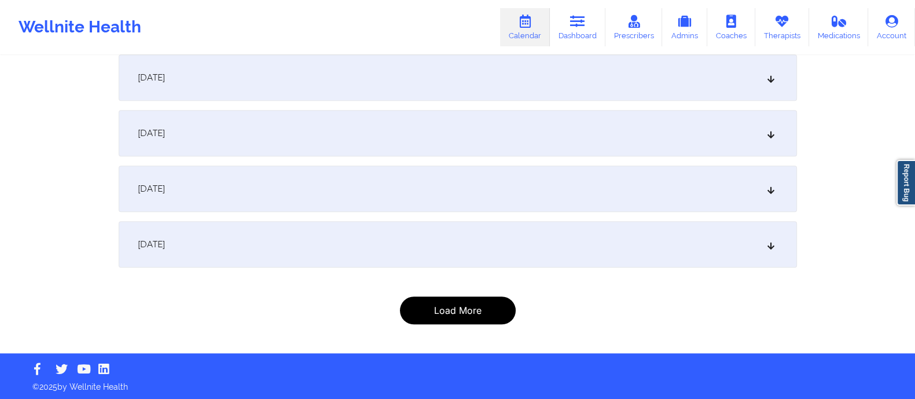
click at [485, 308] on button "Load More" at bounding box center [458, 310] width 116 height 28
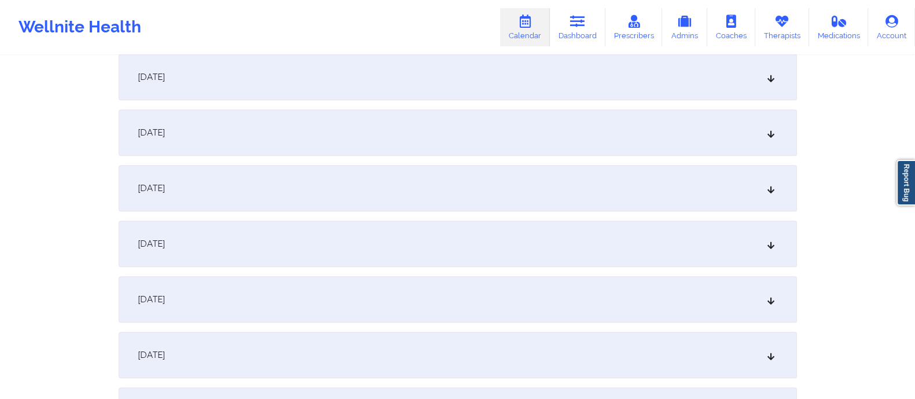
scroll to position [1921, 0]
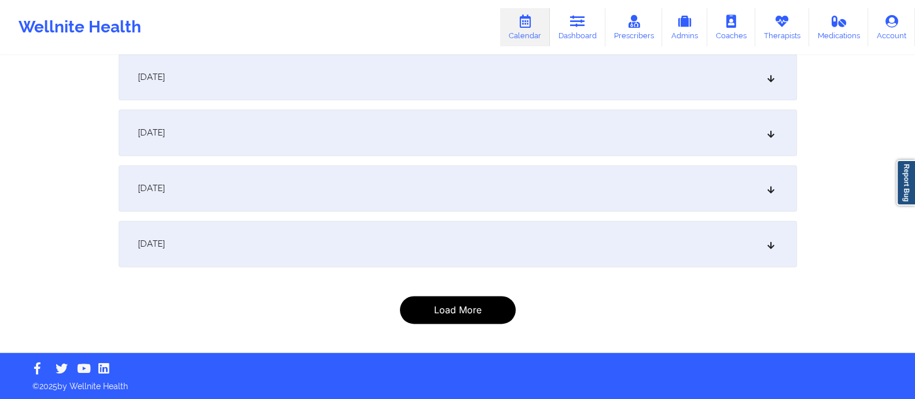
click at [458, 305] on button "Load More" at bounding box center [458, 310] width 116 height 28
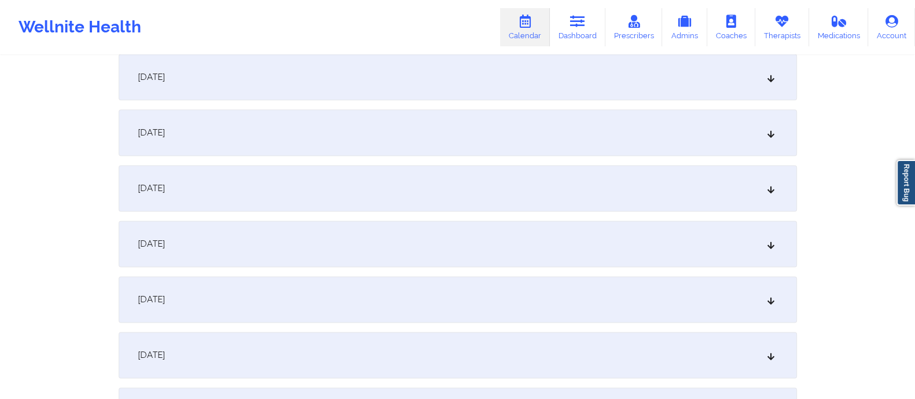
scroll to position [2532, 0]
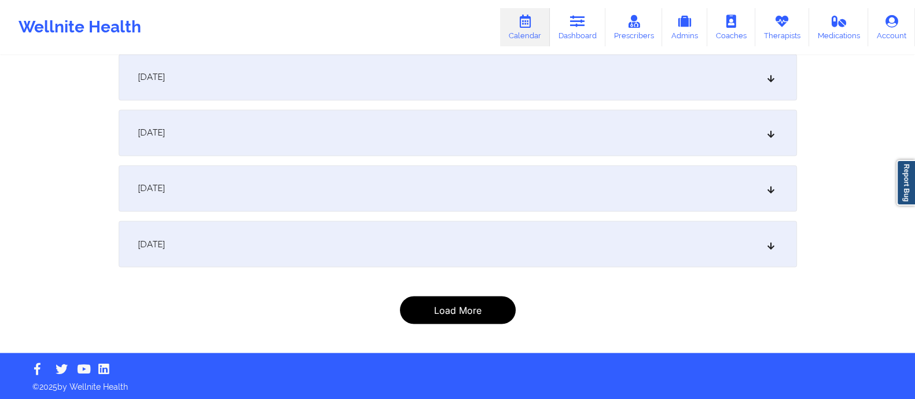
click at [452, 313] on button "Load More" at bounding box center [458, 310] width 116 height 28
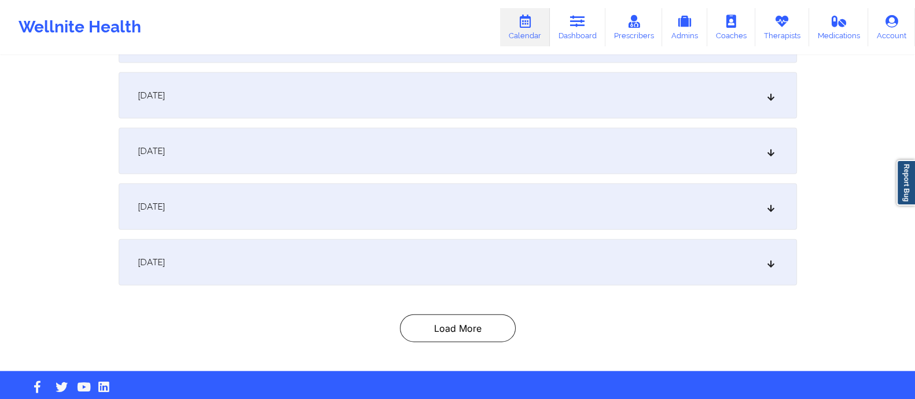
scroll to position [3254, 0]
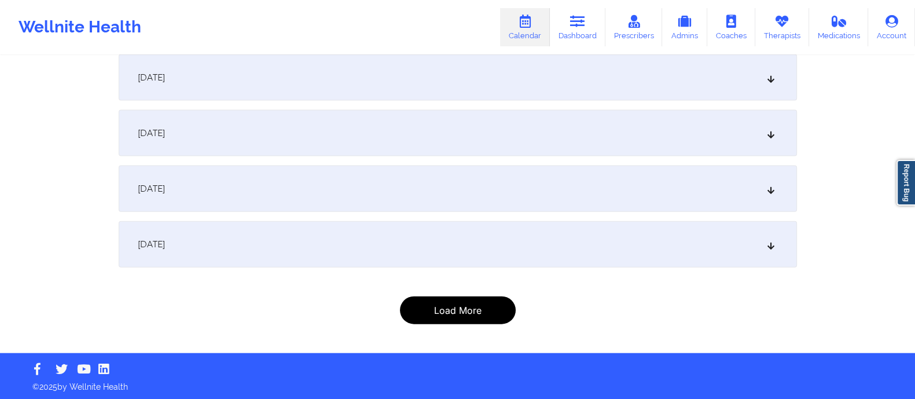
click at [453, 305] on button "Load More" at bounding box center [458, 310] width 116 height 28
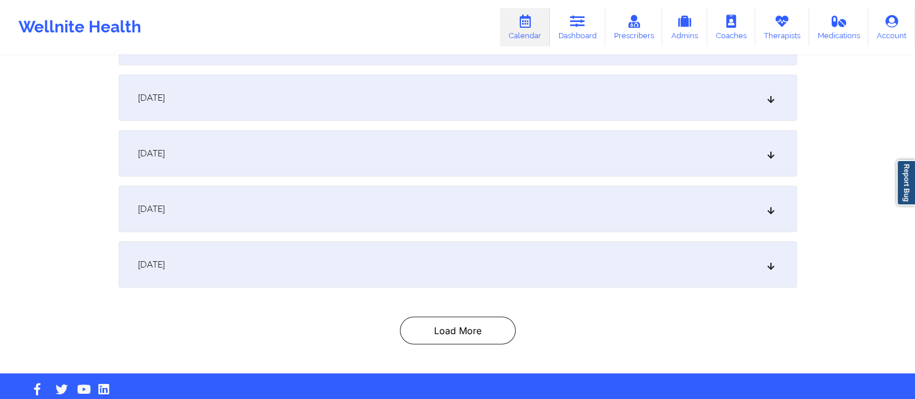
scroll to position [3977, 0]
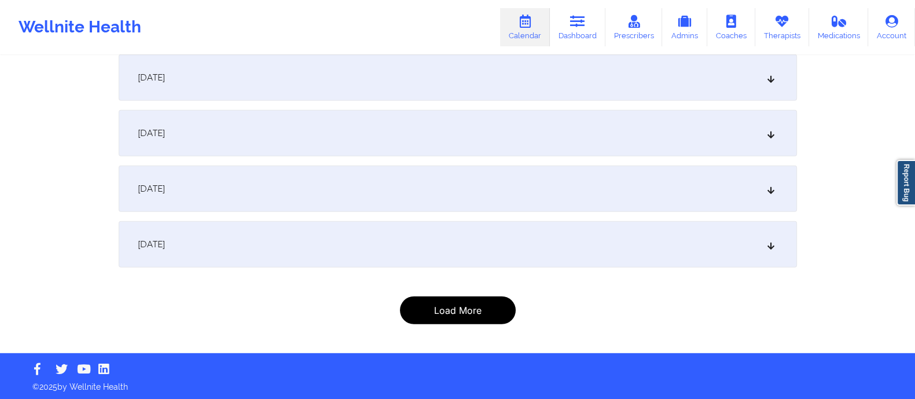
click at [455, 308] on button "Load More" at bounding box center [458, 310] width 116 height 28
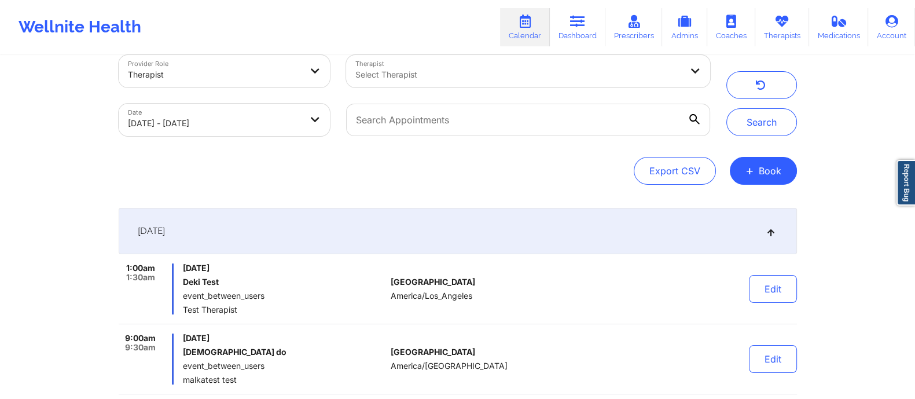
scroll to position [0, 0]
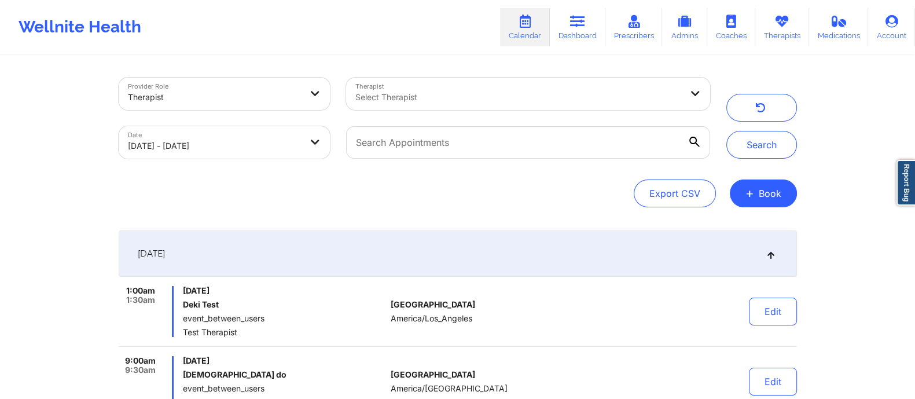
click at [400, 103] on div "Select Therapist" at bounding box center [514, 94] width 336 height 32
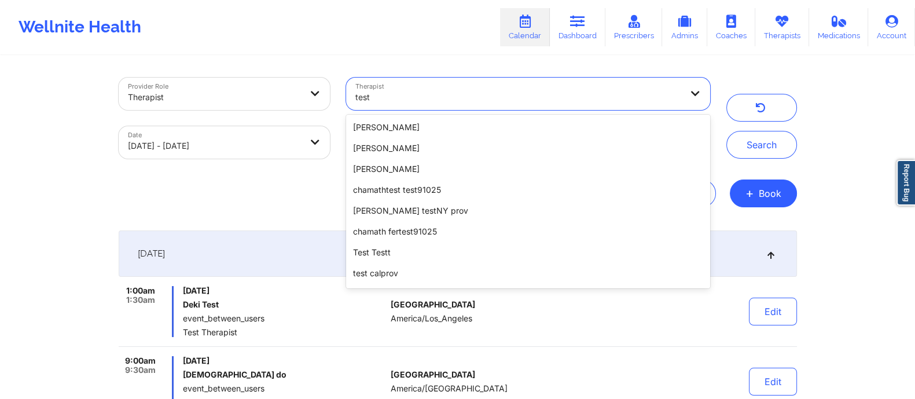
scroll to position [1520, 0]
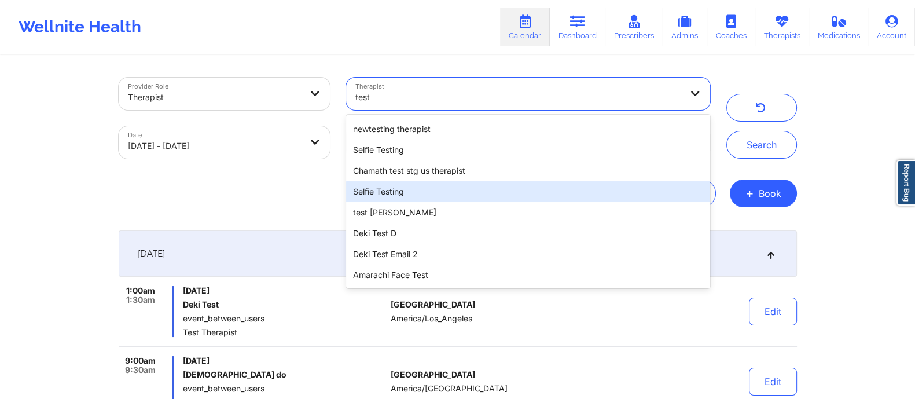
type input "test"
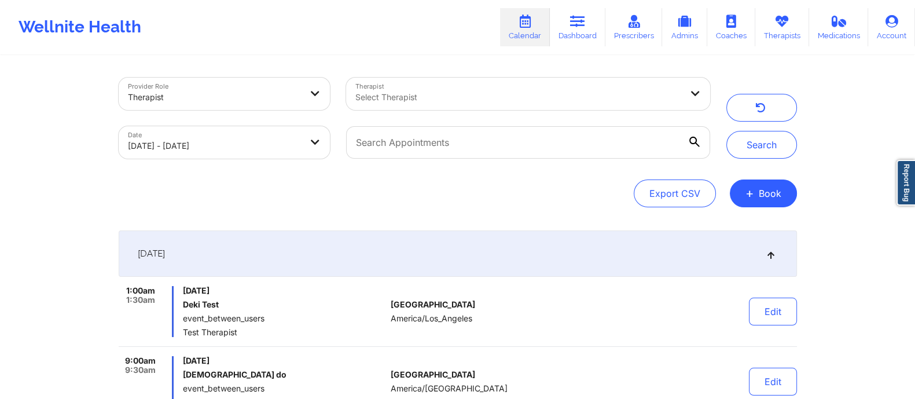
click at [179, 189] on div "Export CSV + Book" at bounding box center [458, 193] width 679 height 28
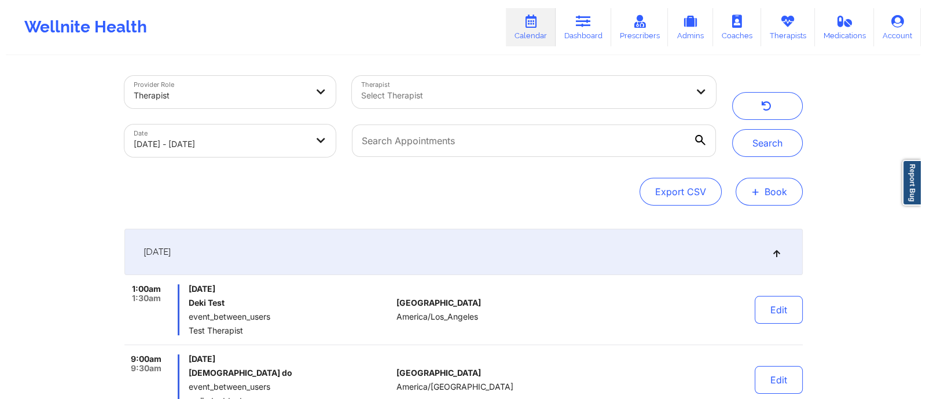
scroll to position [0, 0]
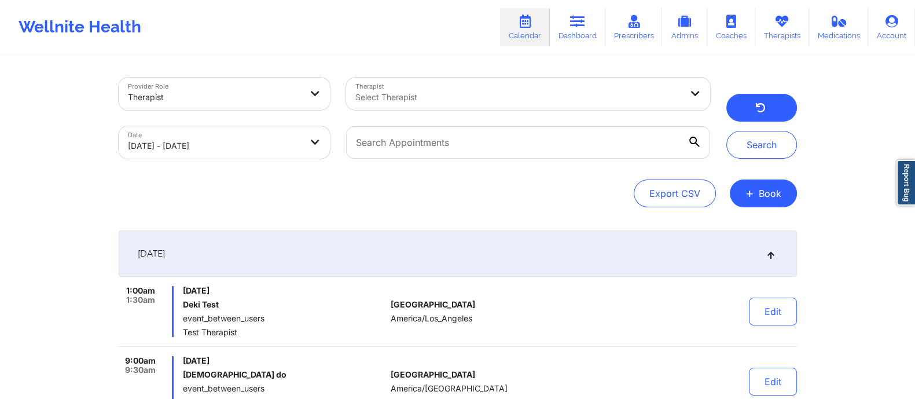
click at [757, 108] on icon "button" at bounding box center [760, 109] width 11 height 9
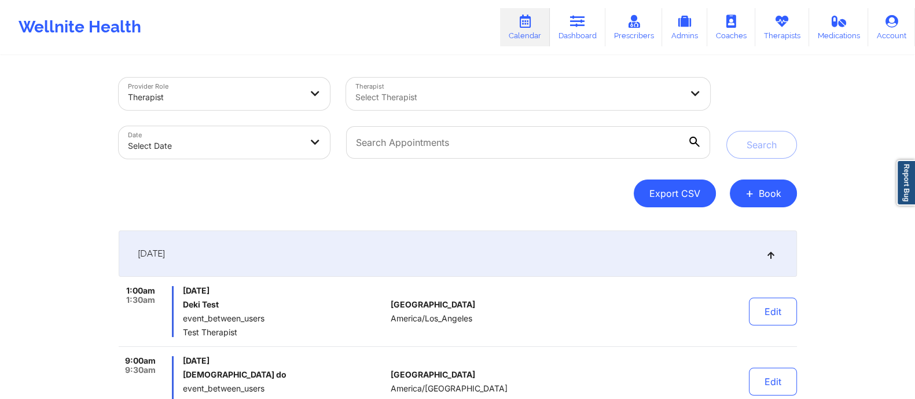
click at [677, 200] on button "Export CSV" at bounding box center [675, 193] width 82 height 28
select select "2025-7"
select select "2025-8"
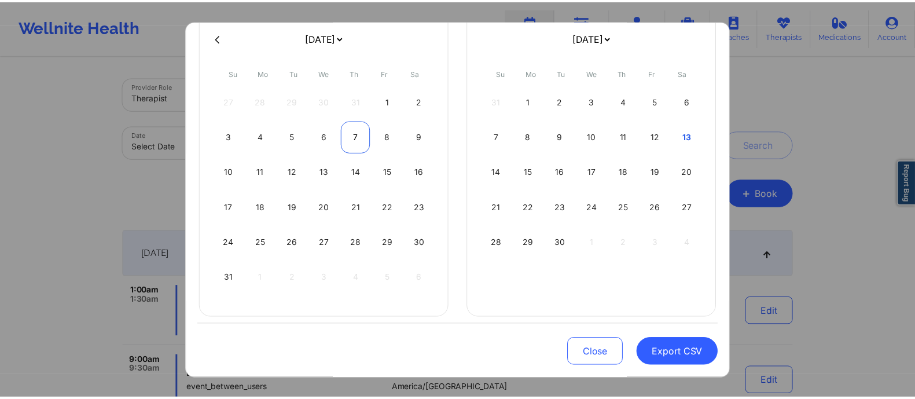
scroll to position [171, 0]
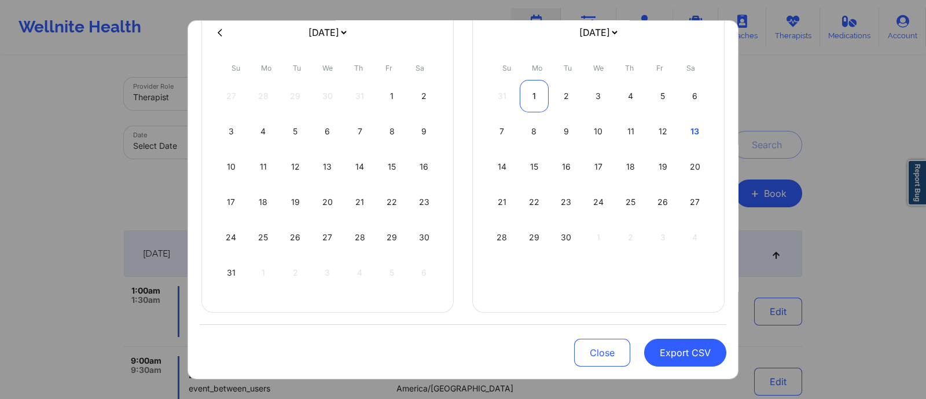
click at [537, 97] on div "1" at bounding box center [535, 96] width 30 height 32
select select "2025-7"
select select "2025-8"
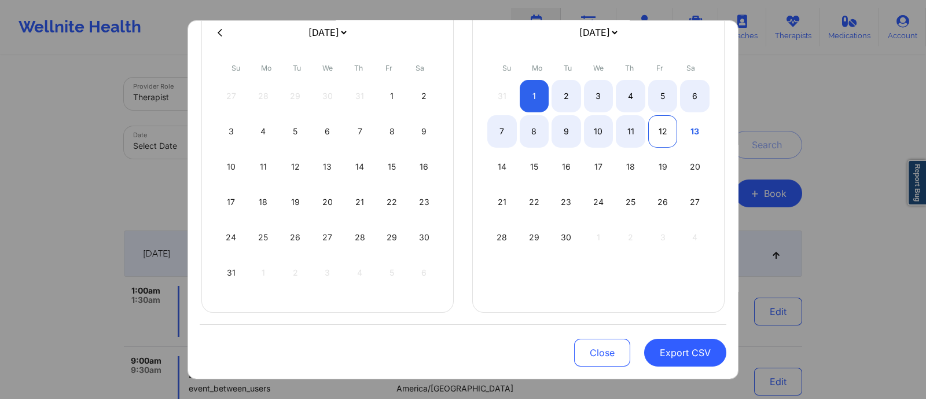
select select "2025-7"
select select "2025-8"
click at [662, 135] on div "12" at bounding box center [663, 131] width 30 height 32
select select "2025-7"
select select "2025-8"
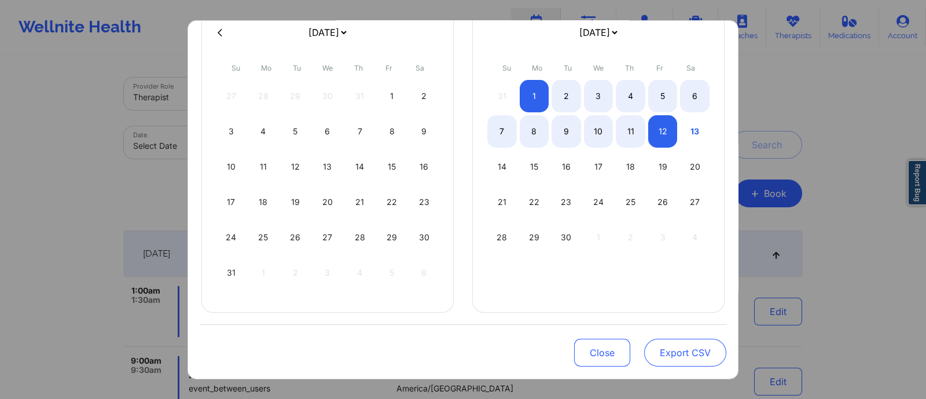
click at [684, 351] on button "Export CSV" at bounding box center [685, 353] width 82 height 28
select select "2025-7"
select select "2025-8"
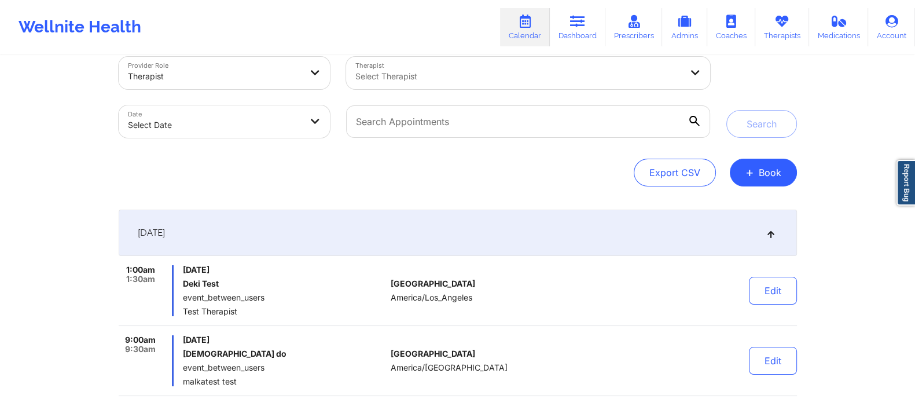
scroll to position [0, 0]
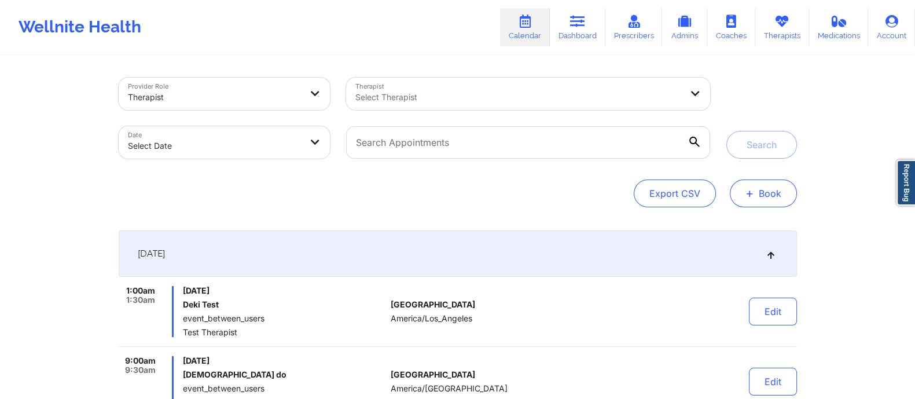
click at [759, 196] on button "+ Book" at bounding box center [763, 193] width 67 height 28
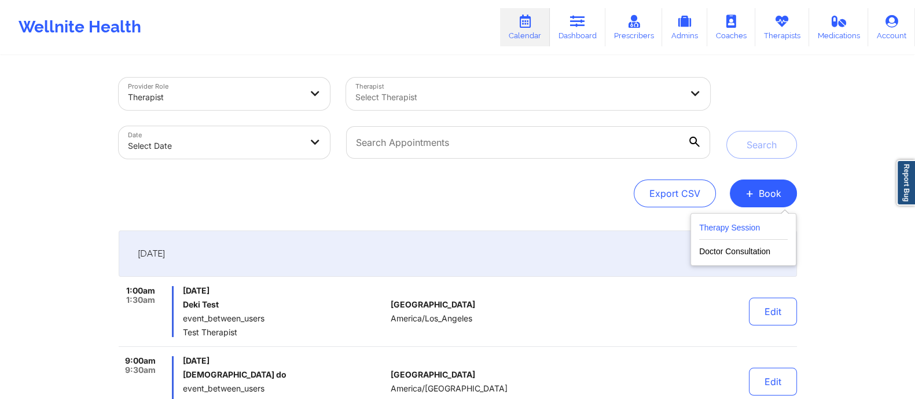
click at [724, 224] on button "Therapy Session" at bounding box center [743, 230] width 89 height 19
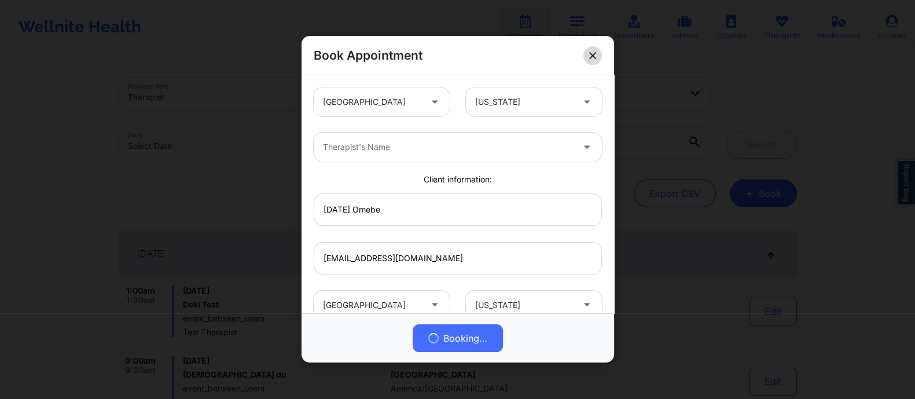
click at [592, 53] on icon at bounding box center [592, 55] width 7 height 7
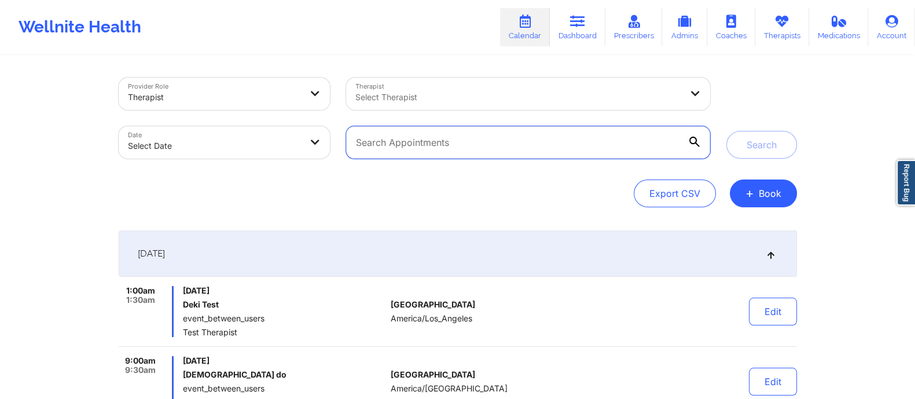
click at [483, 144] on input "text" at bounding box center [528, 142] width 364 height 32
click at [573, 201] on div "Export CSV + Book" at bounding box center [458, 193] width 679 height 28
